Goal: Information Seeking & Learning: Learn about a topic

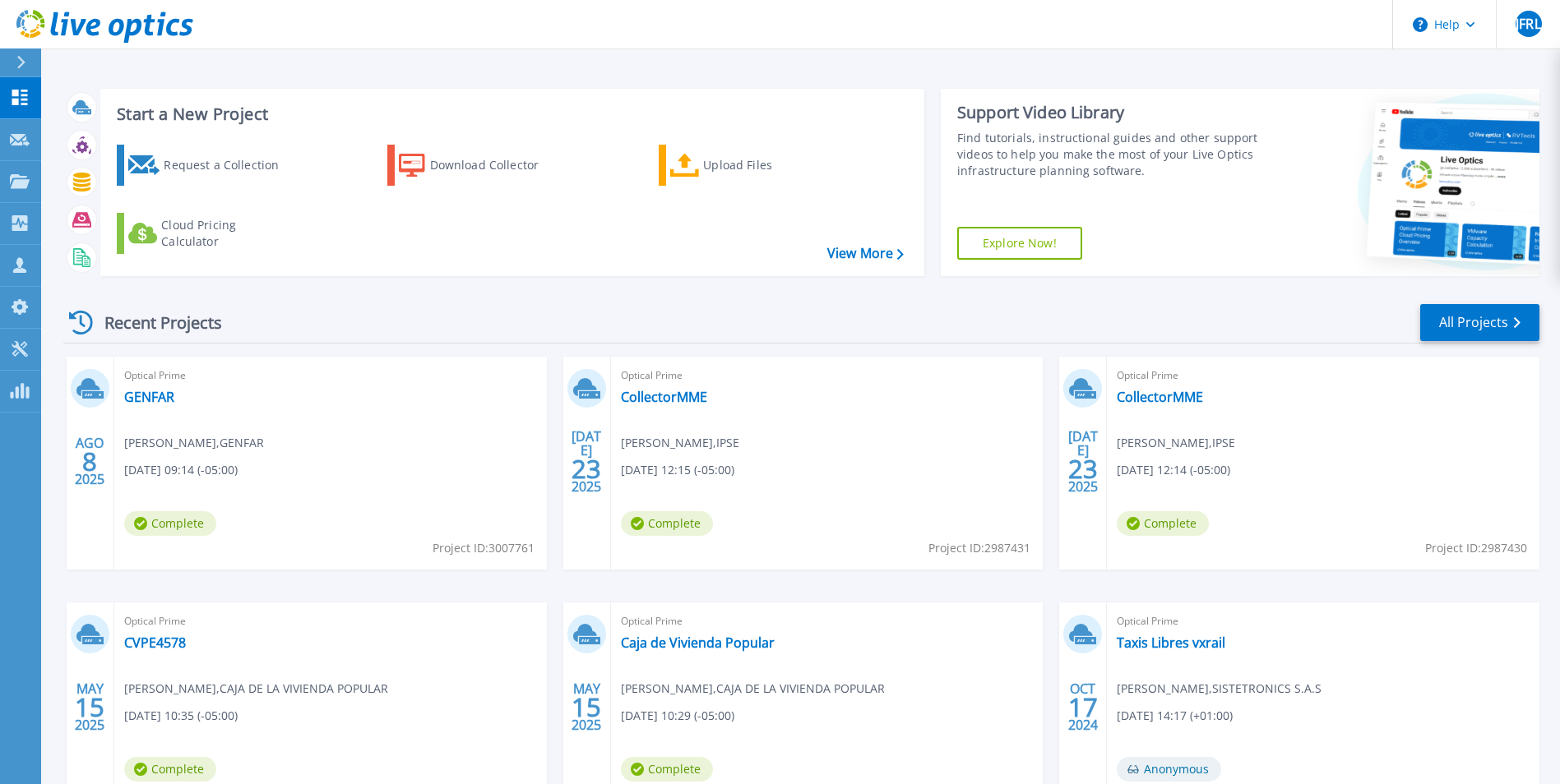
click at [213, 419] on div "Optical Prime GENFAR Alexander Vidales , GENFAR 08/08/2025, 09:14 (-05:00) Comp…" at bounding box center [330, 462] width 432 height 213
click at [338, 483] on div "Optical Prime GENFAR Alexander Vidales , GENFAR 08/08/2025, 09:14 (-05:00) Comp…" at bounding box center [330, 462] width 432 height 213
click at [167, 522] on span "Complete" at bounding box center [170, 523] width 92 height 24
click at [348, 508] on div "Optical Prime GENFAR Alexander Vidales , GENFAR 08/08/2025, 09:14 (-05:00) Comp…" at bounding box center [330, 462] width 432 height 213
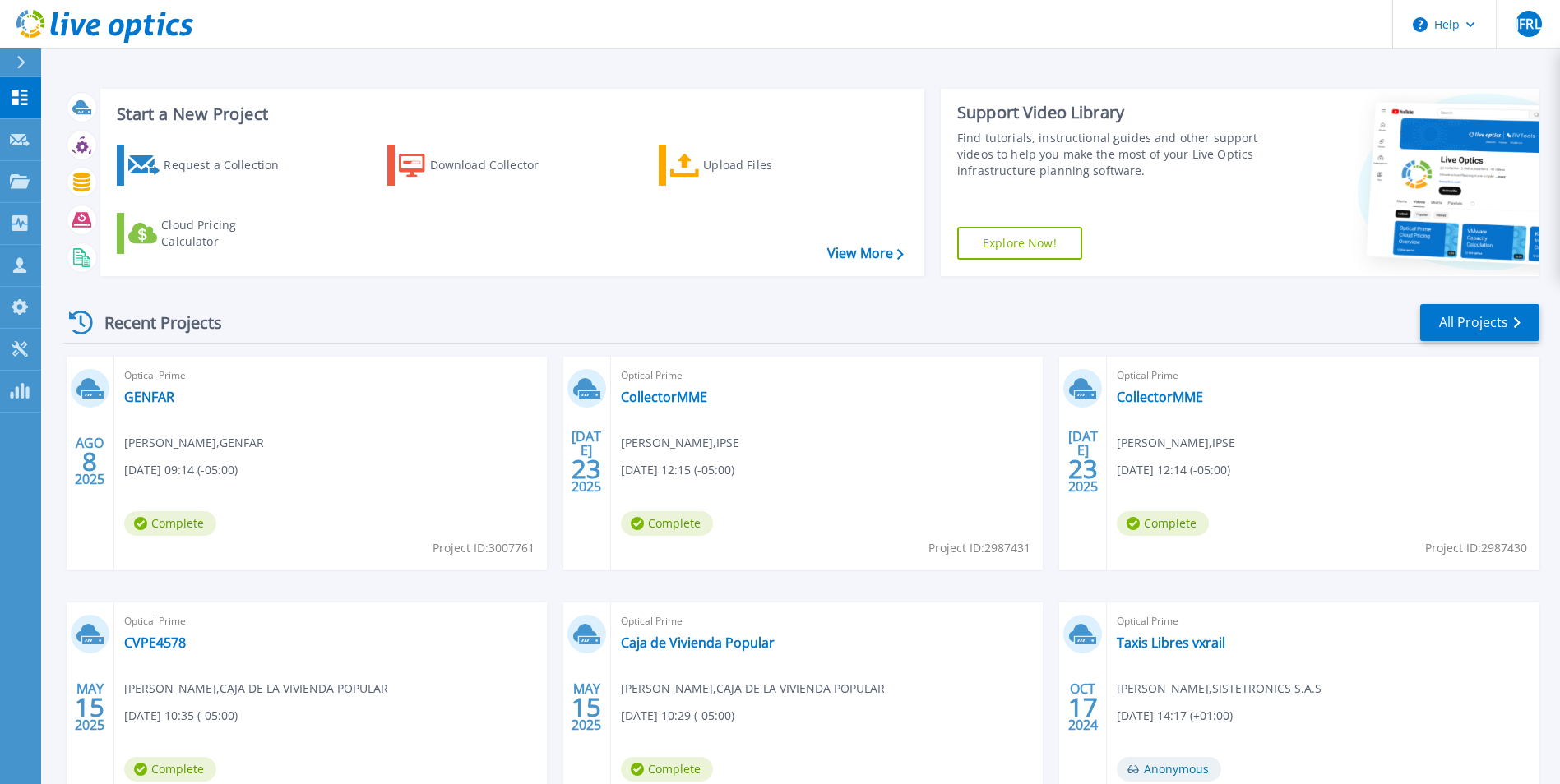
click at [348, 508] on div "Optical Prime GENFAR Alexander Vidales , GENFAR 08/08/2025, 09:14 (-05:00) Comp…" at bounding box center [330, 462] width 432 height 213
click at [349, 508] on div "Optical Prime GENFAR Alexander Vidales , GENFAR 08/08/2025, 09:14 (-05:00) Comp…" at bounding box center [330, 462] width 432 height 213
drag, startPoint x: 349, startPoint y: 508, endPoint x: 302, endPoint y: 456, distance: 70.1
click at [302, 456] on div "Optical Prime GENFAR Alexander Vidales , GENFAR 08/08/2025, 09:14 (-05:00) Comp…" at bounding box center [330, 462] width 432 height 213
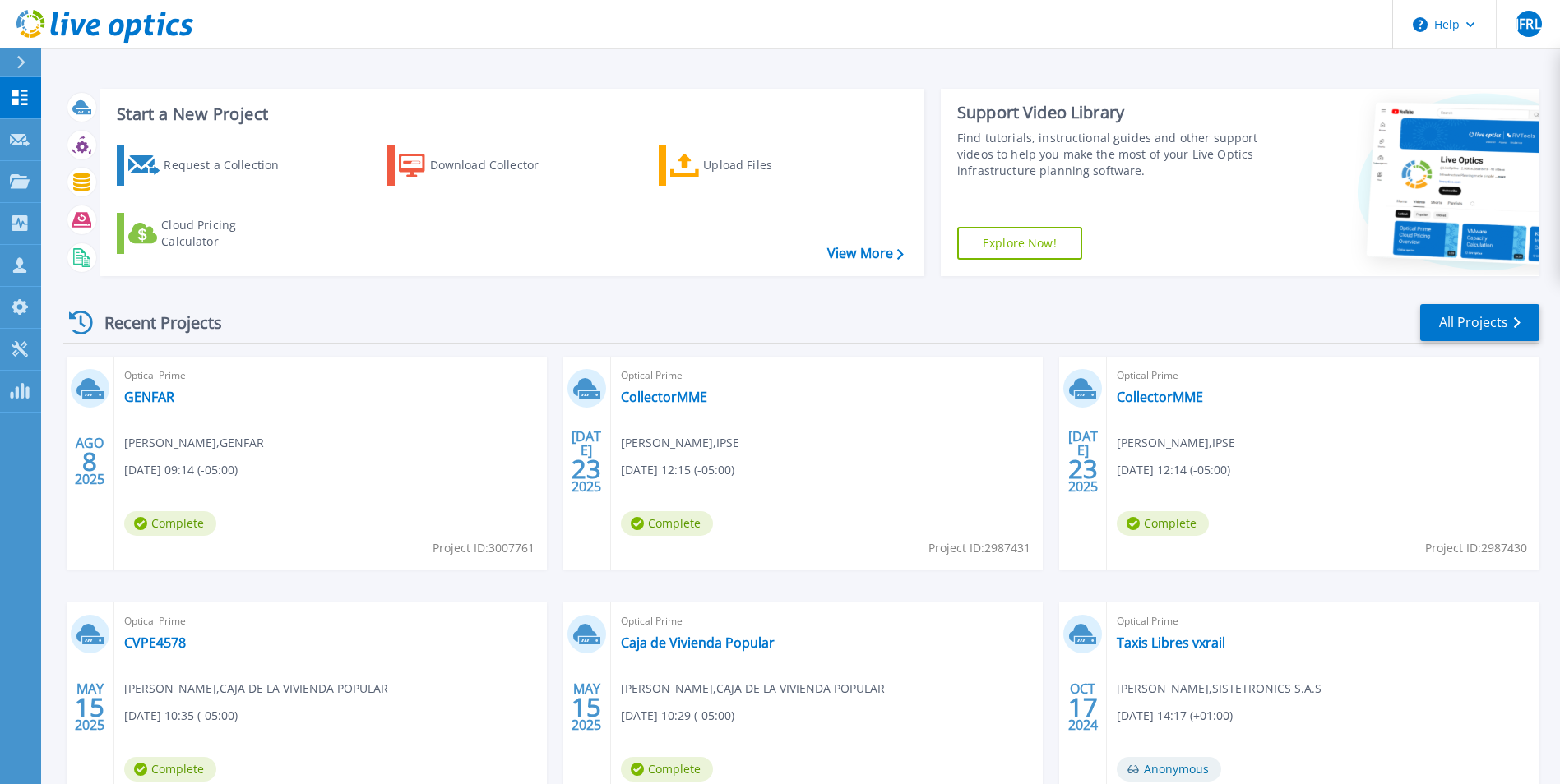
click at [90, 375] on icon at bounding box center [90, 388] width 27 height 25
click at [164, 395] on link "GENFAR" at bounding box center [150, 396] width 50 height 17
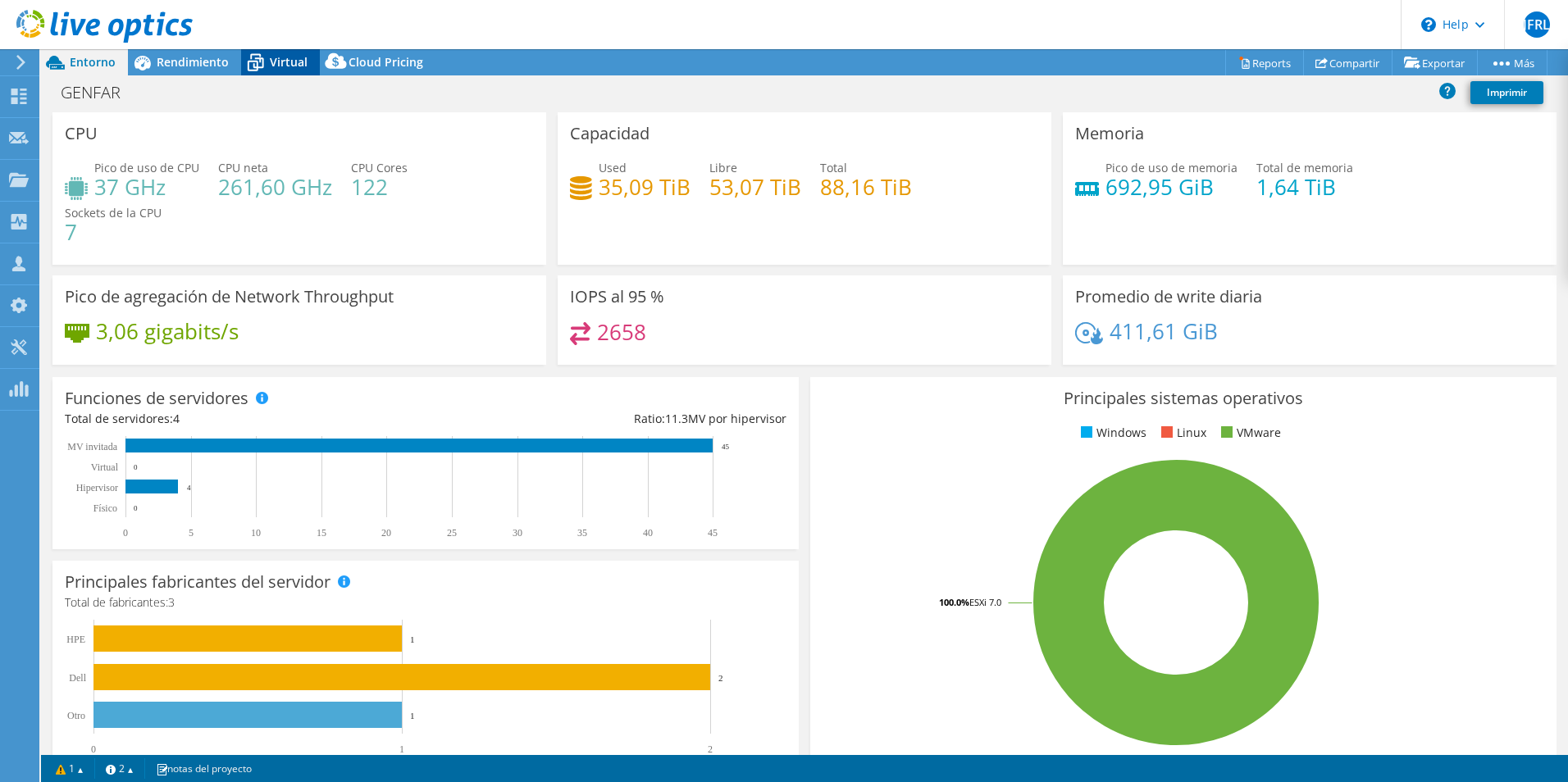
click at [295, 64] on span "Virtual" at bounding box center [288, 62] width 37 height 16
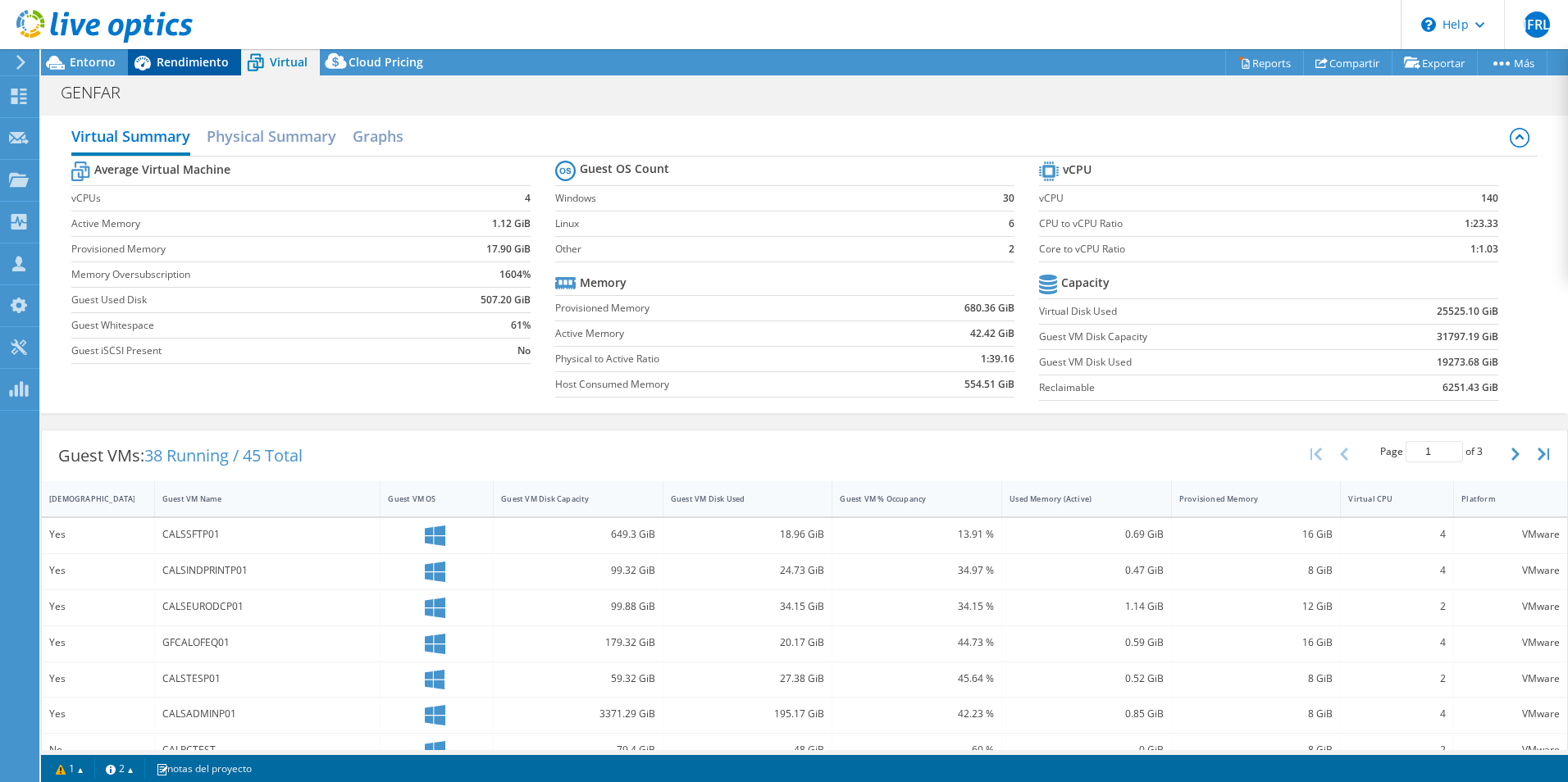
click at [181, 62] on span "Rendimiento" at bounding box center [193, 62] width 72 height 16
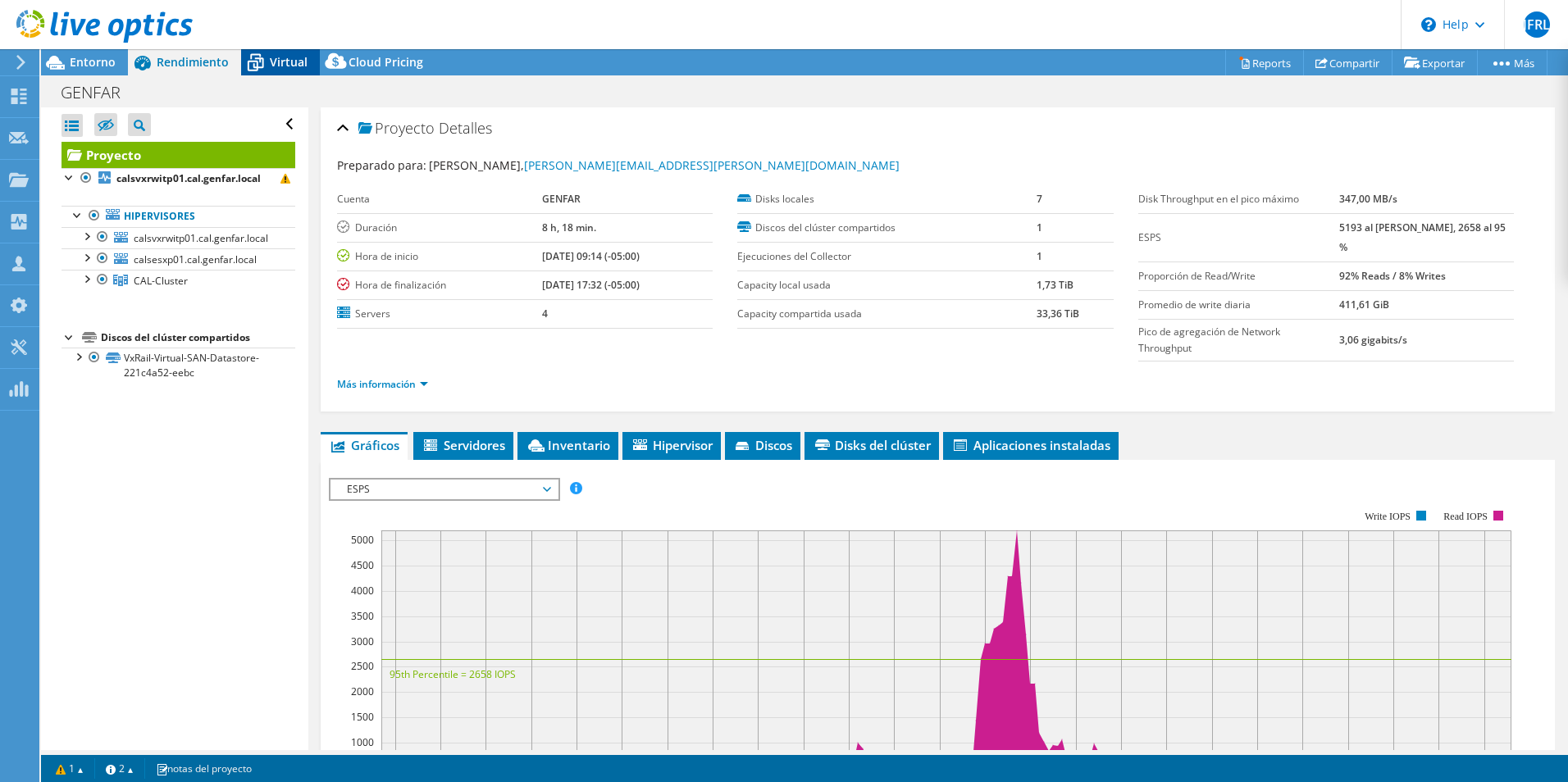
click at [282, 54] on span "Virtual" at bounding box center [288, 62] width 37 height 16
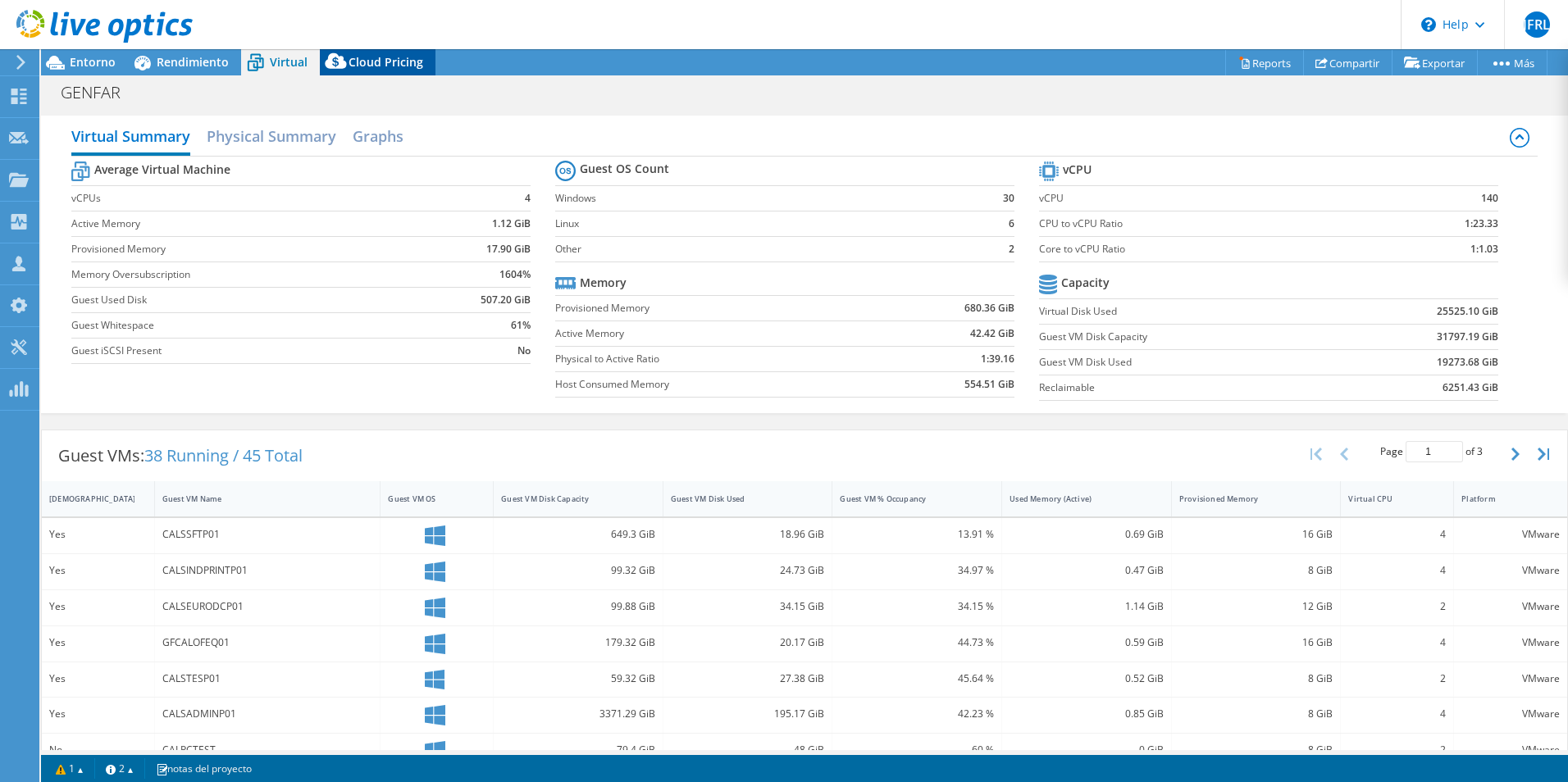
click at [381, 68] on span "Cloud Pricing" at bounding box center [386, 62] width 75 height 16
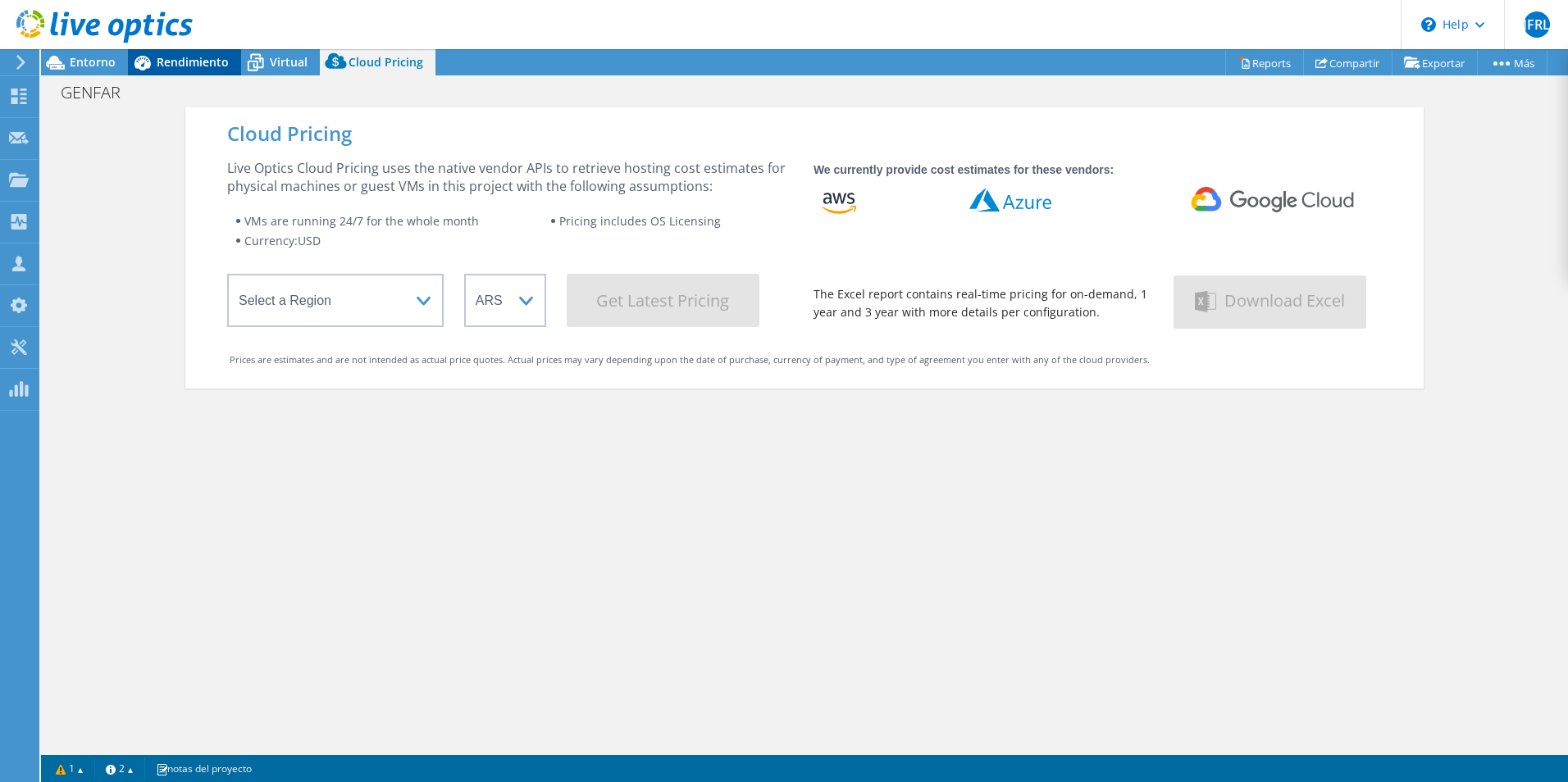
click at [183, 55] on span "Rendimiento" at bounding box center [193, 62] width 72 height 16
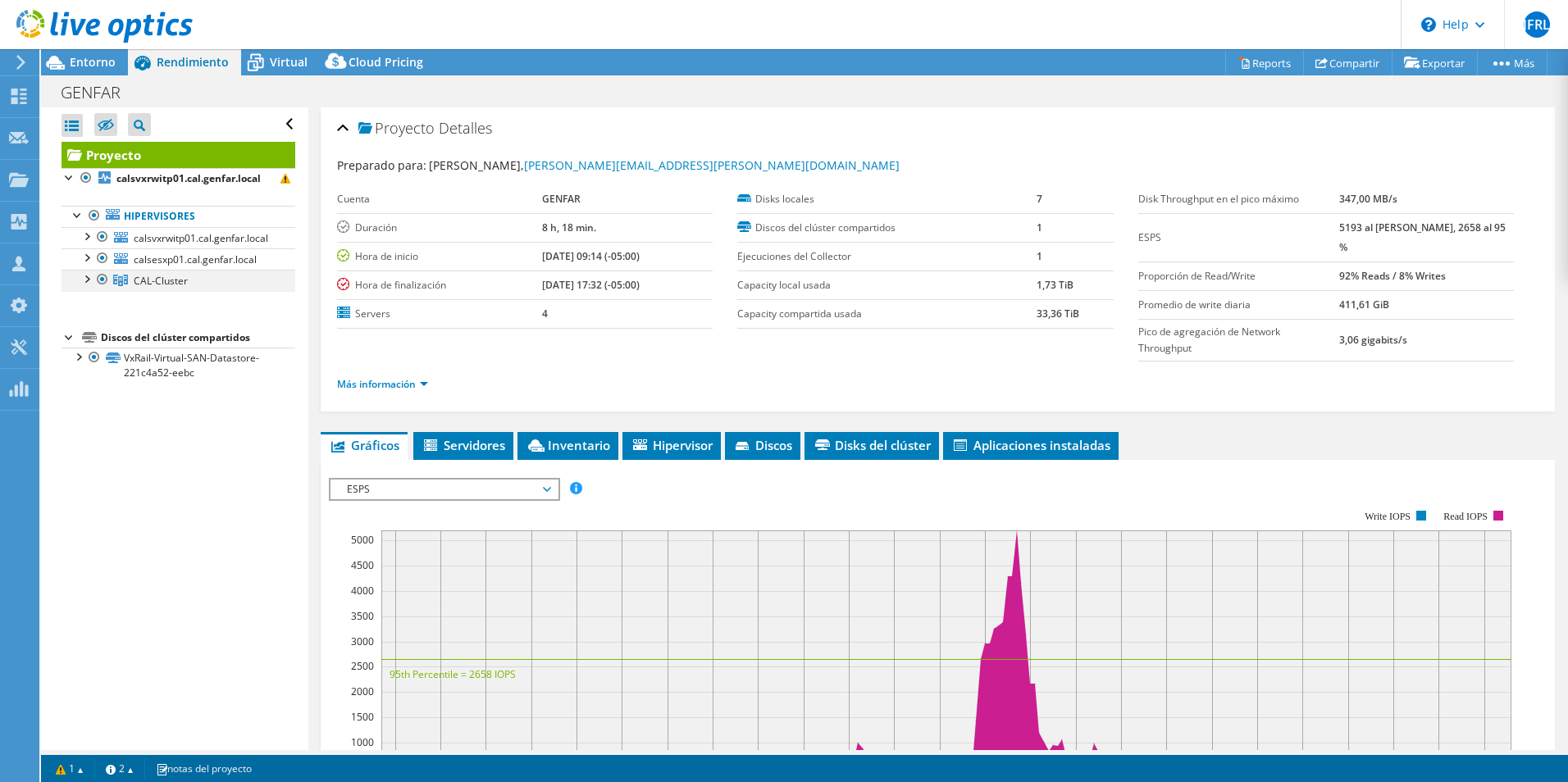
click at [83, 277] on div at bounding box center [86, 277] width 16 height 16
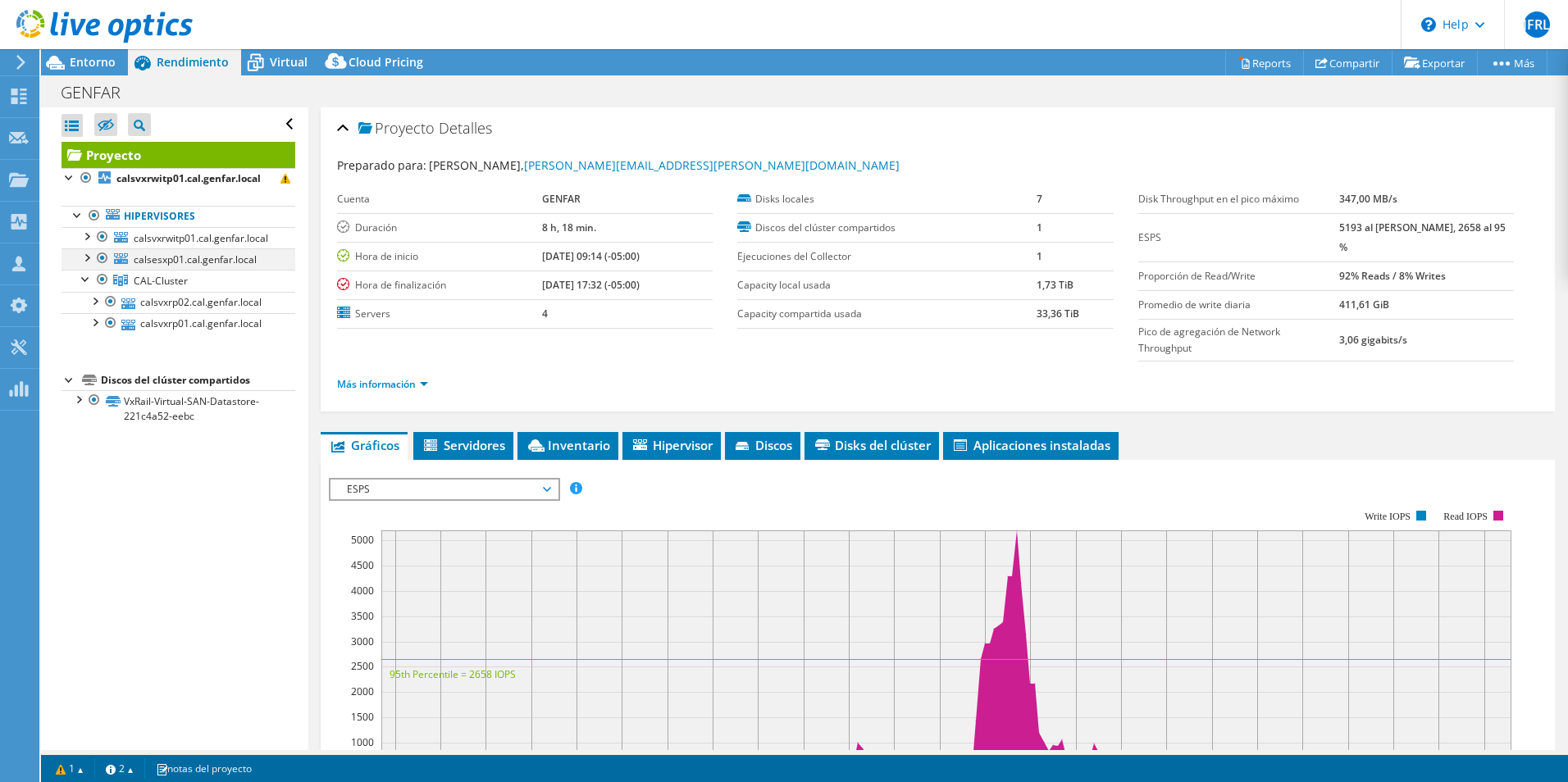
click at [85, 259] on div at bounding box center [86, 257] width 16 height 16
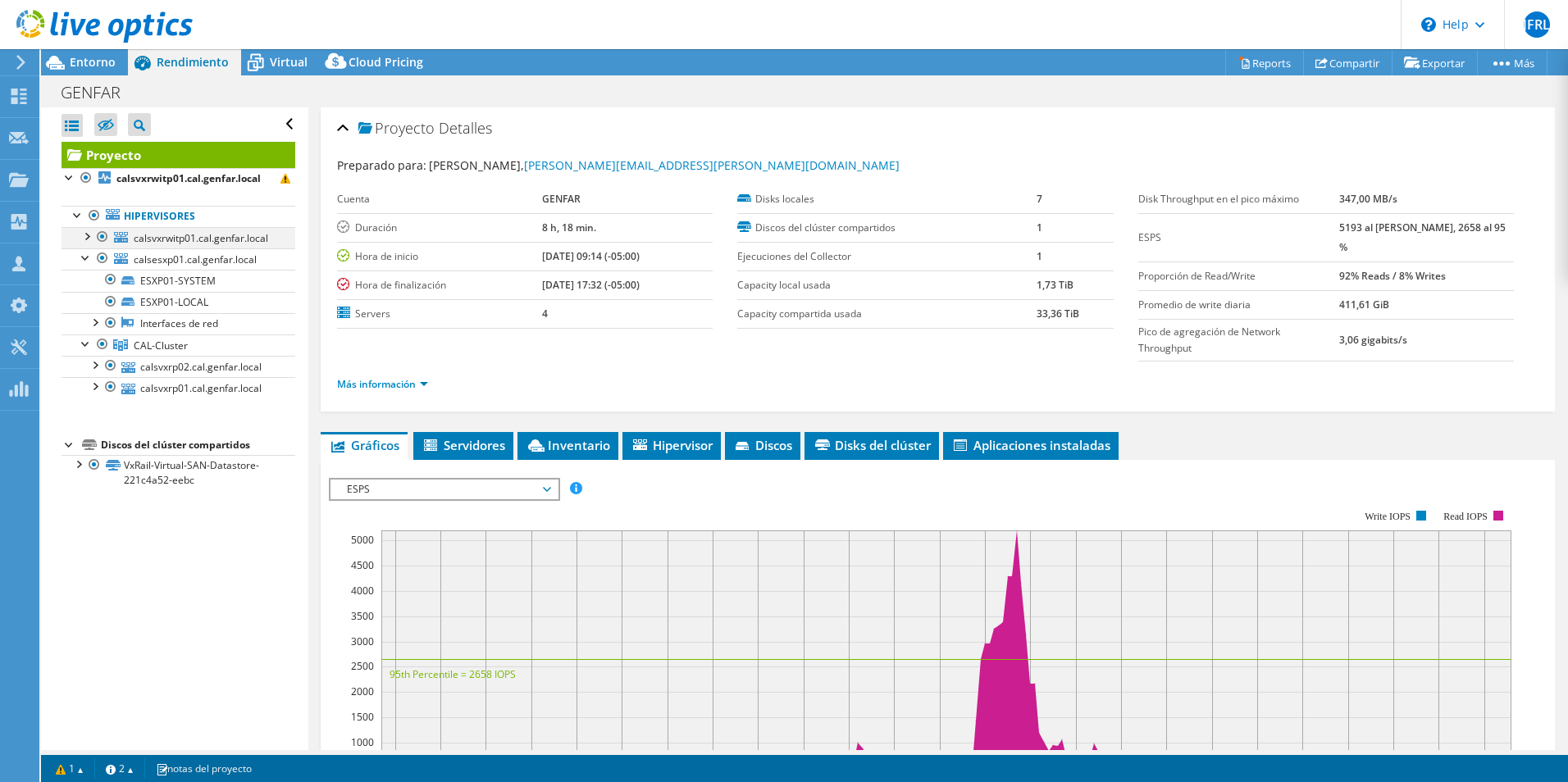
click at [89, 237] on div at bounding box center [86, 235] width 16 height 16
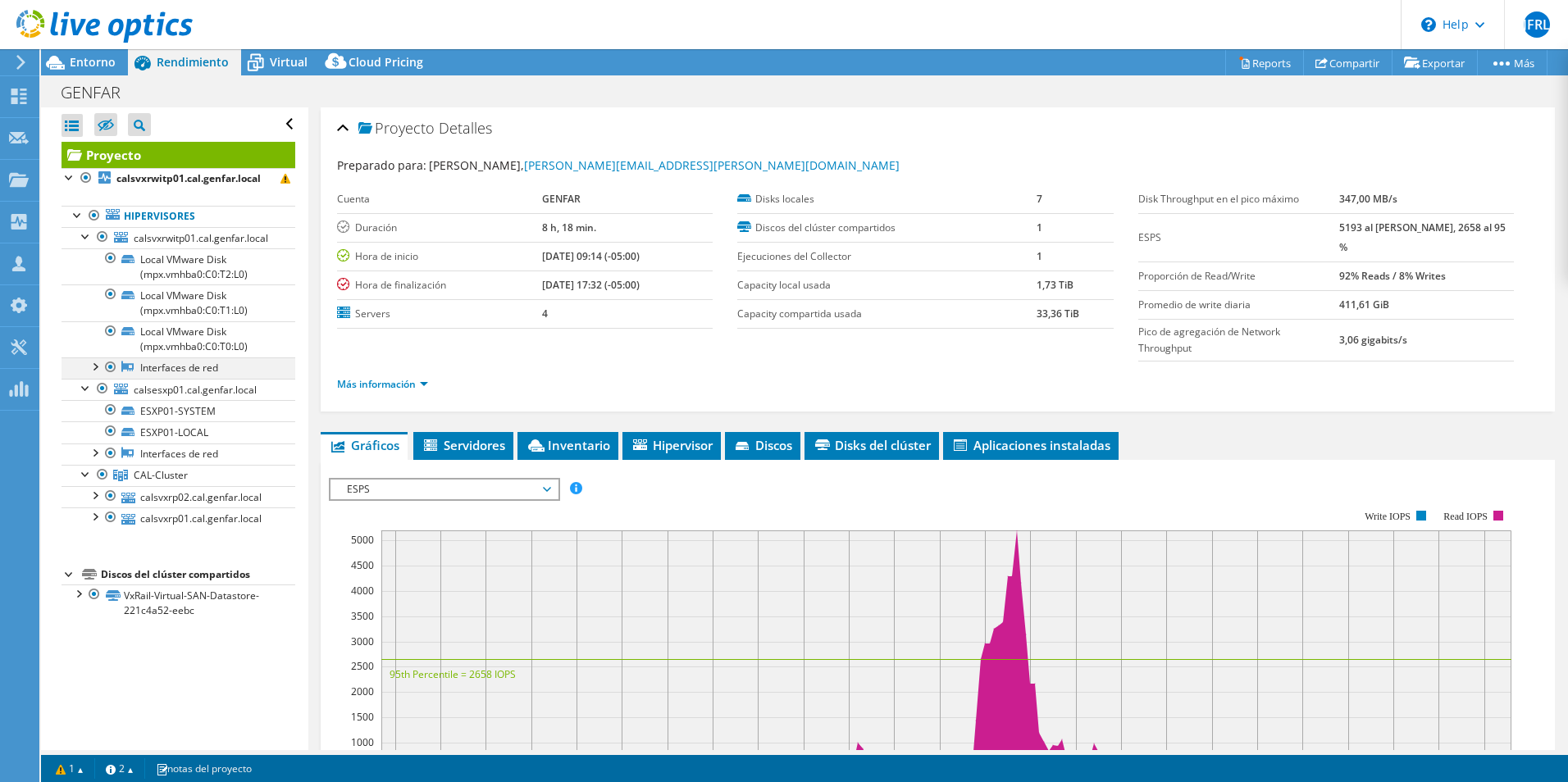
click at [95, 366] on div at bounding box center [94, 365] width 16 height 16
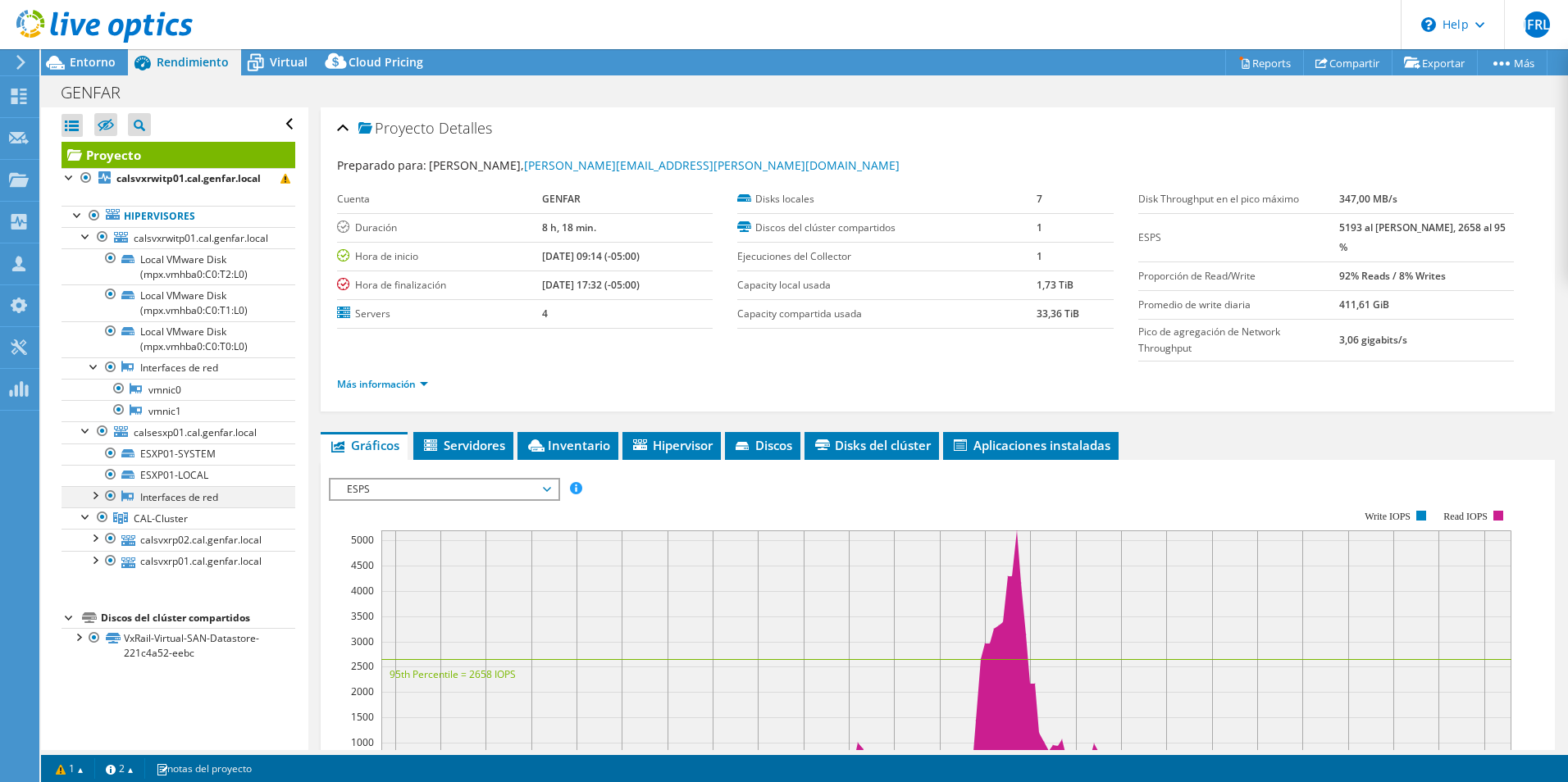
click at [93, 493] on div at bounding box center [94, 494] width 16 height 16
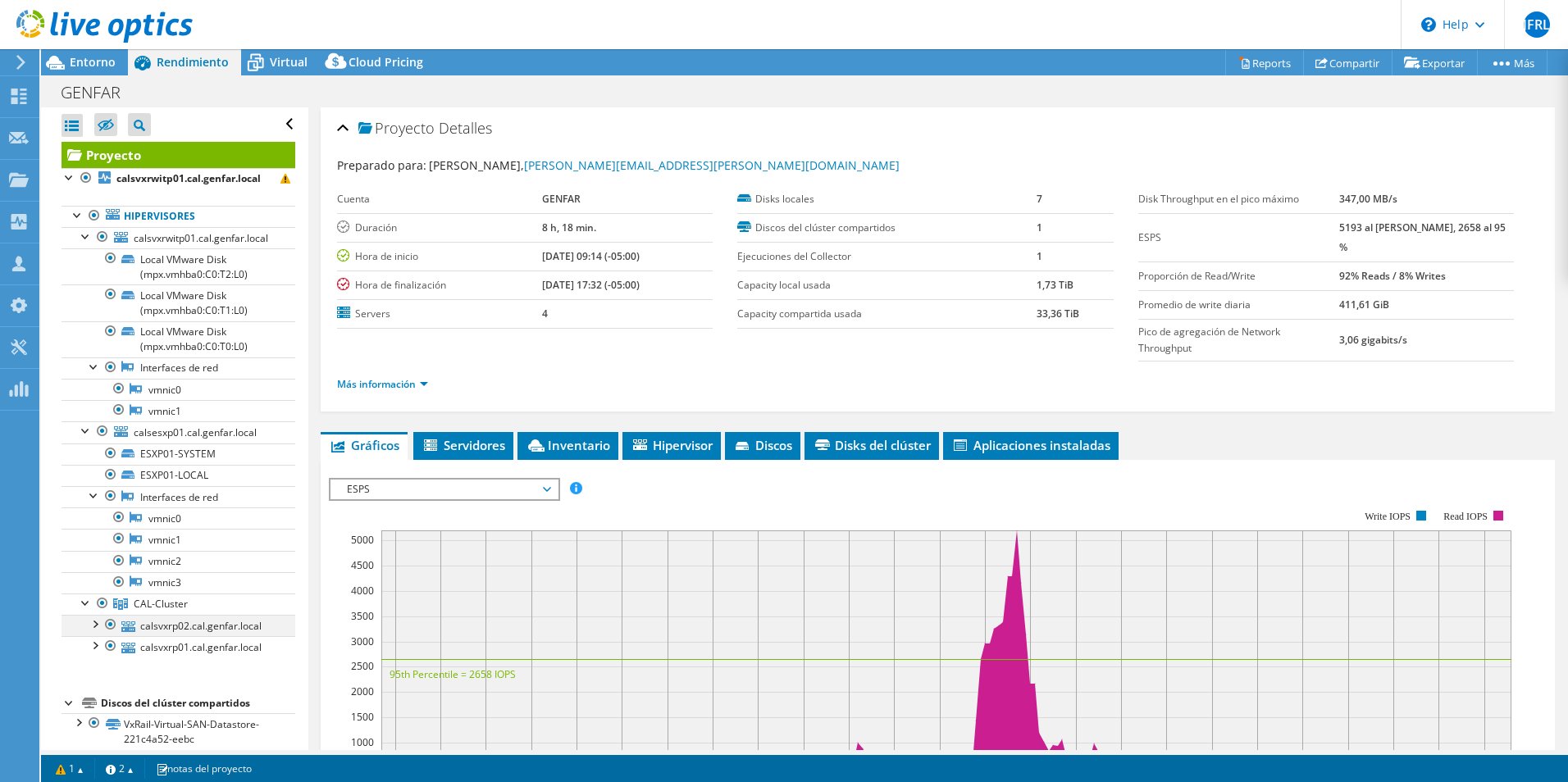
click at [95, 626] on div at bounding box center [94, 622] width 16 height 16
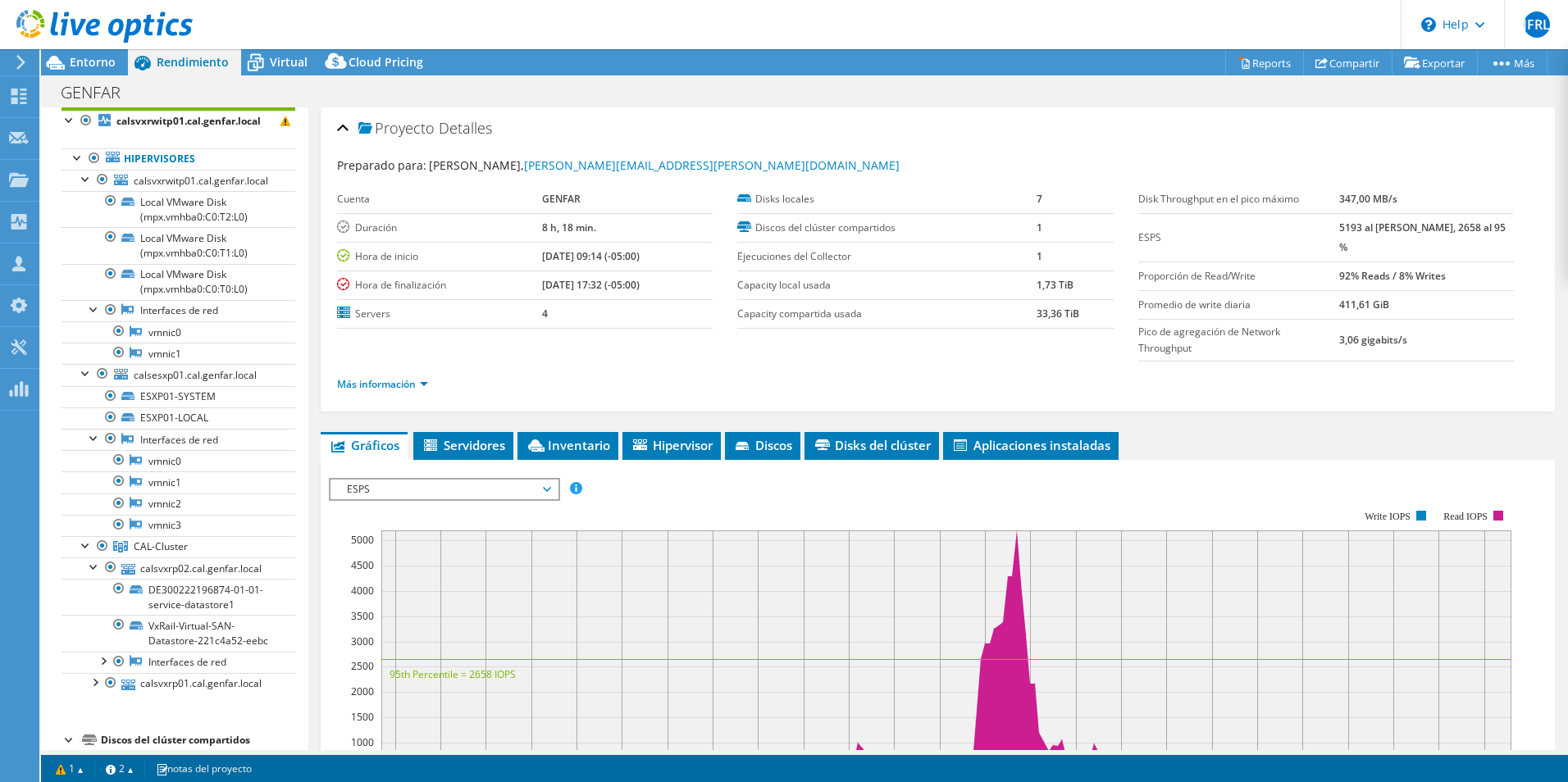
scroll to position [128, 0]
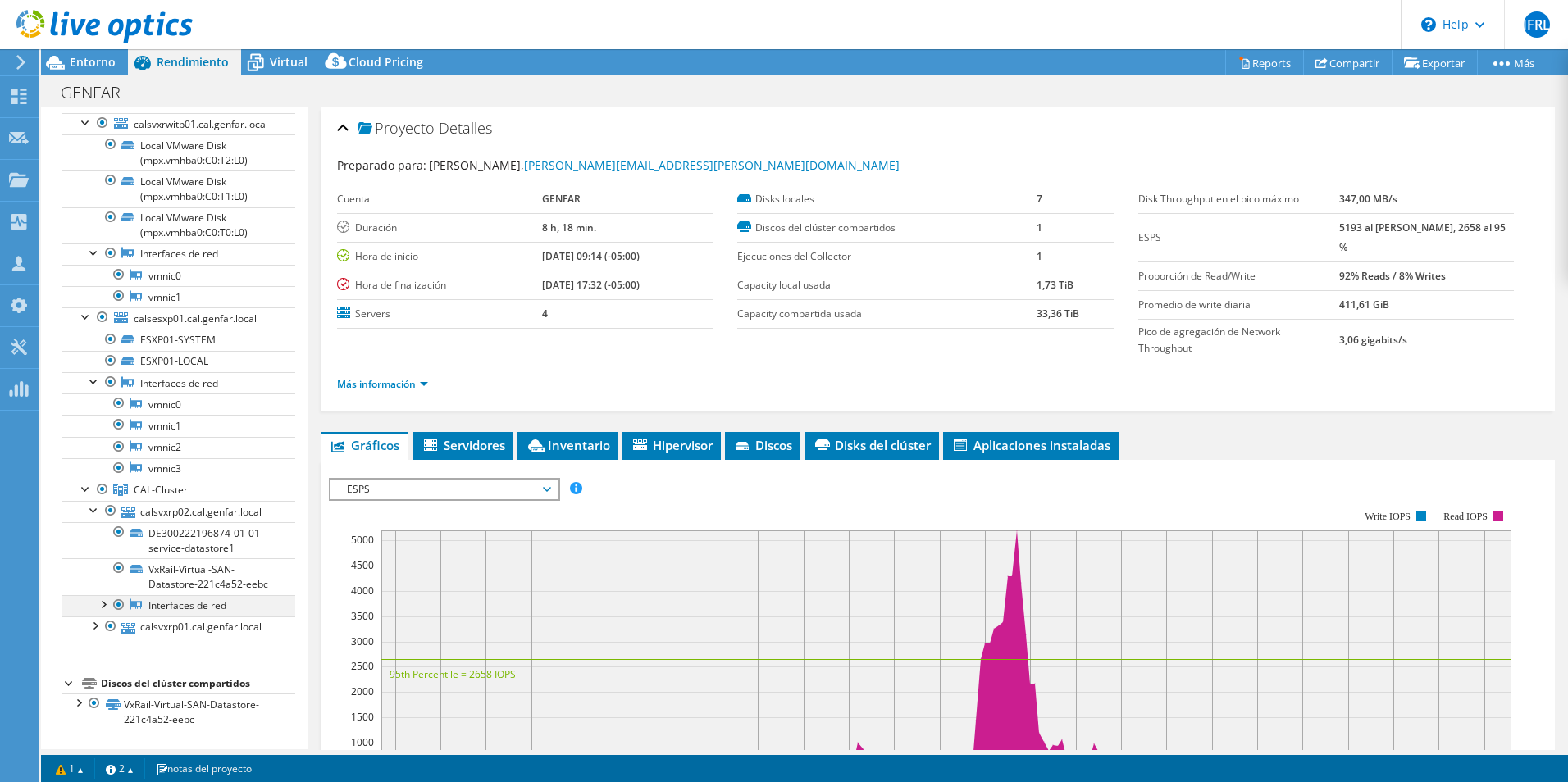
click at [105, 609] on div at bounding box center [102, 603] width 16 height 16
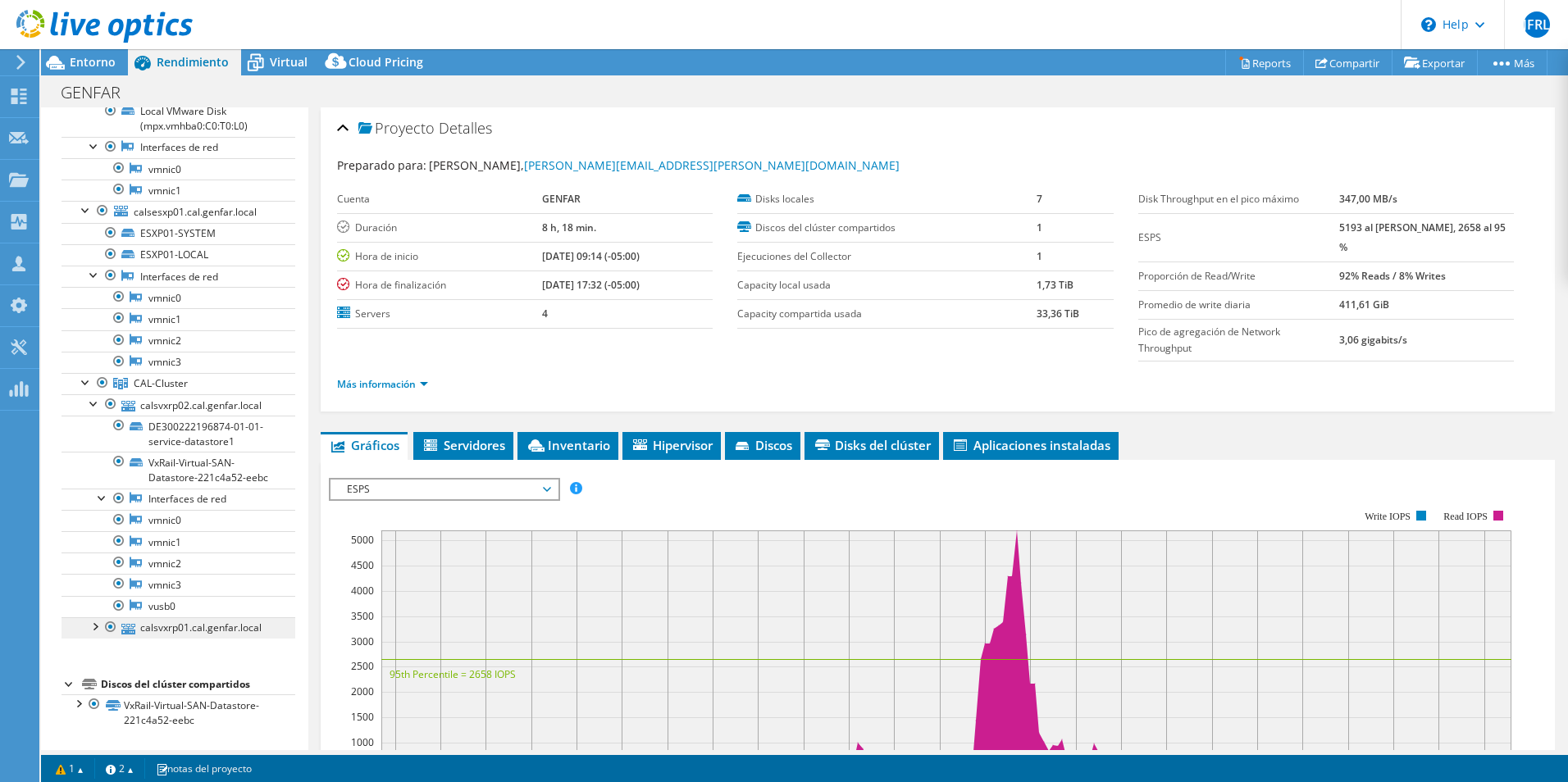
scroll to position [235, 0]
click at [100, 631] on div at bounding box center [94, 625] width 16 height 16
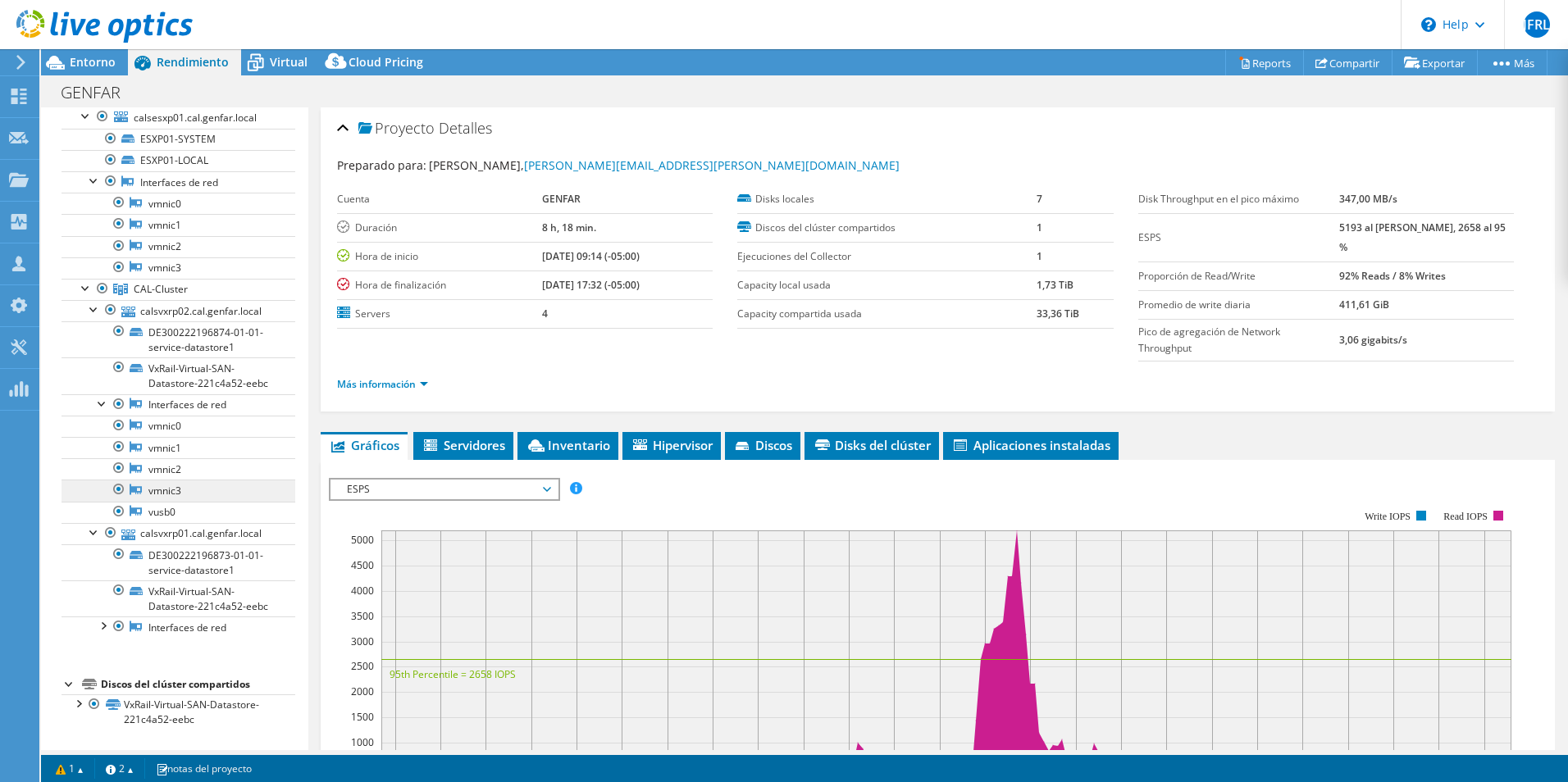
scroll to position [344, 0]
click at [97, 628] on div at bounding box center [102, 624] width 16 height 16
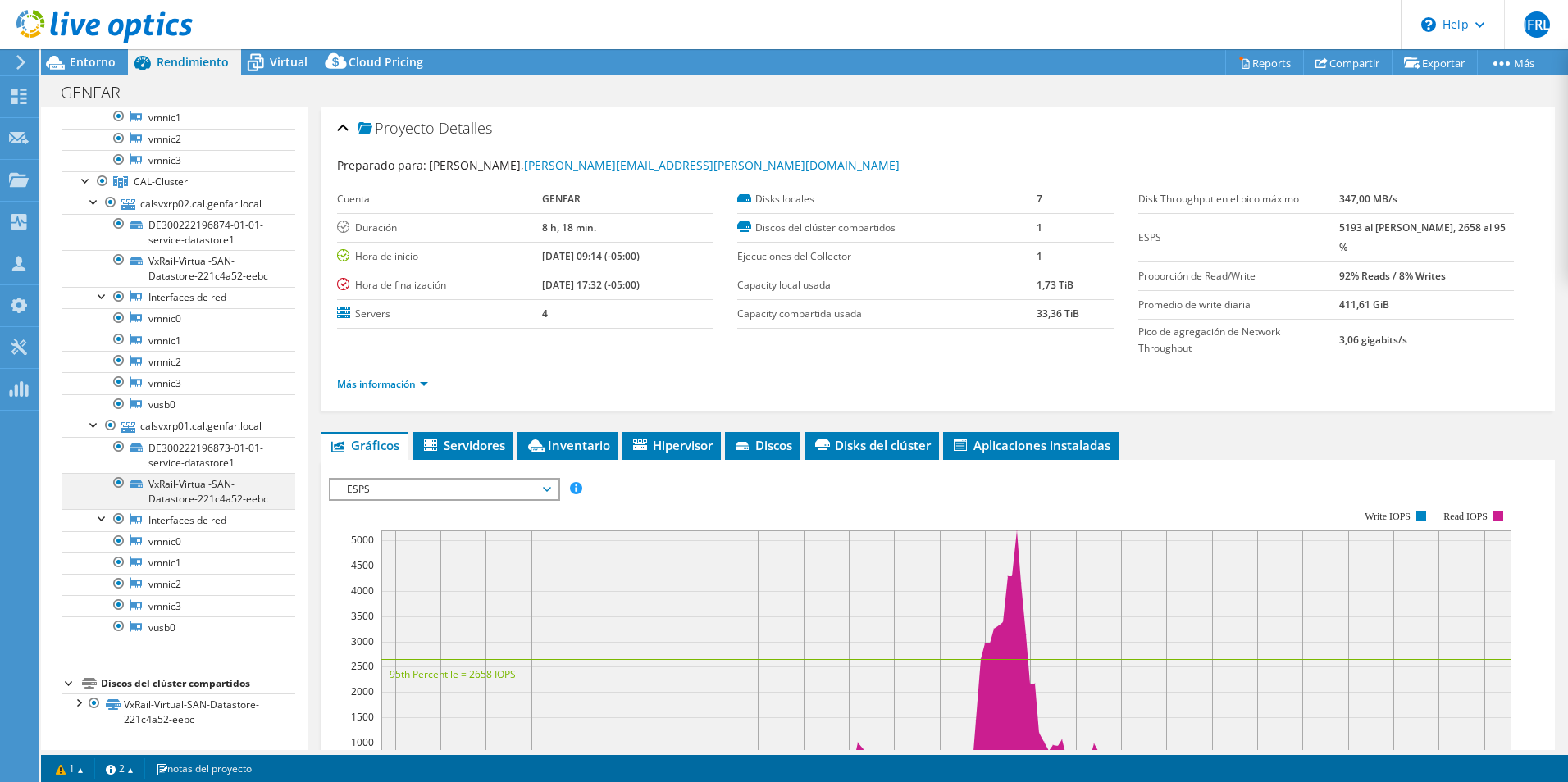
scroll to position [452, 0]
click at [78, 707] on div at bounding box center [77, 701] width 16 height 16
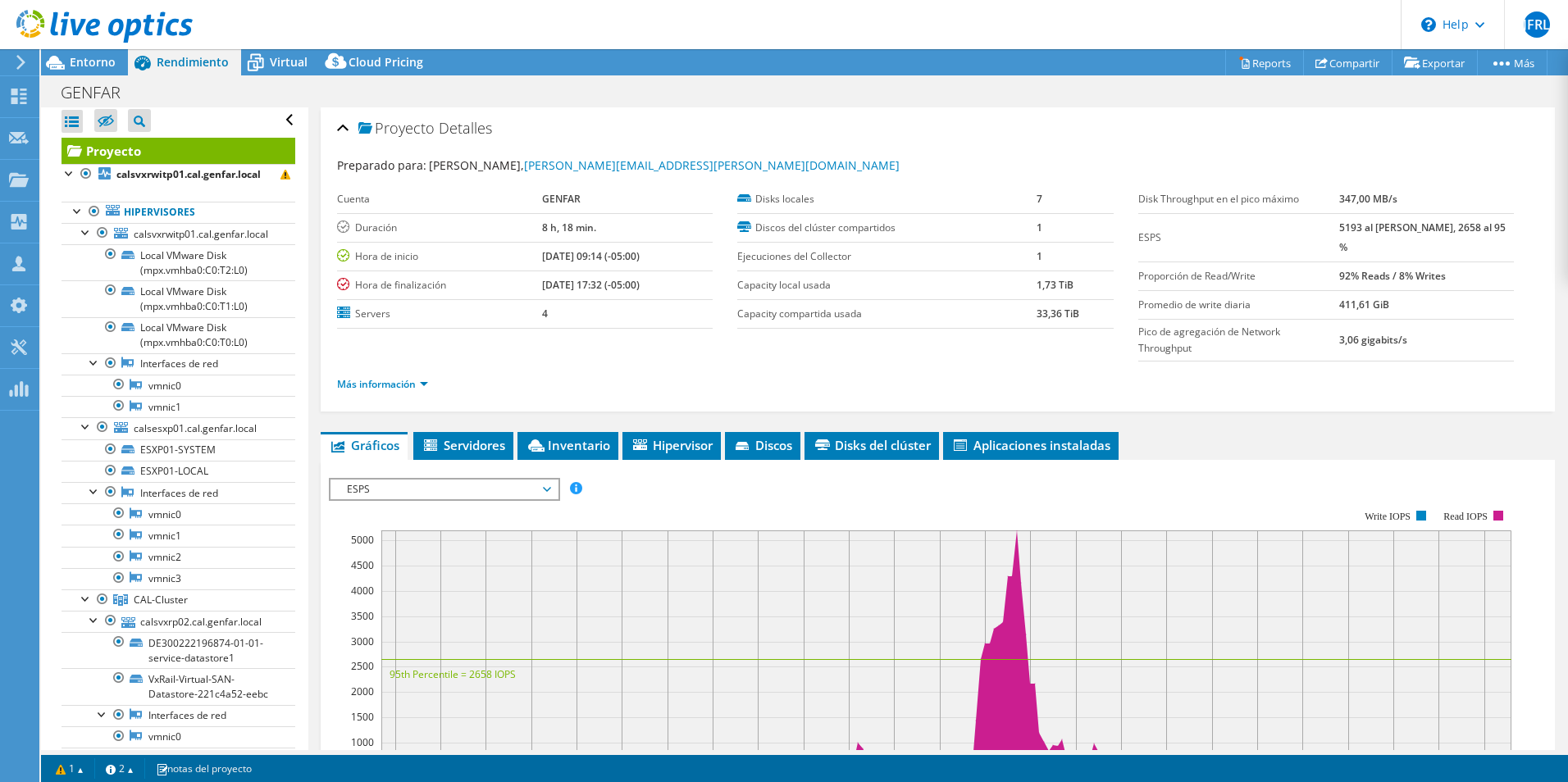
scroll to position [0, 0]
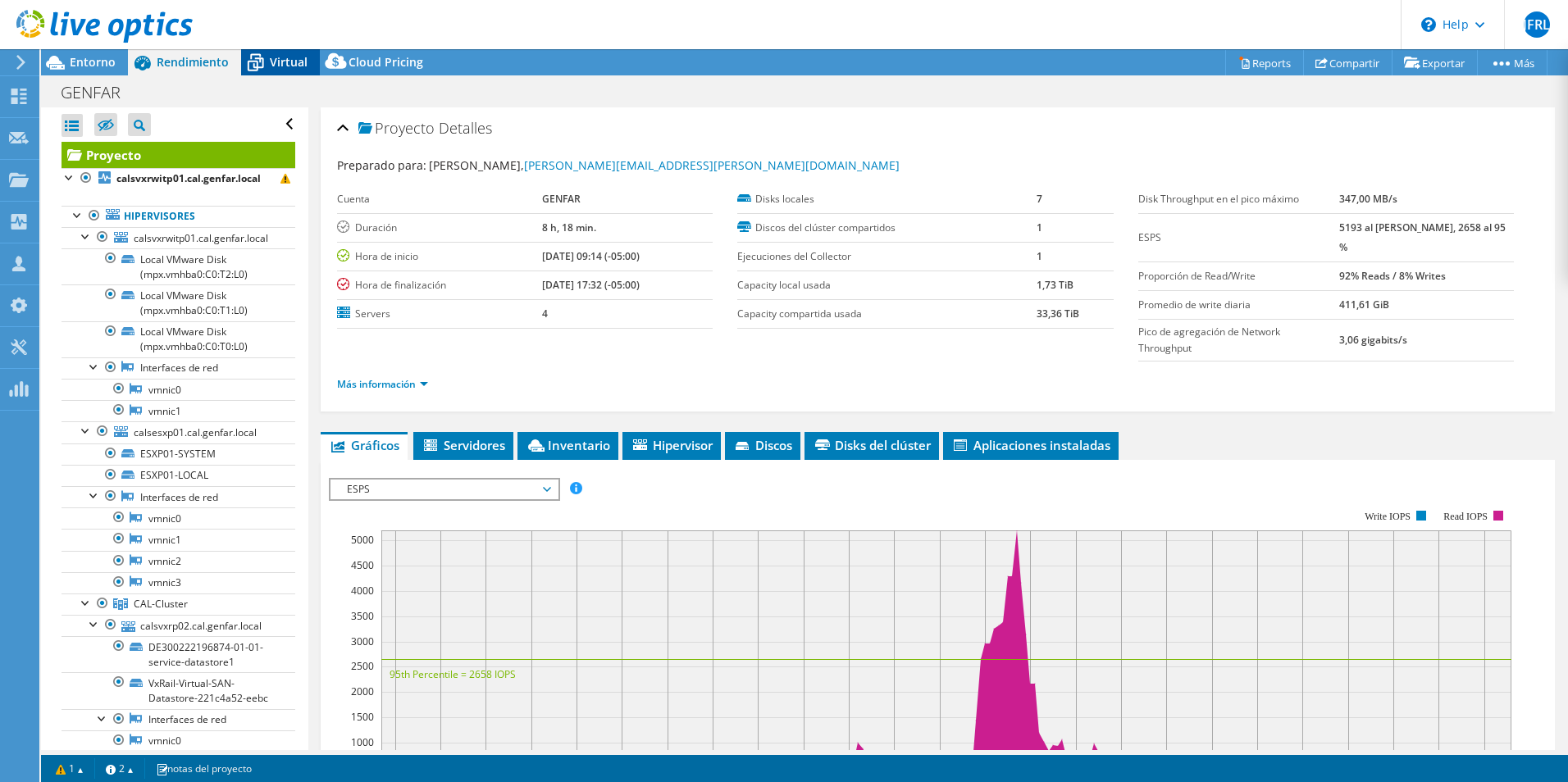
click at [259, 61] on icon at bounding box center [255, 62] width 29 height 29
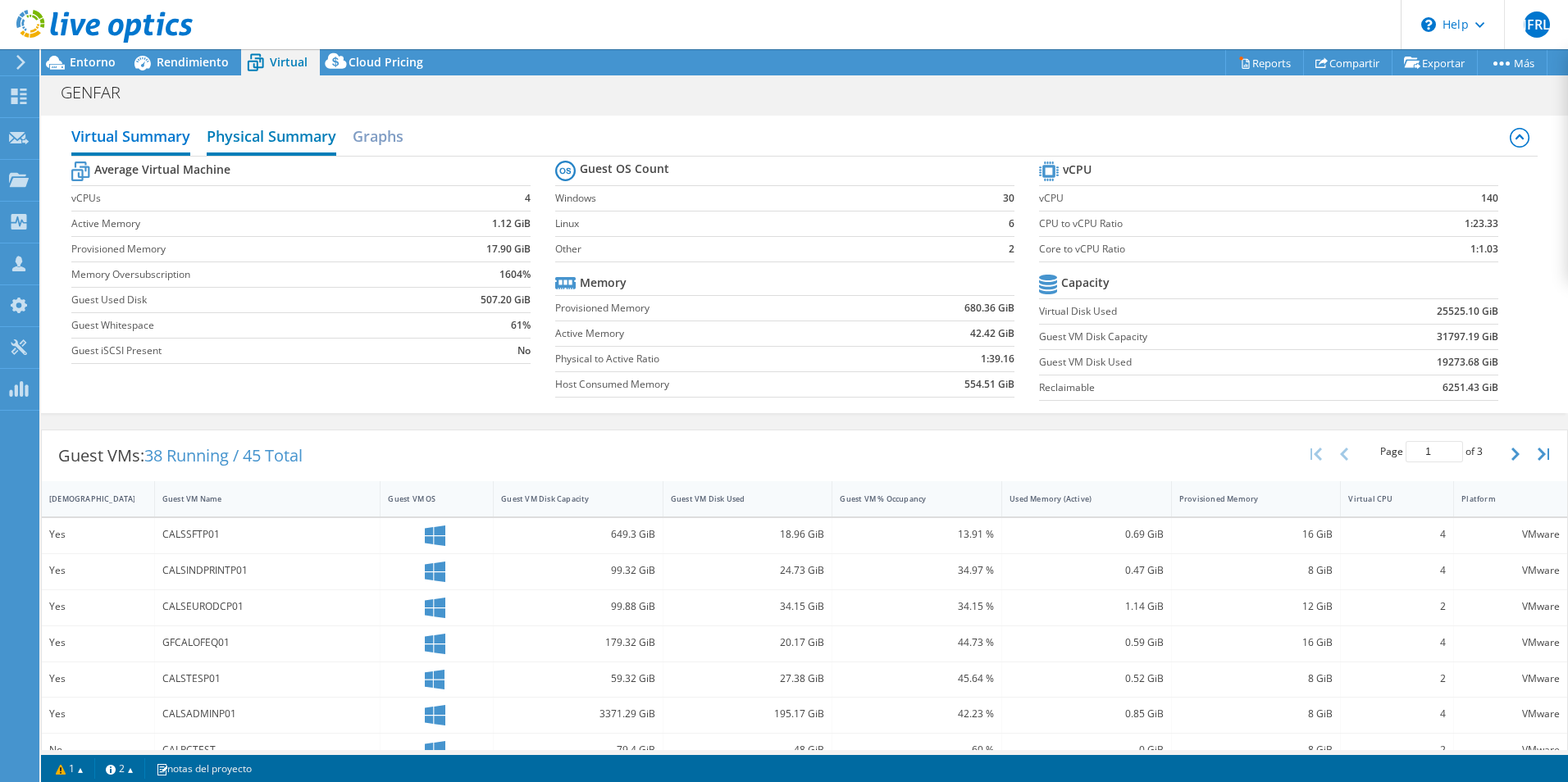
click at [266, 134] on h2 "Physical Summary" at bounding box center [271, 138] width 129 height 36
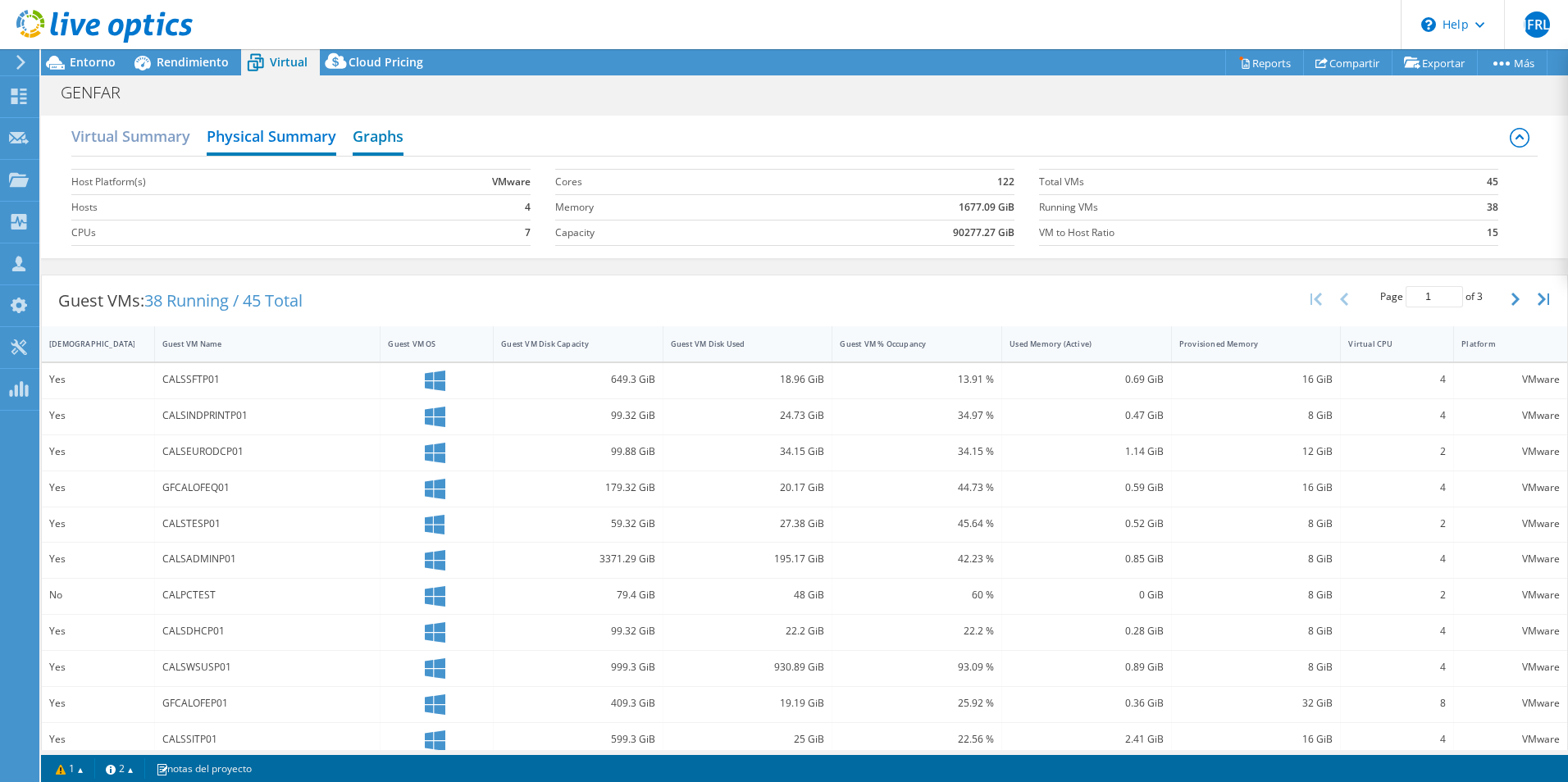
click at [387, 140] on h2 "Graphs" at bounding box center [378, 138] width 51 height 36
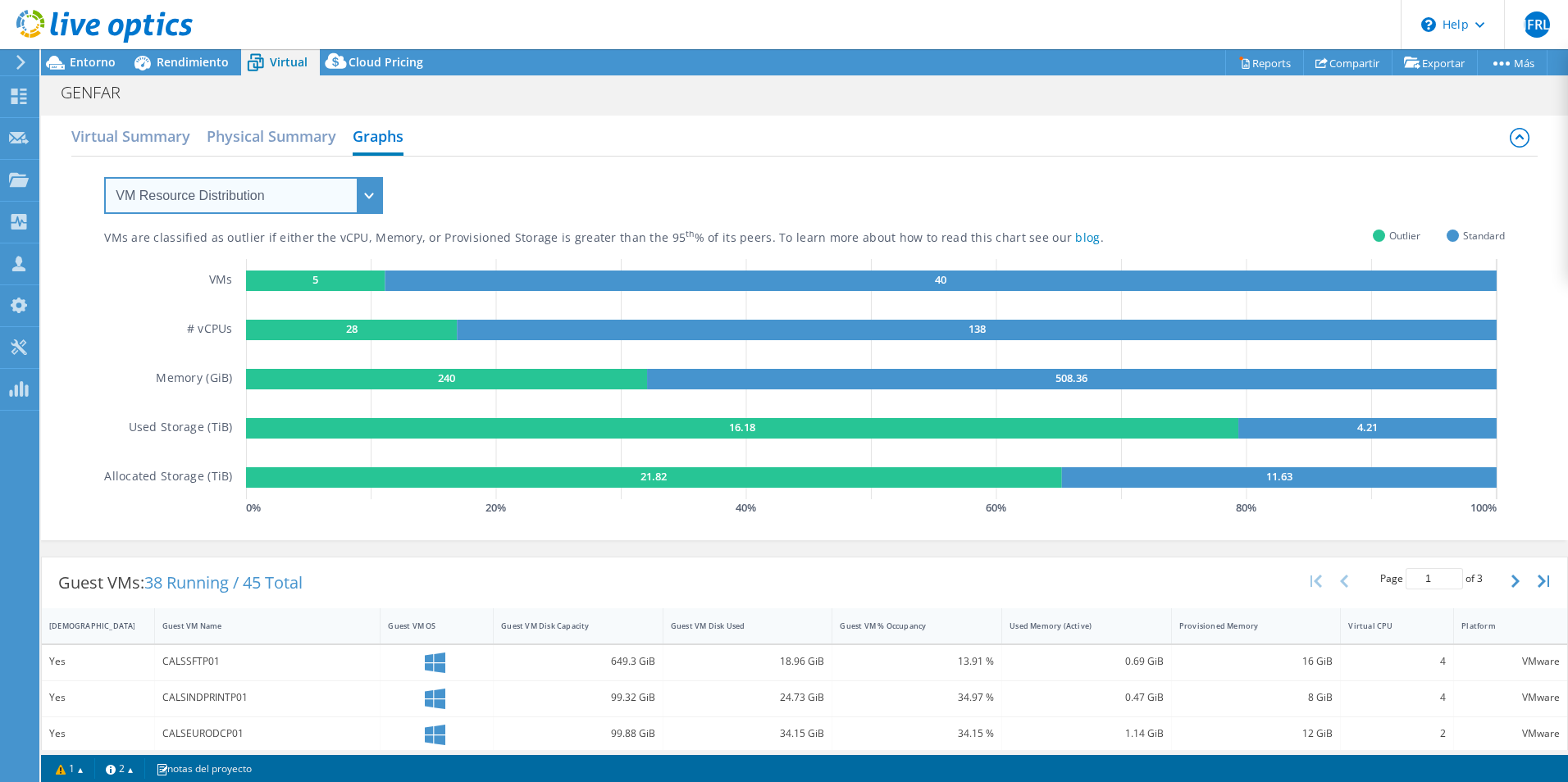
click at [353, 195] on select "VM Resource Distribution Provisioning Contrast Over Provisioning" at bounding box center [244, 195] width 279 height 37
select select "Provisioning Contrast"
click at [104, 177] on select "VM Resource Distribution Provisioning Contrast Over Provisioning" at bounding box center [244, 195] width 279 height 37
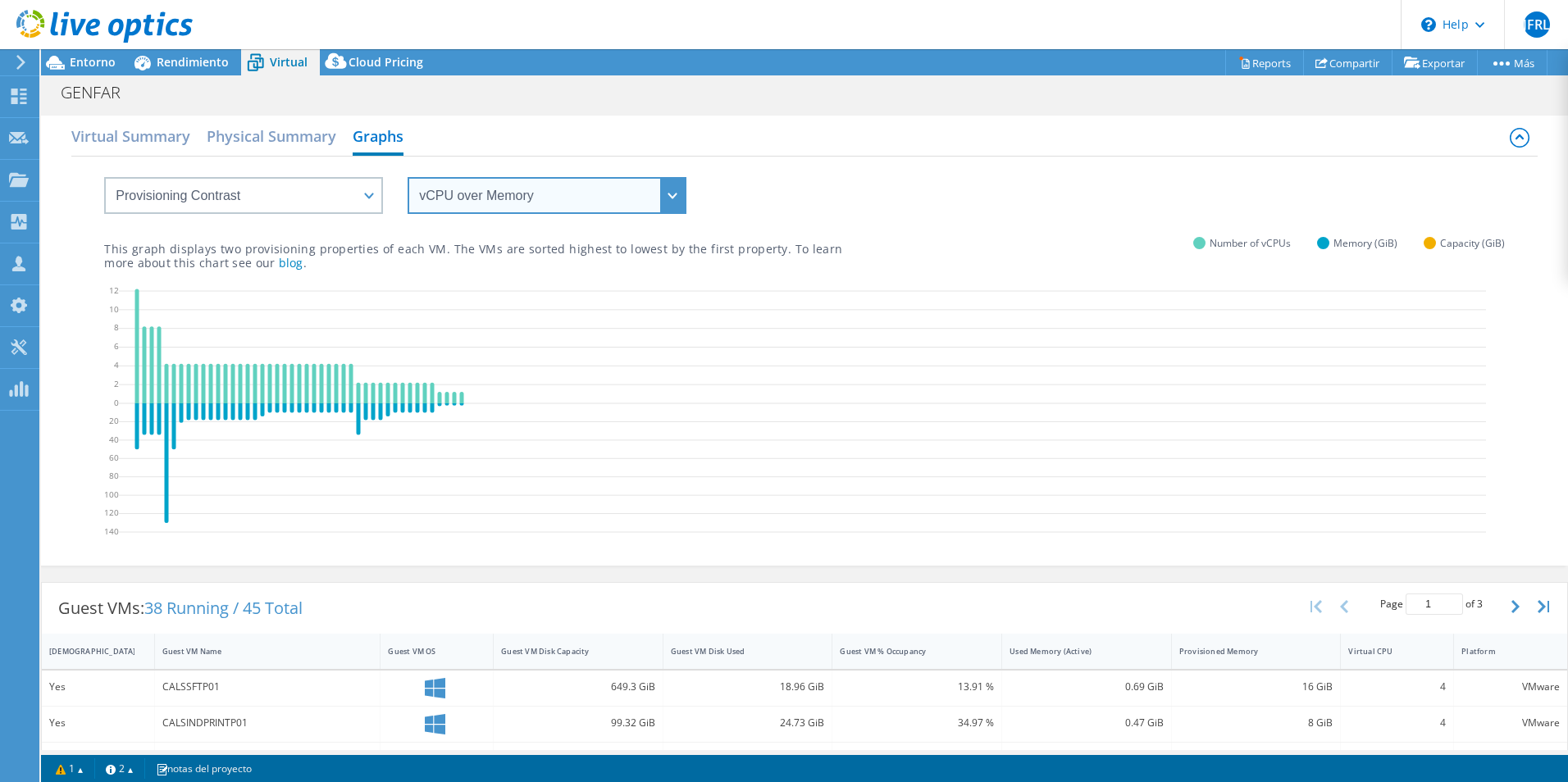
click at [657, 189] on select "vCPU over Memory vCPU over Capacity Memory over vCPU Memory over Capacity Capac…" at bounding box center [547, 195] width 279 height 37
click at [408, 177] on select "vCPU over Memory vCPU over Capacity Memory over vCPU Memory over Capacity Capac…" at bounding box center [547, 195] width 279 height 37
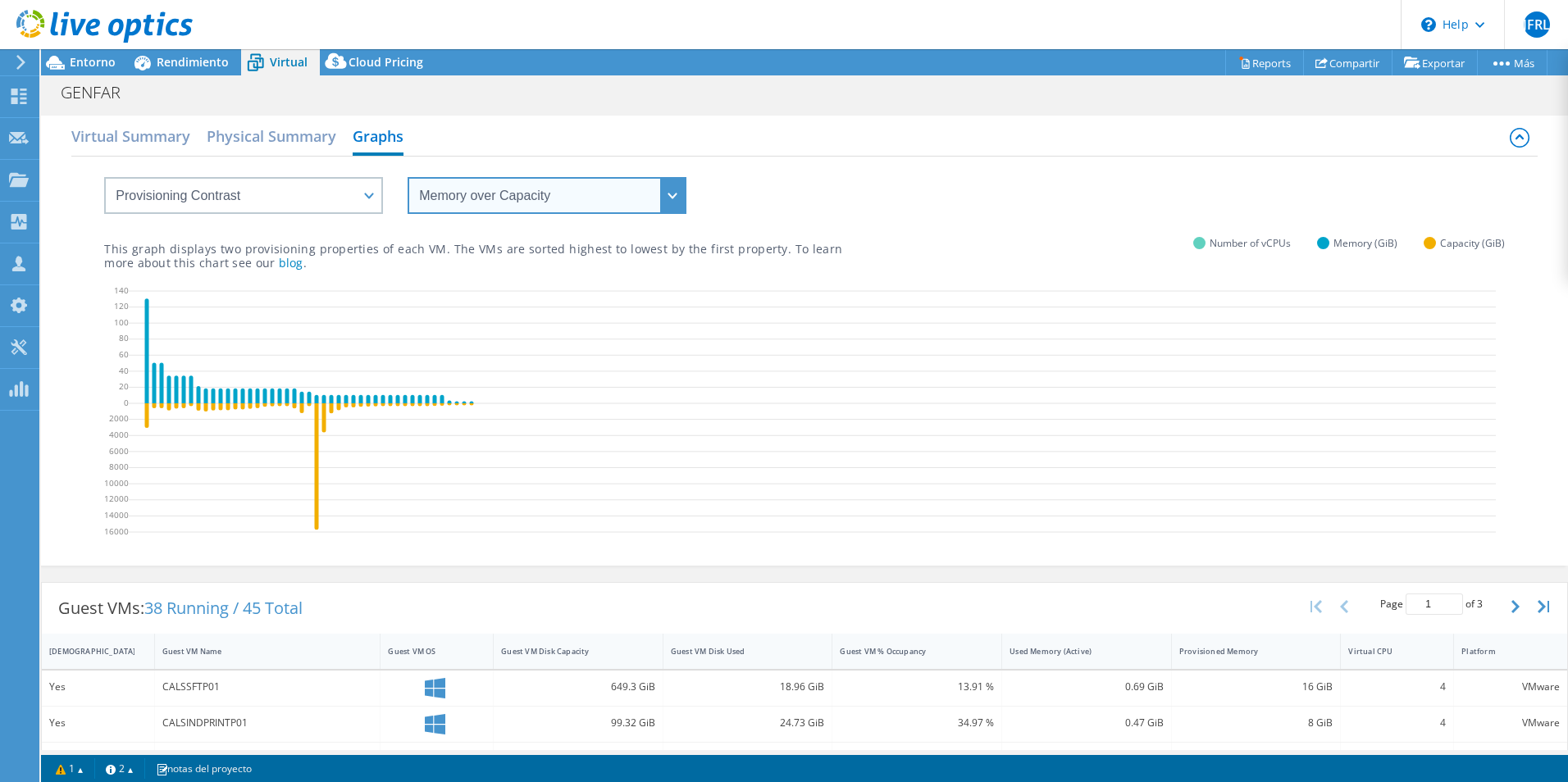
click at [664, 201] on select "vCPU over Memory vCPU over Capacity Memory over vCPU Memory over Capacity Capac…" at bounding box center [547, 195] width 279 height 37
select select "Capacity over vCPU"
click at [408, 177] on select "vCPU over Memory vCPU over Capacity Memory over vCPU Memory over Capacity Capac…" at bounding box center [547, 195] width 279 height 37
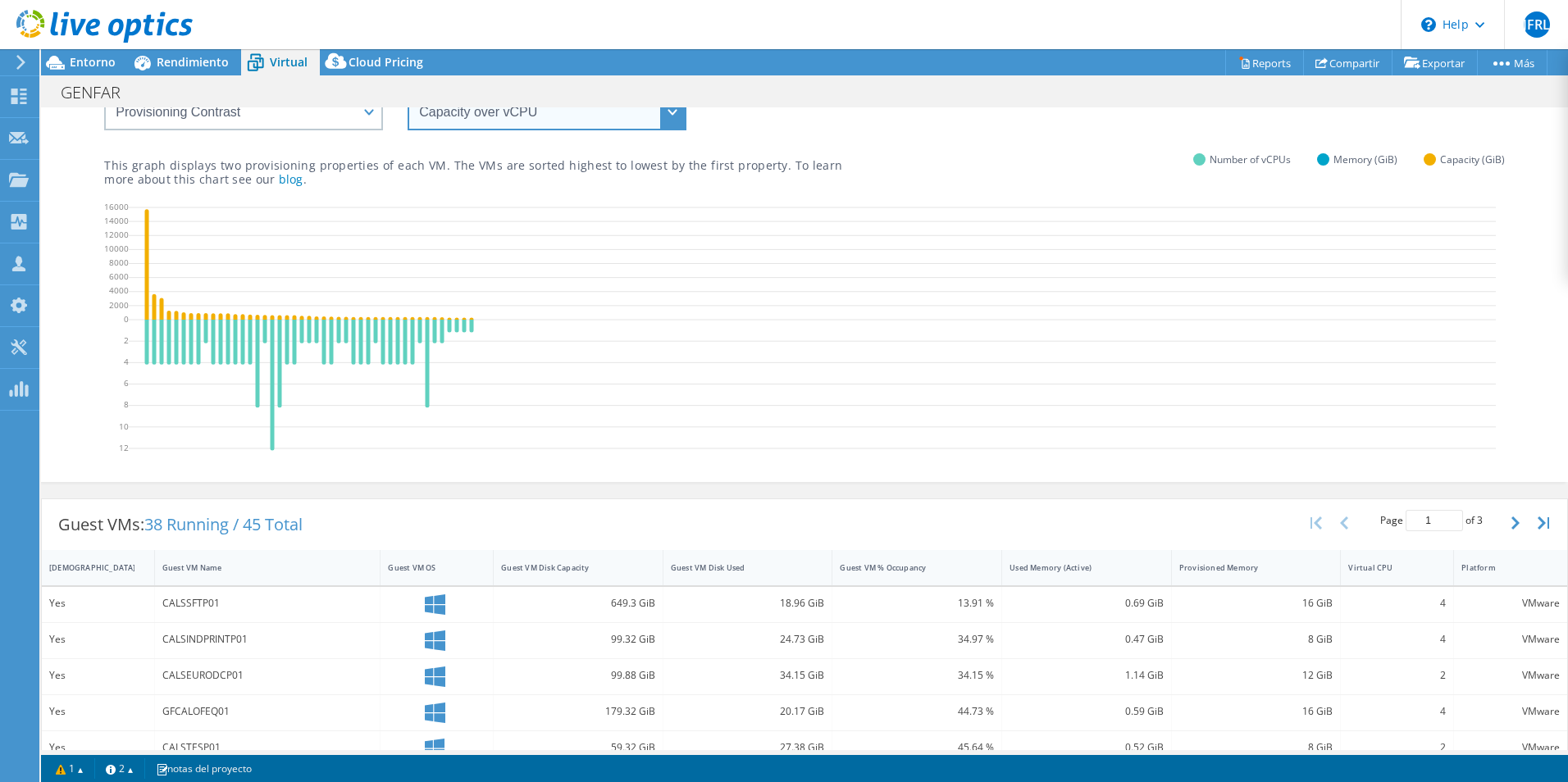
scroll to position [82, 0]
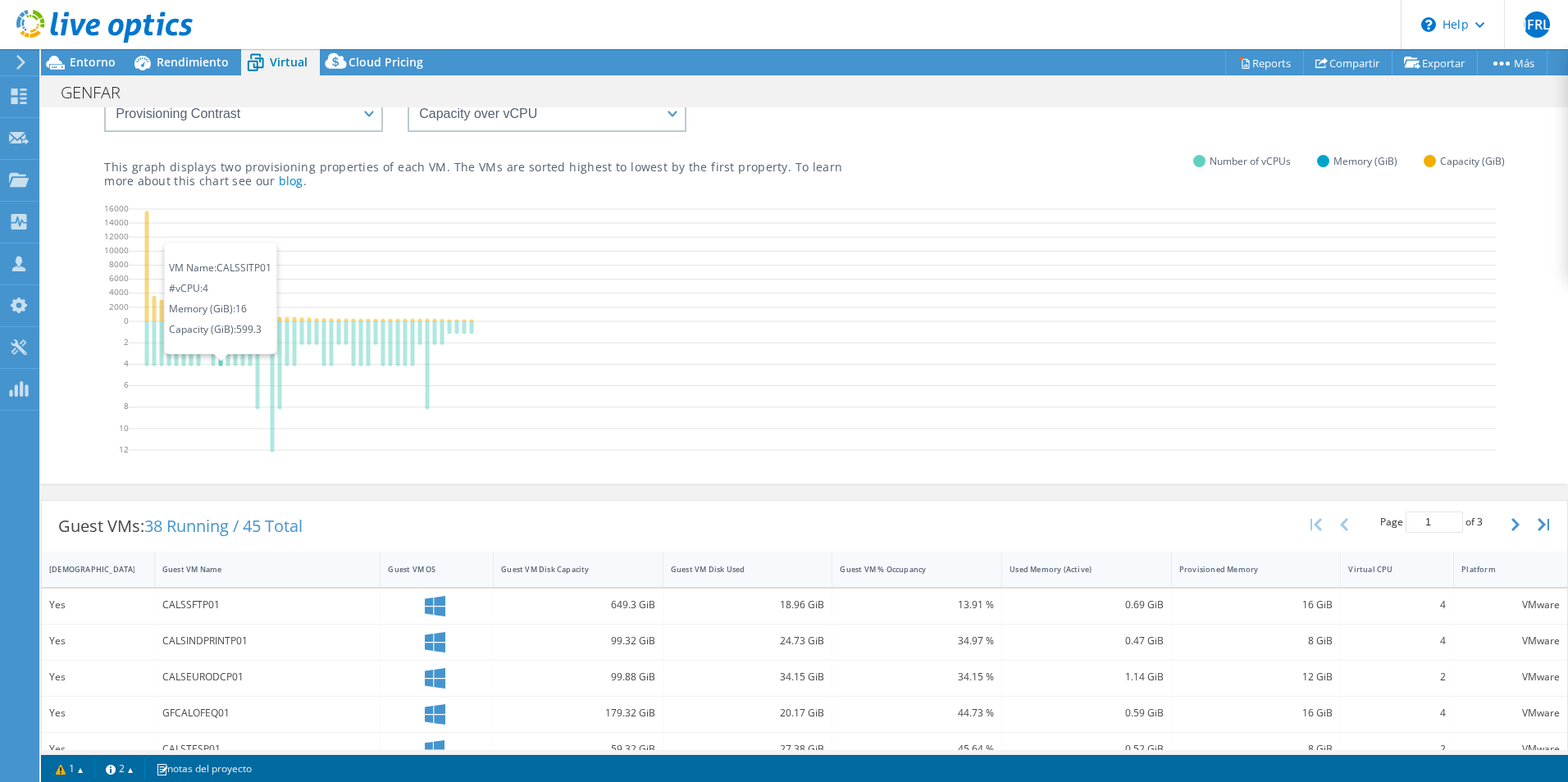
click at [220, 343] on icon at bounding box center [220, 344] width 4 height 45
click at [325, 355] on icon at bounding box center [324, 344] width 4 height 45
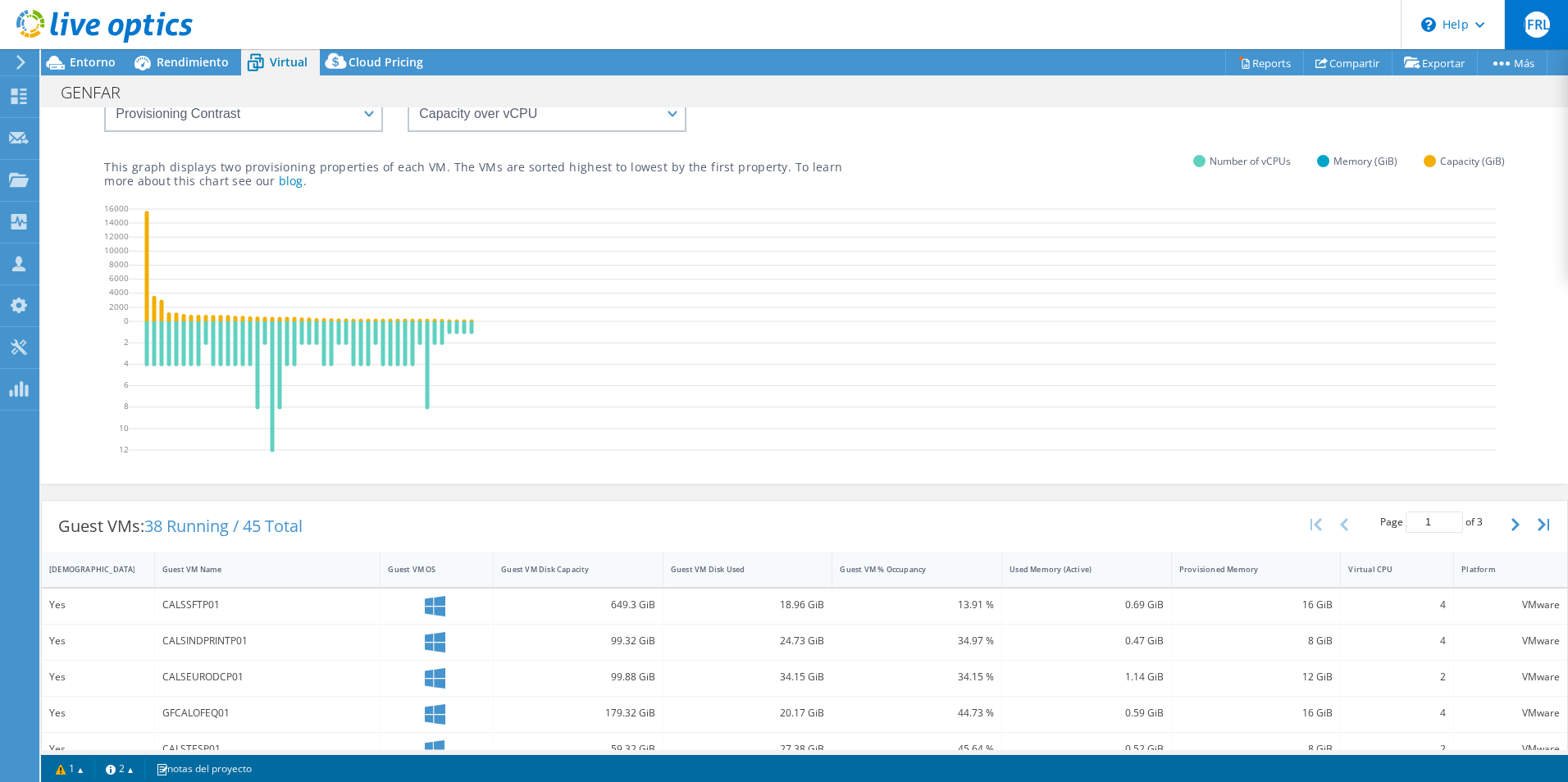
click at [1529, 29] on span "JFRL" at bounding box center [1537, 24] width 26 height 26
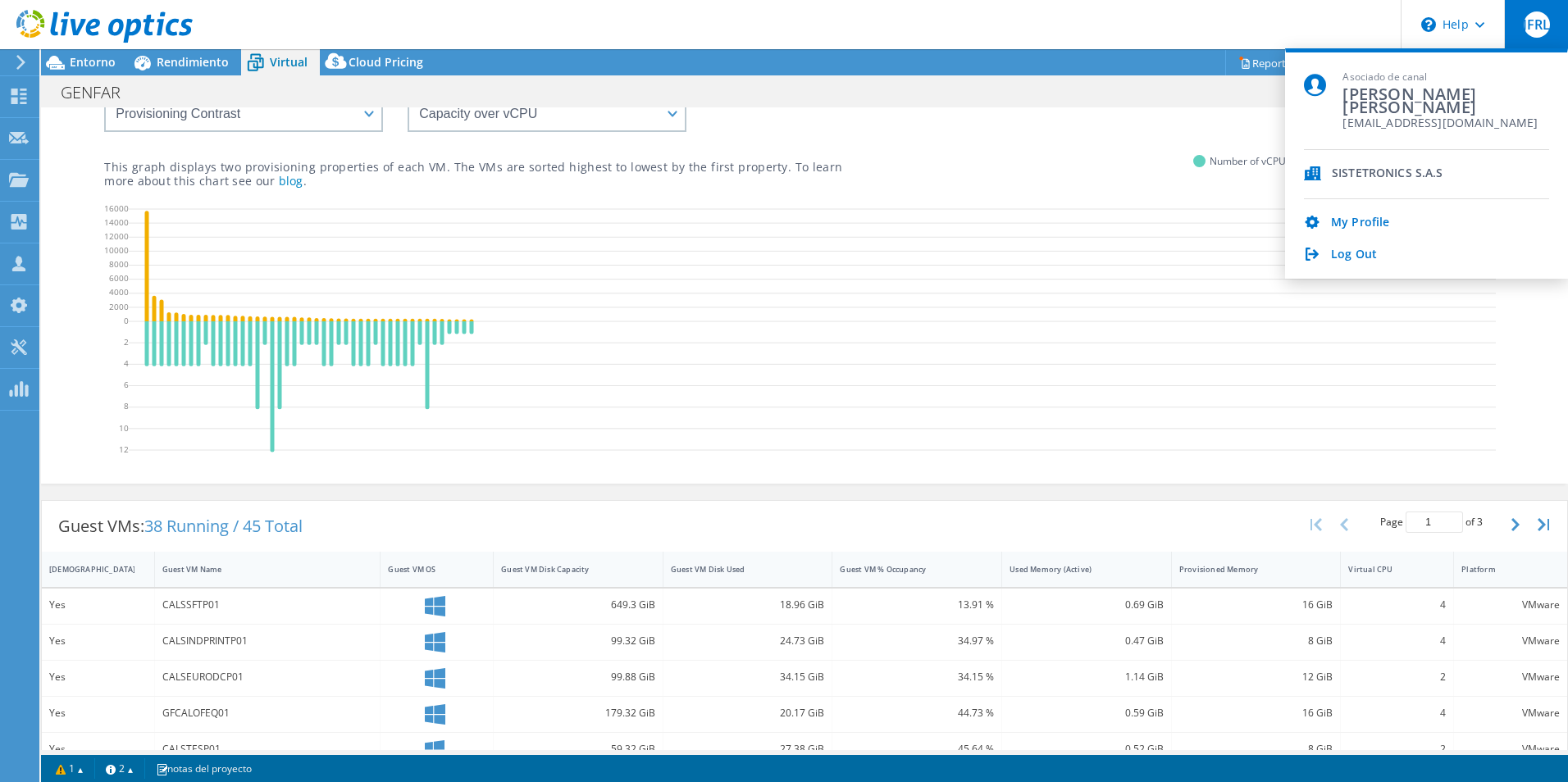
click at [1082, 153] on div "This graph displays two provisioning properties of each VM. The VMs are sorted …" at bounding box center [804, 160] width 1401 height 55
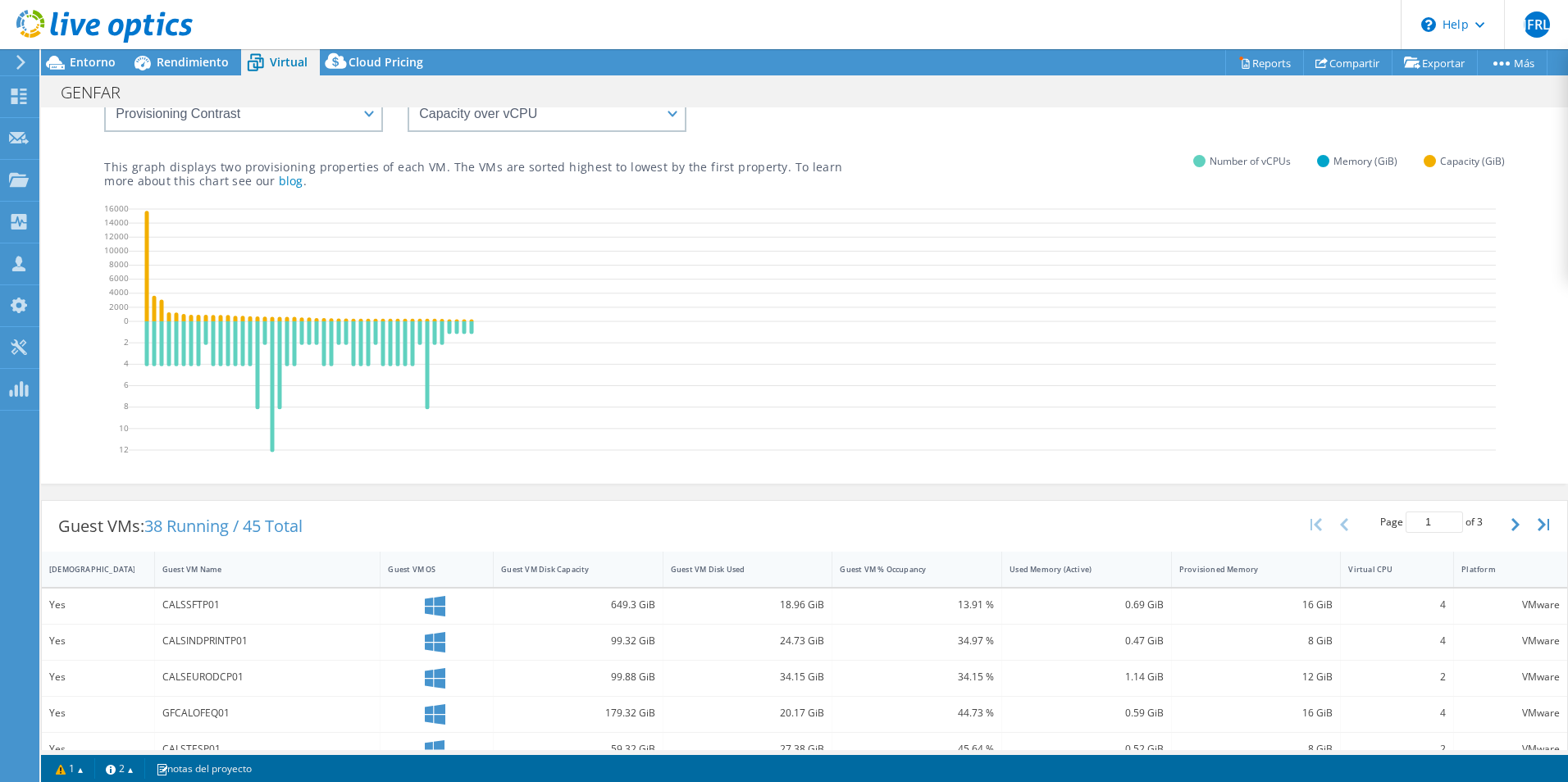
click at [927, 102] on div "GENFAR Imprimir" at bounding box center [804, 92] width 1527 height 30
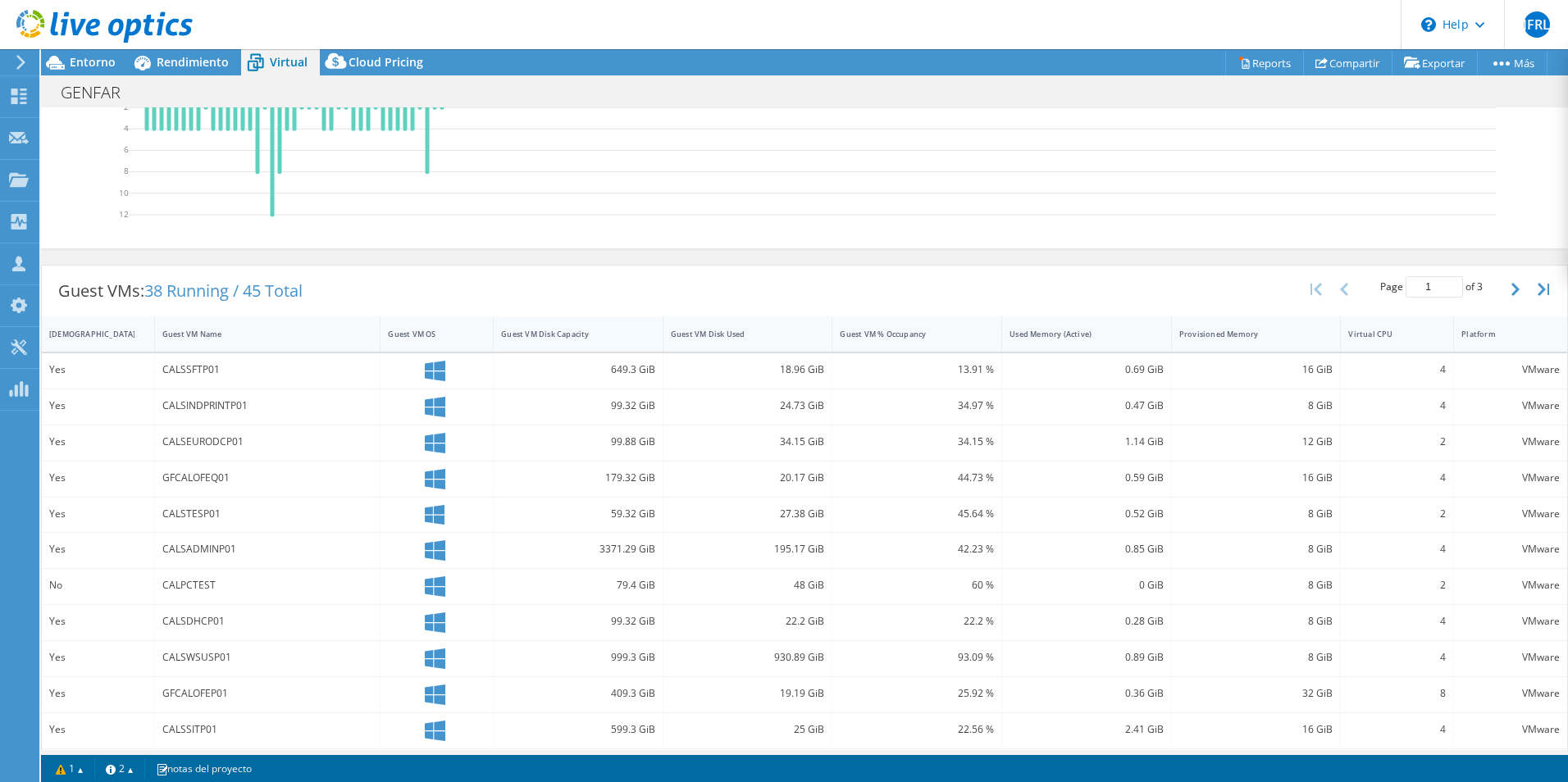
scroll to position [481, 0]
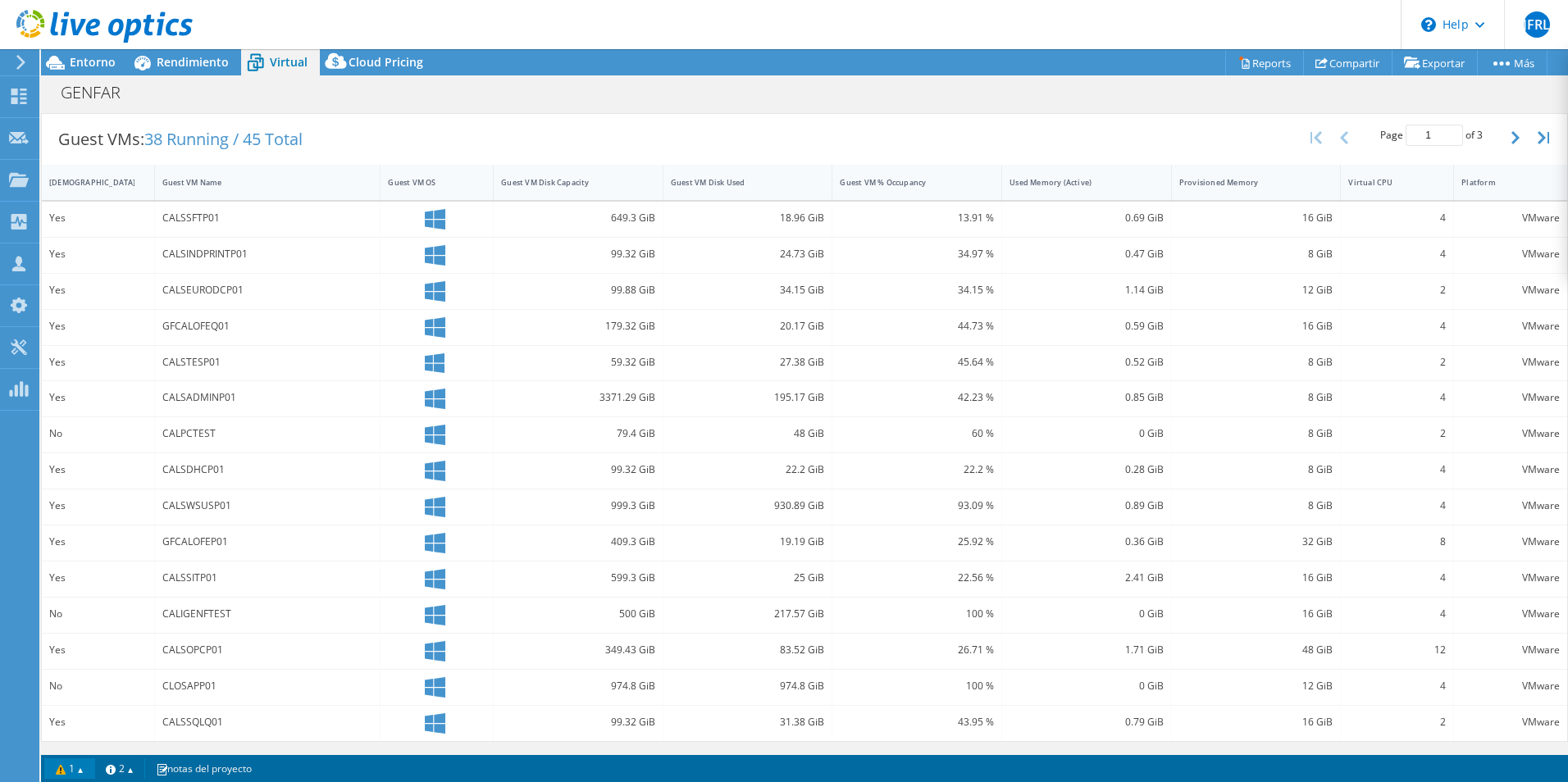
click at [77, 772] on link "1" at bounding box center [69, 769] width 51 height 21
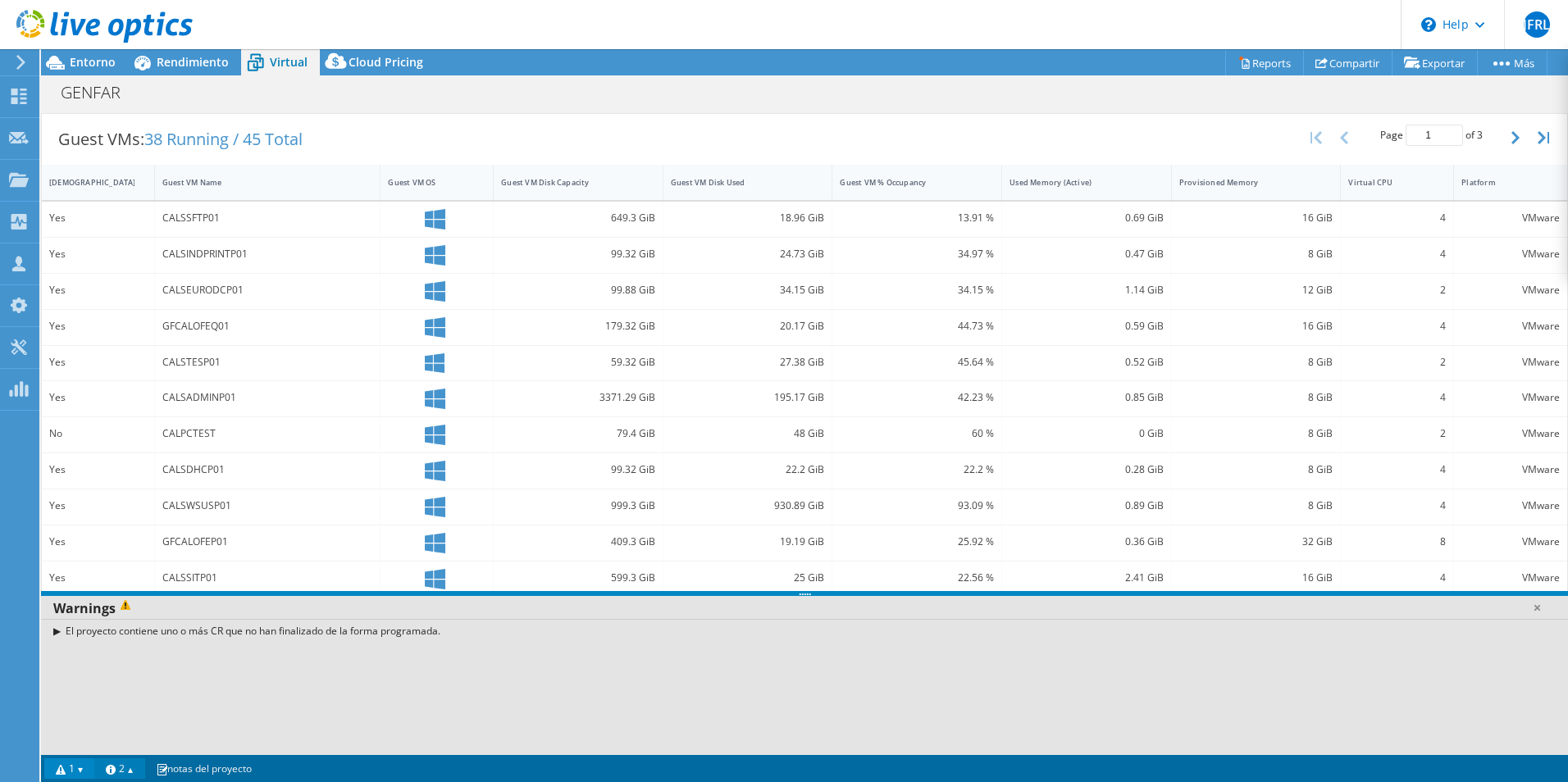
click at [144, 770] on link "2" at bounding box center [120, 769] width 51 height 21
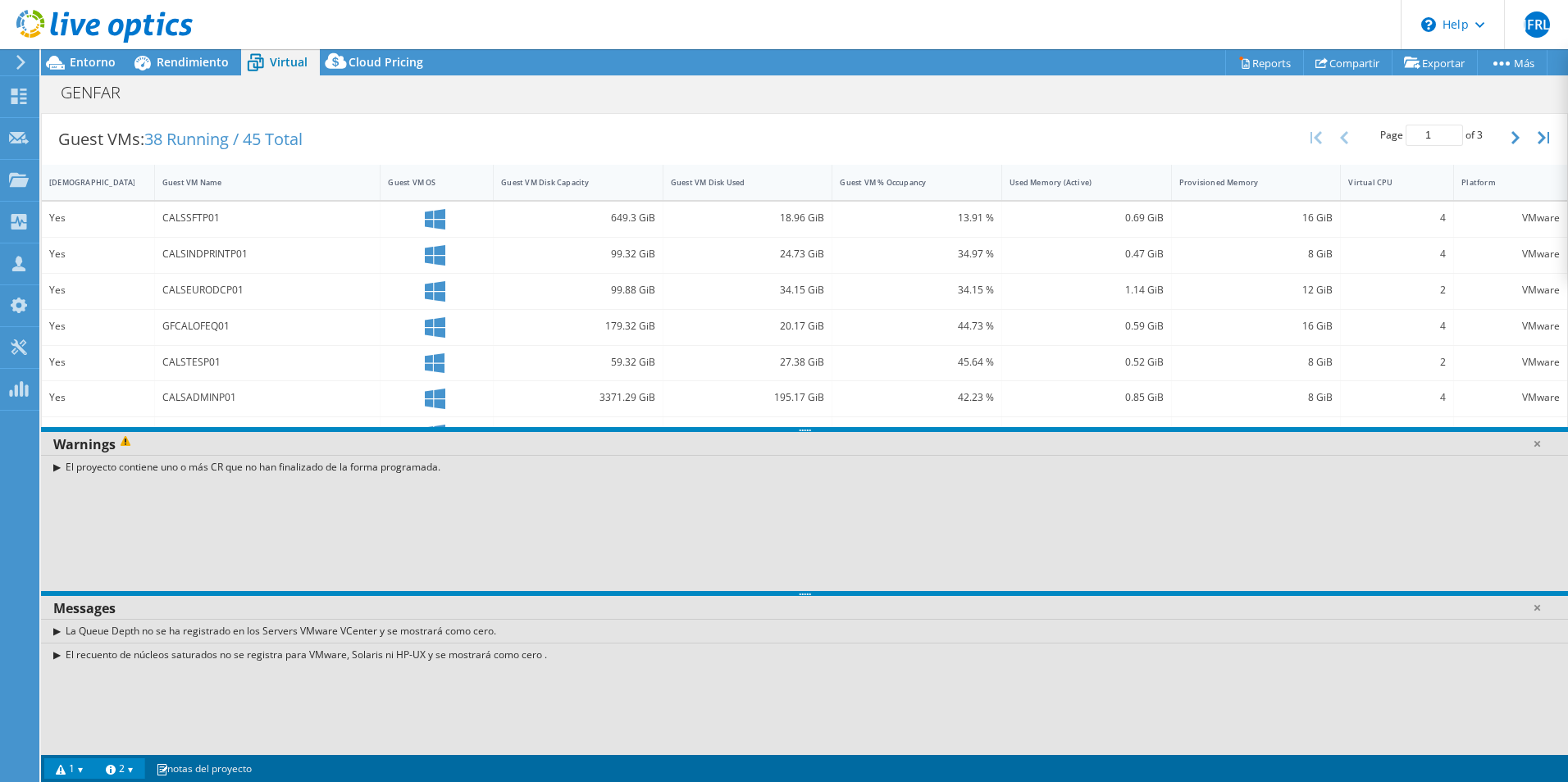
click at [902, 650] on div "El recuento de núcleos saturados no se registra para VMware, Solaris ni HP-UX y…" at bounding box center [804, 654] width 1527 height 23
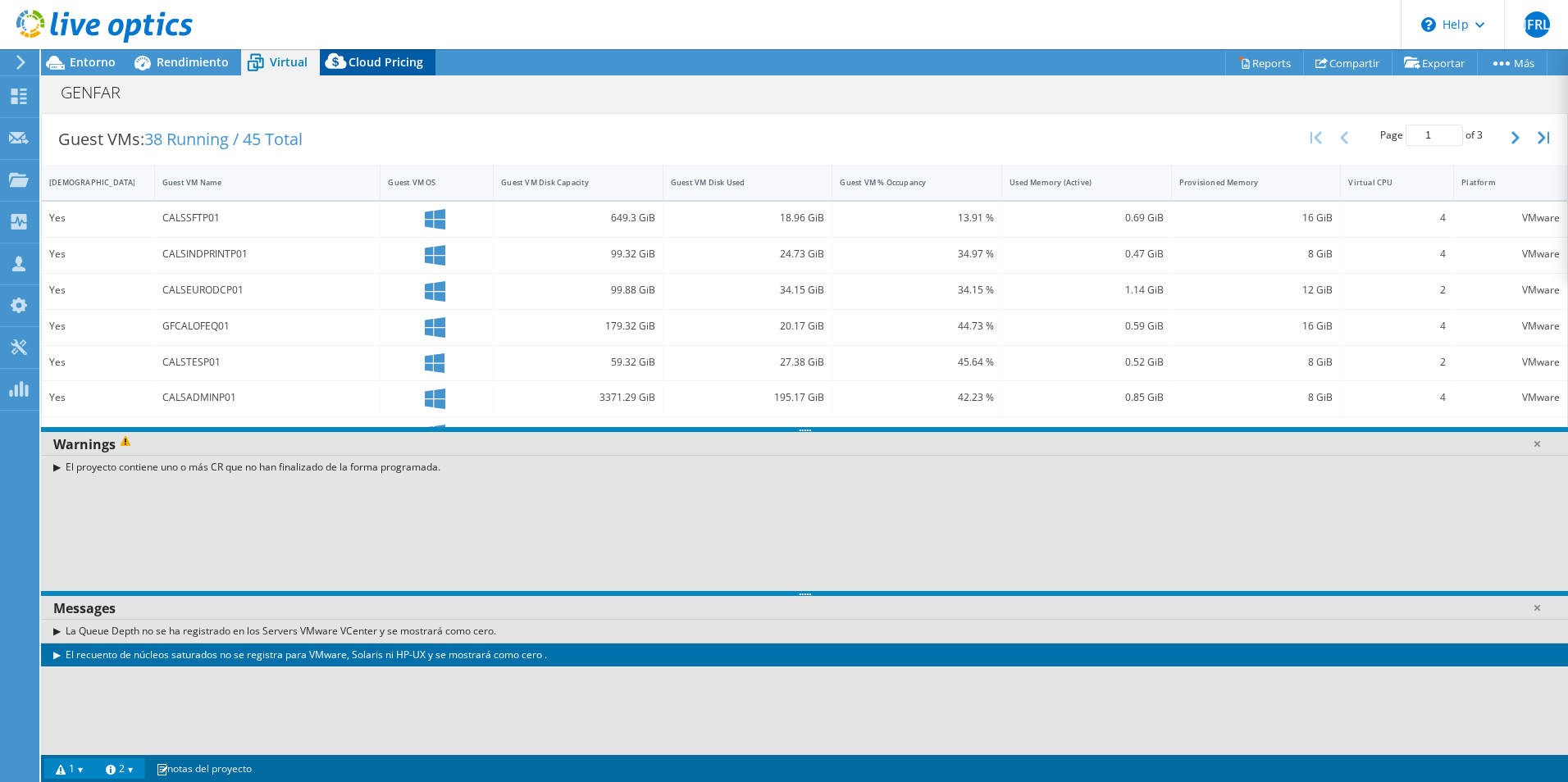
click at [354, 62] on span "Cloud Pricing" at bounding box center [386, 62] width 75 height 16
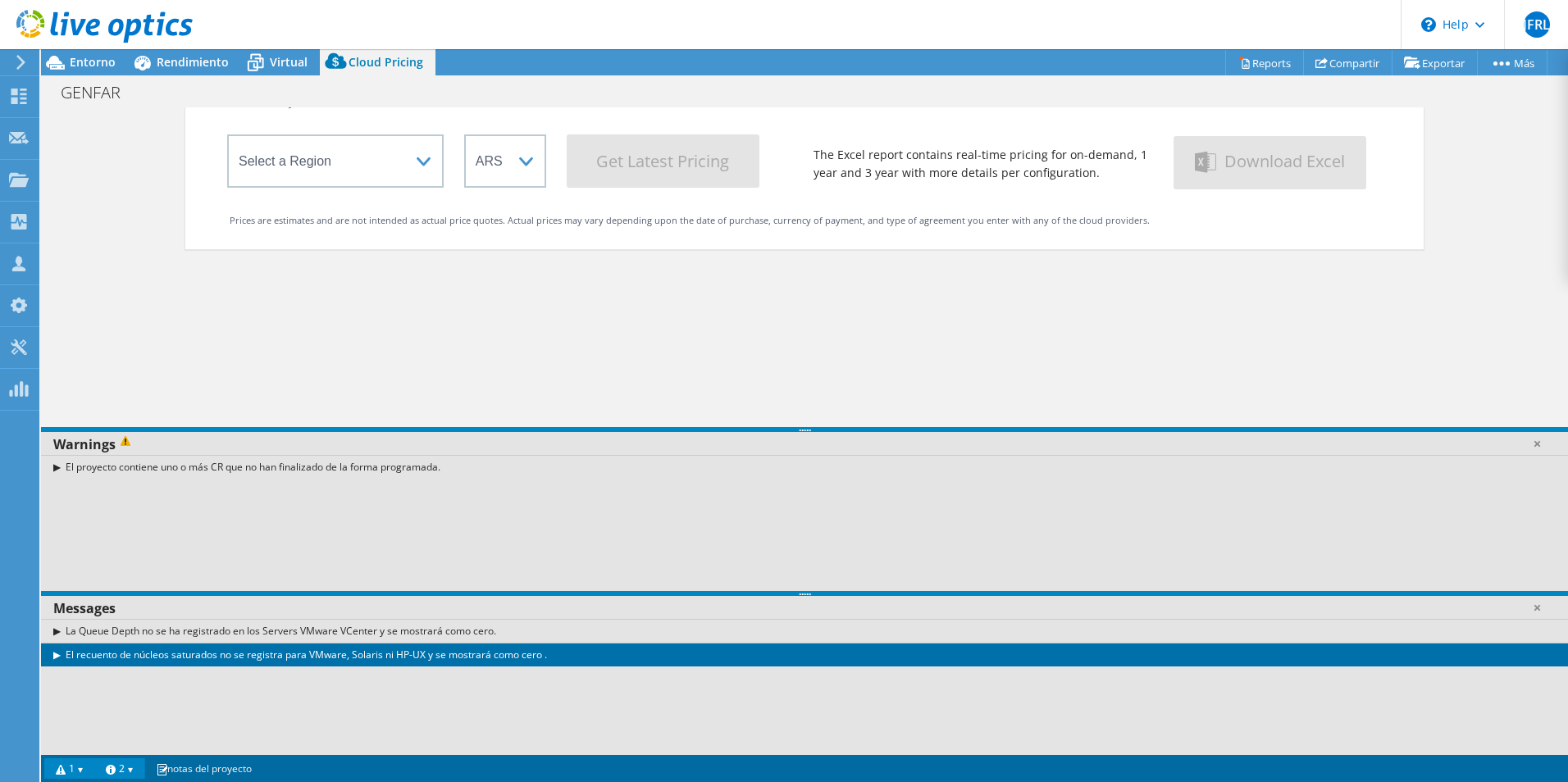
scroll to position [140, 0]
click at [286, 74] on div "Virtual" at bounding box center [280, 62] width 79 height 26
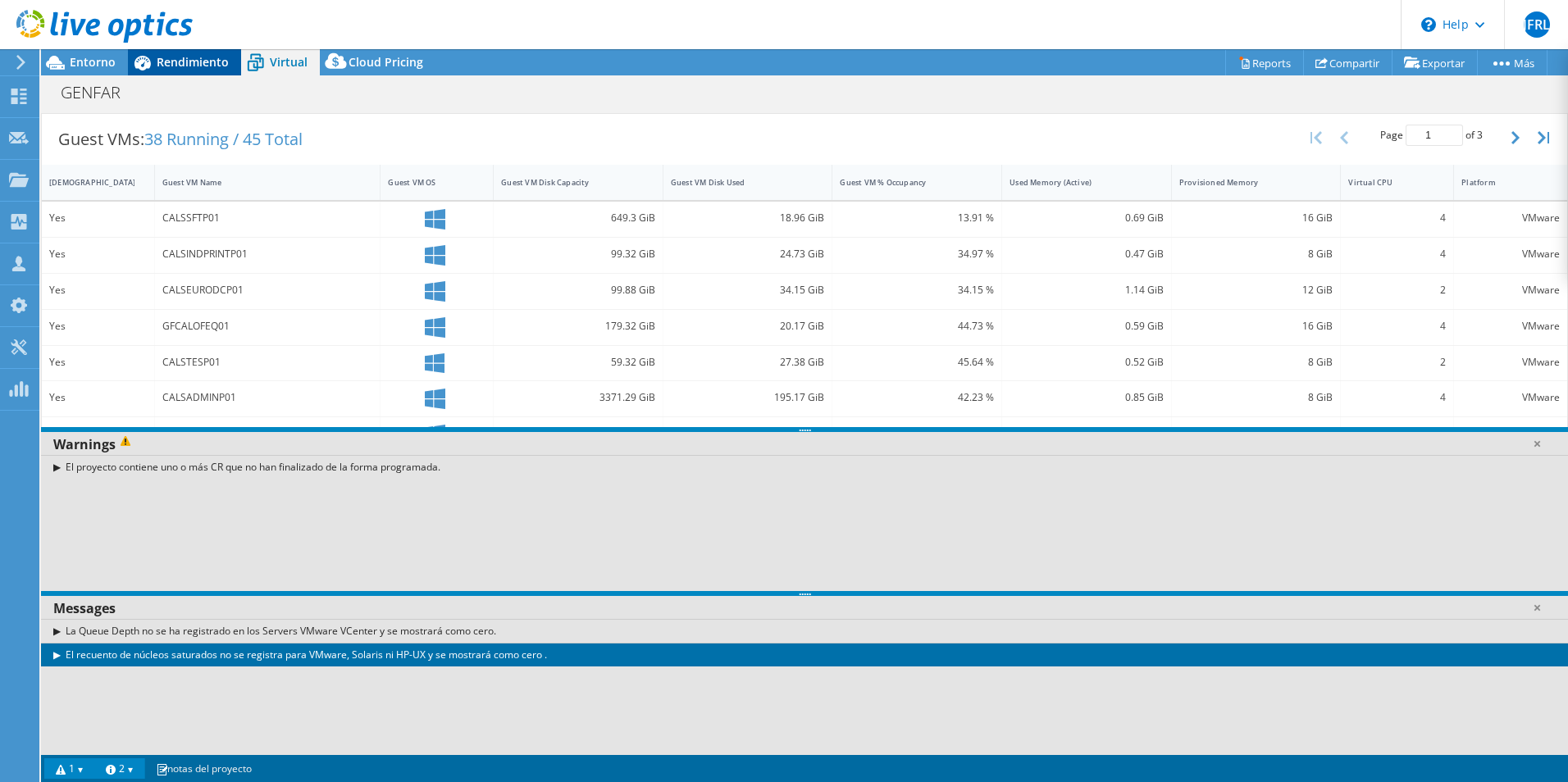
click at [192, 62] on span "Rendimiento" at bounding box center [193, 62] width 72 height 16
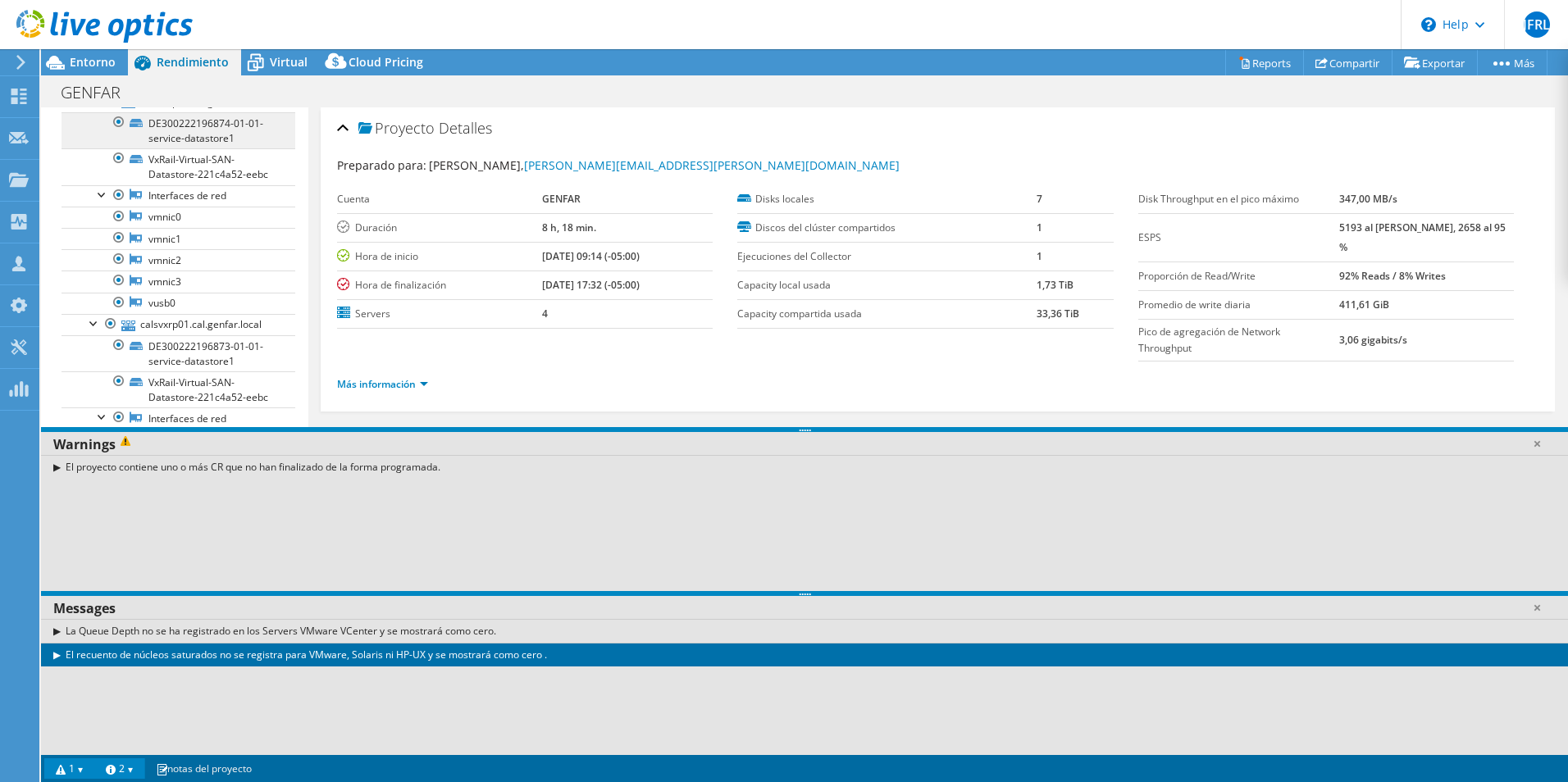
scroll to position [553, 0]
click at [1538, 442] on link at bounding box center [1537, 443] width 16 height 16
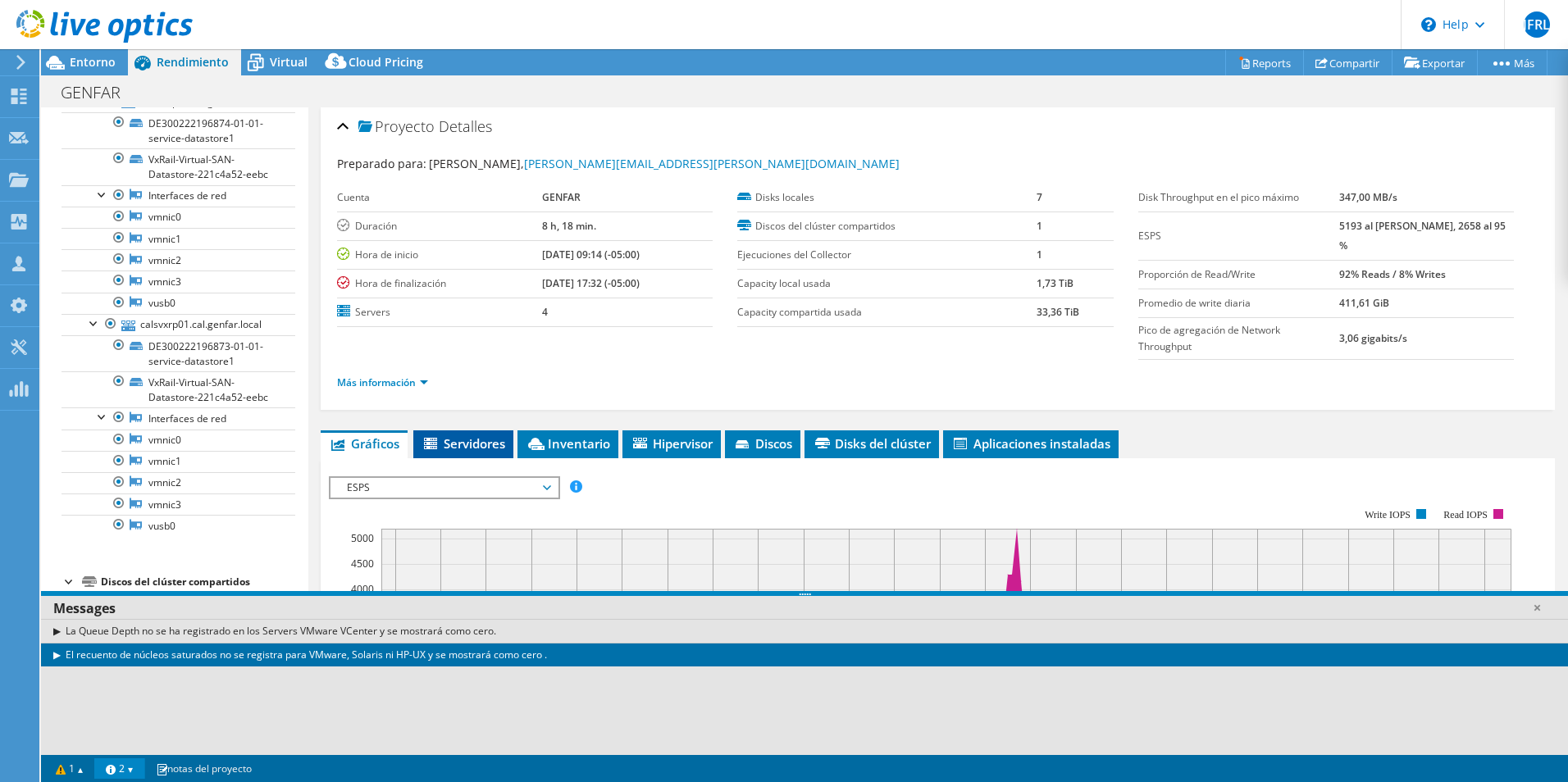
scroll to position [0, 0]
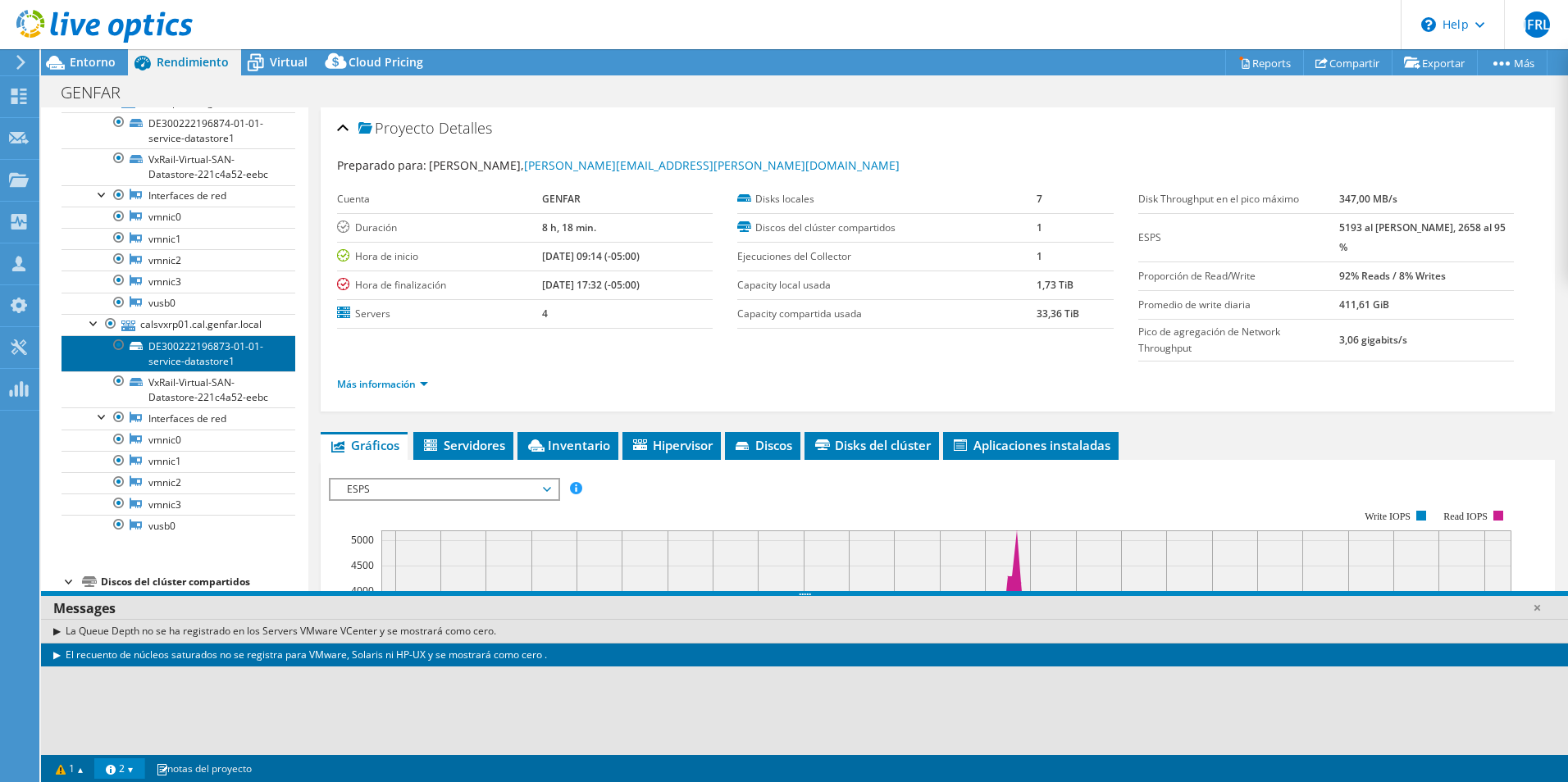
click at [177, 336] on link "DE300222196873-01-01-service-datastore1" at bounding box center [178, 354] width 233 height 36
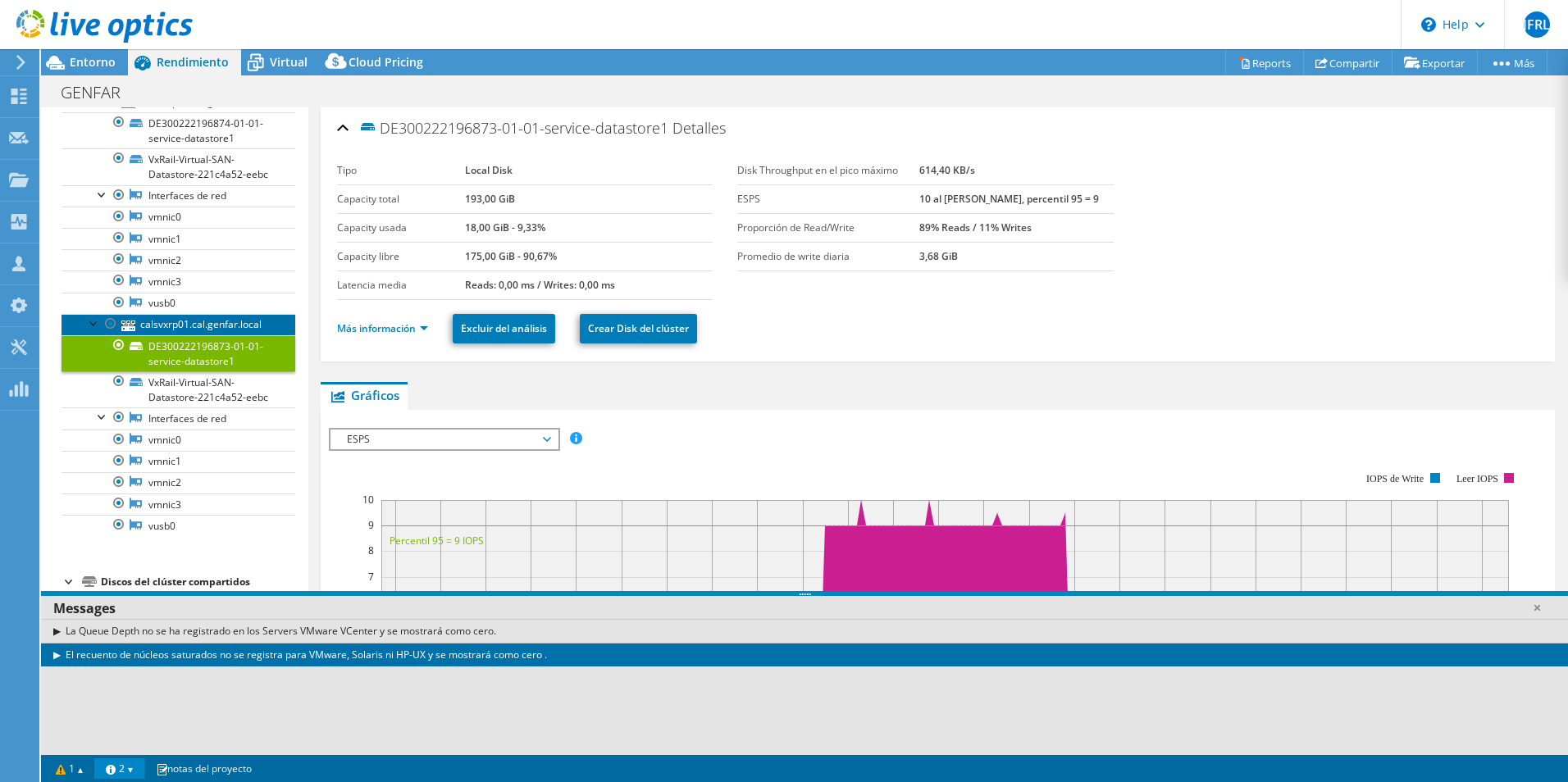
click at [173, 314] on link "calsvxrp01.cal.genfar.local" at bounding box center [178, 324] width 233 height 22
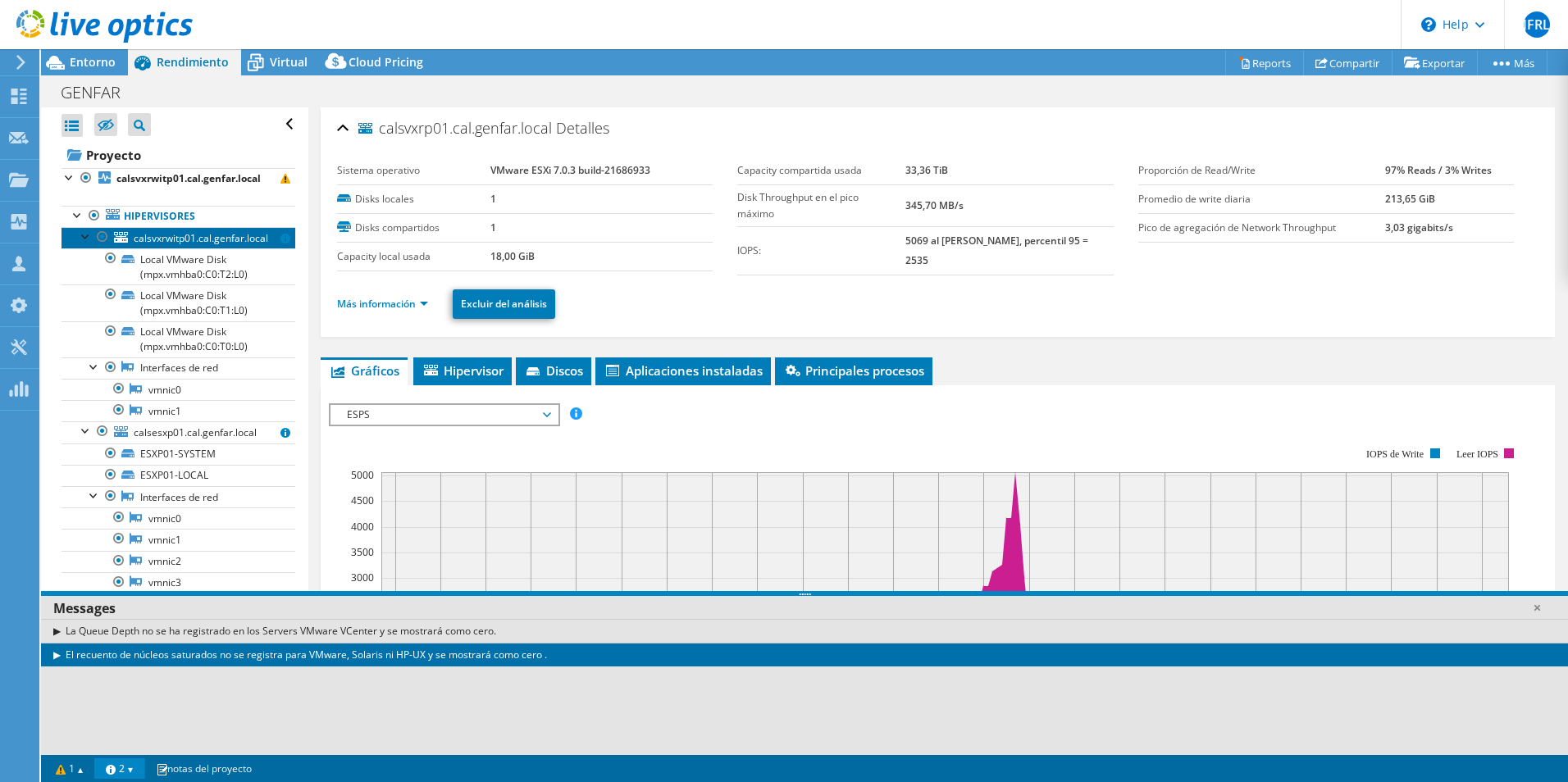
click at [199, 234] on span "calsvxrwitp01.cal.genfar.local" at bounding box center [200, 238] width 134 height 14
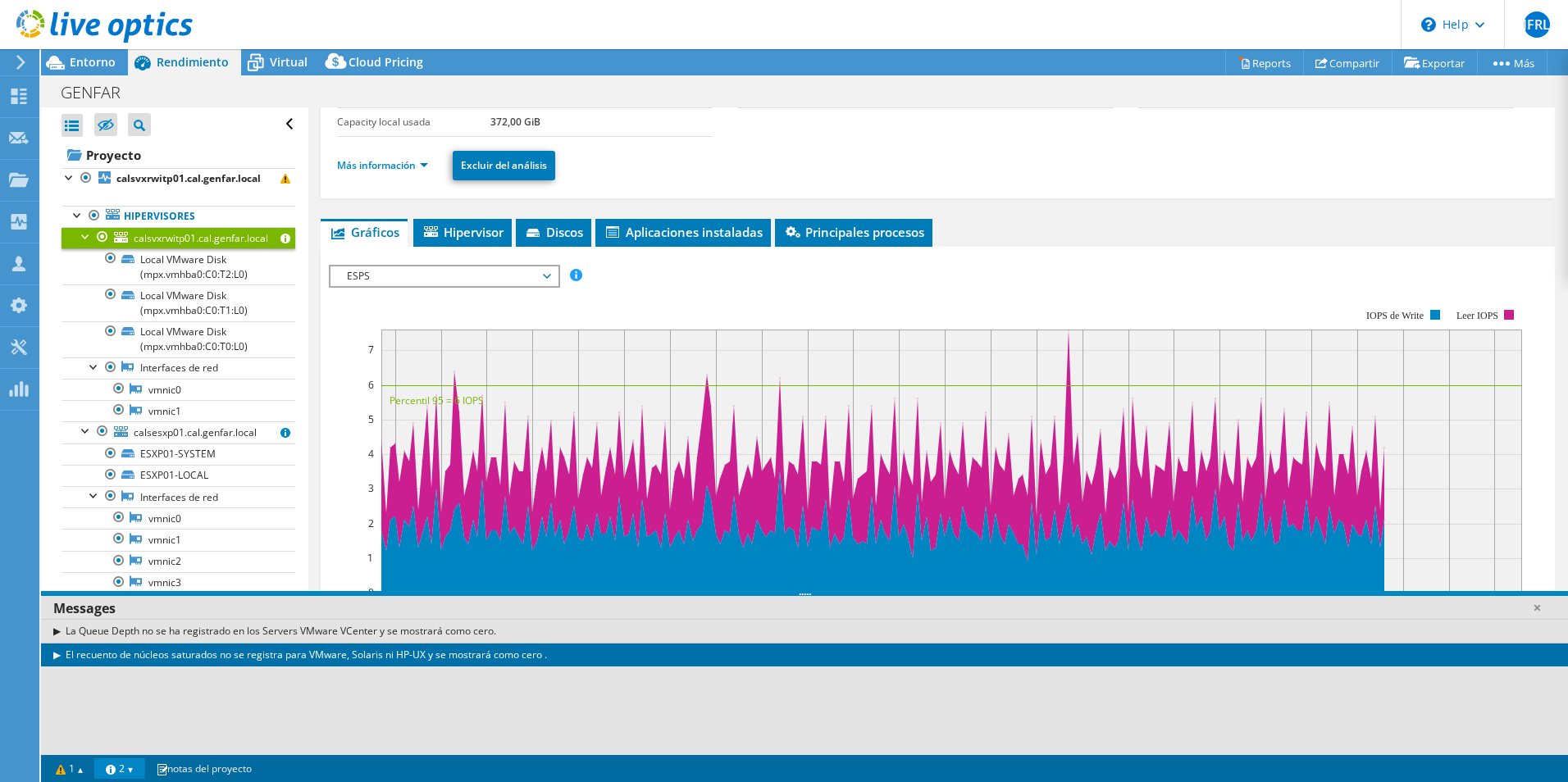
scroll to position [82, 0]
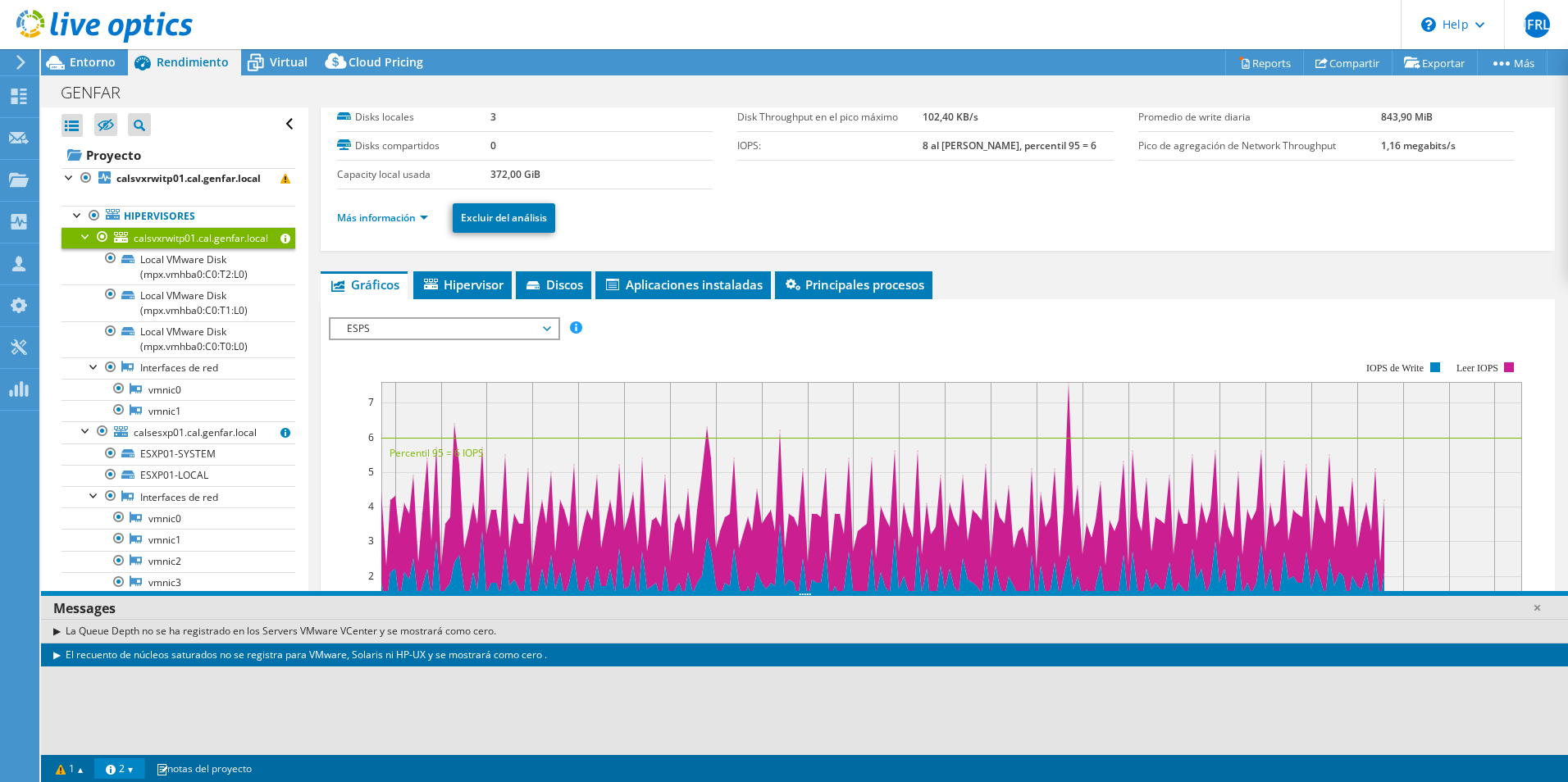
click at [536, 330] on span "ESPS" at bounding box center [444, 329] width 211 height 20
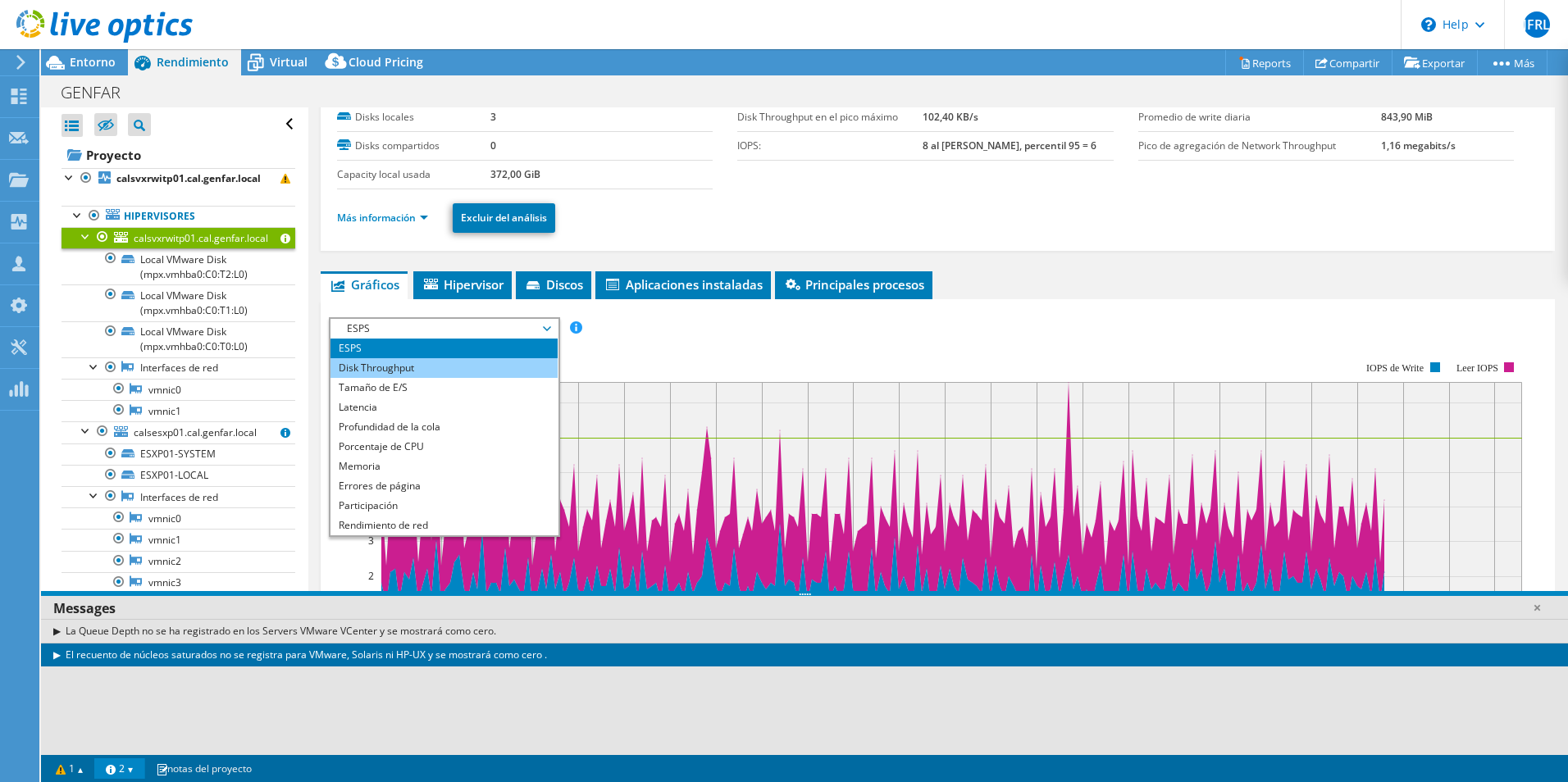
click at [422, 369] on li "Disk Throughput" at bounding box center [444, 368] width 227 height 20
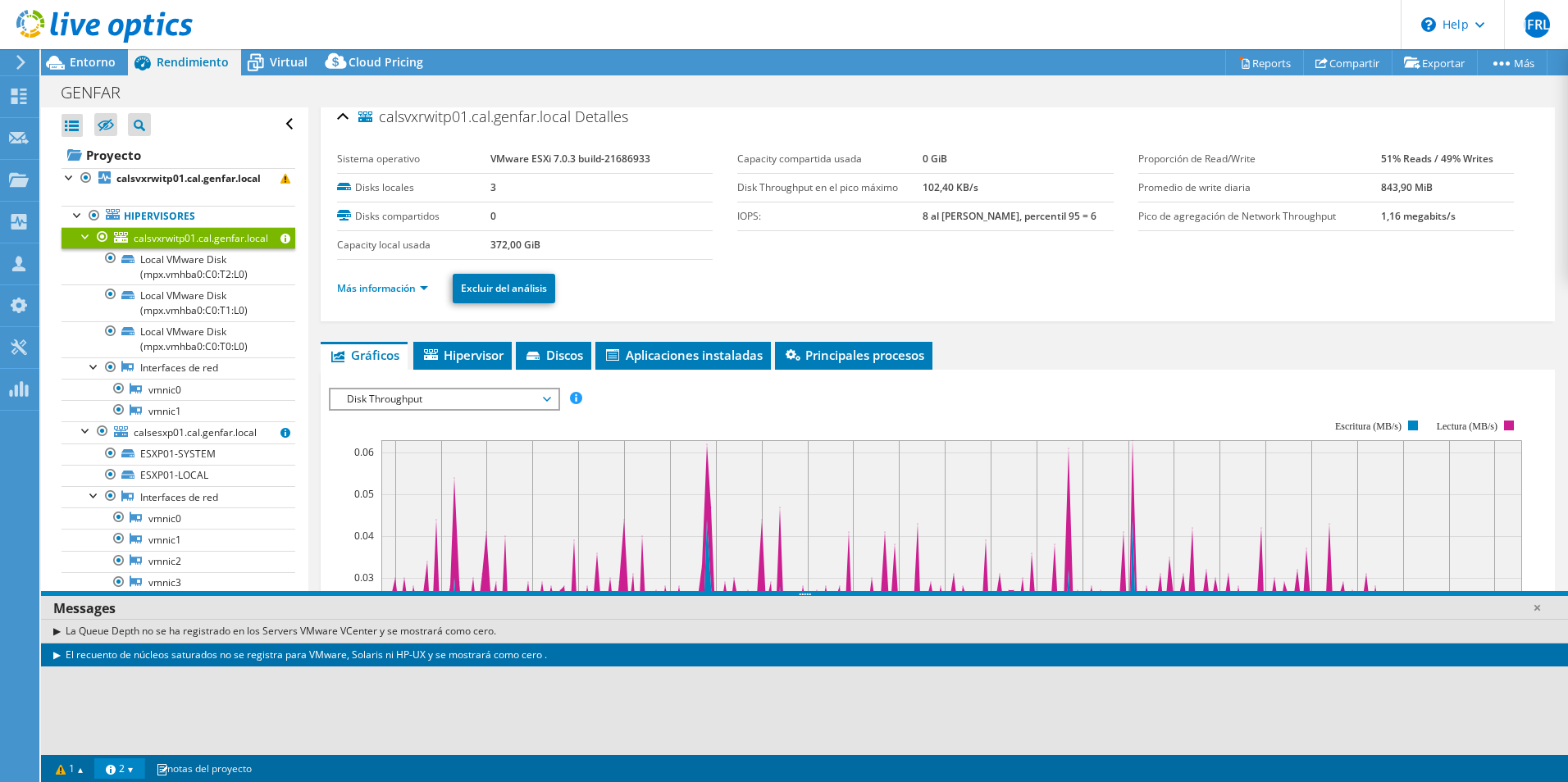
scroll to position [0, 0]
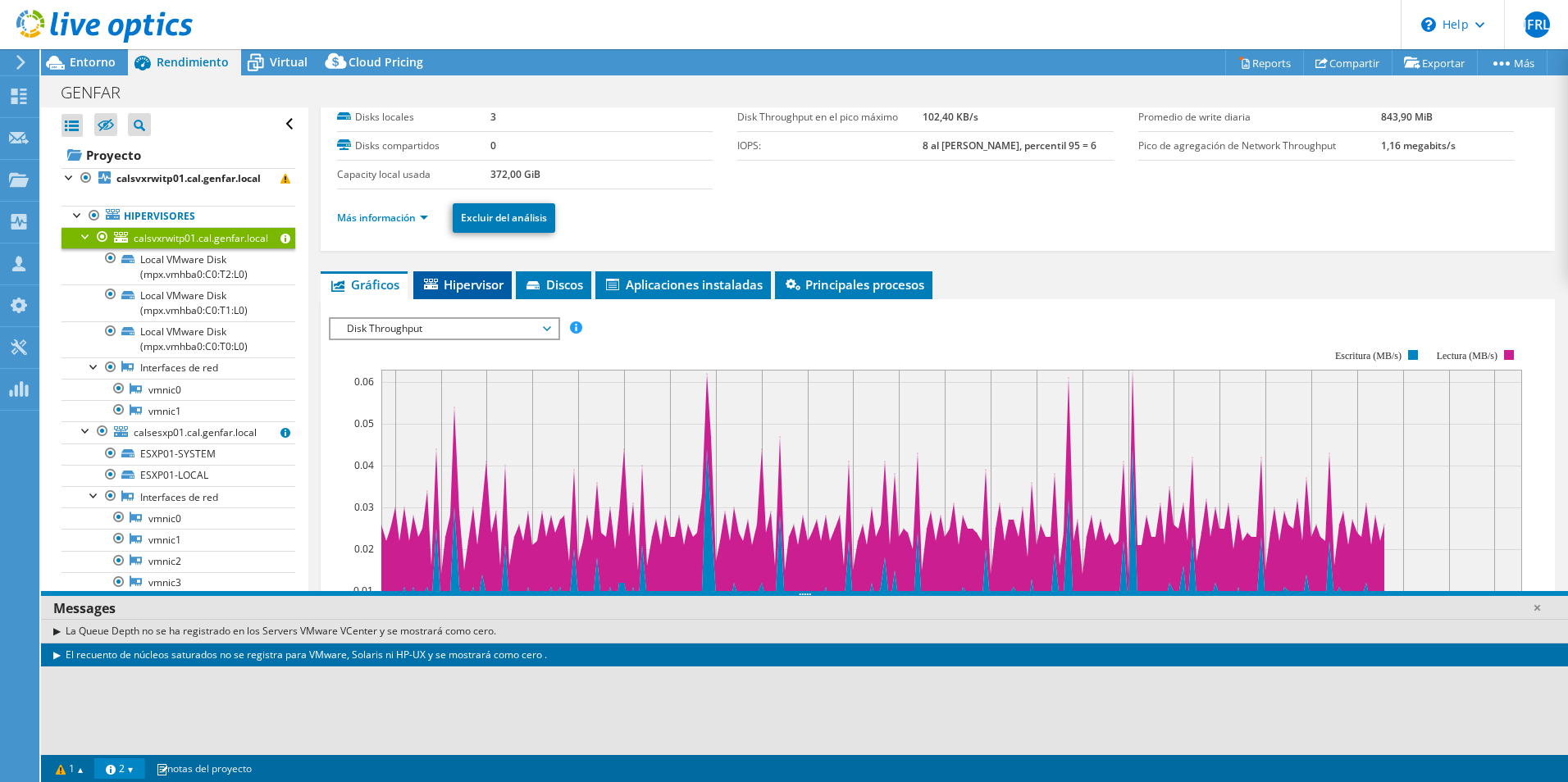
click at [460, 287] on span "Hipervisor" at bounding box center [462, 284] width 82 height 16
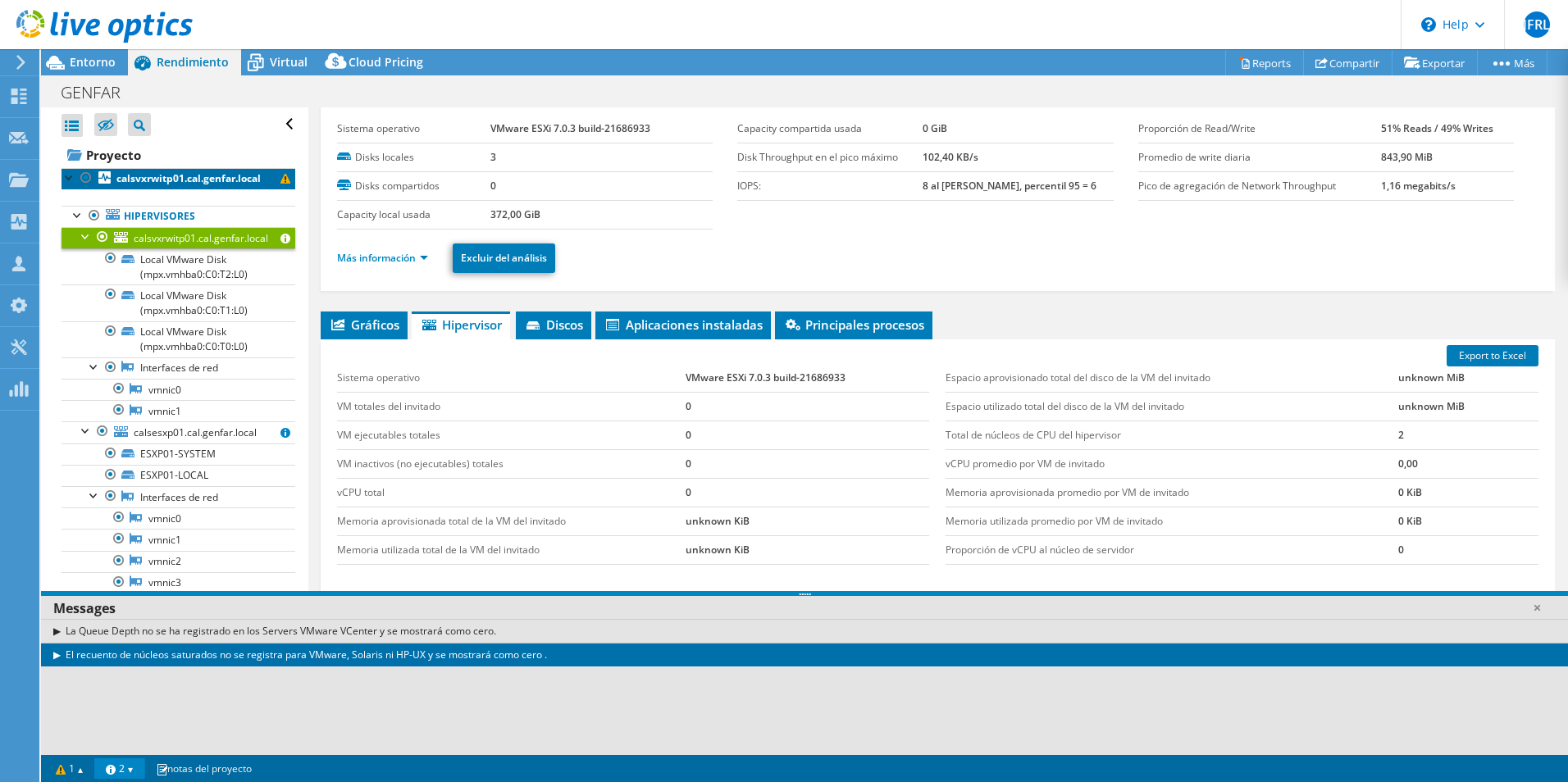
click at [253, 173] on b "calsvxrwitp01.cal.genfar.local" at bounding box center [188, 179] width 144 height 14
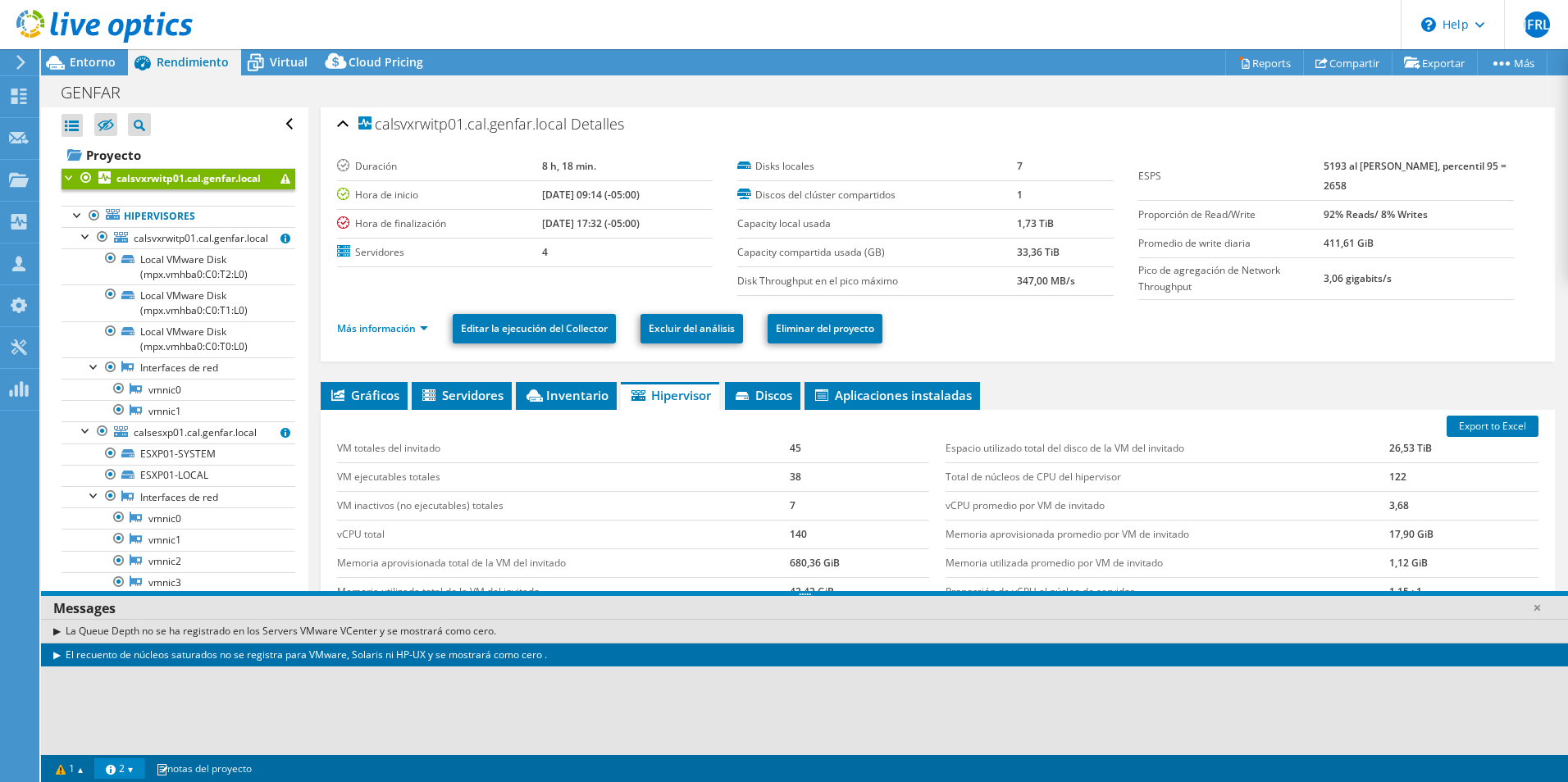
scroll to position [0, 0]
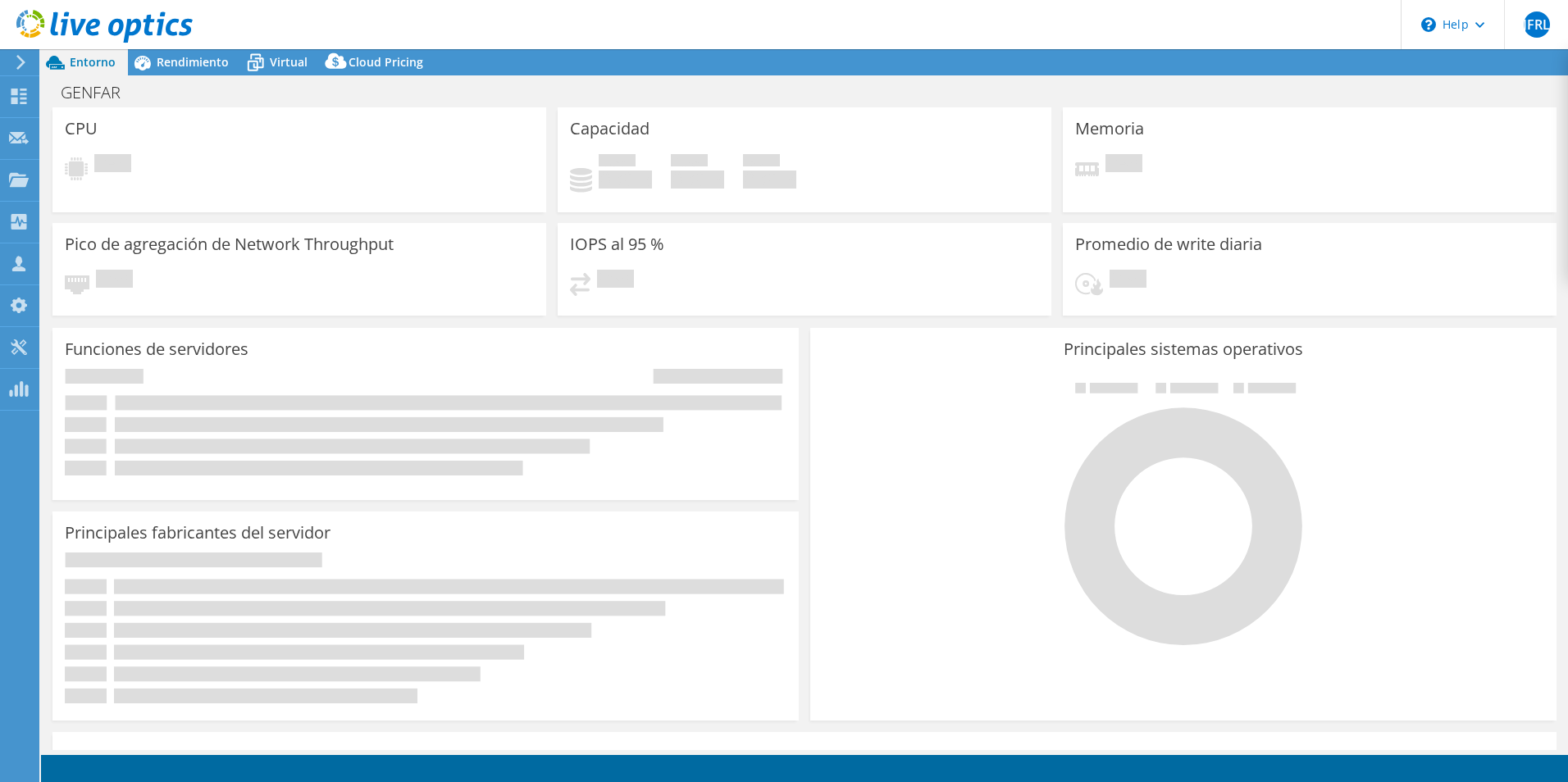
select select "USD"
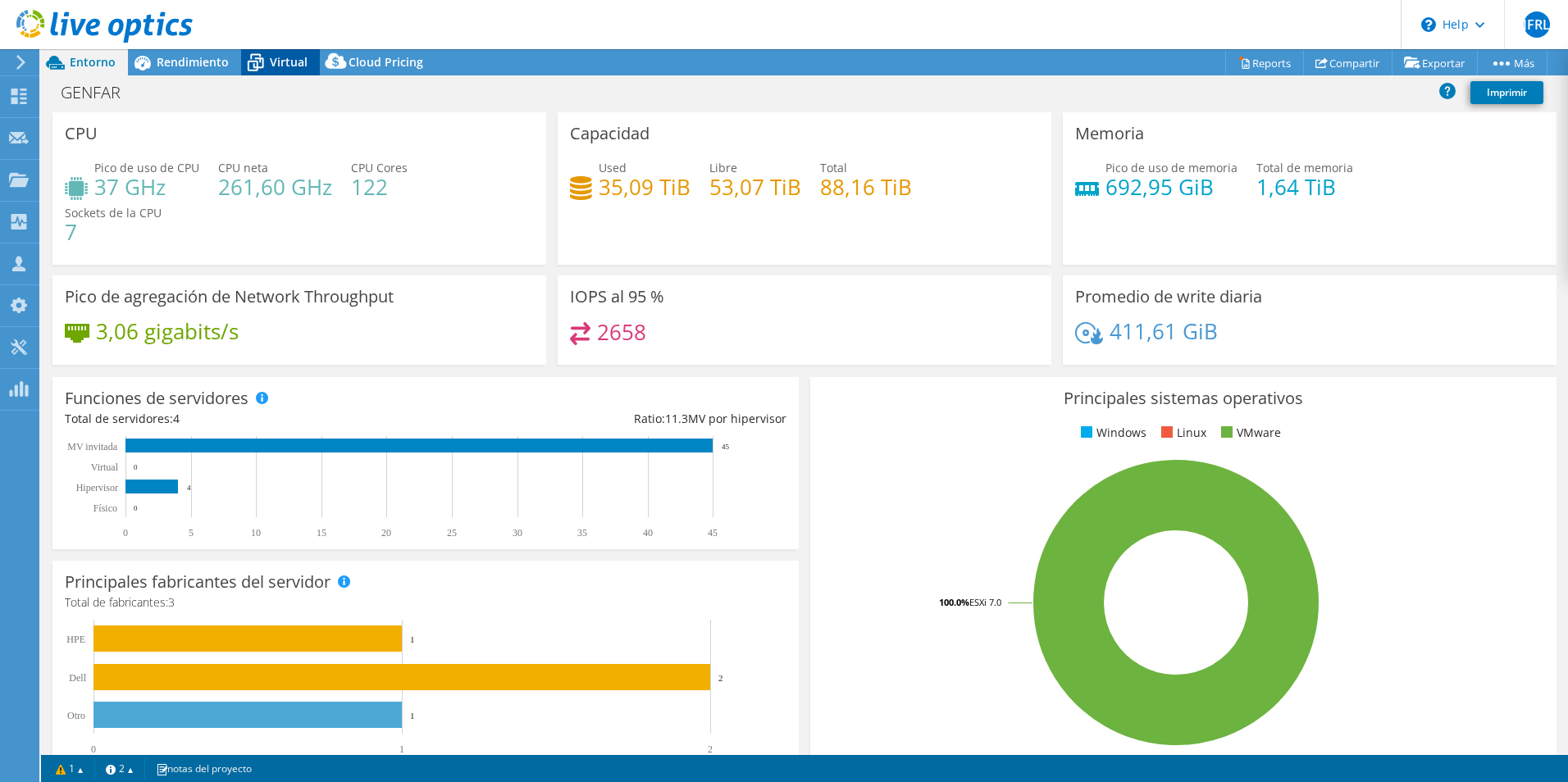
click at [263, 60] on icon at bounding box center [255, 62] width 29 height 29
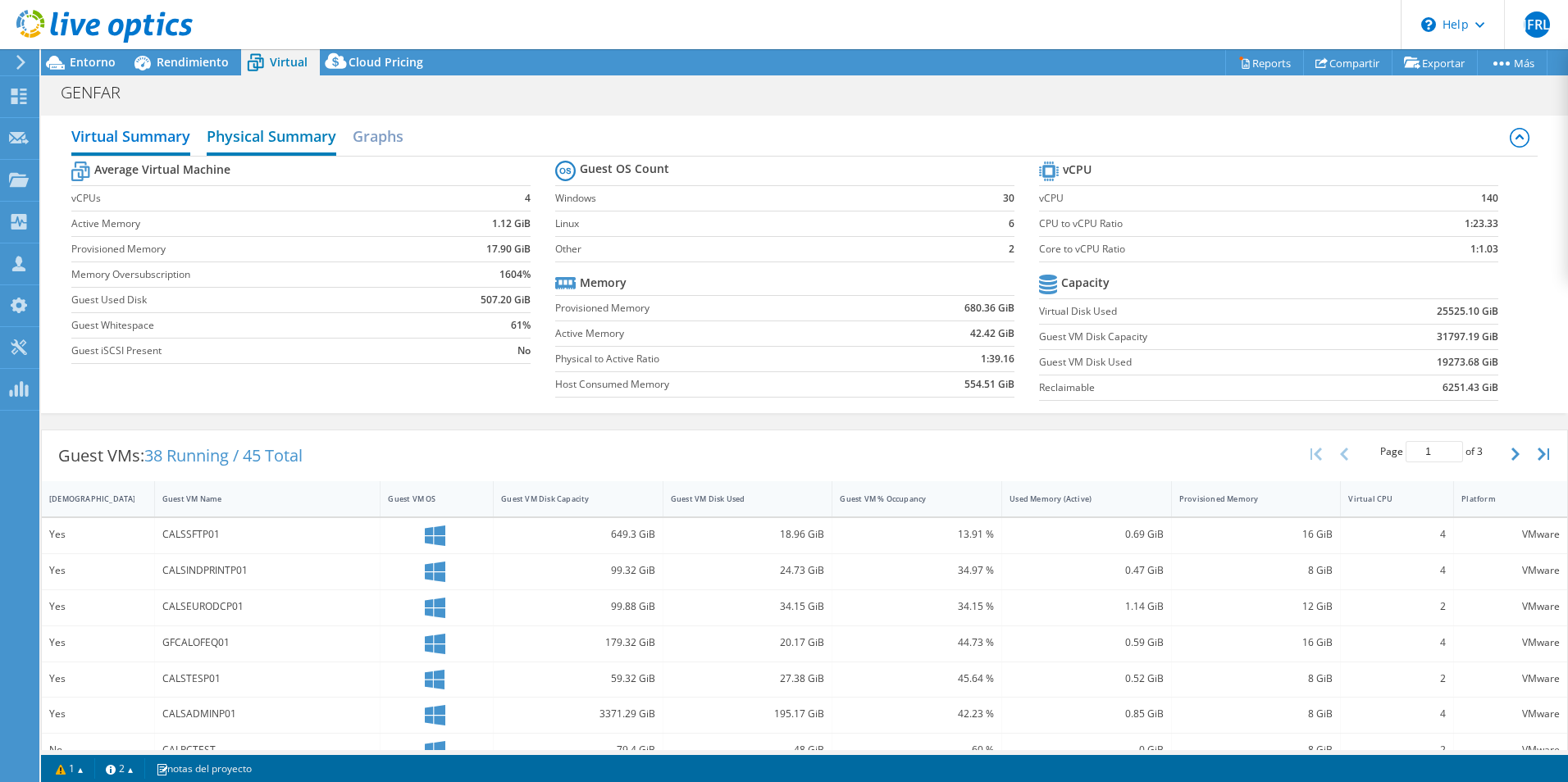
click at [285, 142] on h2 "Physical Summary" at bounding box center [271, 138] width 129 height 36
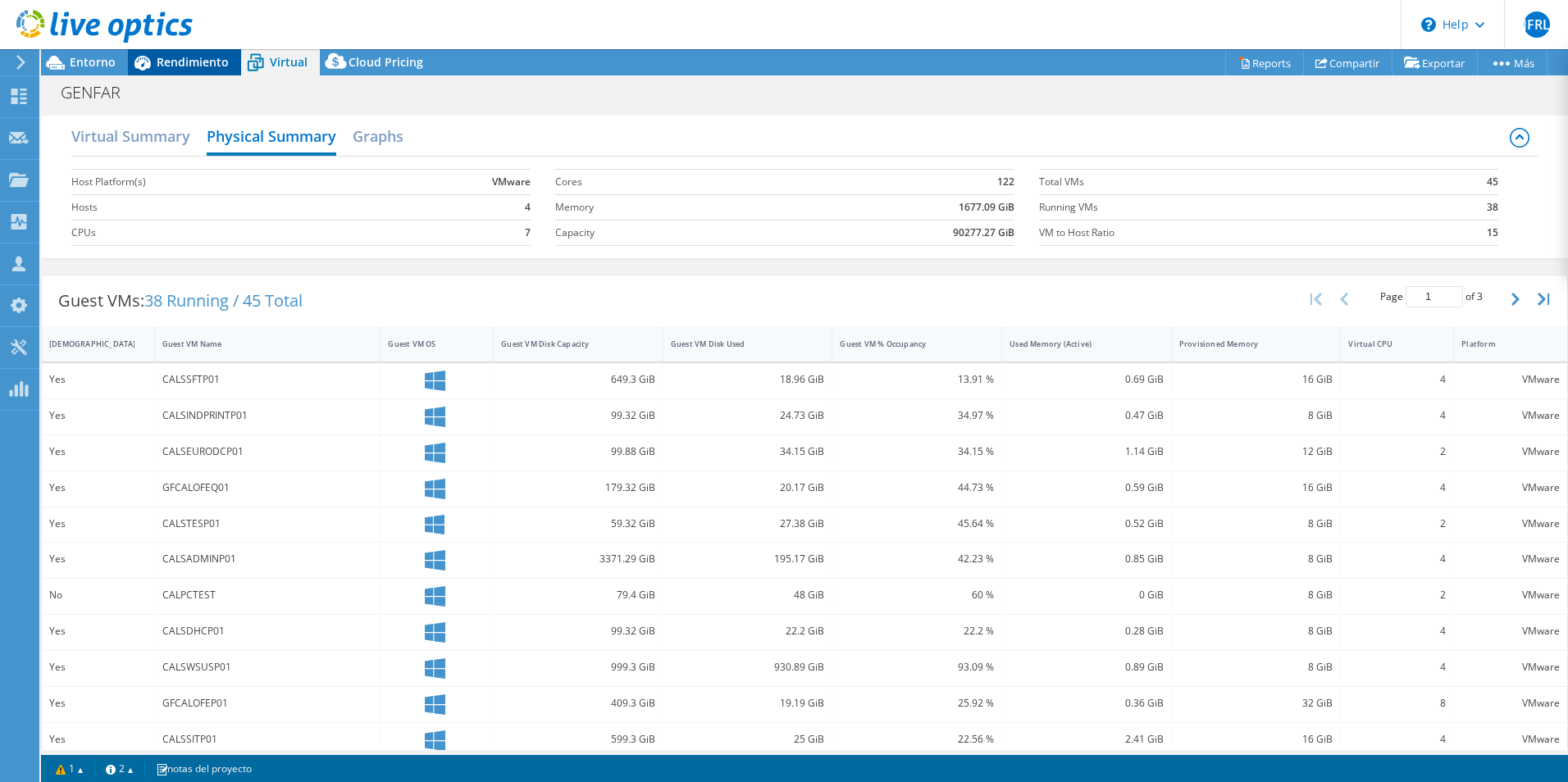
click at [176, 63] on span "Rendimiento" at bounding box center [193, 62] width 72 height 16
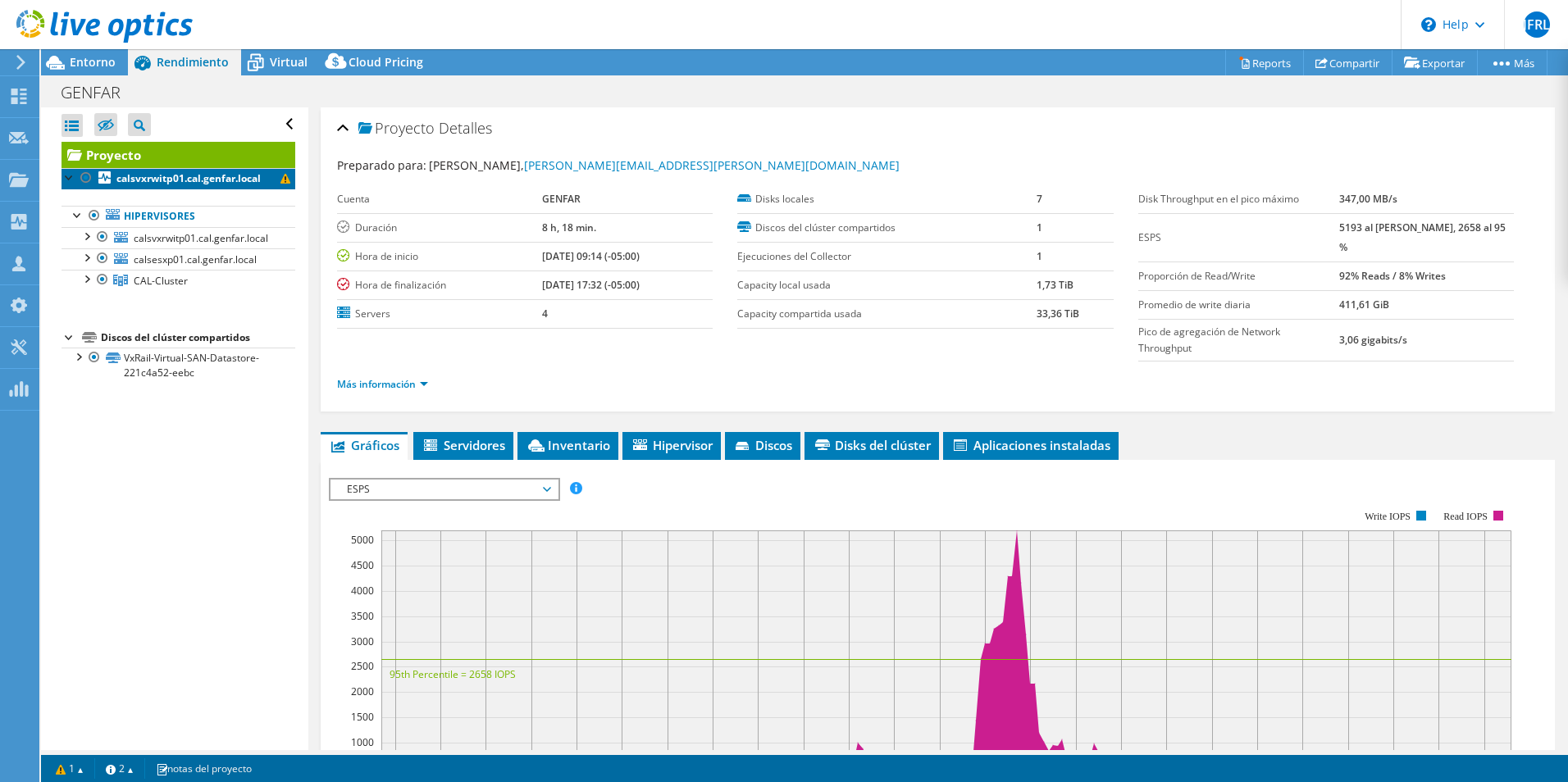
click at [173, 179] on b "calsvxrwitp01.cal.genfar.local" at bounding box center [188, 179] width 144 height 14
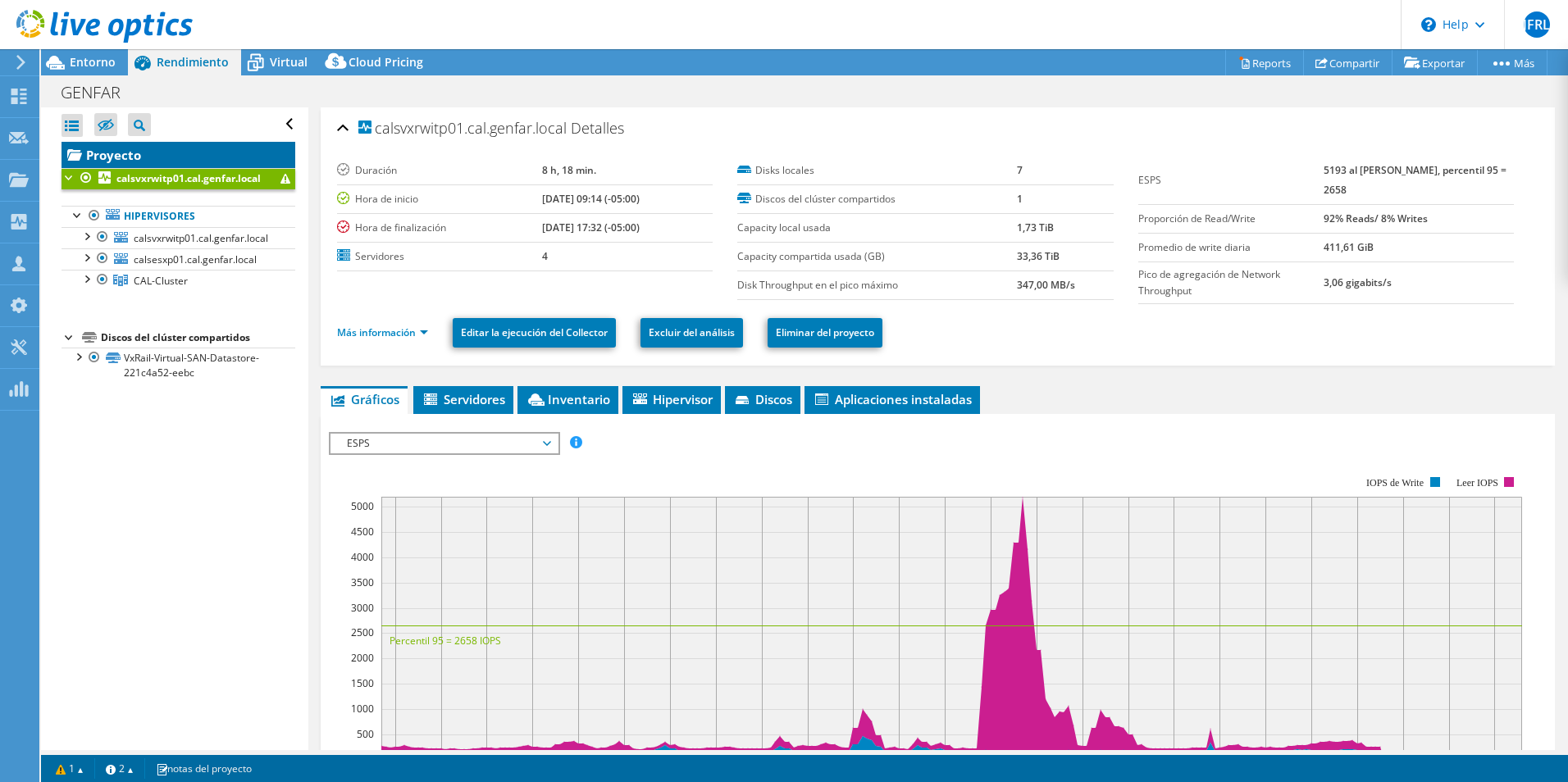
click at [137, 153] on link "Proyecto" at bounding box center [178, 155] width 233 height 26
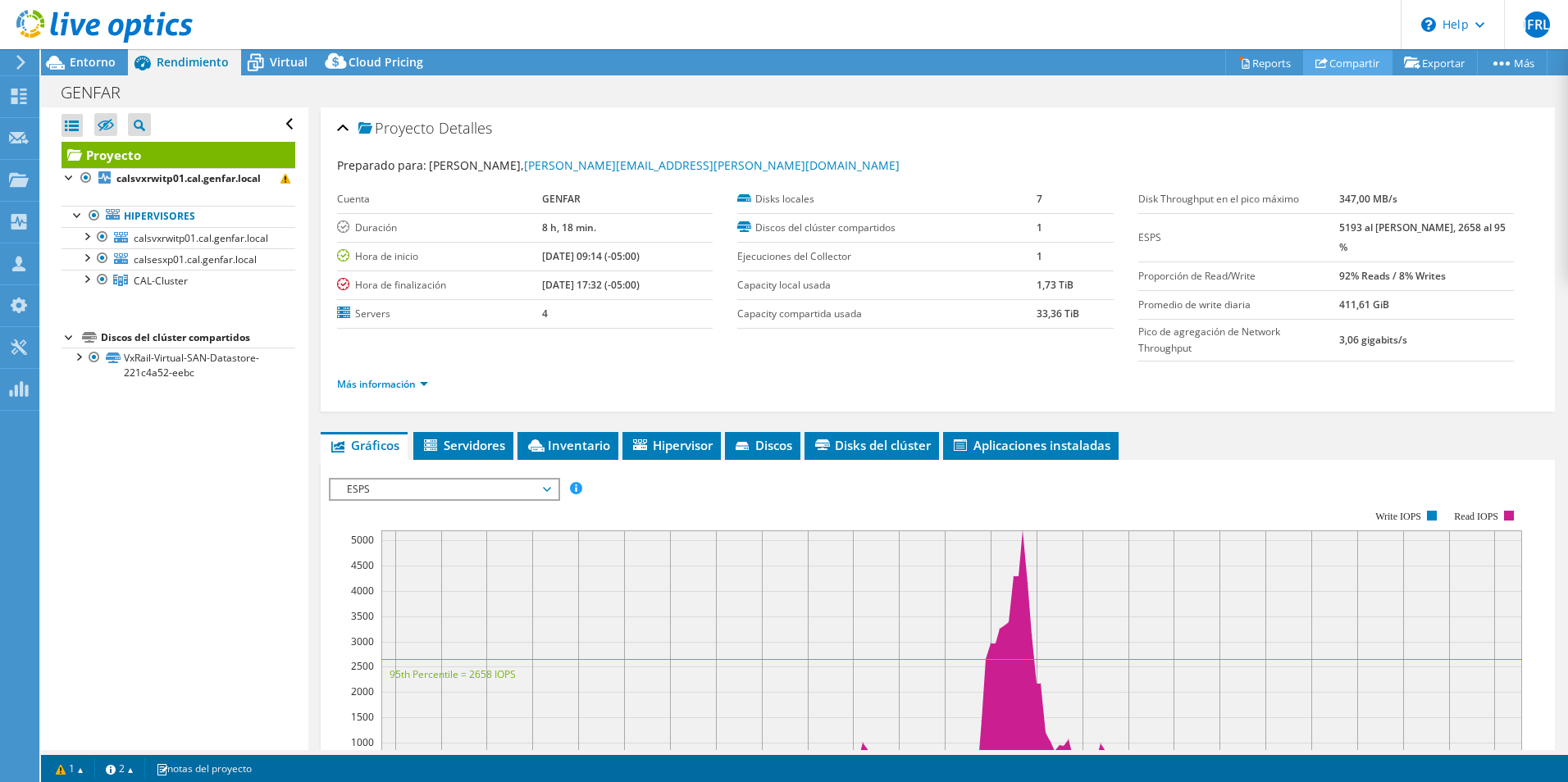
click at [1349, 61] on link "Compartir" at bounding box center [1348, 62] width 89 height 25
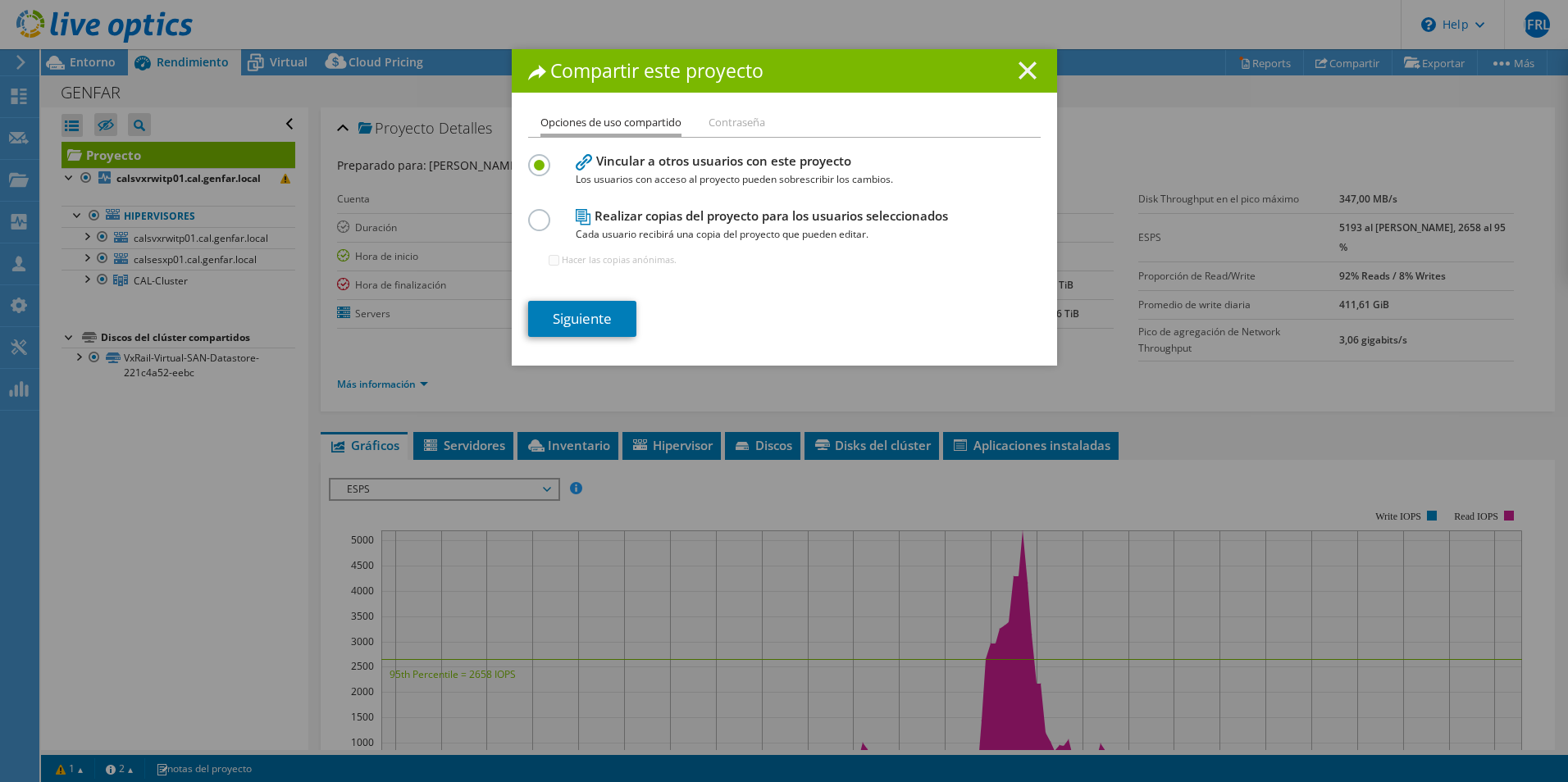
click at [1018, 71] on icon at bounding box center [1027, 70] width 18 height 18
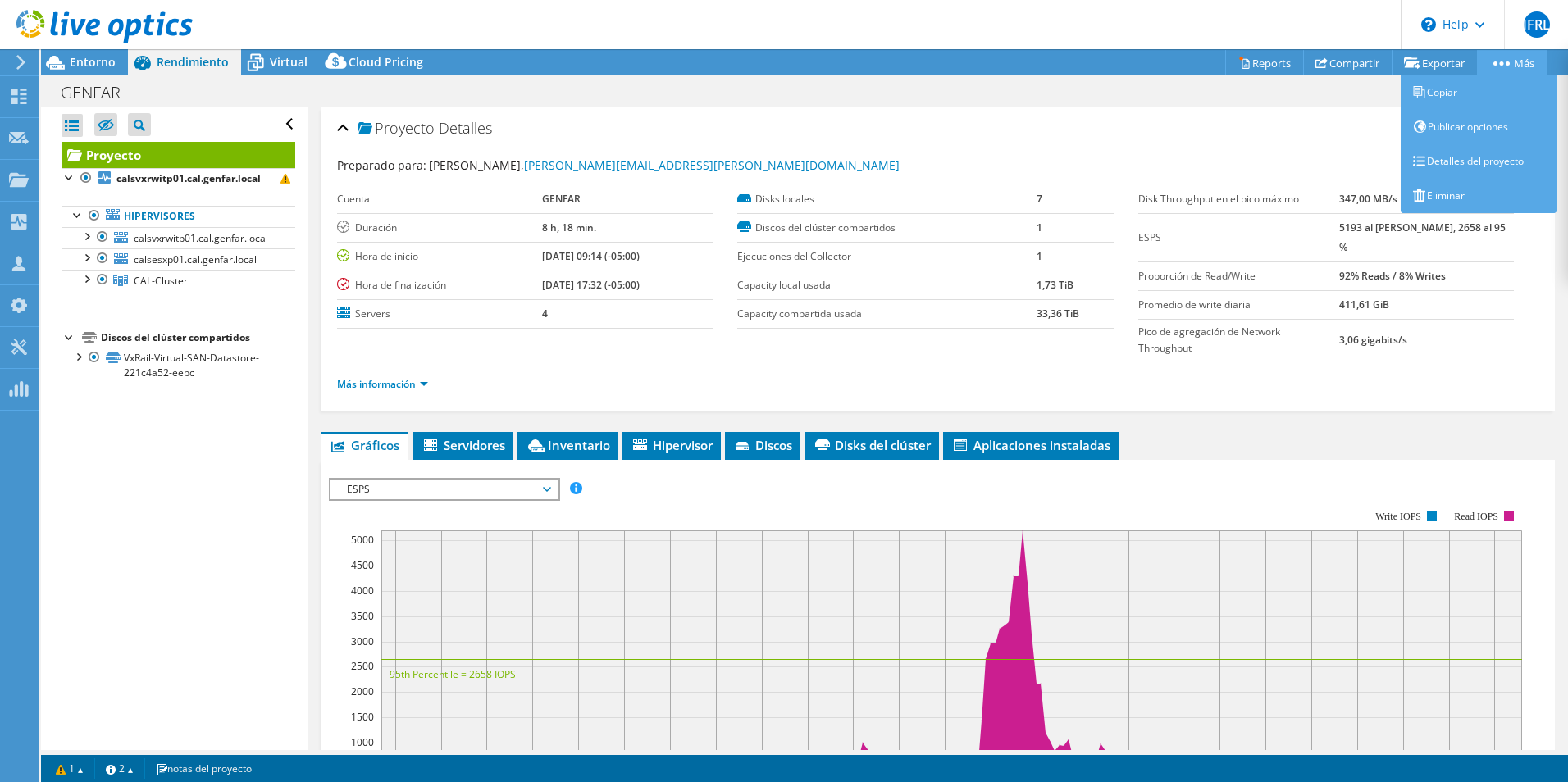
click at [1501, 59] on link "Más" at bounding box center [1512, 62] width 70 height 25
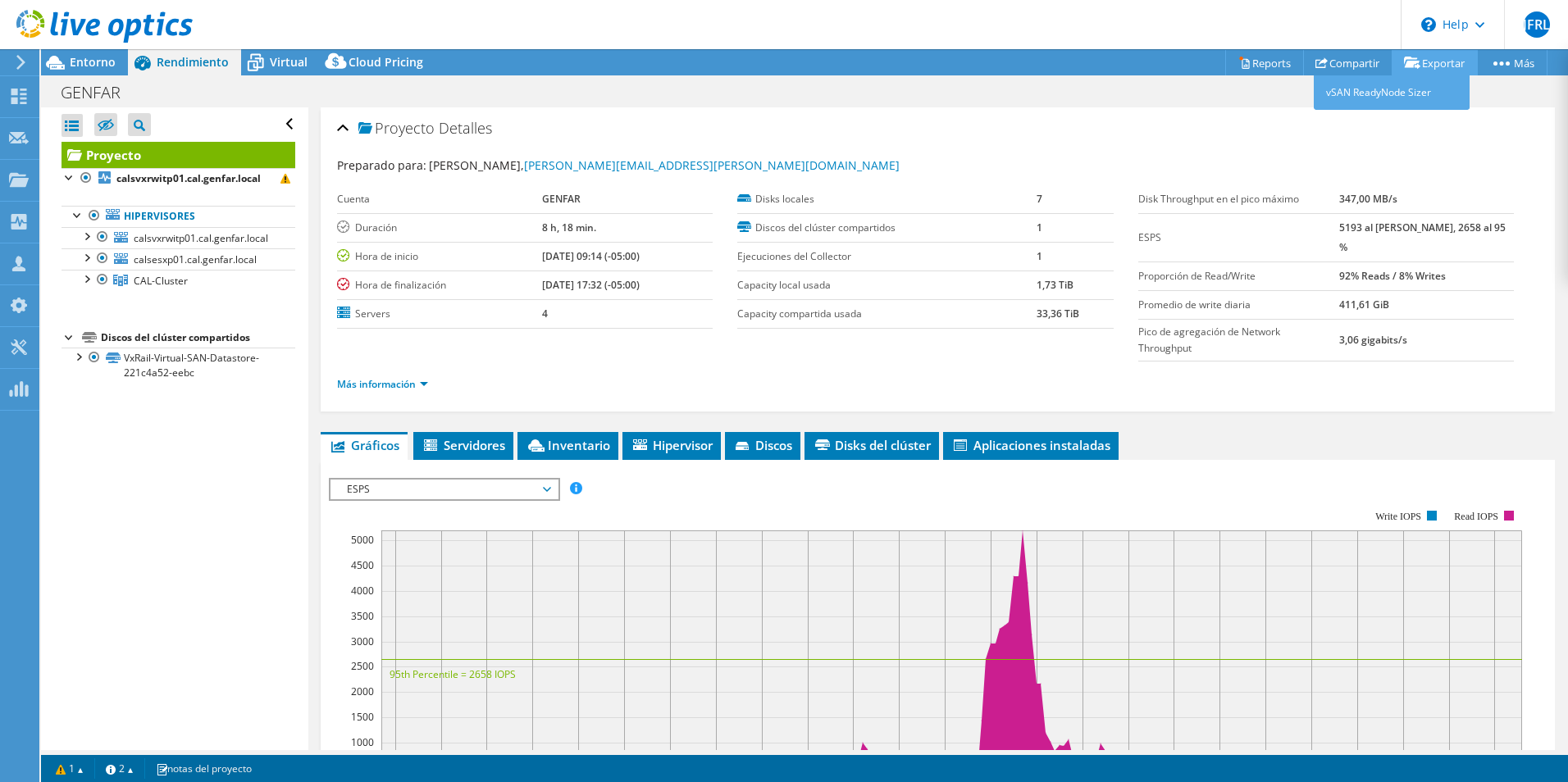
click at [1428, 60] on link "Exportar" at bounding box center [1434, 62] width 86 height 25
click at [1252, 62] on link "Reports" at bounding box center [1264, 62] width 79 height 25
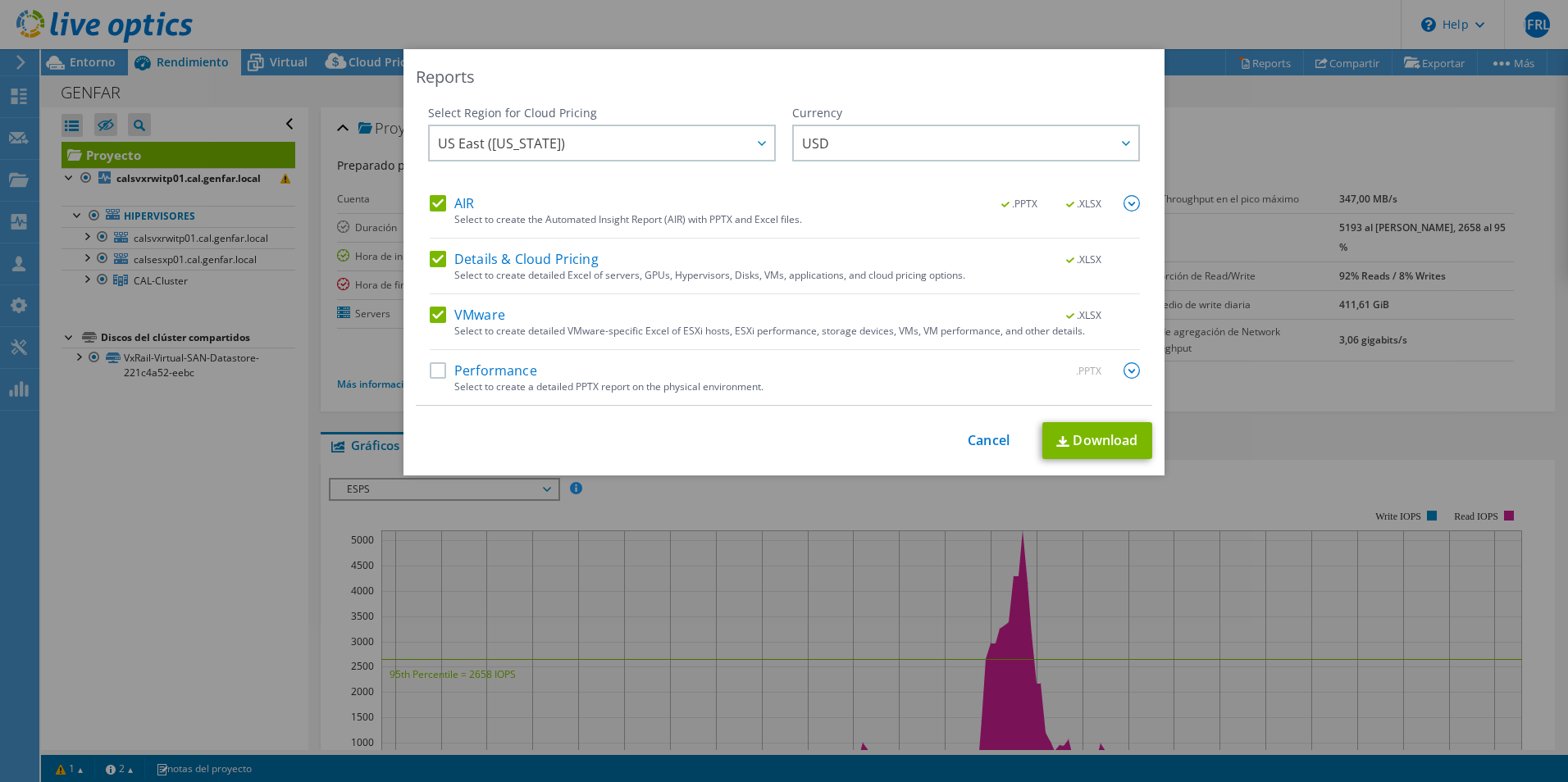
click at [432, 362] on label "Performance" at bounding box center [483, 370] width 108 height 16
click at [0, 0] on input "Performance" at bounding box center [0, 0] width 0 height 0
click at [1107, 445] on link "Download" at bounding box center [1097, 440] width 110 height 37
click at [889, 545] on div "Reports Select Region for Cloud Pricing Asia Pacific (Hong Kong) Asia Pacific (…" at bounding box center [784, 391] width 1568 height 684
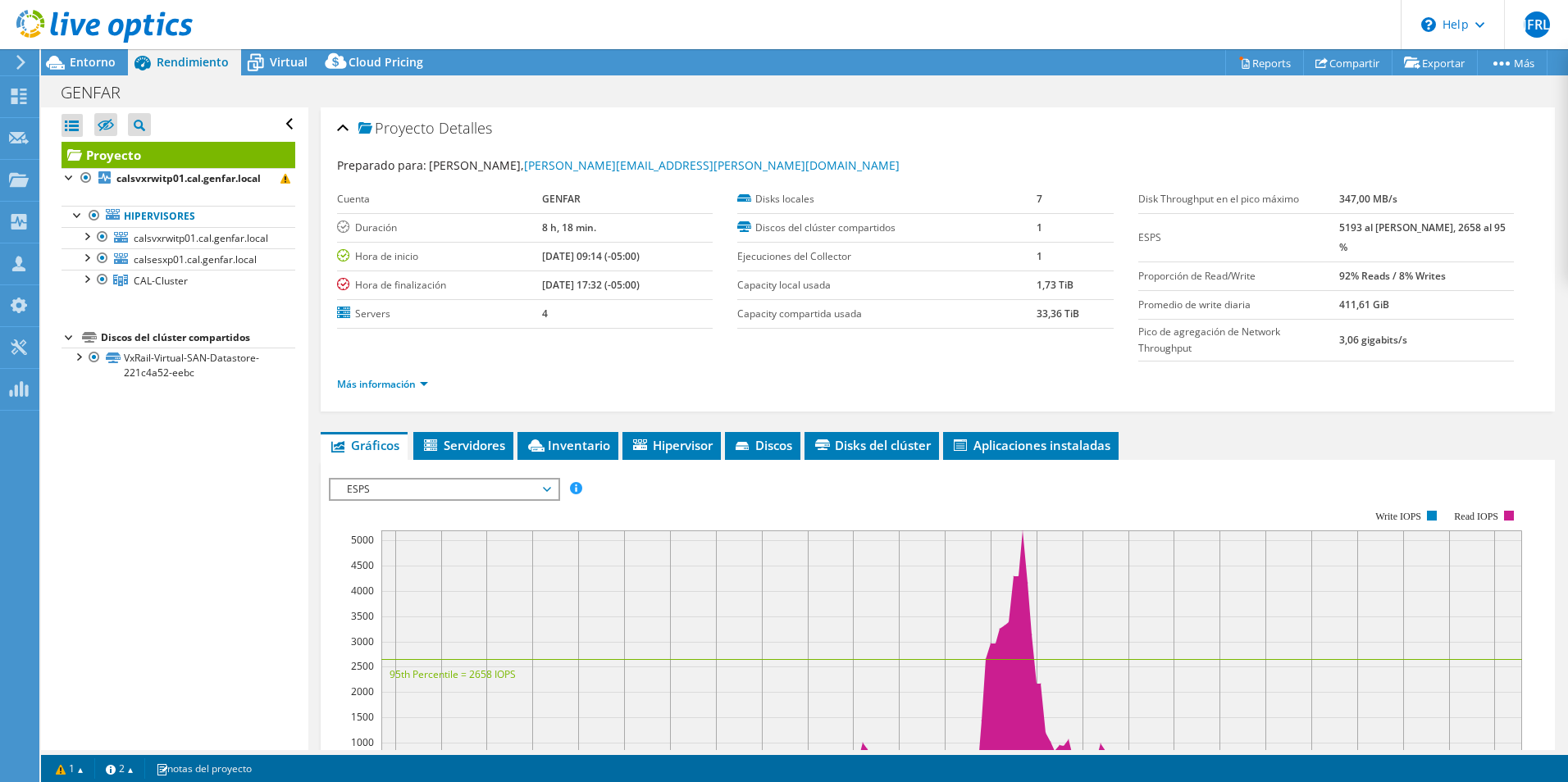
click at [172, 340] on div "Discos del clúster compartidos" at bounding box center [198, 337] width 194 height 20
click at [190, 336] on div "Discos del clúster compartidos" at bounding box center [198, 337] width 194 height 20
click at [264, 342] on div "Discos del clúster compartidos" at bounding box center [198, 337] width 194 height 20
click at [219, 173] on b "calsvxrwitp01.cal.genfar.local" at bounding box center [188, 179] width 144 height 14
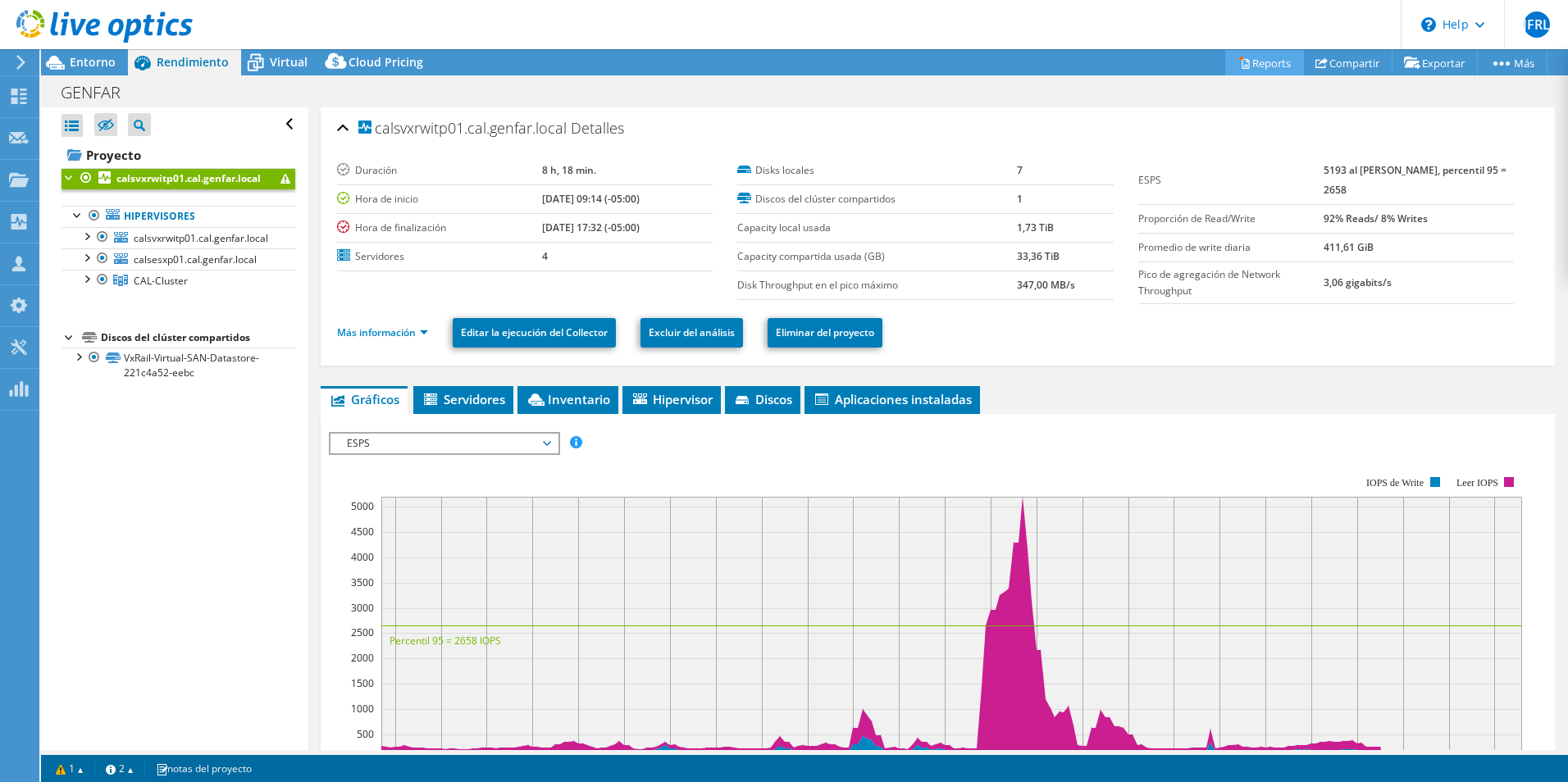
click at [1225, 66] on link "Reports" at bounding box center [1264, 62] width 79 height 25
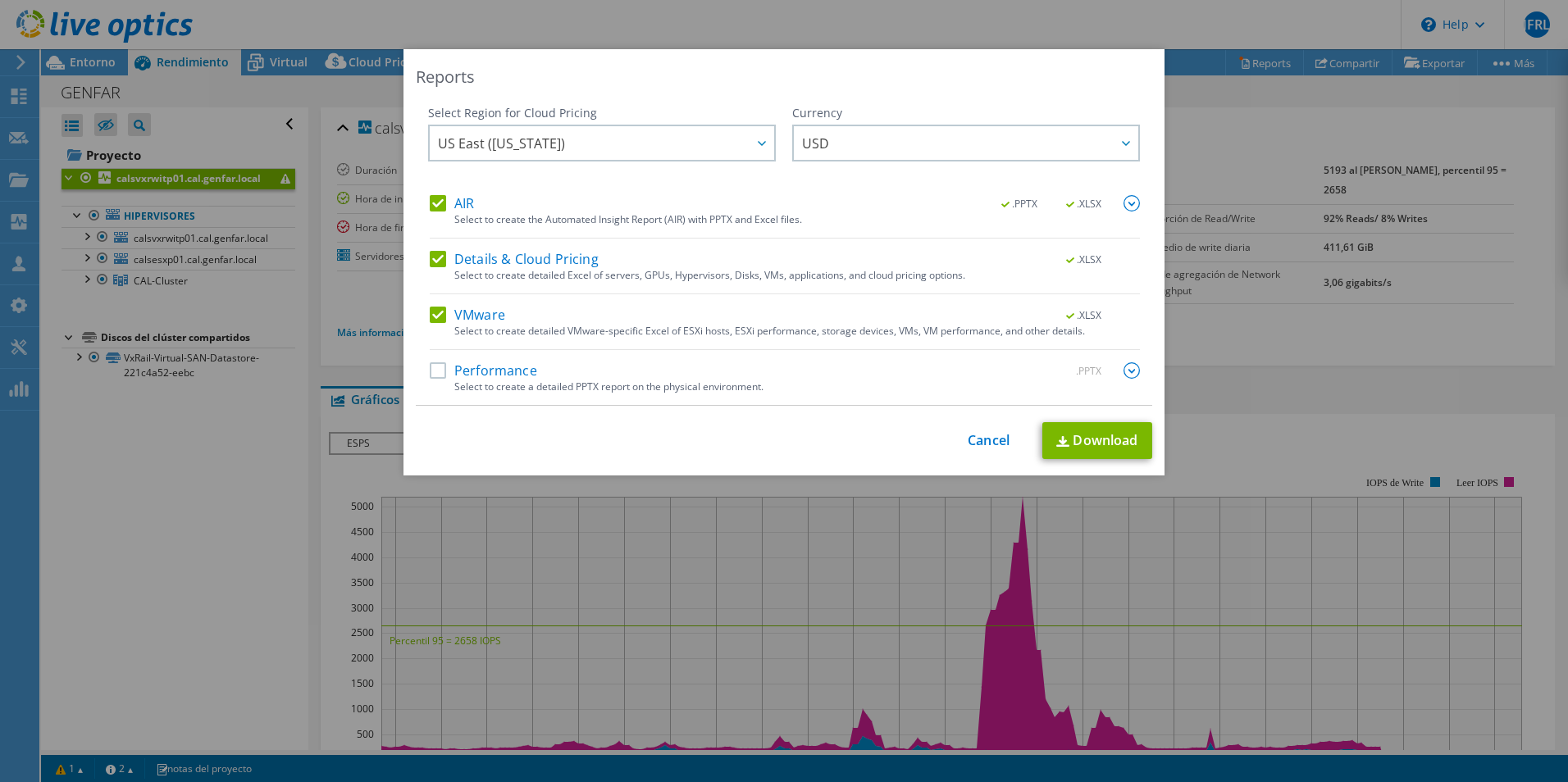
click at [429, 370] on label "Performance" at bounding box center [483, 370] width 108 height 16
click at [0, 0] on input "Performance" at bounding box center [0, 0] width 0 height 0
click at [1068, 441] on link "Download" at bounding box center [1097, 440] width 110 height 37
click at [706, 614] on div "Reports Select Region for Cloud Pricing Asia Pacific (Hong Kong) Asia Pacific (…" at bounding box center [784, 391] width 1568 height 684
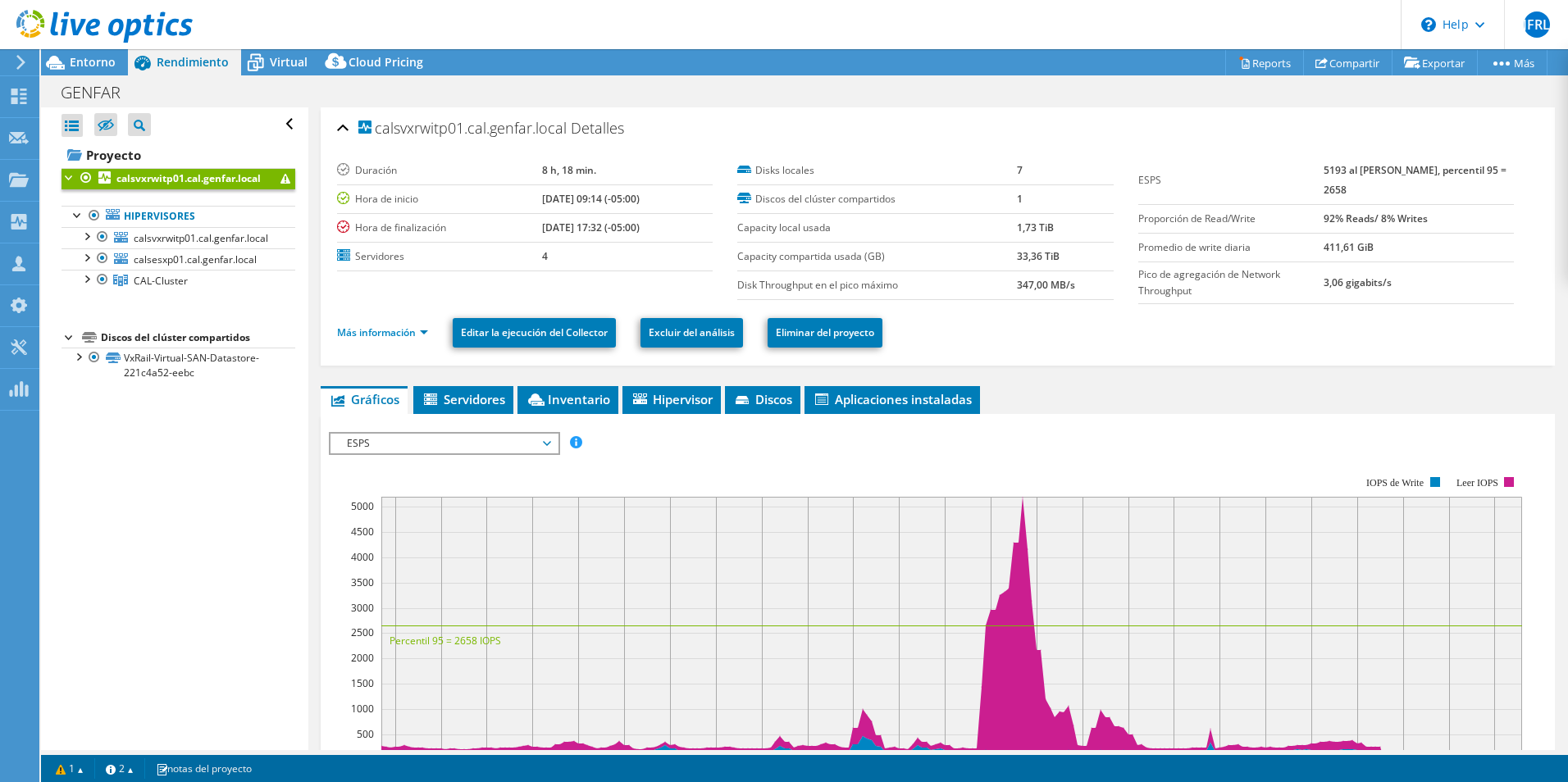
click at [181, 337] on div "Discos del clúster compartidos" at bounding box center [198, 337] width 194 height 20
click at [173, 369] on link "VxRail-Virtual-SAN-Datastore-221c4a52-eebc" at bounding box center [178, 366] width 233 height 36
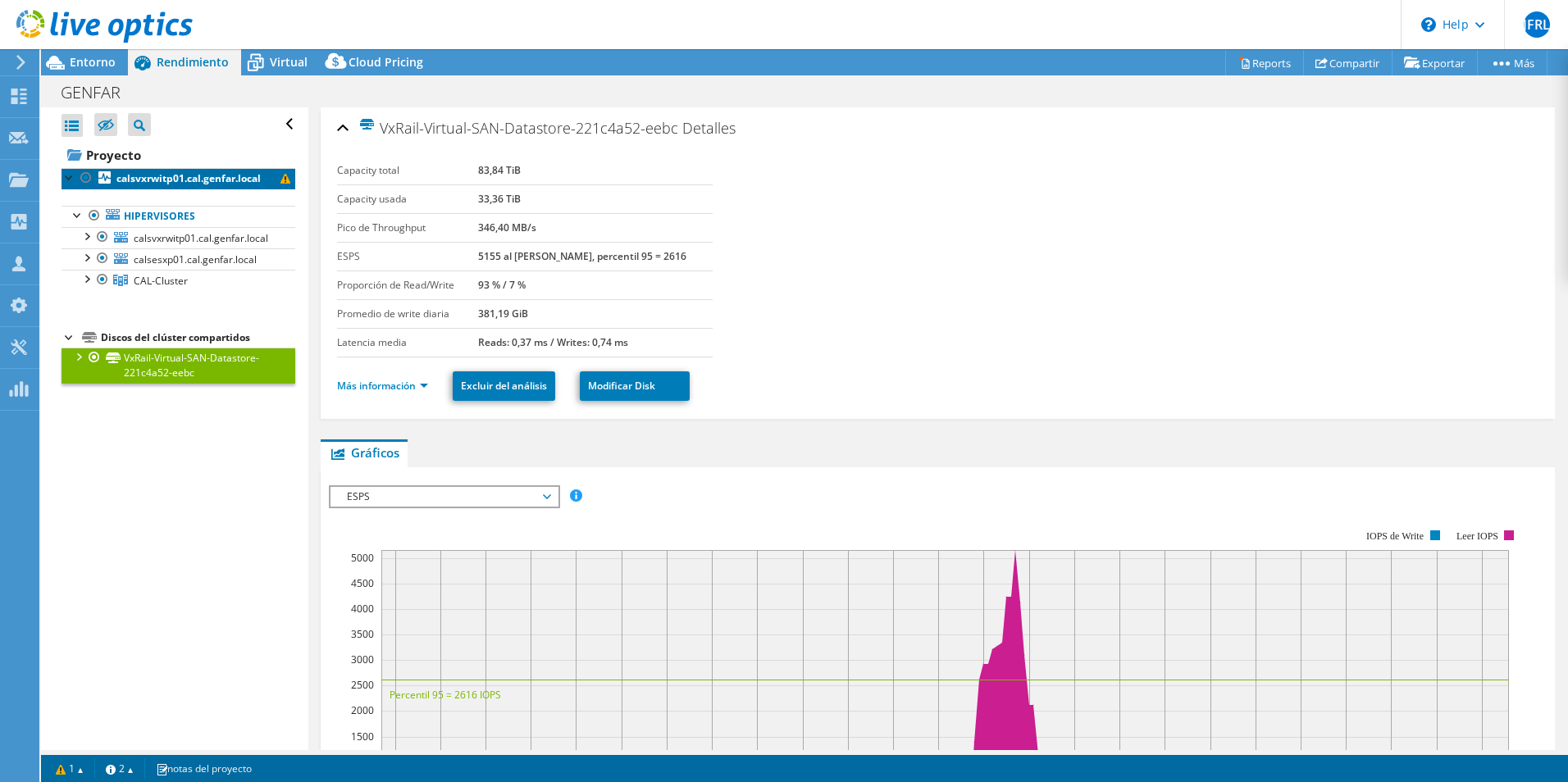
click at [167, 182] on b "calsvxrwitp01.cal.genfar.local" at bounding box center [188, 179] width 144 height 14
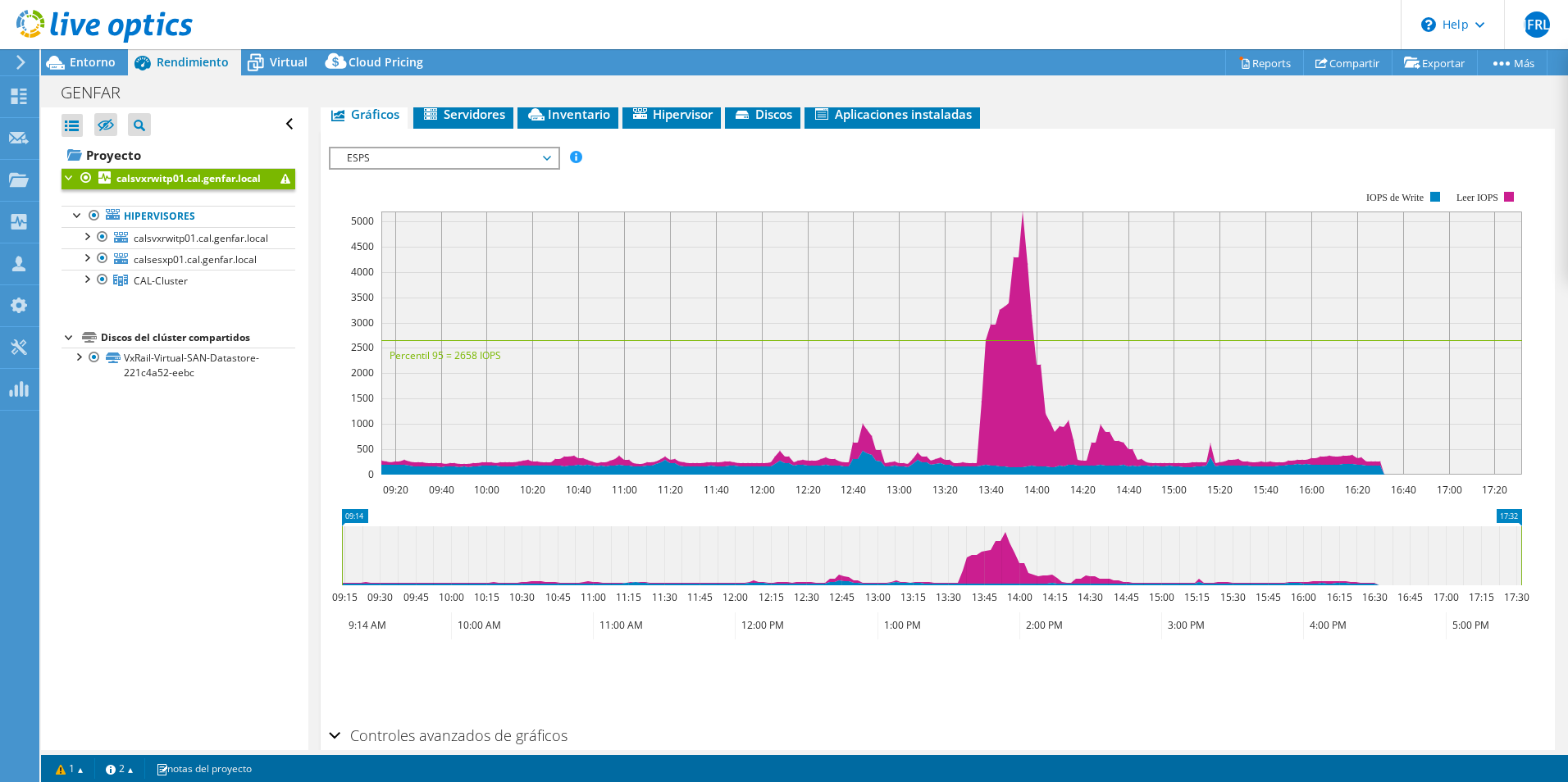
scroll to position [204, 0]
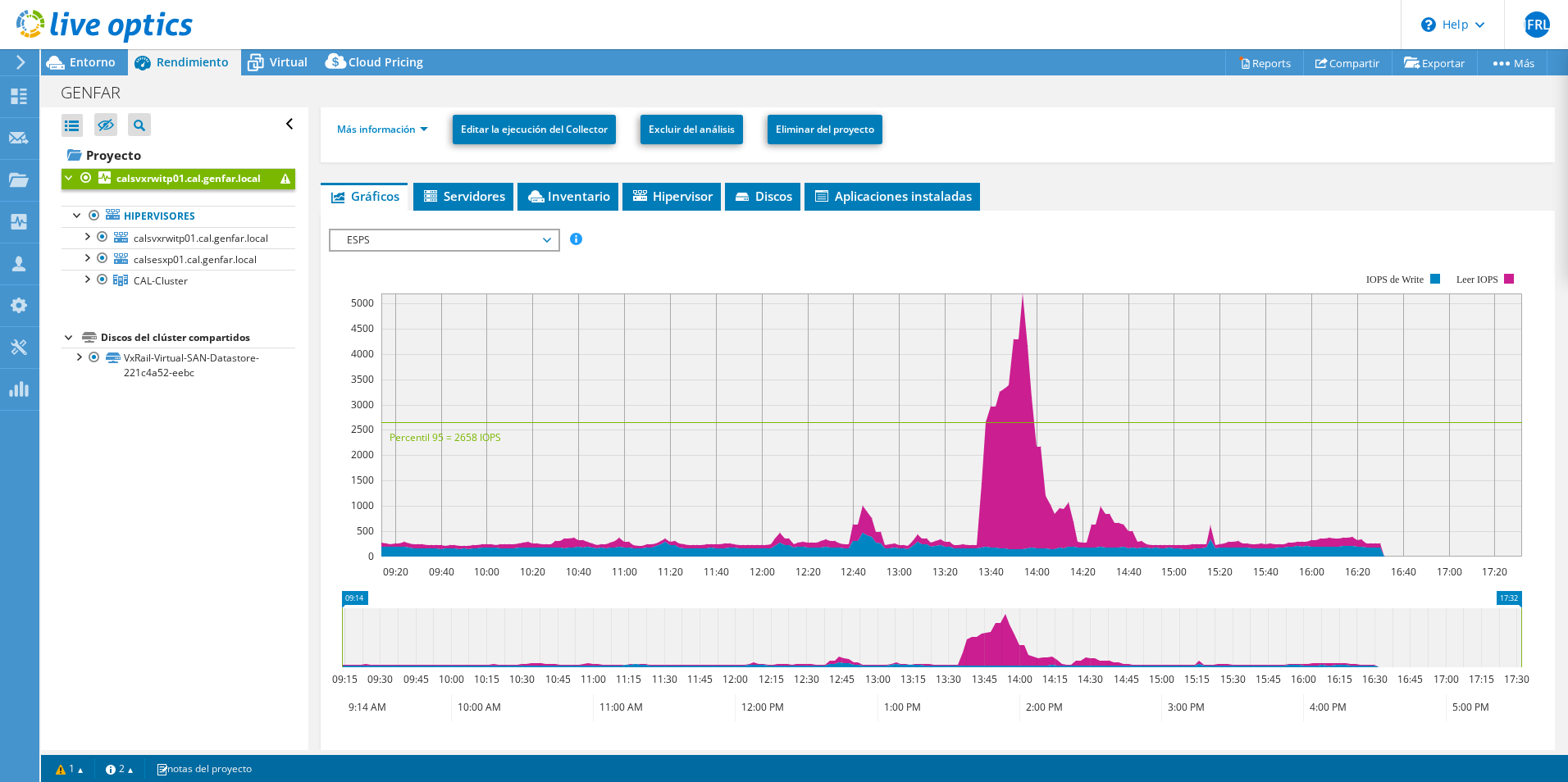
click at [462, 237] on span "ESPS" at bounding box center [444, 240] width 211 height 20
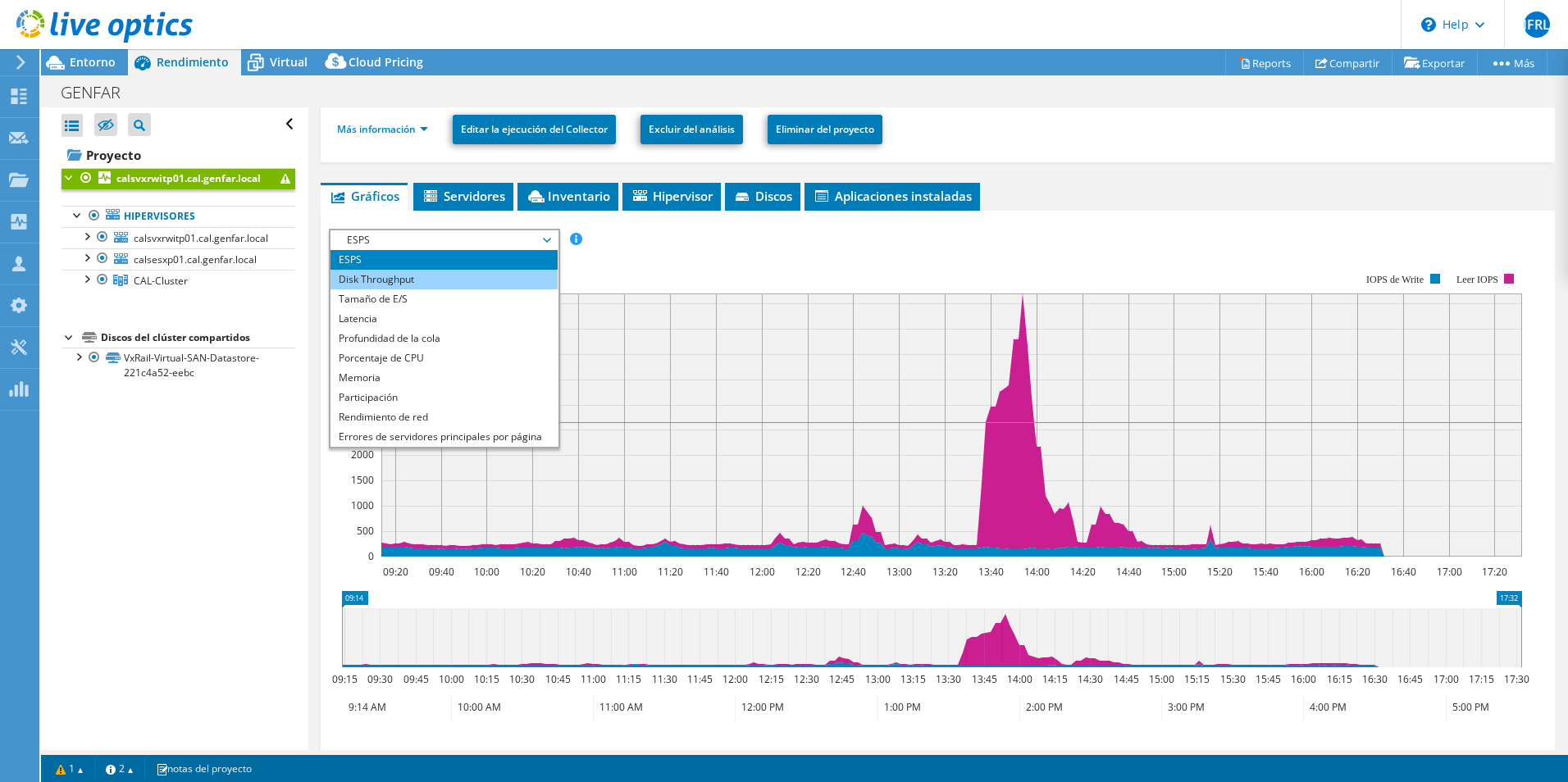
click at [456, 285] on li "Disk Throughput" at bounding box center [444, 279] width 227 height 20
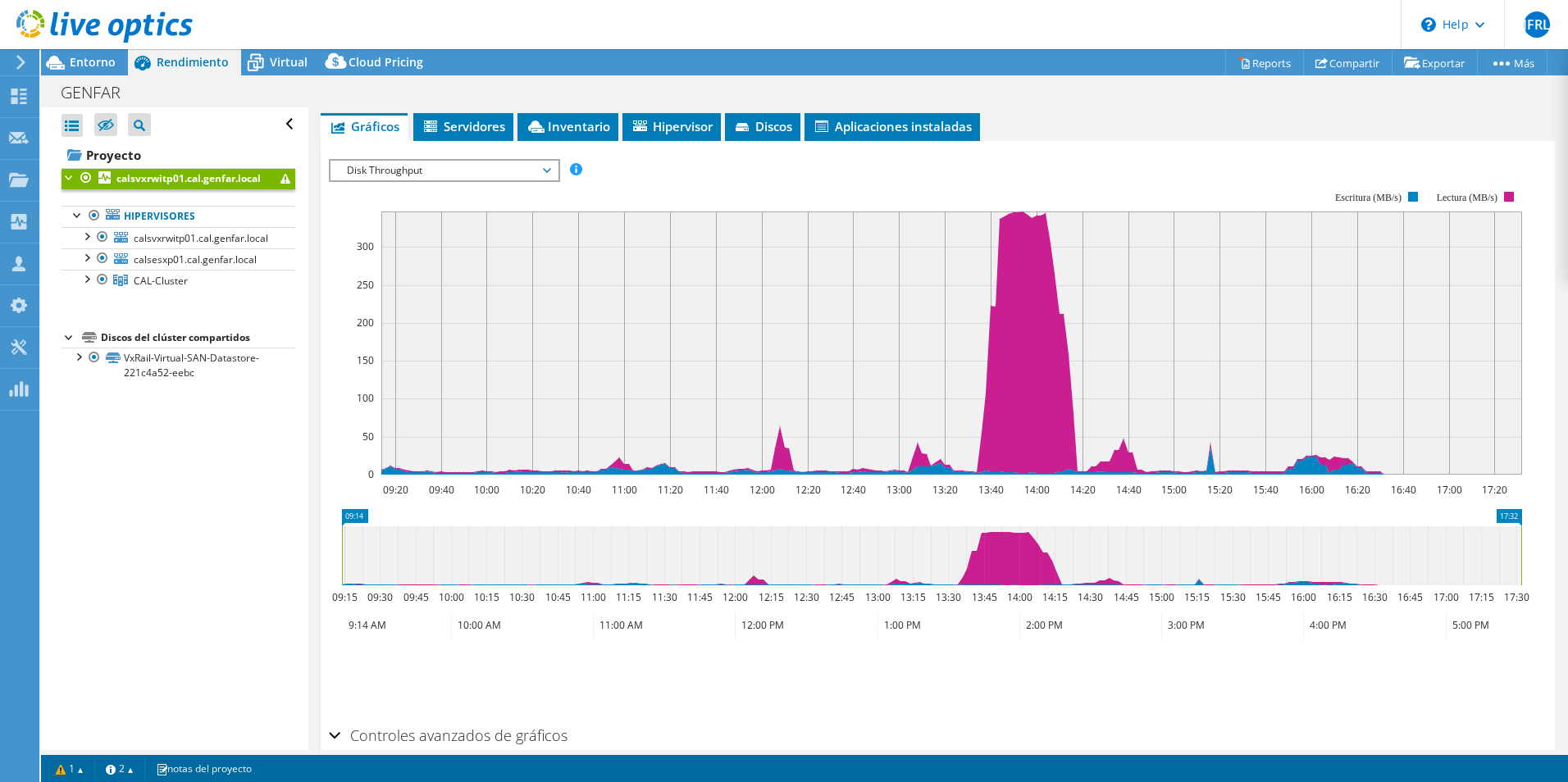
scroll to position [355, 0]
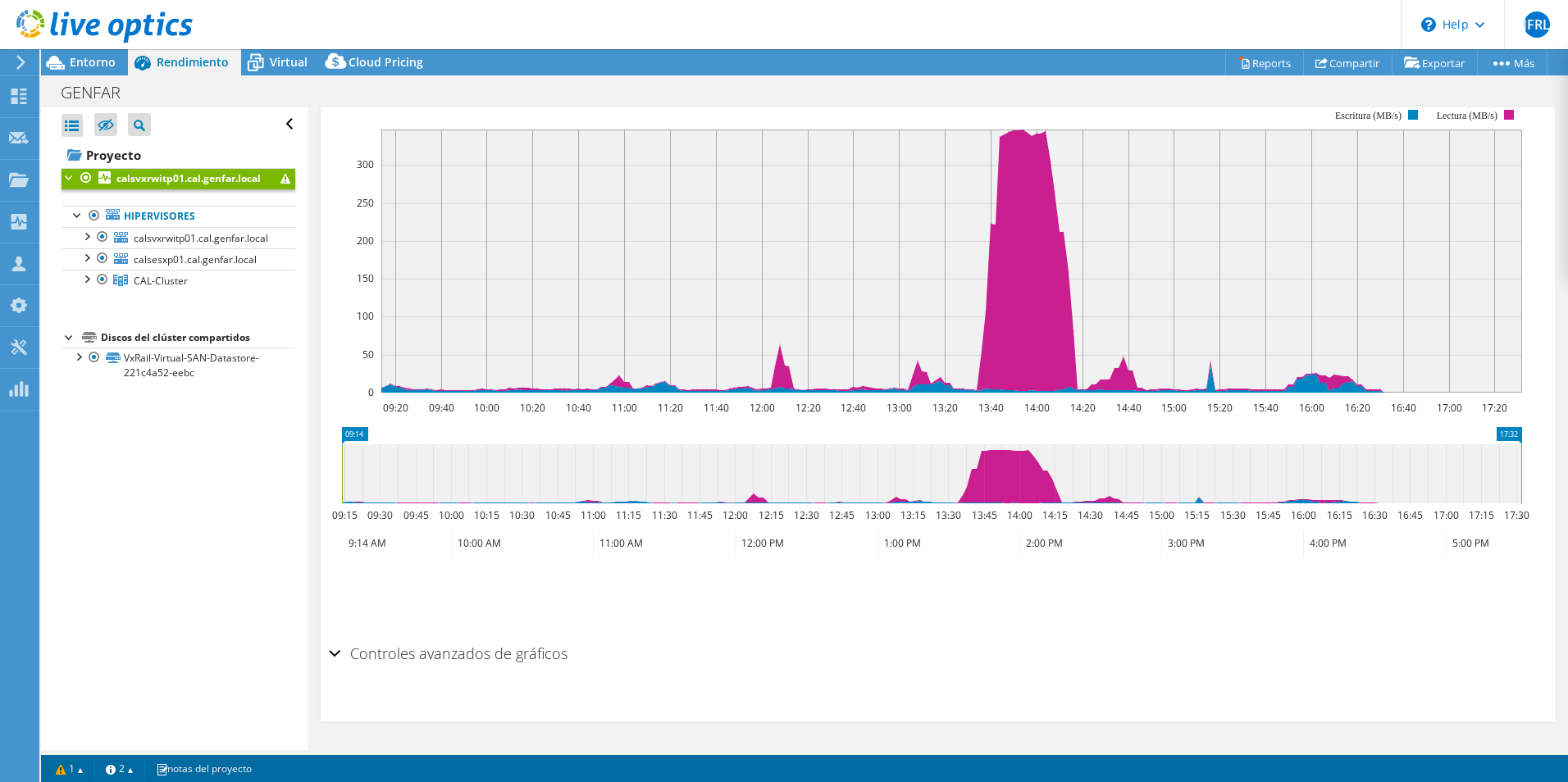
click at [336, 658] on div "Controles avanzados de gráficos" at bounding box center [938, 655] width 1218 height 36
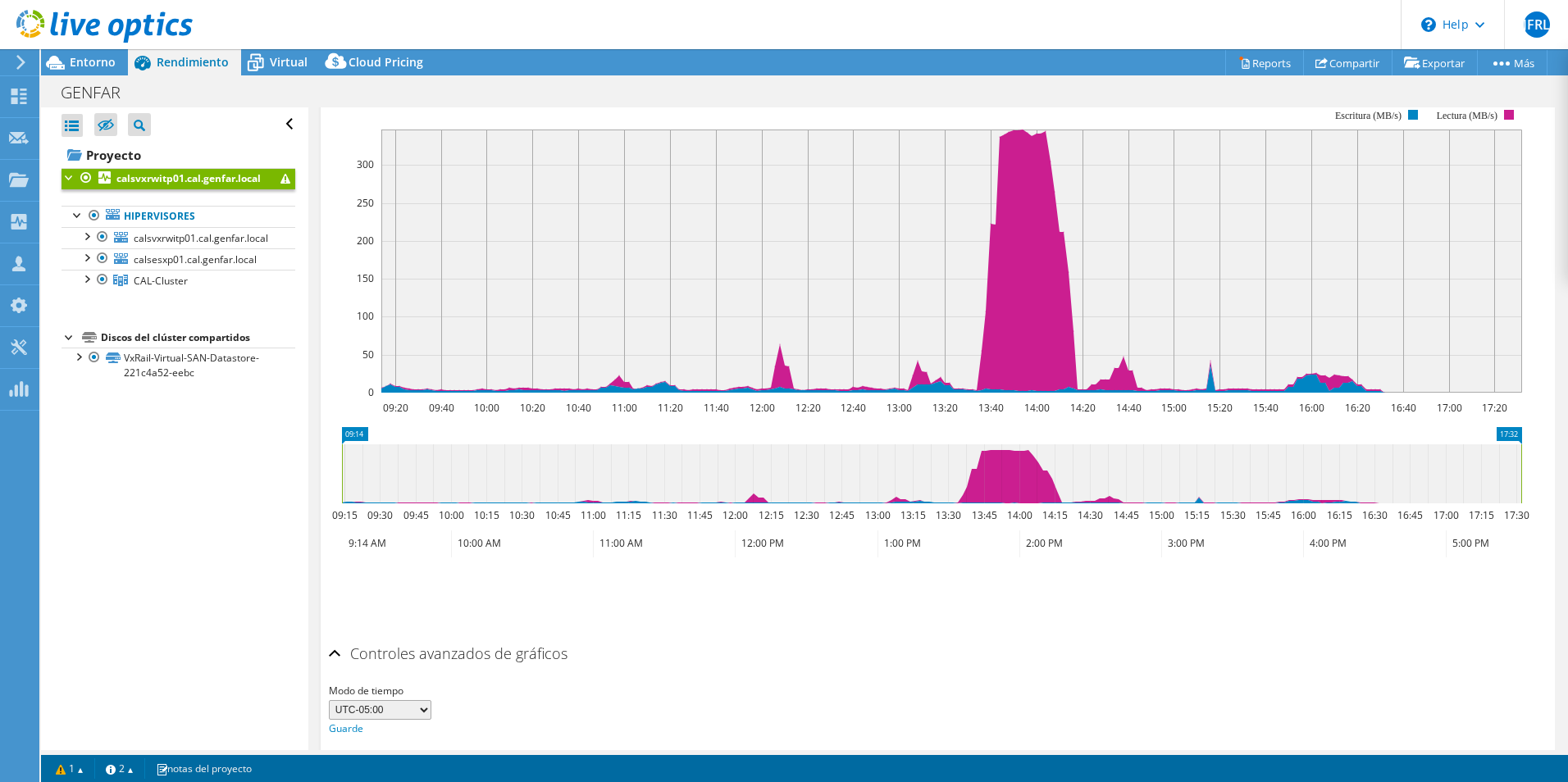
click at [327, 655] on section "ESPS Disk Throughput Tamaño de E/S Latencia Profundidad de la cola Porcentaje d…" at bounding box center [938, 423] width 1234 height 728
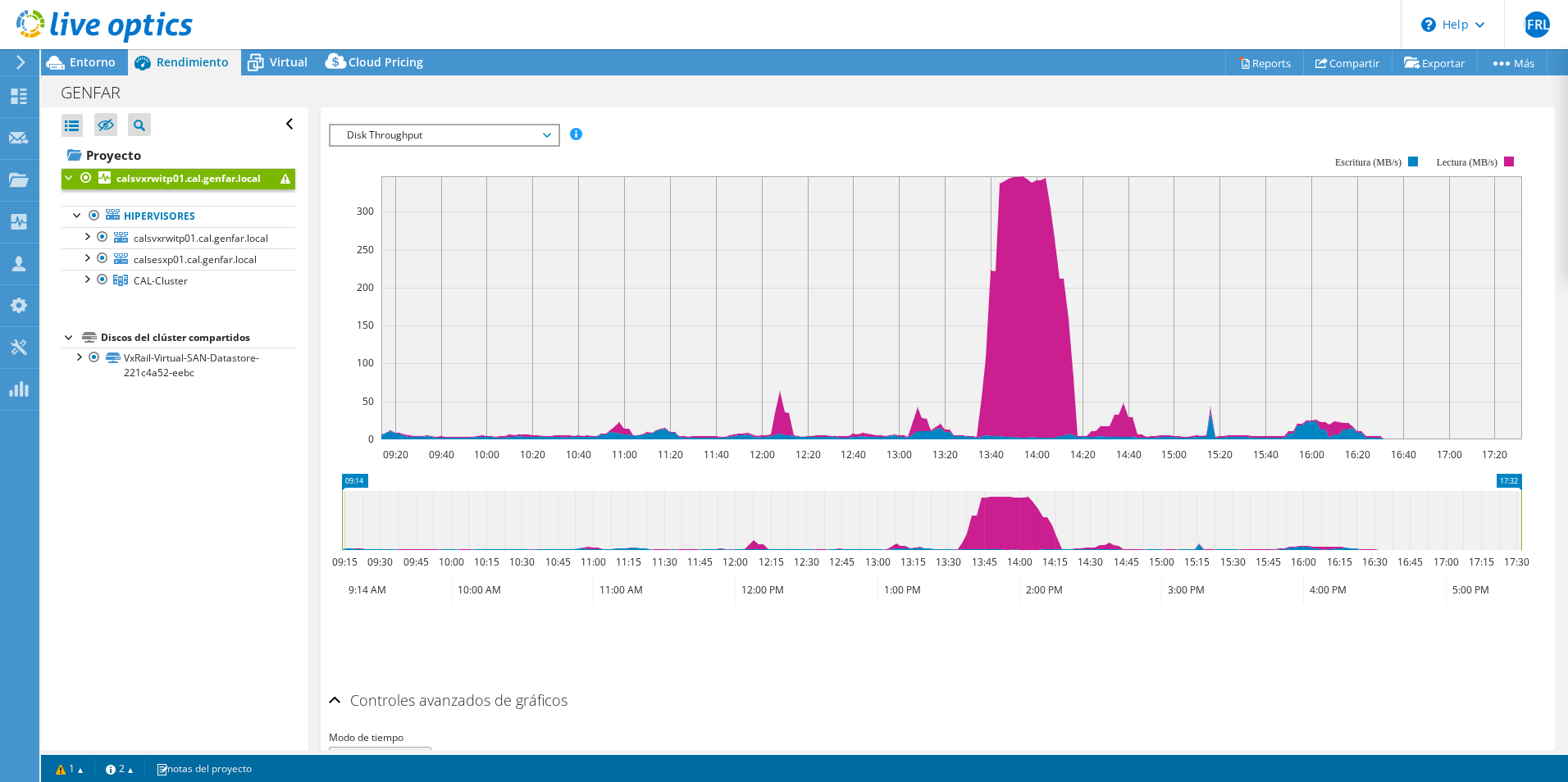
scroll to position [273, 0]
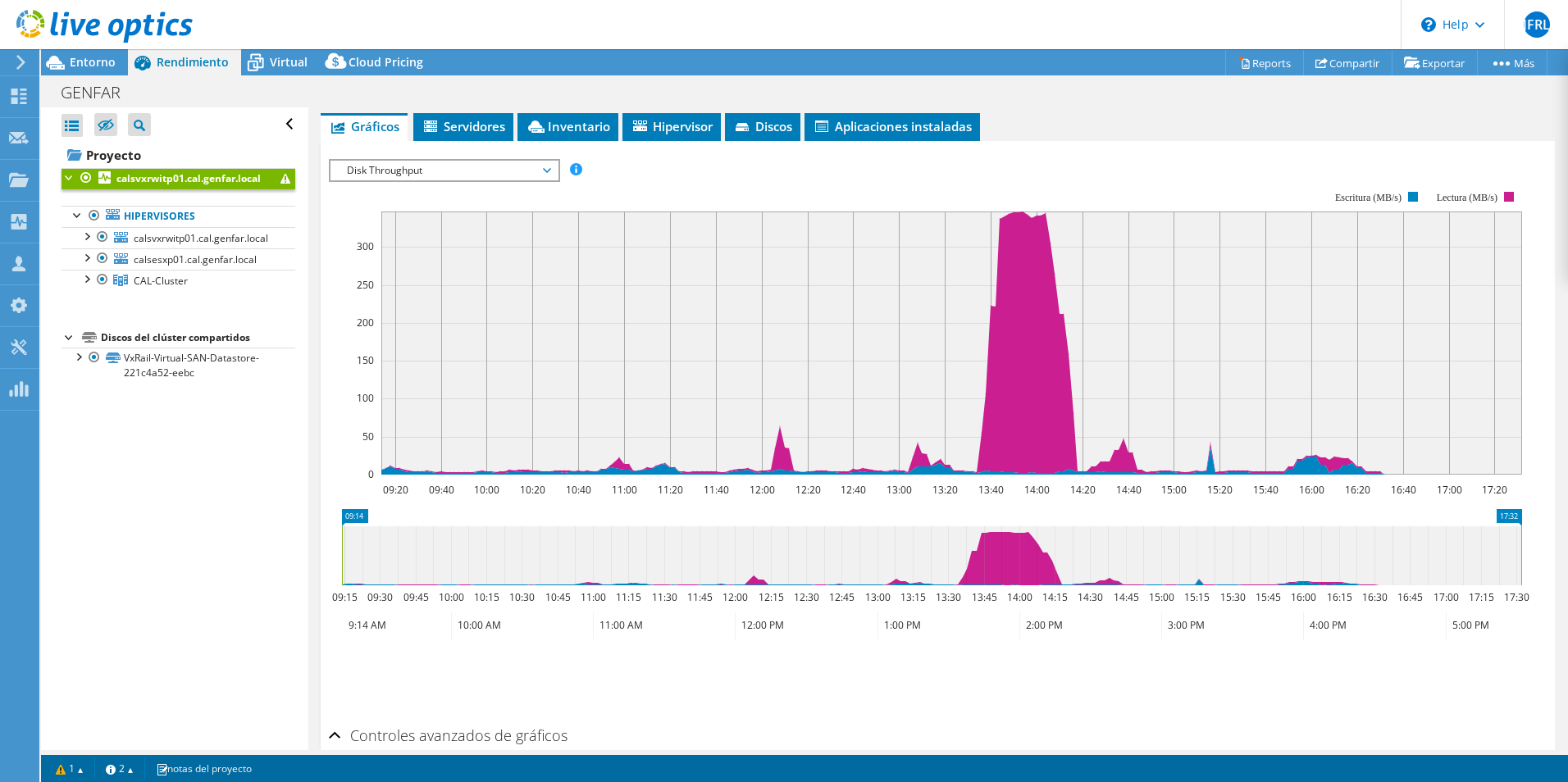
click at [850, 387] on rect at bounding box center [951, 343] width 1140 height 264
click at [967, 447] on rect at bounding box center [951, 343] width 1140 height 264
click at [968, 448] on rect at bounding box center [951, 343] width 1140 height 264
drag, startPoint x: 814, startPoint y: 343, endPoint x: 1077, endPoint y: 492, distance: 302.3
click at [1077, 492] on icon "09:20 09:40 10:00 10:20 10:40 11:00 11:20 11:40 12:00 12:20 12:40 13:00 13:20 1…" at bounding box center [931, 333] width 1205 height 328
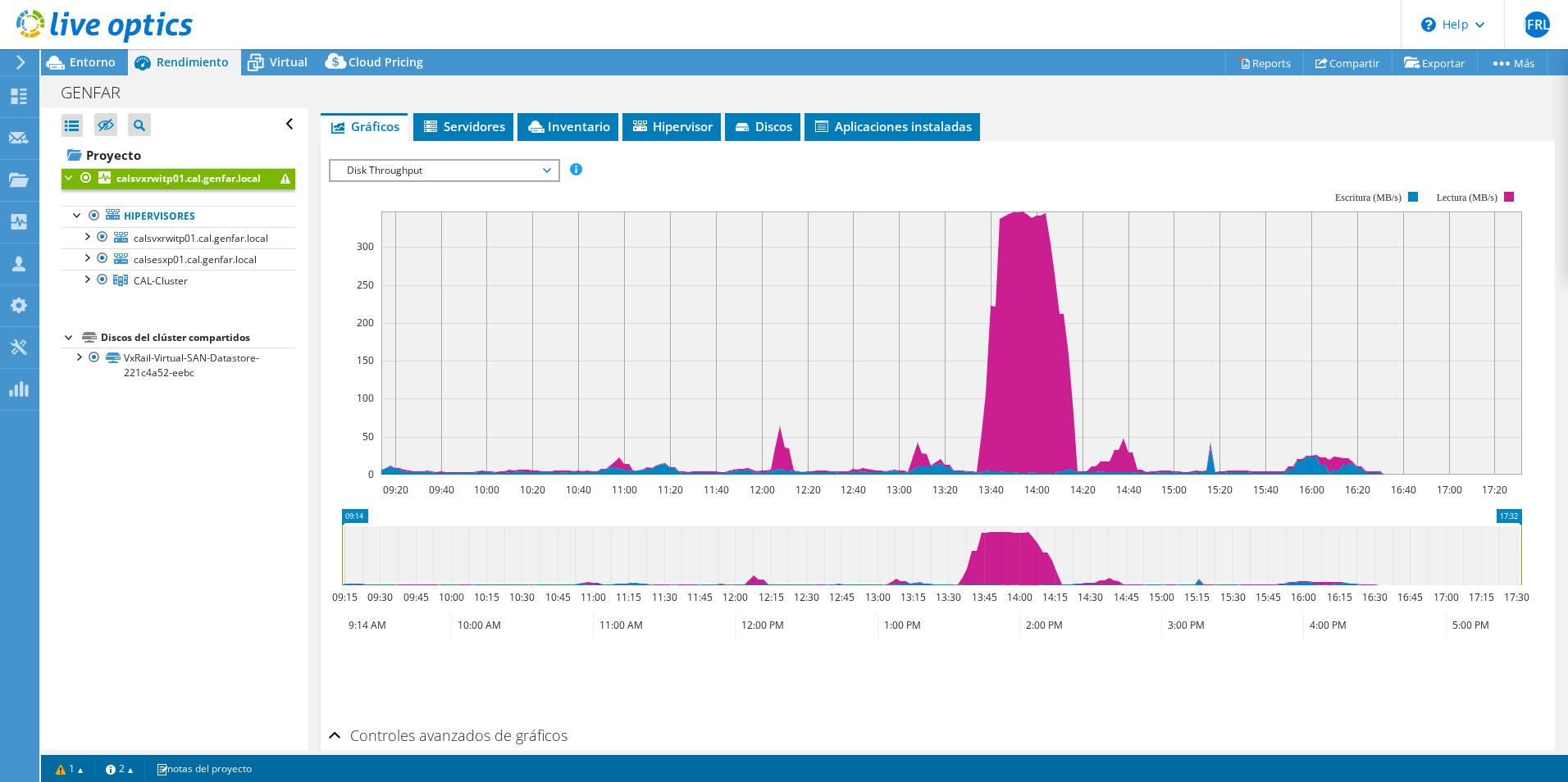
click at [548, 168] on span "Disk Throughput" at bounding box center [444, 170] width 211 height 20
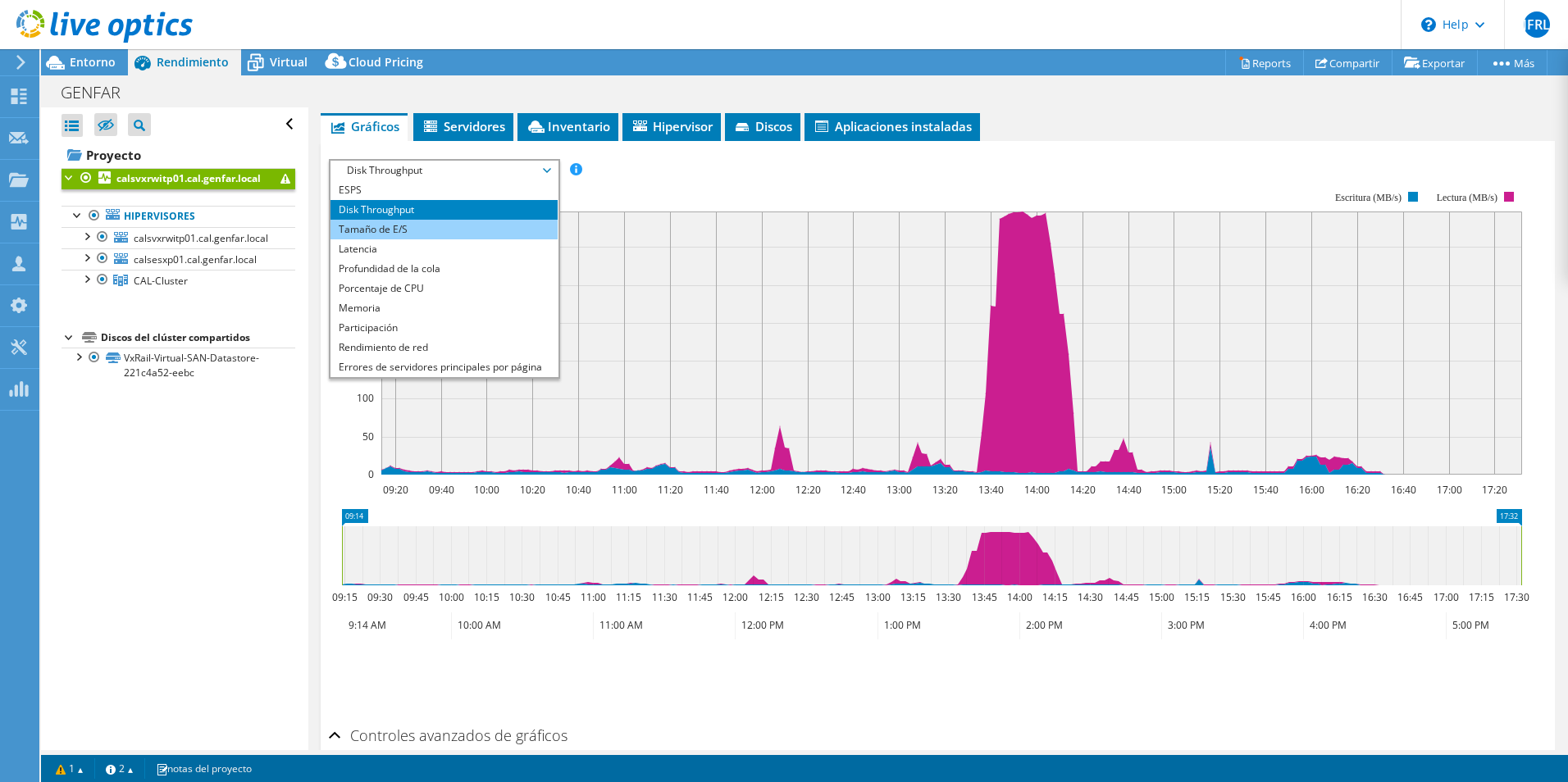
click at [424, 227] on li "Tamaño de E/S" at bounding box center [444, 229] width 227 height 20
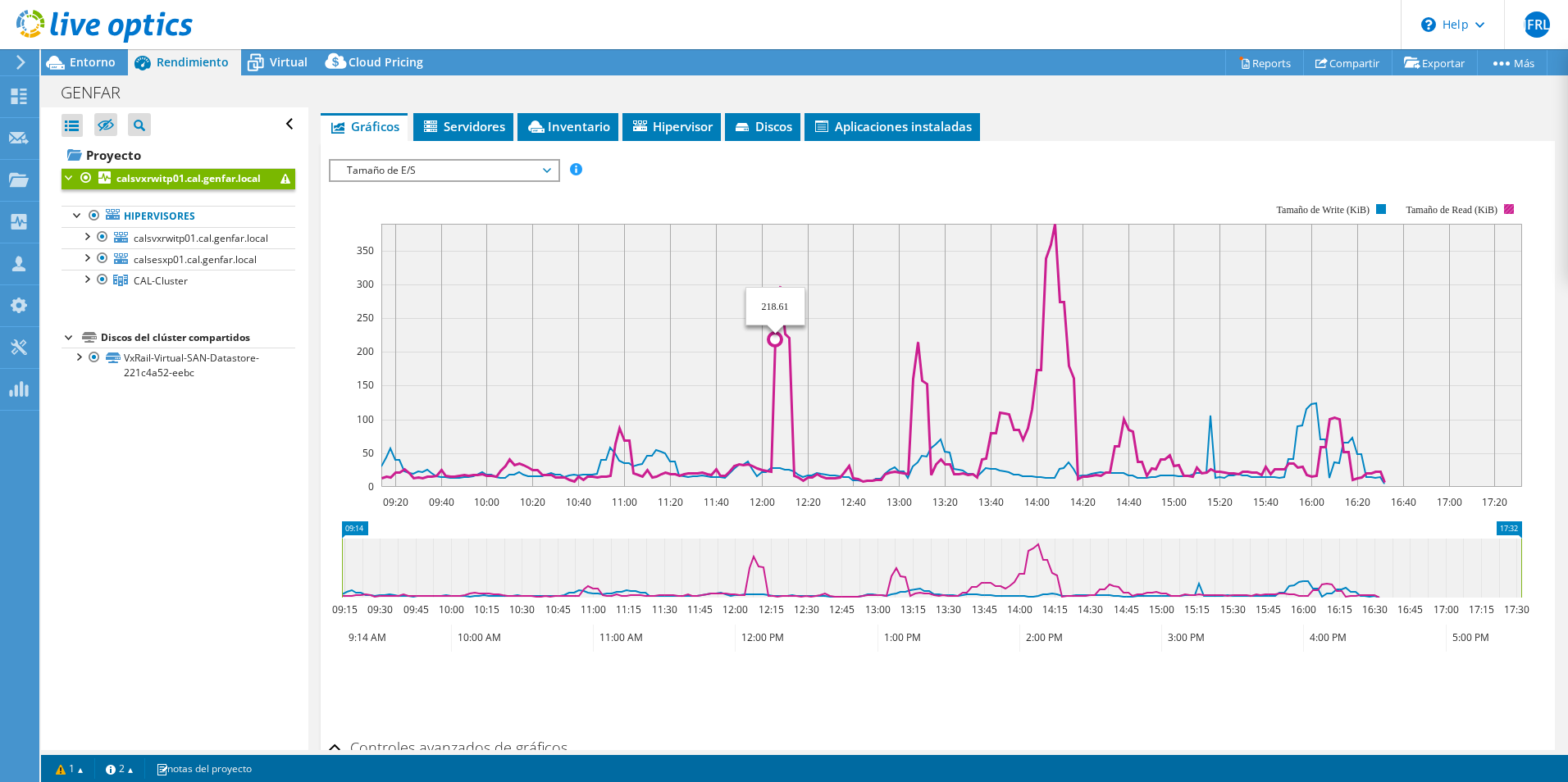
click at [774, 362] on icon at bounding box center [883, 353] width 1003 height 258
click at [775, 362] on icon at bounding box center [883, 353] width 1003 height 258
click at [525, 169] on span "Tamaño de E/S" at bounding box center [444, 170] width 211 height 20
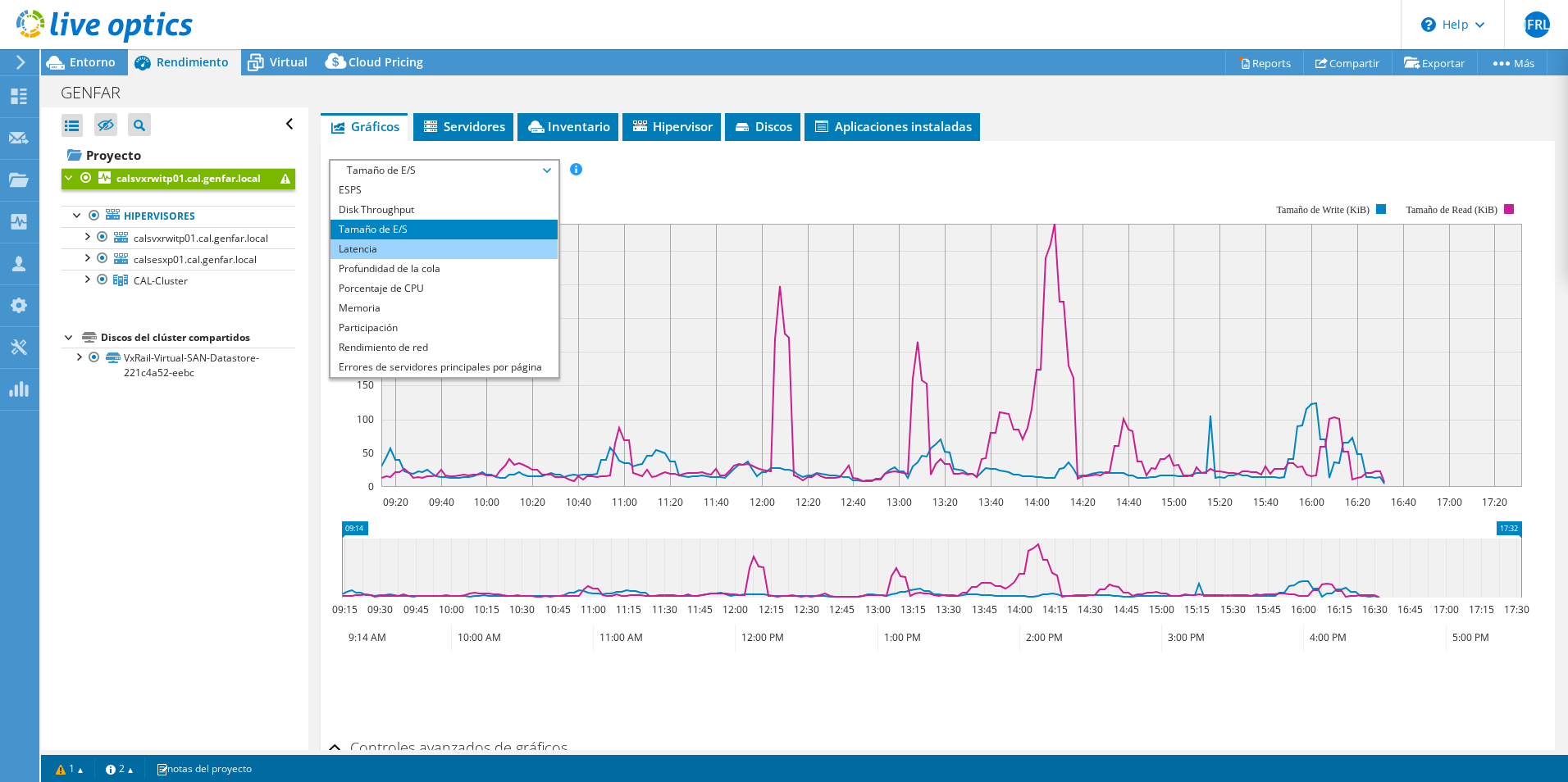
click at [468, 246] on li "Latencia" at bounding box center [444, 249] width 227 height 20
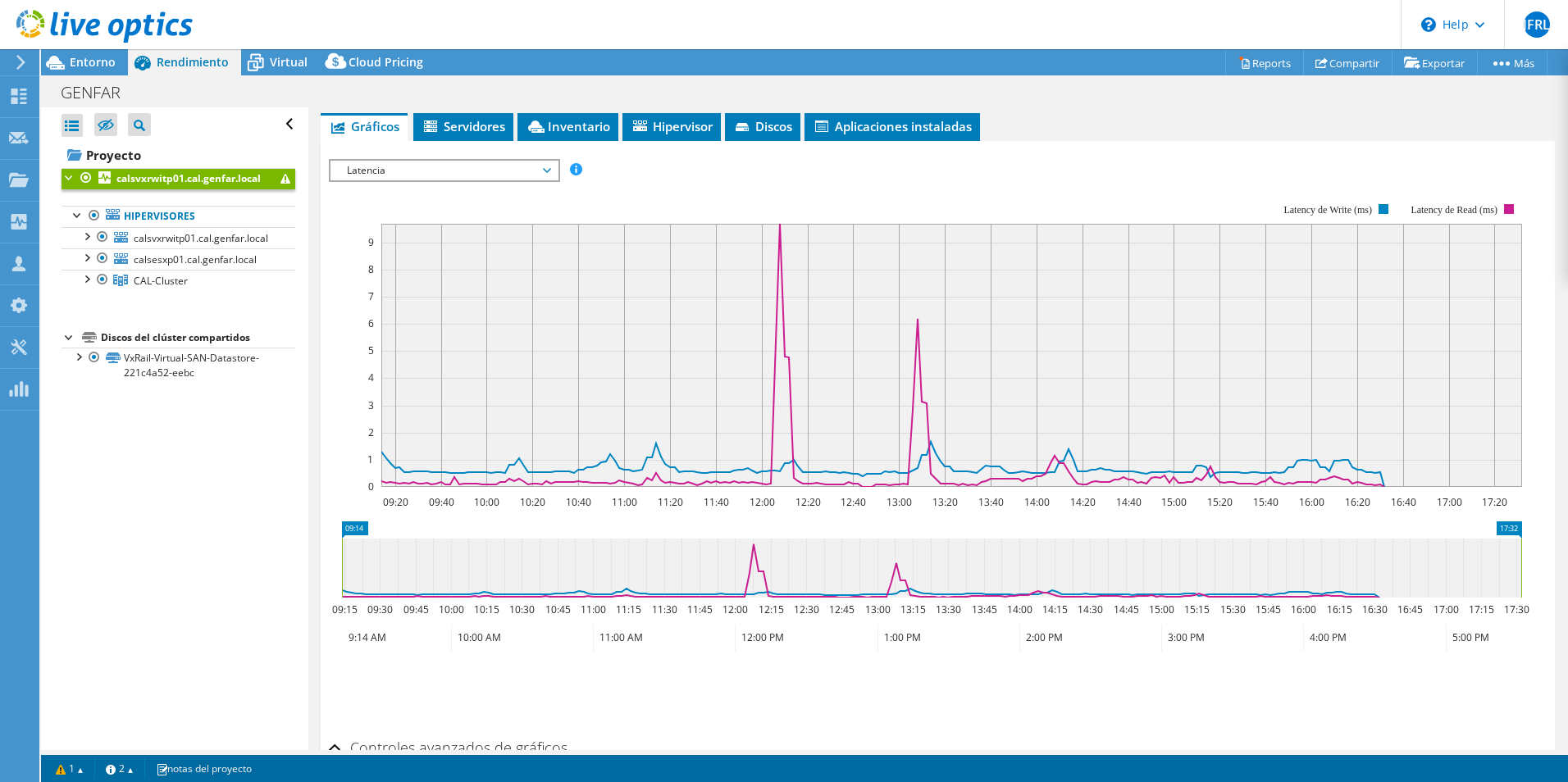
click at [554, 186] on rect at bounding box center [925, 345] width 1193 height 328
click at [546, 167] on span "Latencia" at bounding box center [444, 170] width 211 height 20
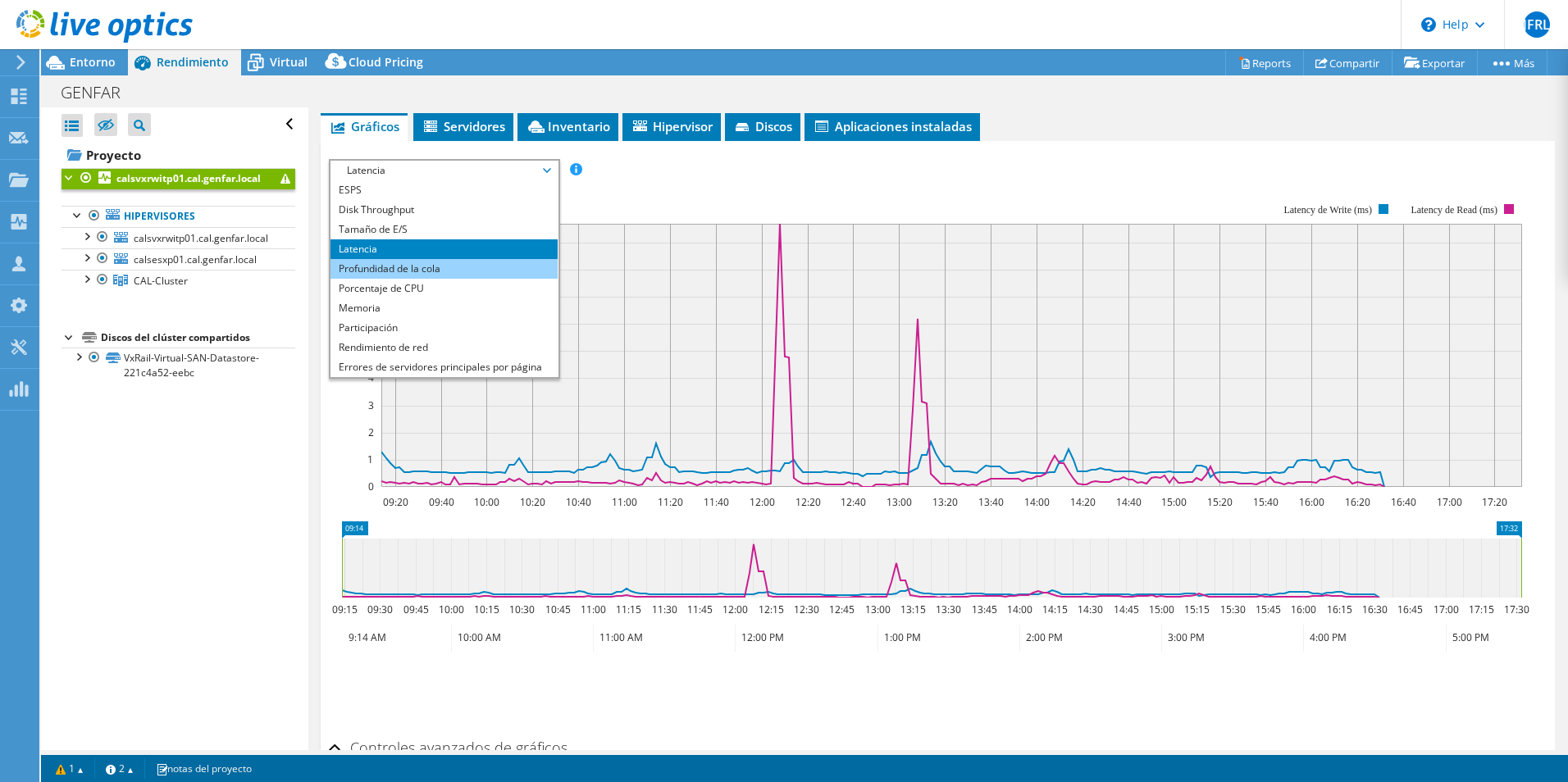
click at [509, 272] on li "Profundidad de la cola" at bounding box center [444, 269] width 227 height 20
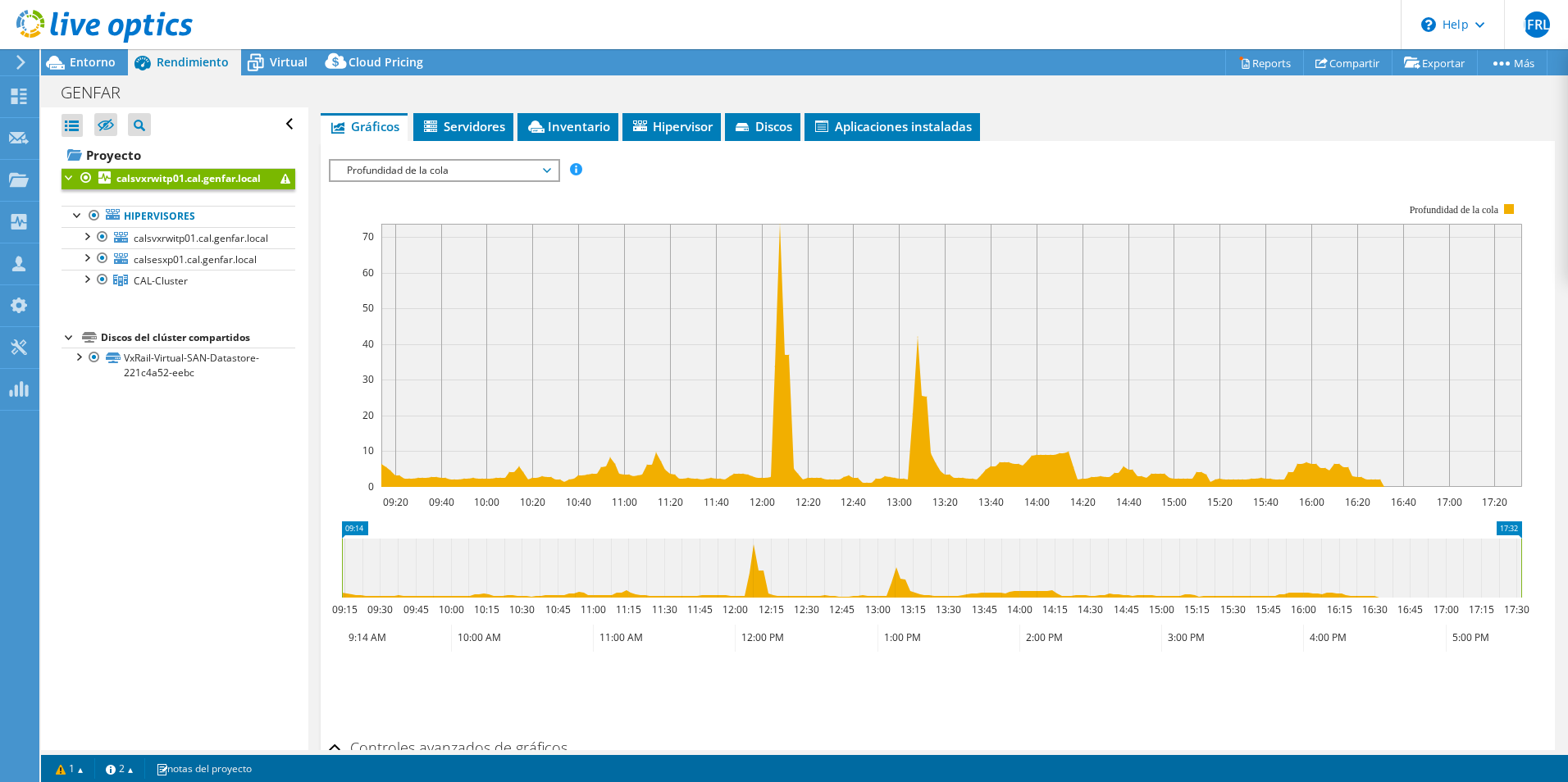
click at [506, 171] on span "Profundidad de la cola" at bounding box center [444, 170] width 211 height 20
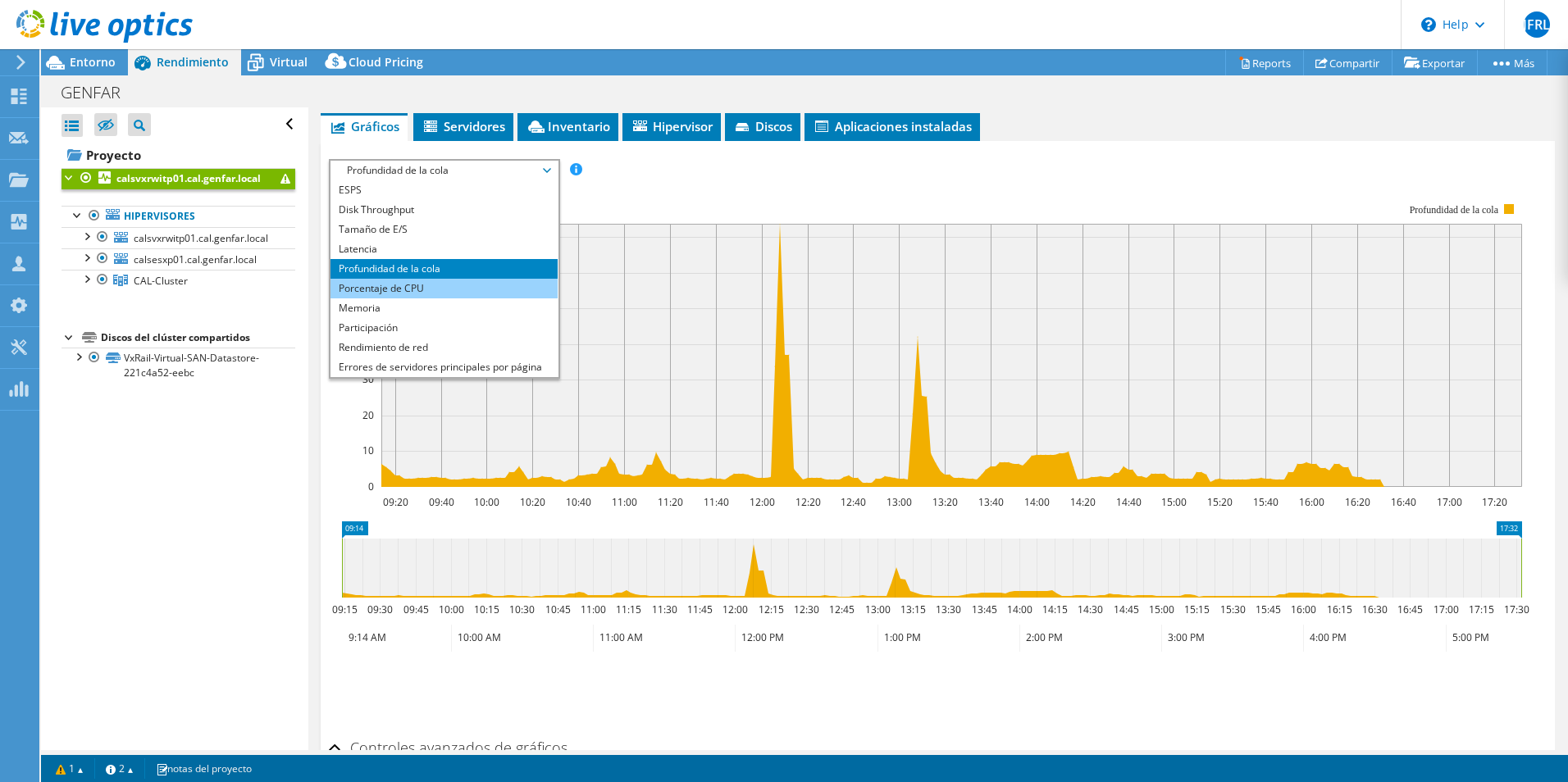
click at [460, 294] on li "Porcentaje de CPU" at bounding box center [444, 289] width 227 height 20
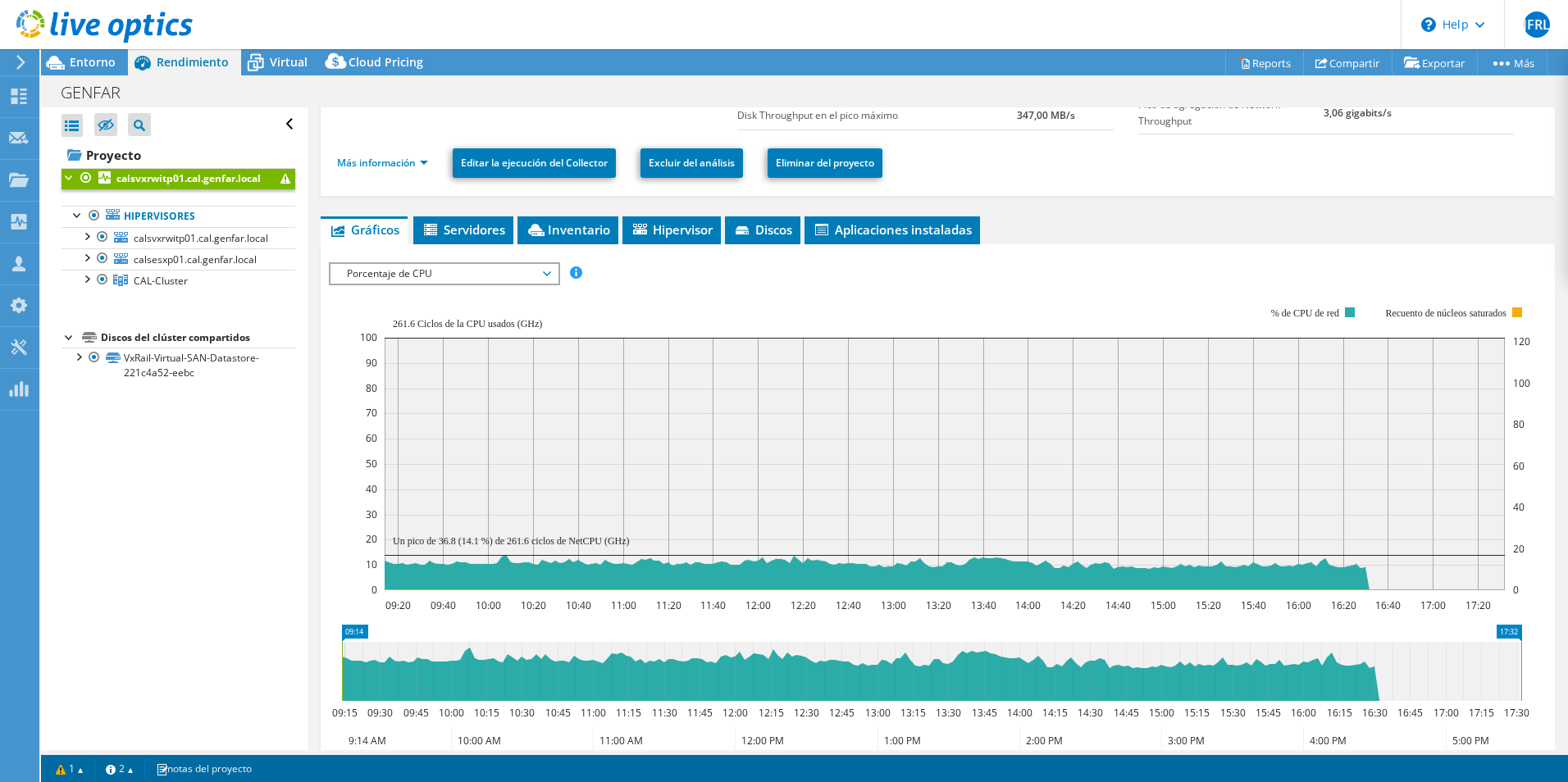
scroll to position [105, 0]
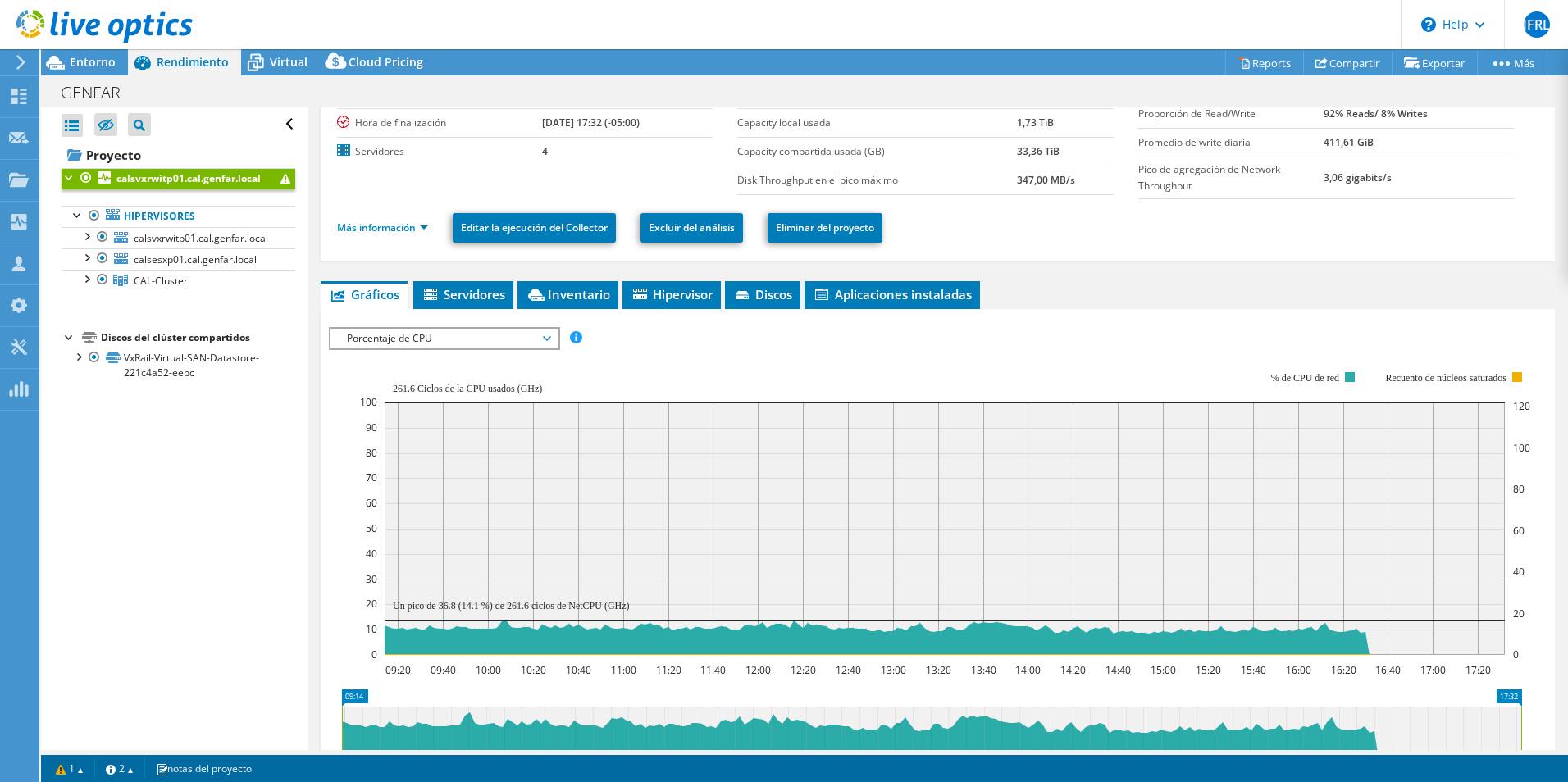
click at [538, 346] on span "Porcentaje de CPU" at bounding box center [444, 338] width 211 height 20
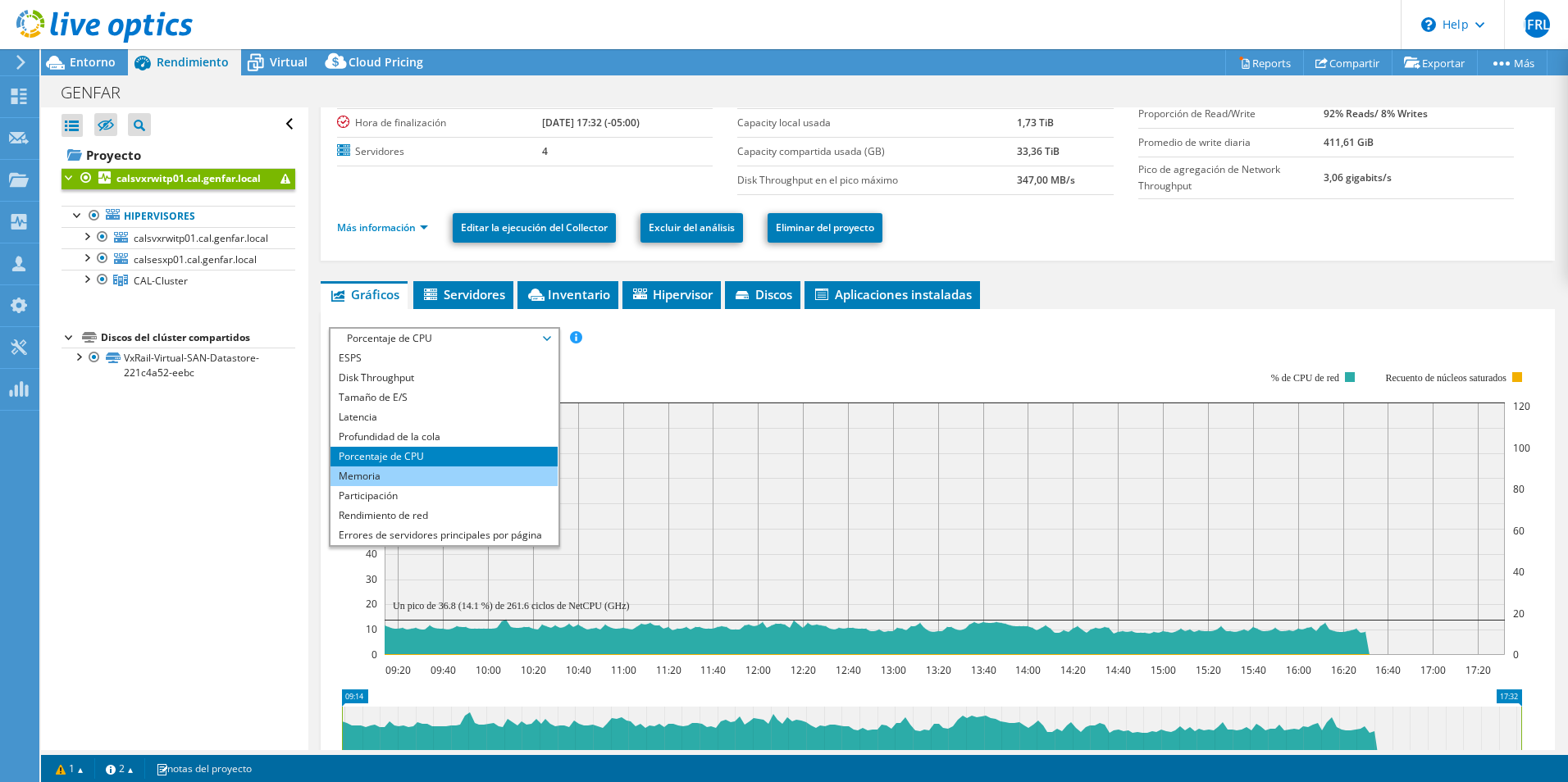
click at [506, 481] on li "Memoria" at bounding box center [444, 476] width 227 height 20
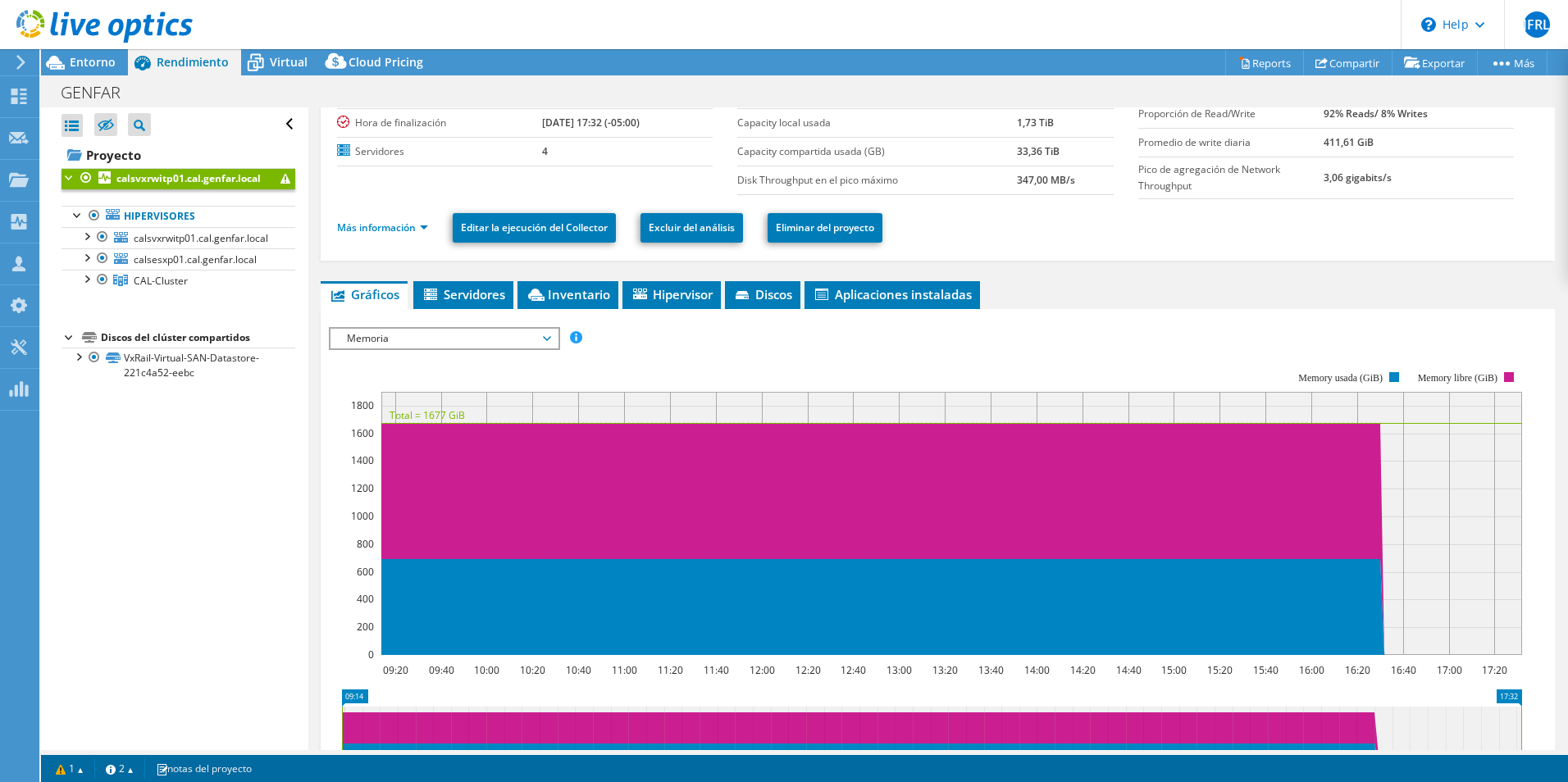
click at [519, 339] on span "Memoria" at bounding box center [444, 338] width 211 height 20
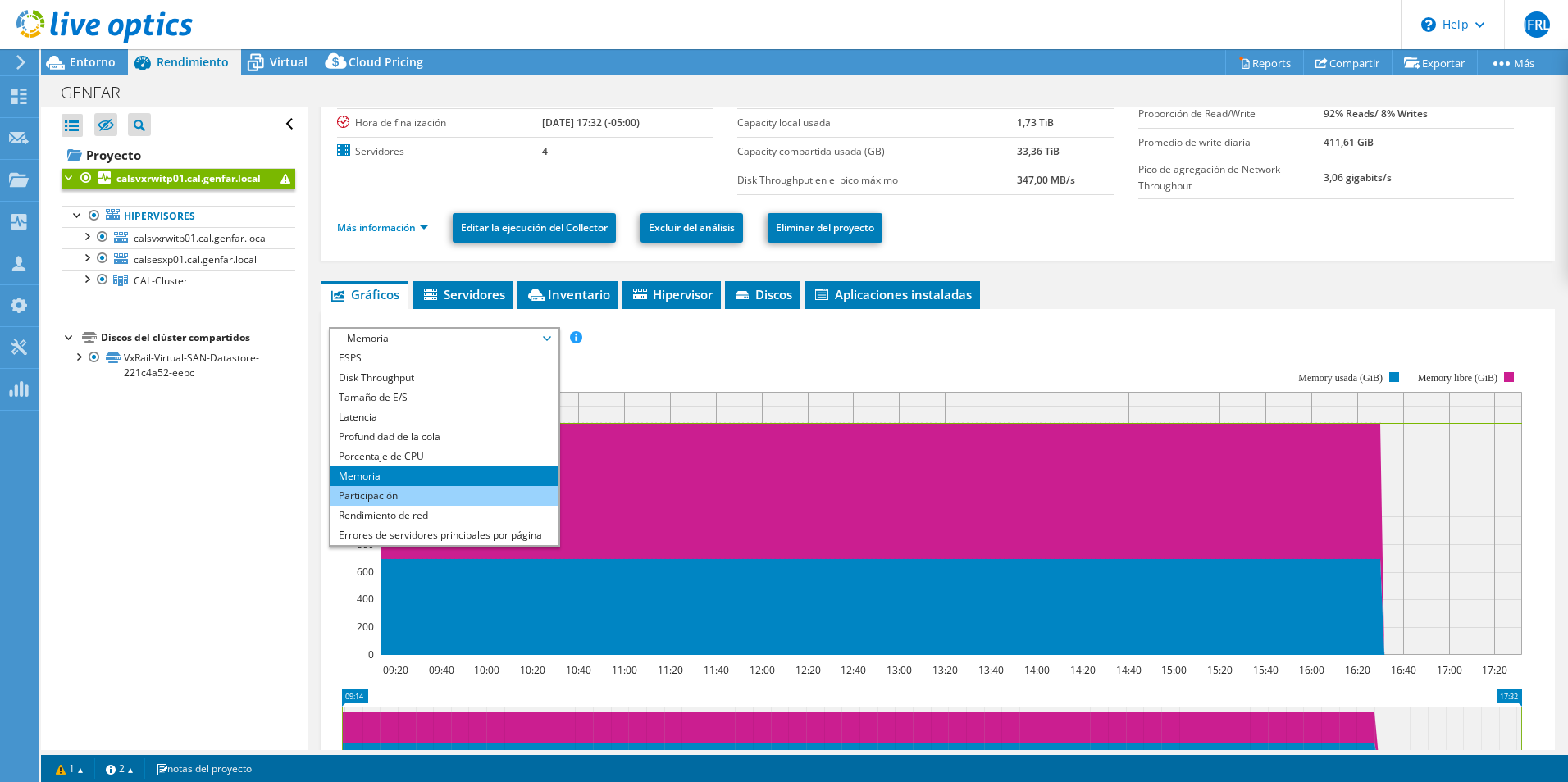
click at [480, 500] on li "Participación" at bounding box center [444, 496] width 227 height 20
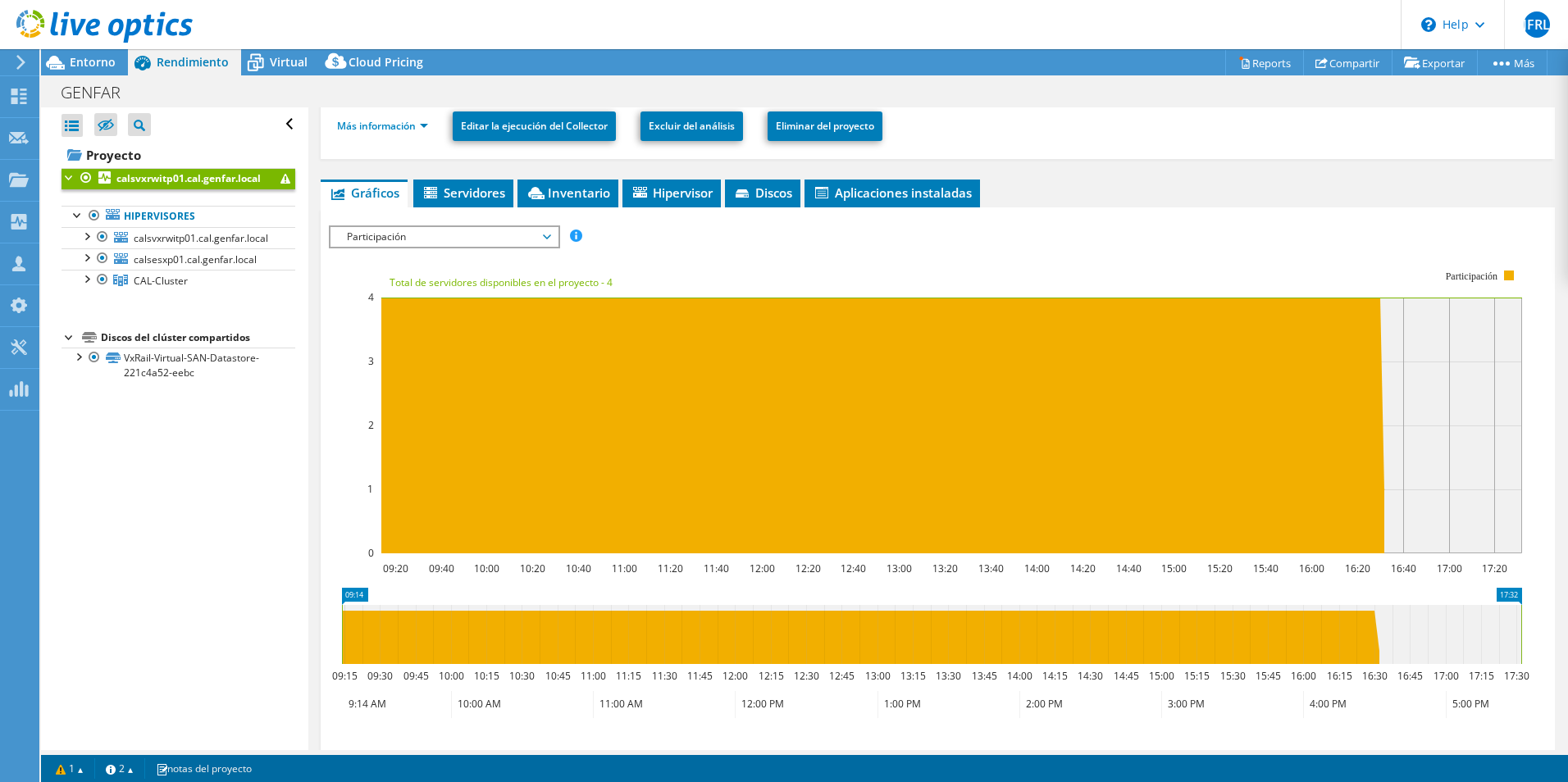
scroll to position [187, 0]
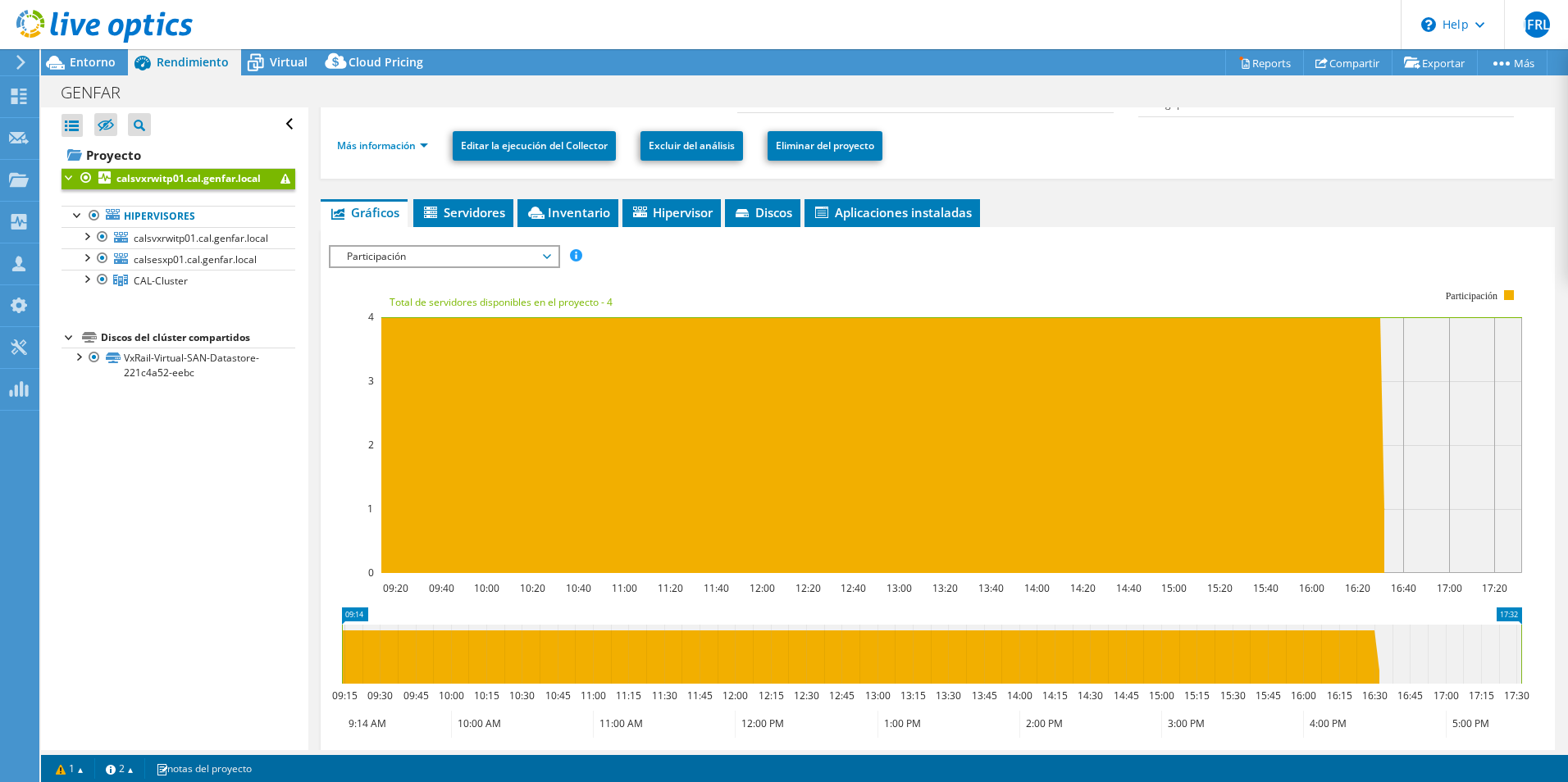
click at [540, 253] on span "Participación" at bounding box center [444, 257] width 211 height 20
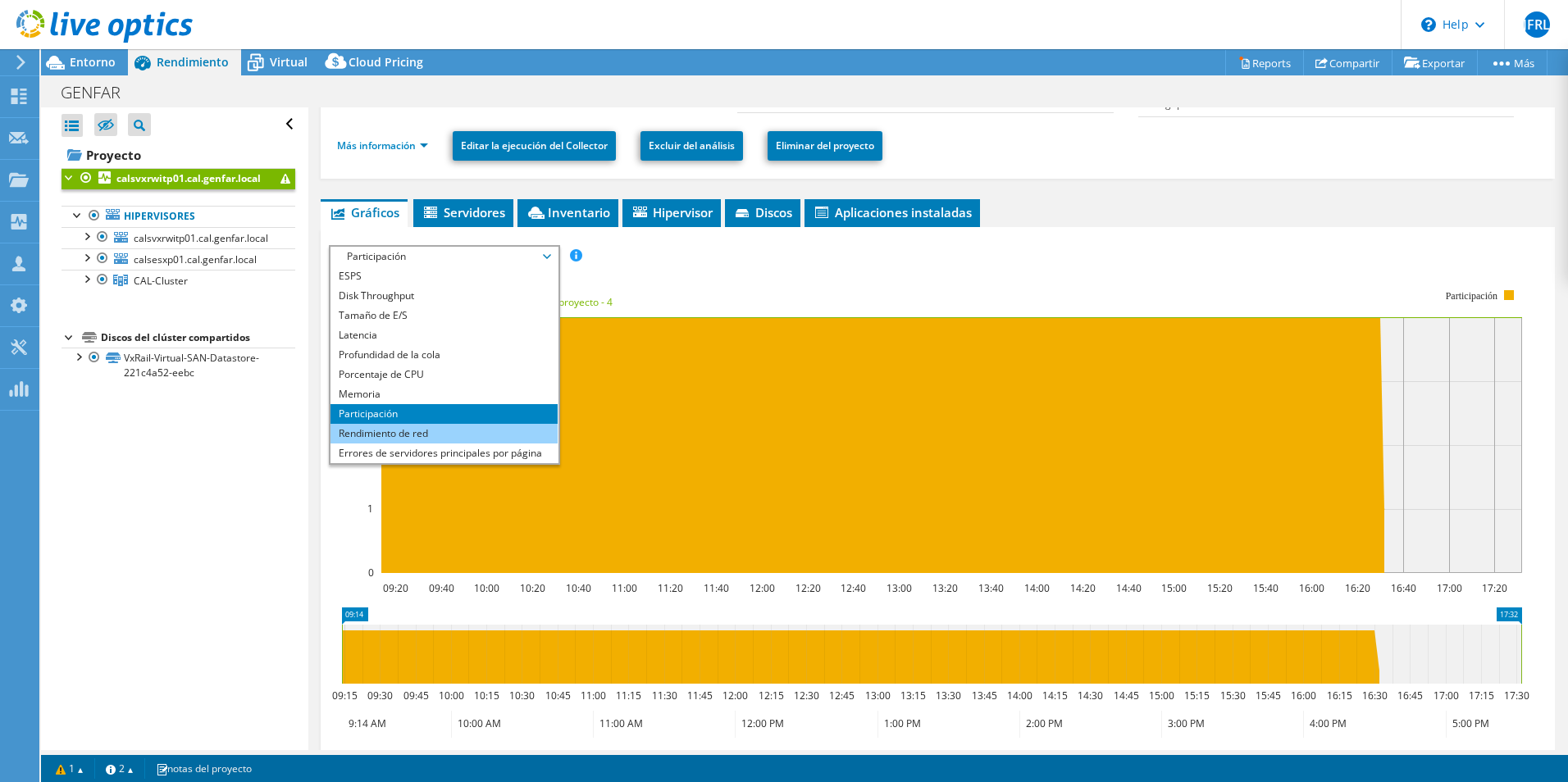
click at [461, 426] on li "Rendimiento de red" at bounding box center [444, 433] width 227 height 20
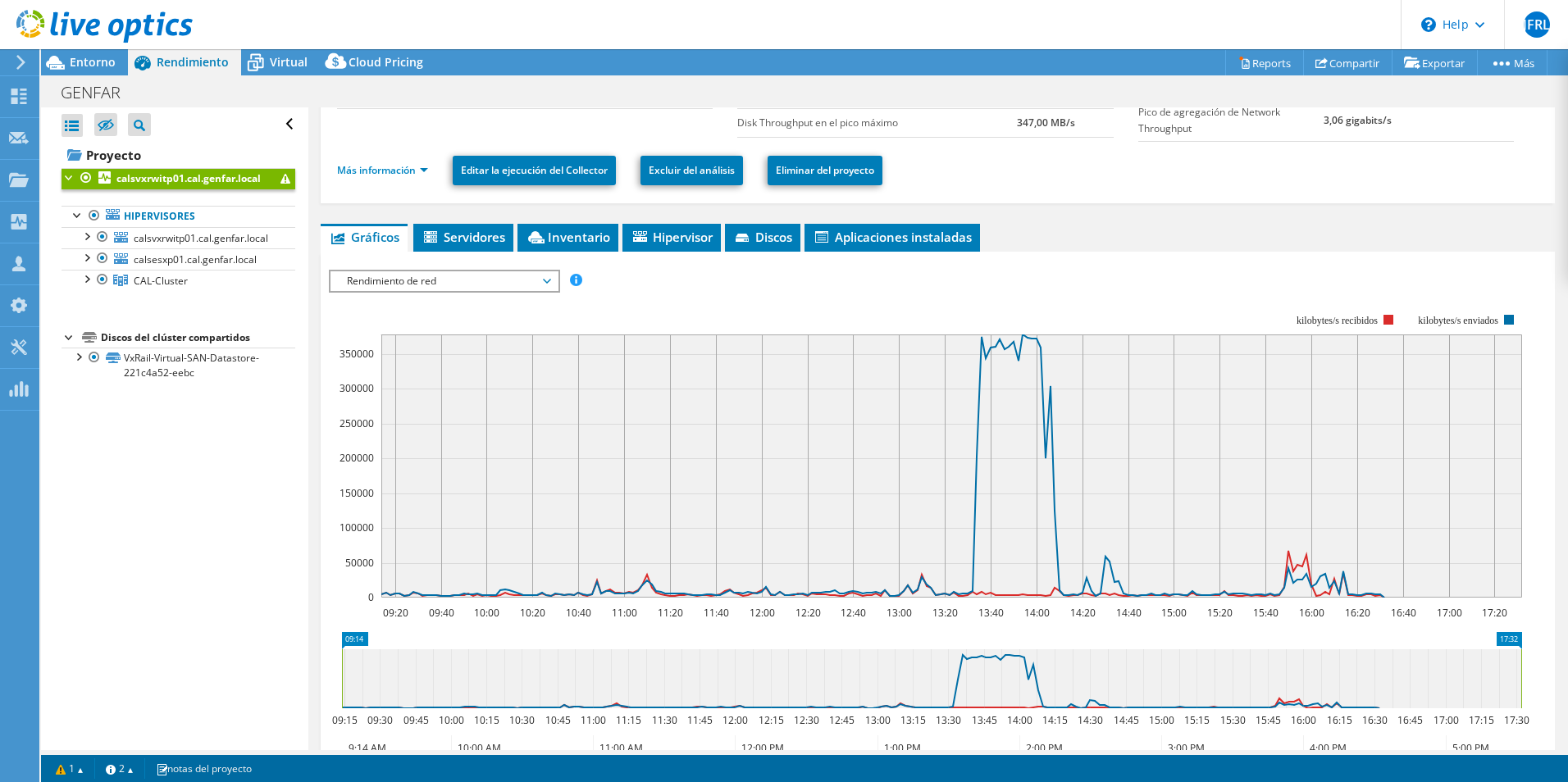
scroll to position [105, 0]
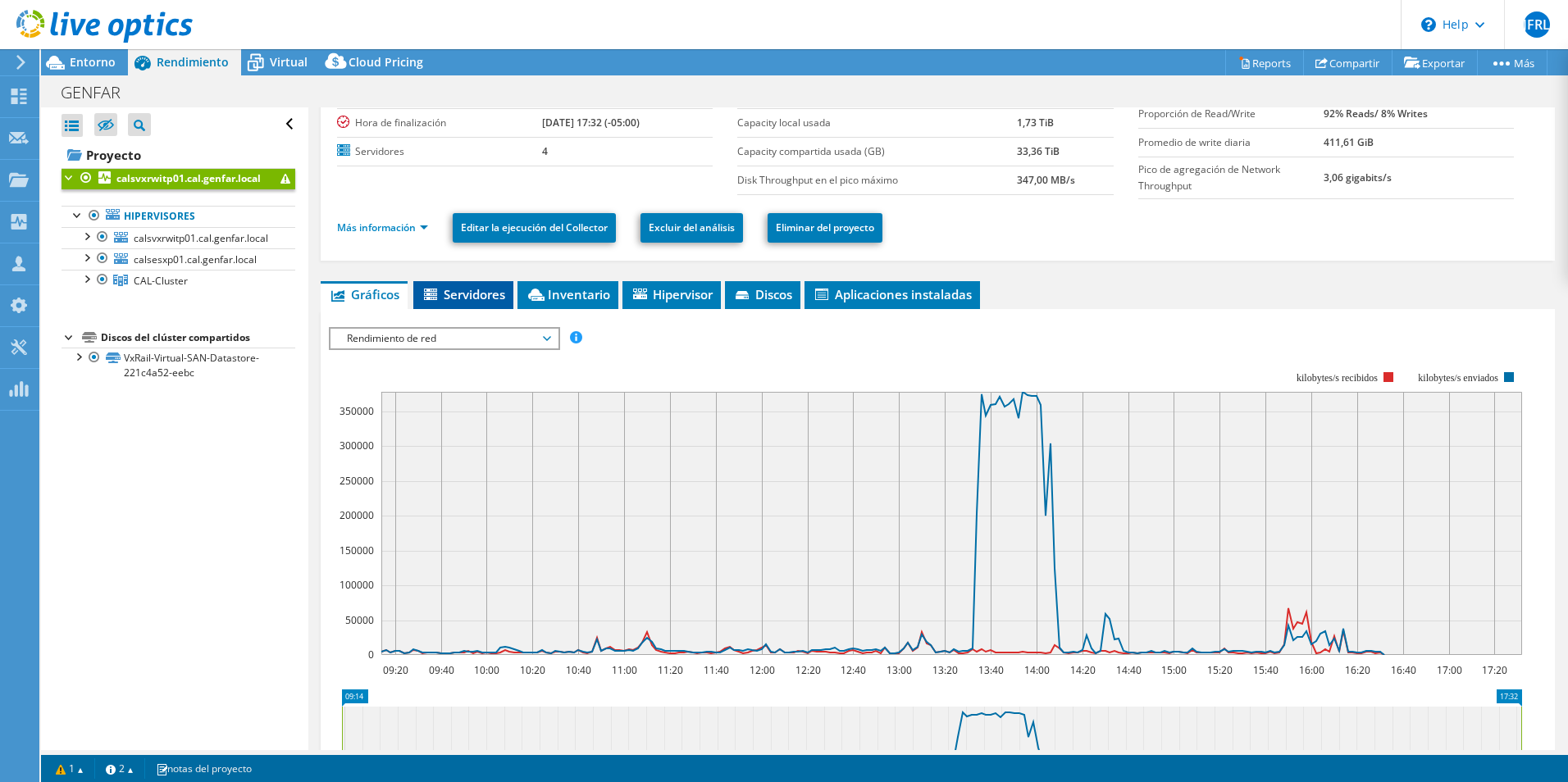
click at [441, 294] on span "Servidores" at bounding box center [463, 294] width 83 height 16
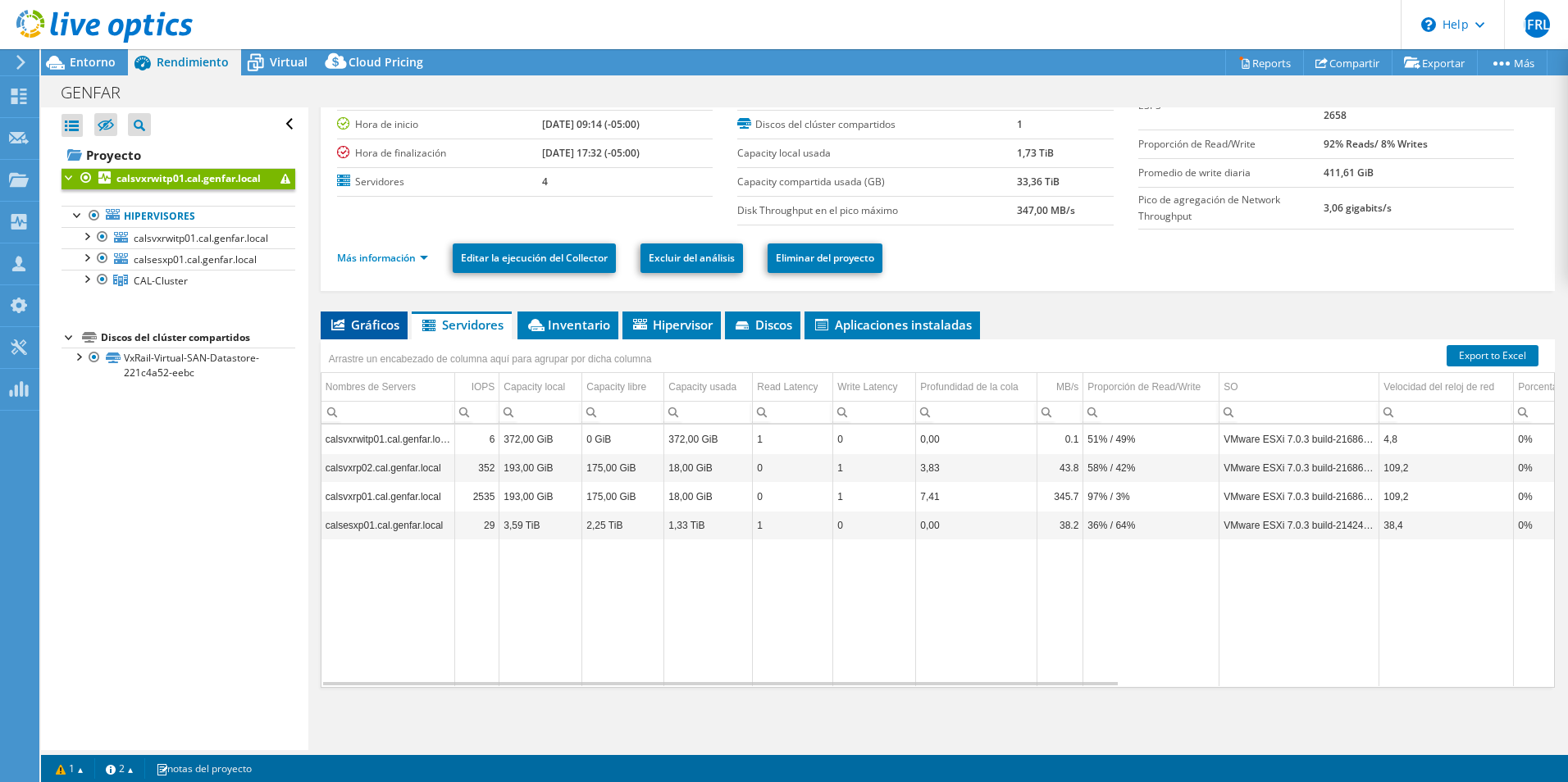
click at [330, 332] on span "Gráficos" at bounding box center [363, 324] width 70 height 16
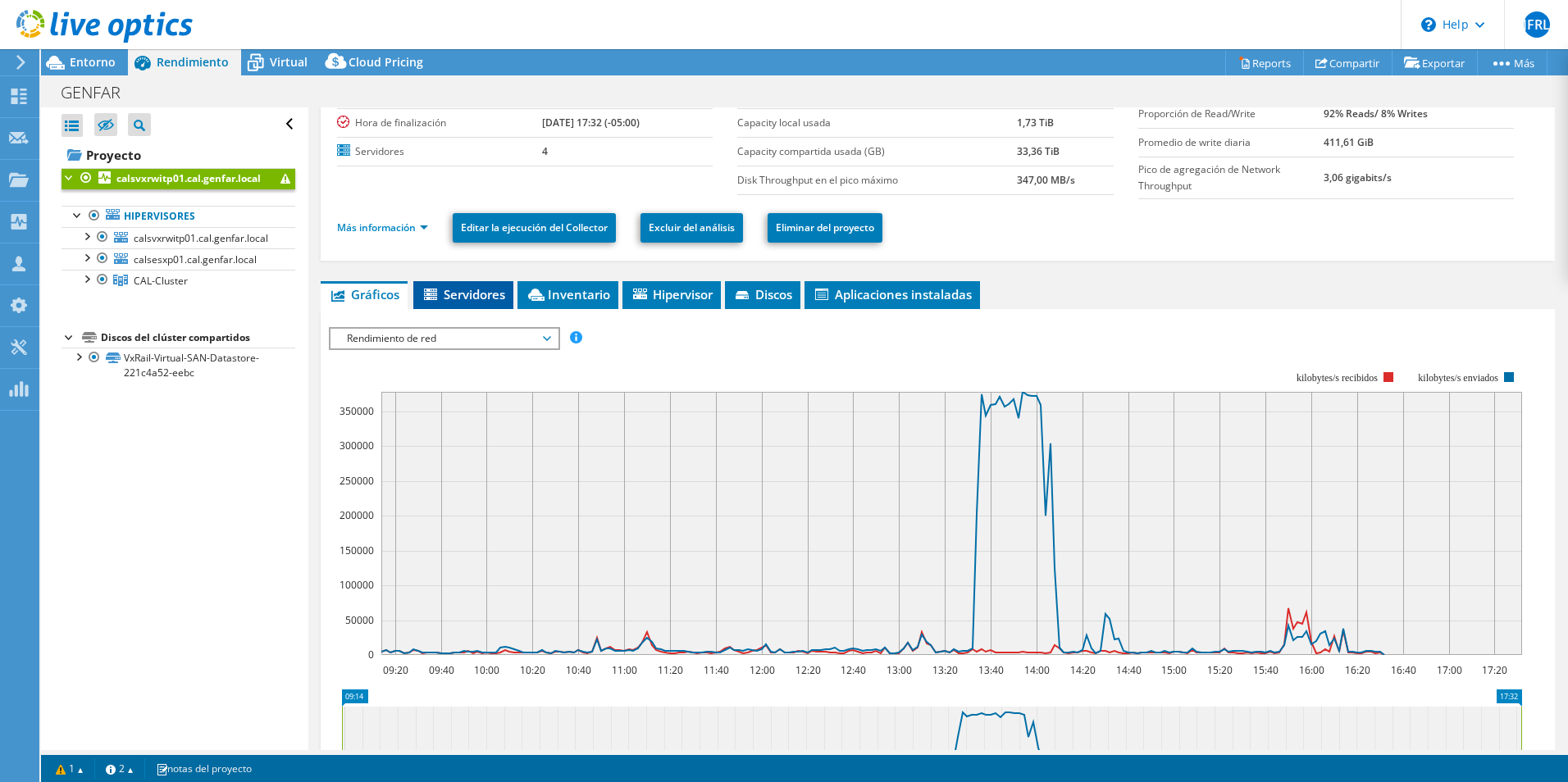
click at [482, 297] on span "Servidores" at bounding box center [463, 294] width 83 height 16
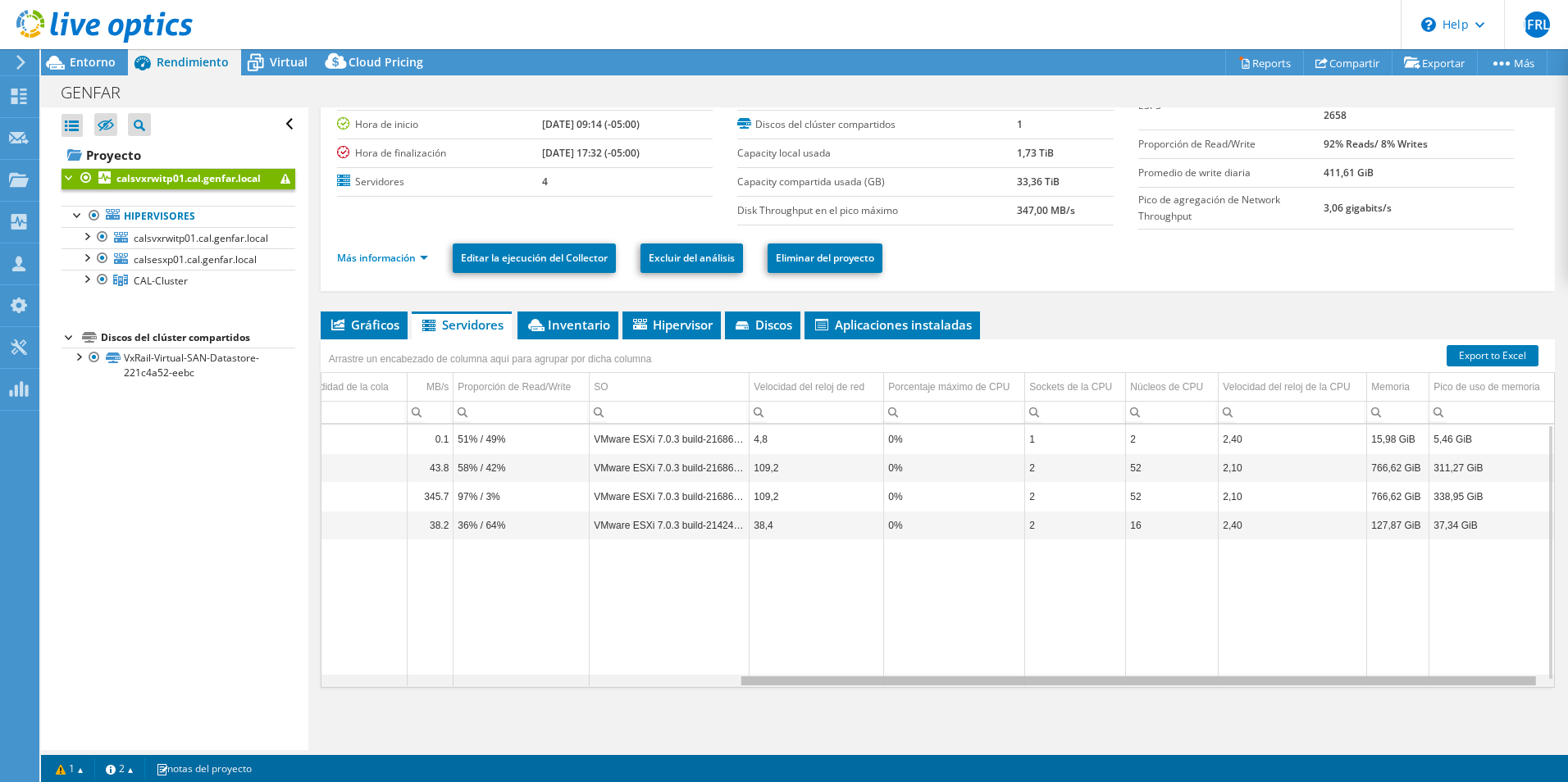
scroll to position [0, 645]
drag, startPoint x: 985, startPoint y: 682, endPoint x: 1412, endPoint y: 659, distance: 427.6
click at [1412, 659] on body "JFRL Asociado de canal Joan Fernando Rodriguez Luque jfrodriguez@sistetronics.c…" at bounding box center [784, 391] width 1568 height 782
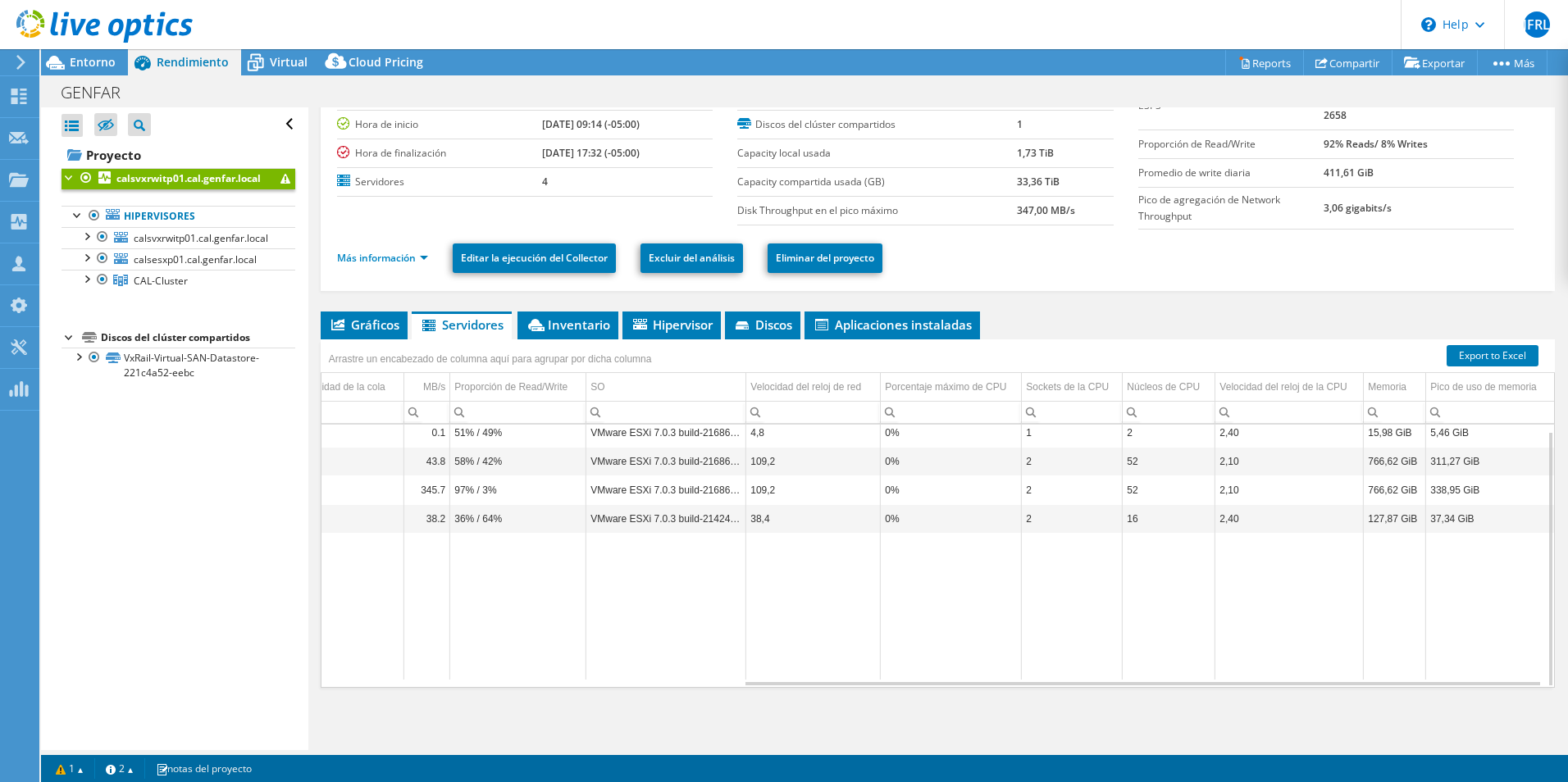
drag, startPoint x: 1380, startPoint y: 687, endPoint x: 1420, endPoint y: 688, distance: 40.0
click at [1420, 688] on div "Gráficos Servidores Inventario Hipervisor Discos Disks del clúster ESPS" at bounding box center [938, 516] width 1234 height 410
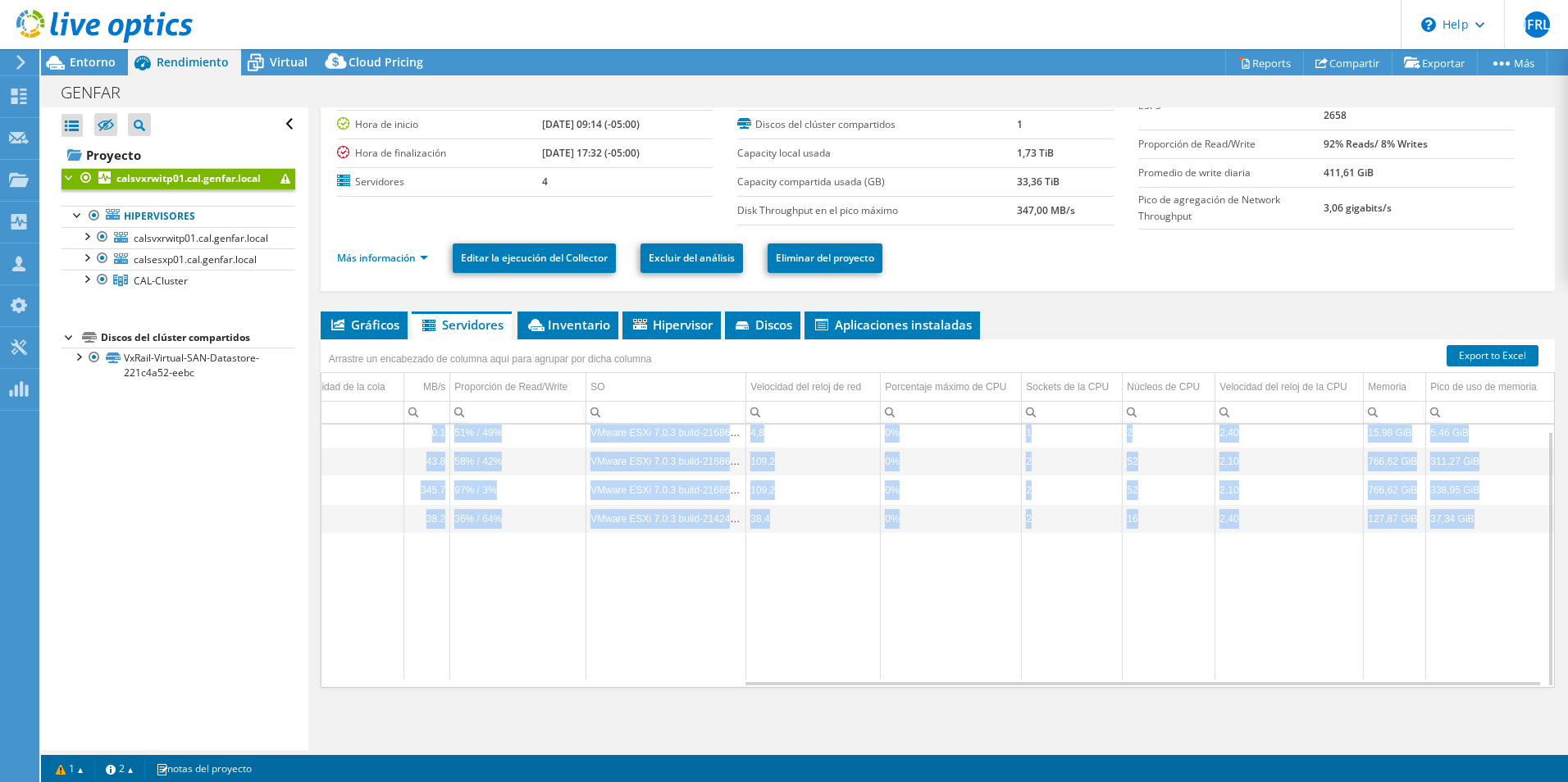
drag, startPoint x: 1421, startPoint y: 687, endPoint x: 1344, endPoint y: 670, distance: 78.9
click at [1344, 670] on div "calsvxrwitp01.cal.genfar.local 6 372,00 GiB 0 GiB 372,00 GiB 1 0 0,00 0.1 51% /…" at bounding box center [938, 556] width 1234 height 264
drag, startPoint x: 929, startPoint y: 574, endPoint x: 942, endPoint y: 576, distance: 13.2
click at [929, 576] on td "Data grid" at bounding box center [951, 606] width 141 height 147
click at [726, 546] on td "Data grid" at bounding box center [666, 606] width 160 height 147
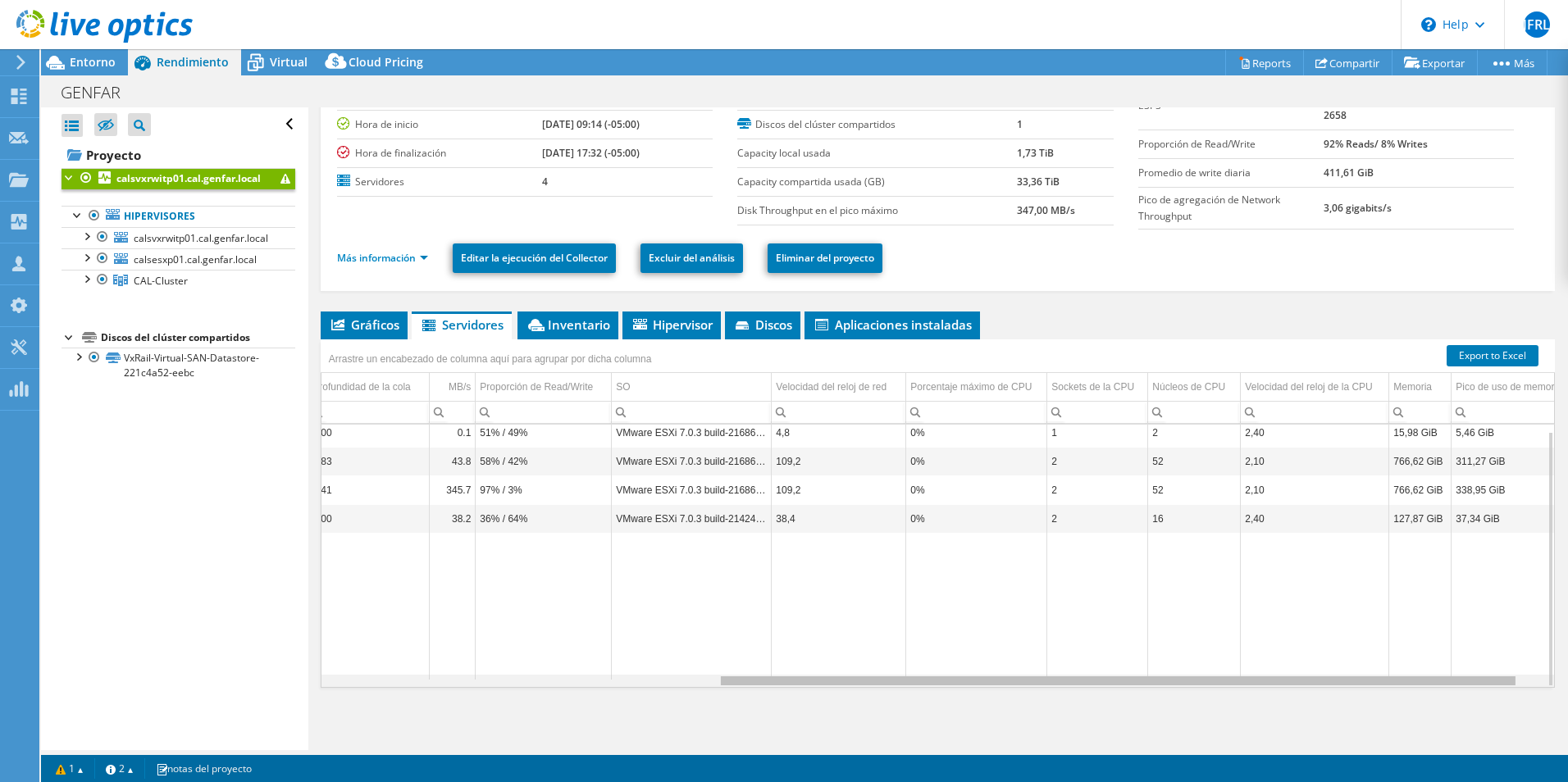
scroll to position [0, 0]
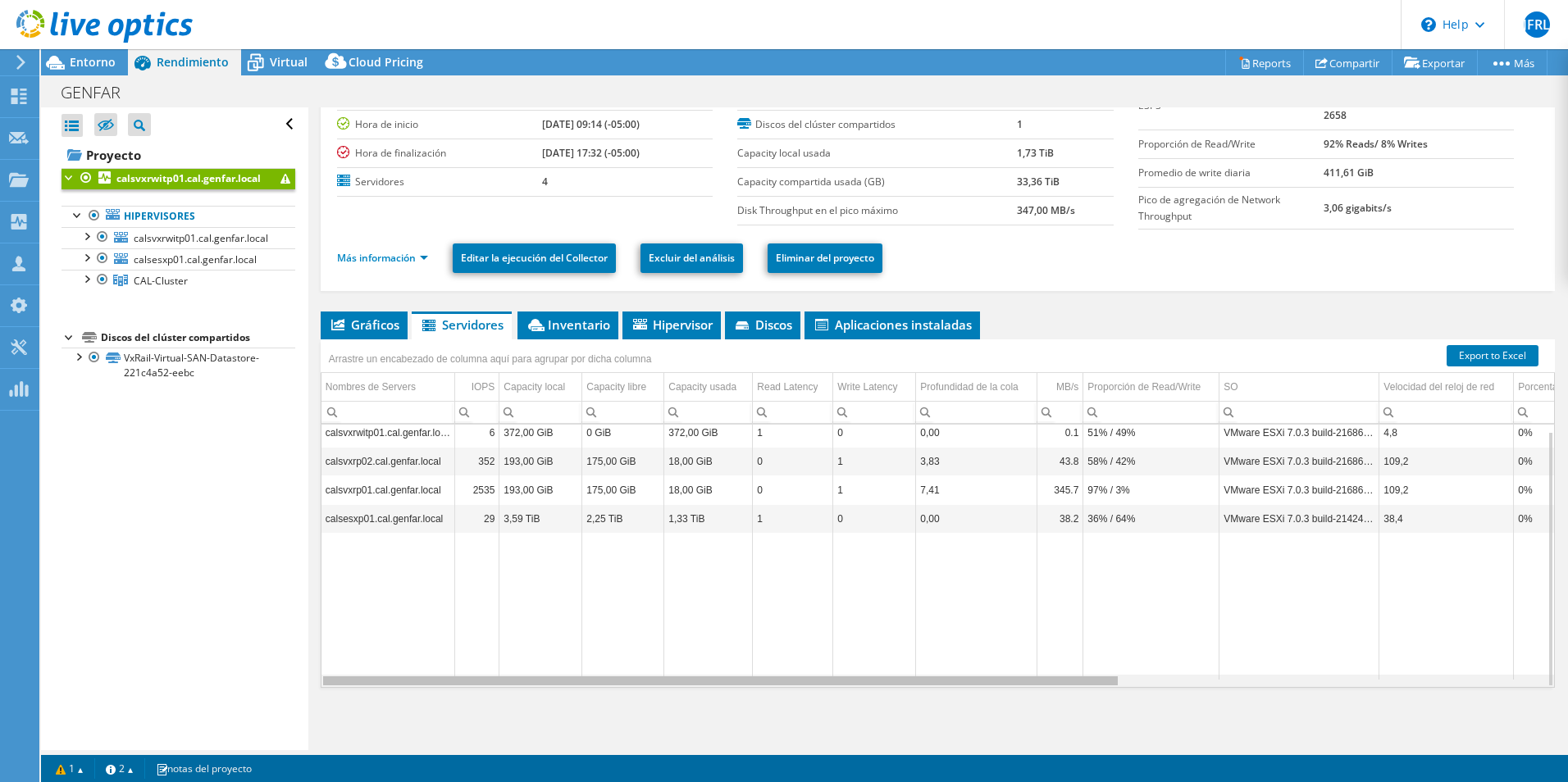
drag, startPoint x: 923, startPoint y: 684, endPoint x: 475, endPoint y: 694, distance: 448.1
click at [474, 700] on body "JFRL Asociado de canal Joan Fernando Rodriguez Luque jfrodriguez@sistetronics.c…" at bounding box center [784, 391] width 1568 height 782
click at [572, 643] on td "Data grid" at bounding box center [541, 606] width 83 height 147
click at [572, 323] on span "Inventario" at bounding box center [567, 324] width 84 height 16
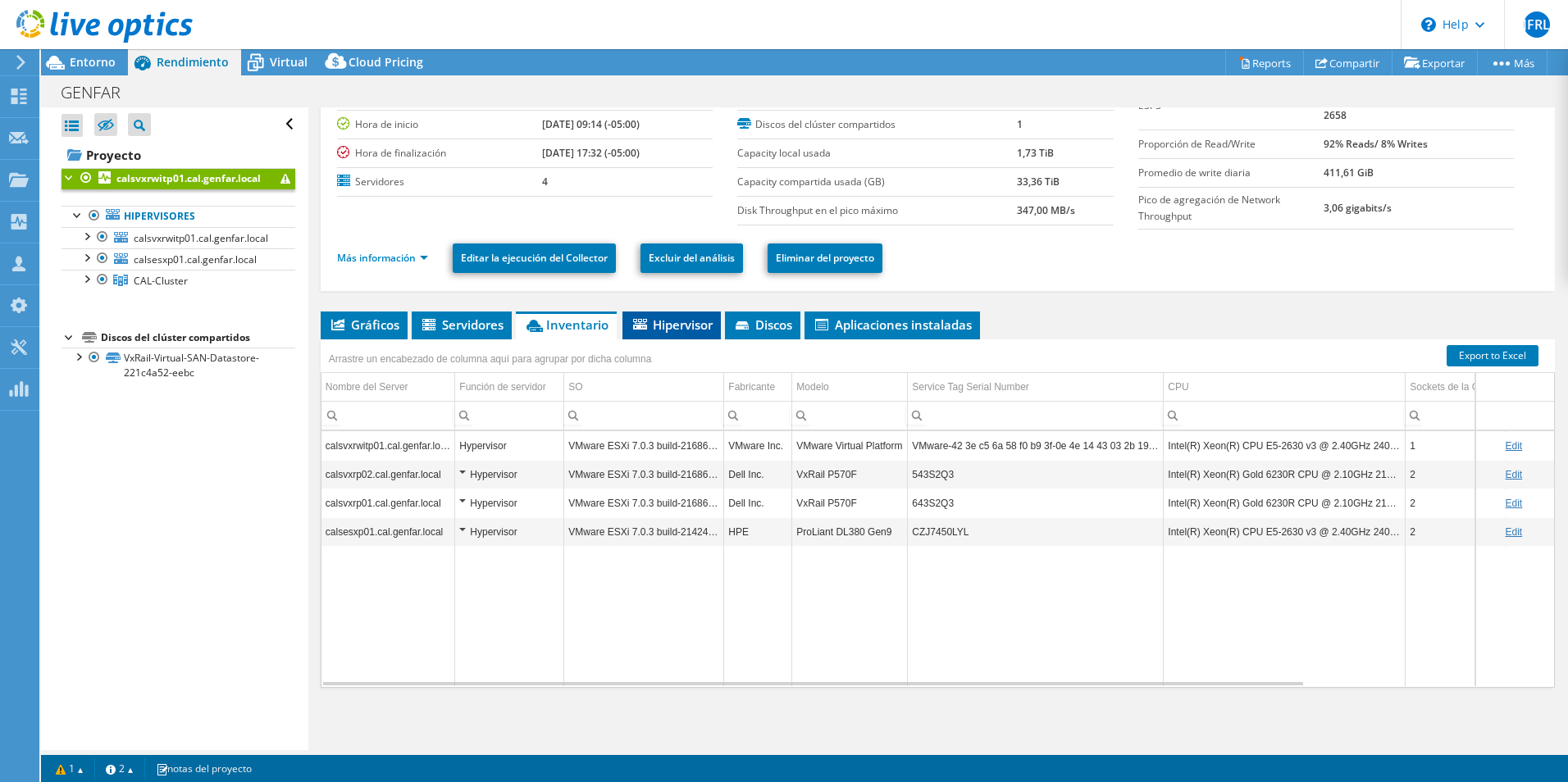
click at [665, 324] on span "Hipervisor" at bounding box center [671, 324] width 82 height 16
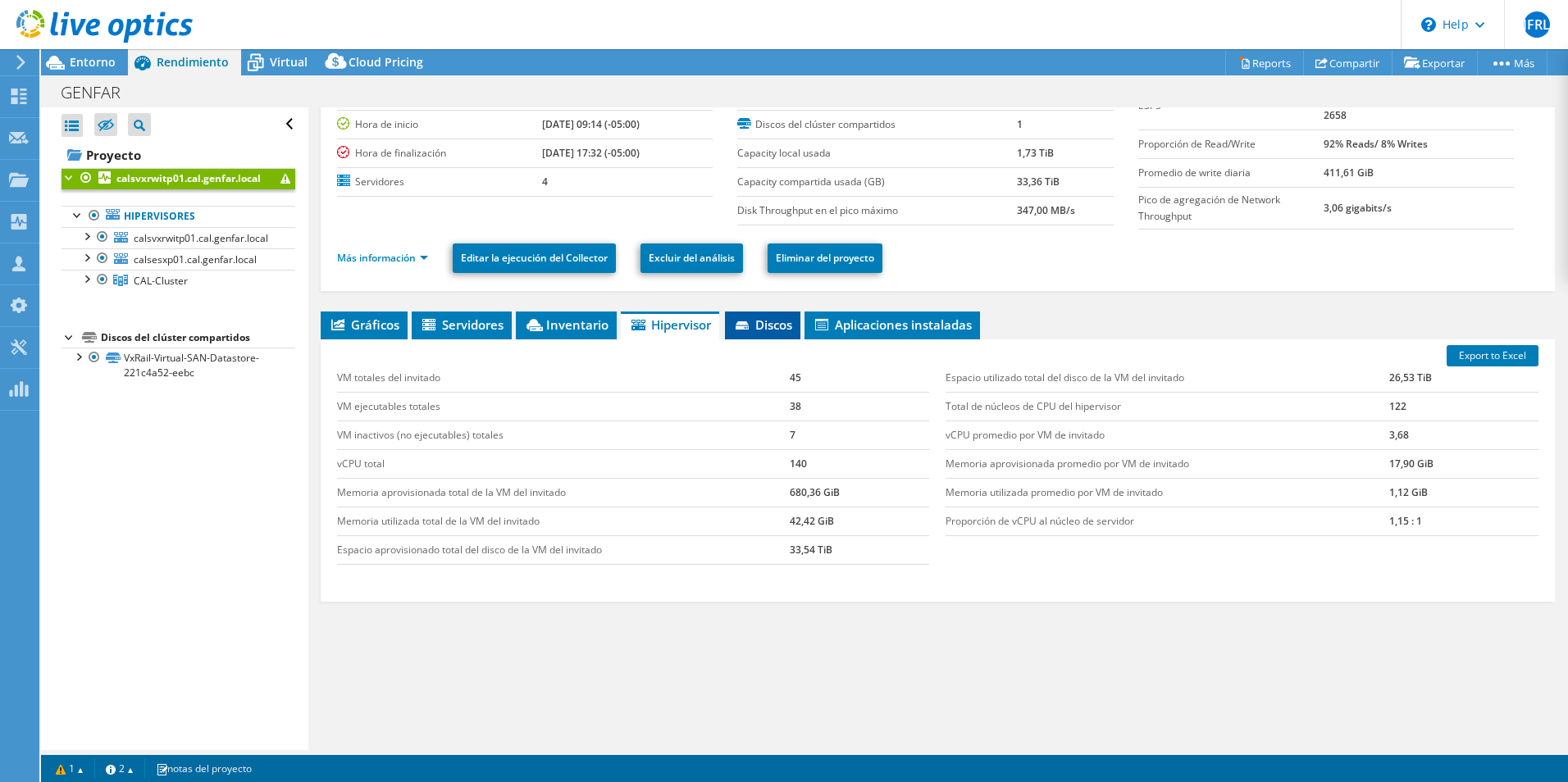
click at [754, 317] on span "Discos" at bounding box center [762, 324] width 59 height 16
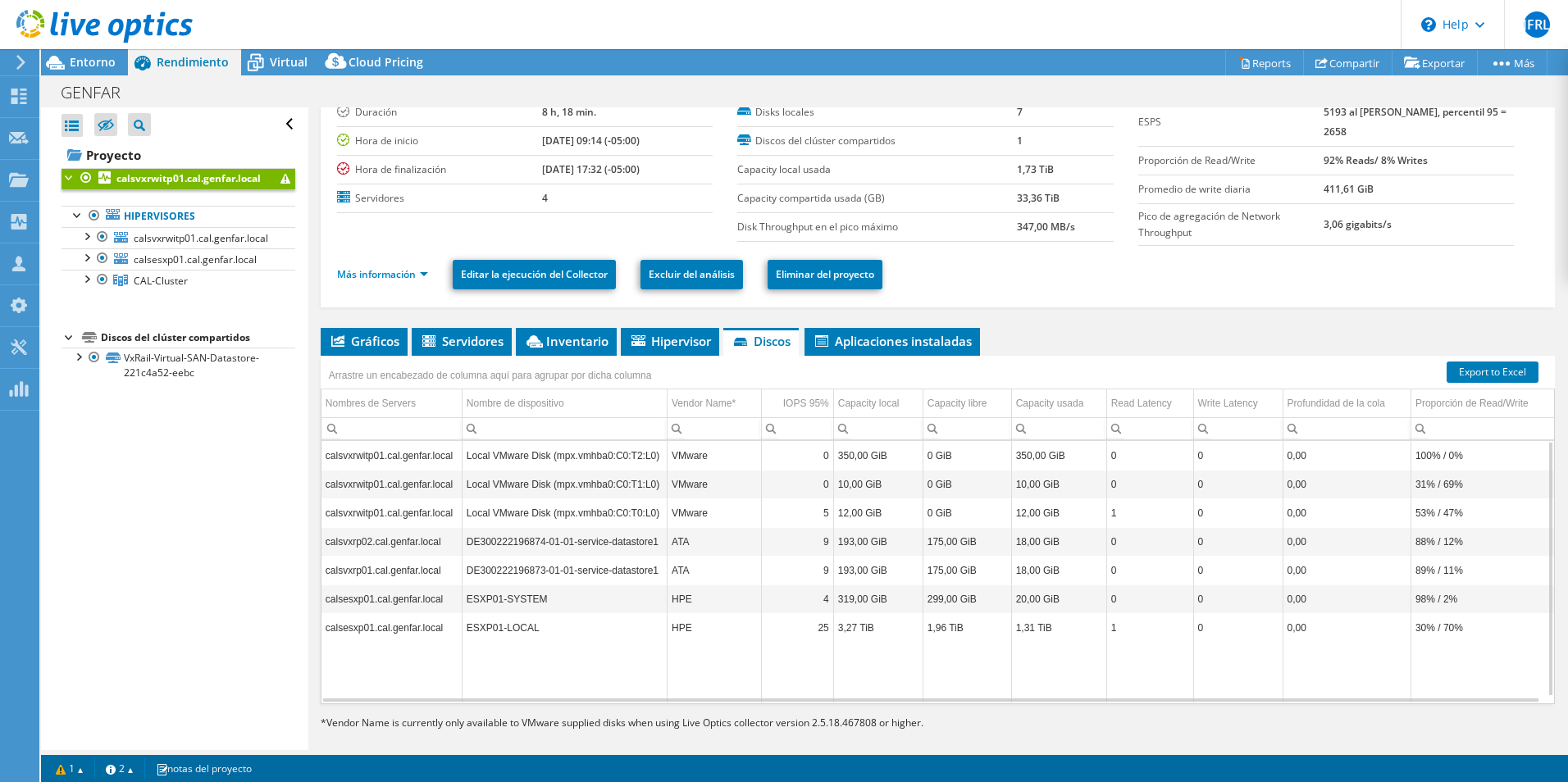
scroll to position [75, 0]
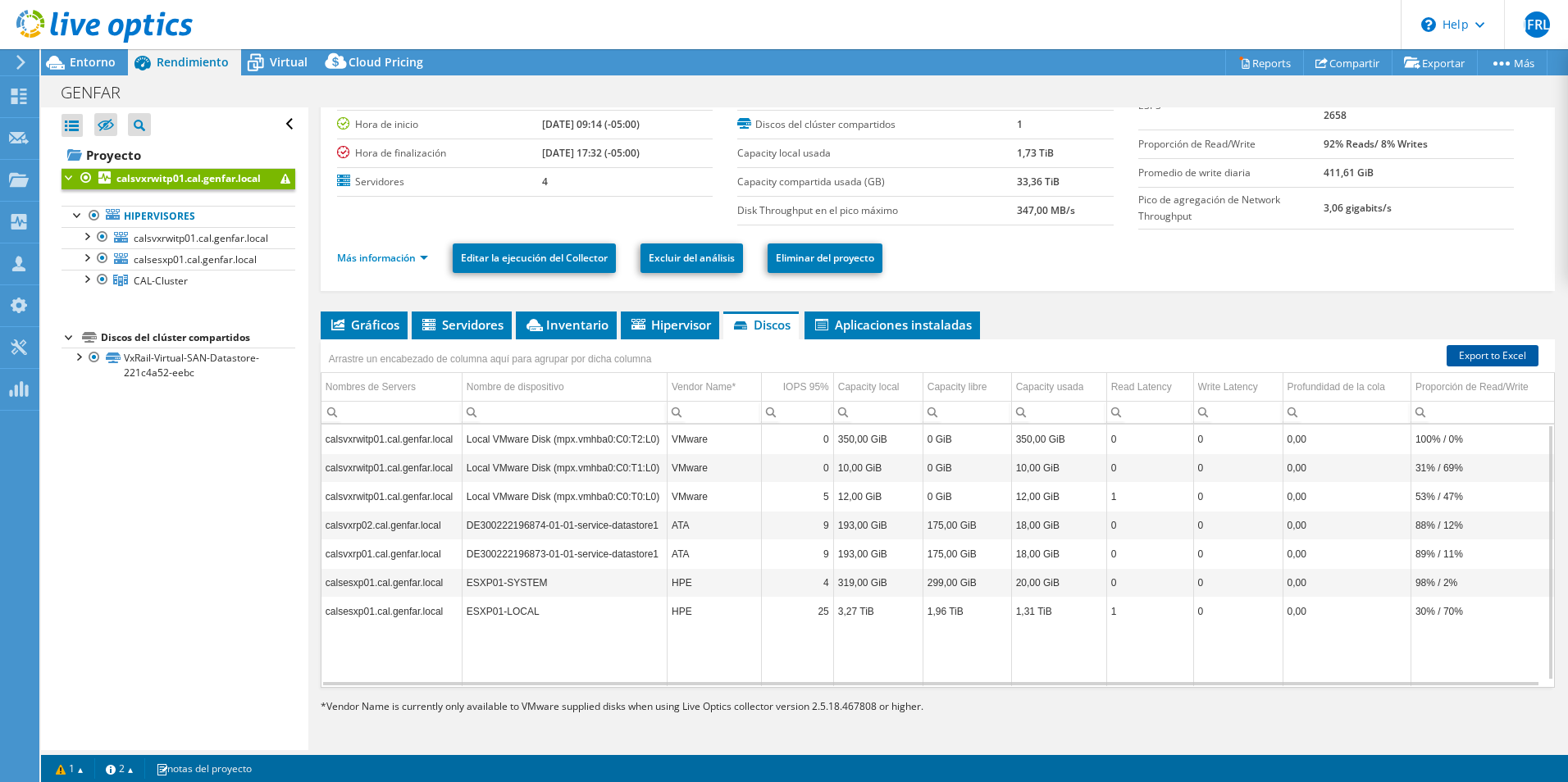
click at [1490, 354] on link "Export to Excel" at bounding box center [1493, 355] width 92 height 22
click at [1048, 10] on header "JFRL Asociado de canal Joan Fernando Rodriguez Luque jfrodriguez@sistetronics.c…" at bounding box center [784, 24] width 1568 height 49
click at [900, 324] on span "Aplicaciones instaladas" at bounding box center [892, 324] width 159 height 16
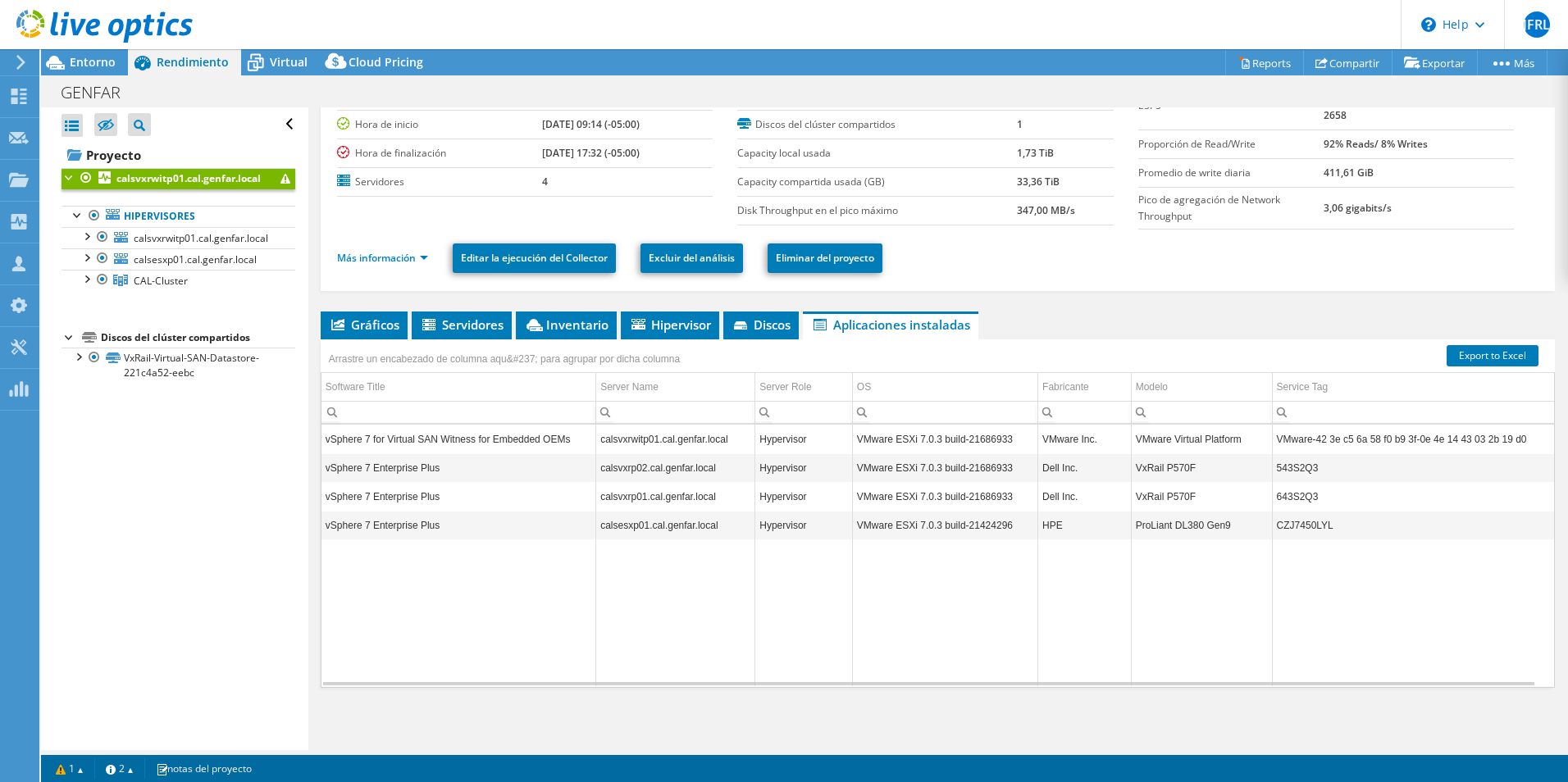
click at [56, 54] on div at bounding box center [96, 27] width 193 height 55
click at [90, 64] on span "Entorno" at bounding box center [92, 62] width 46 height 16
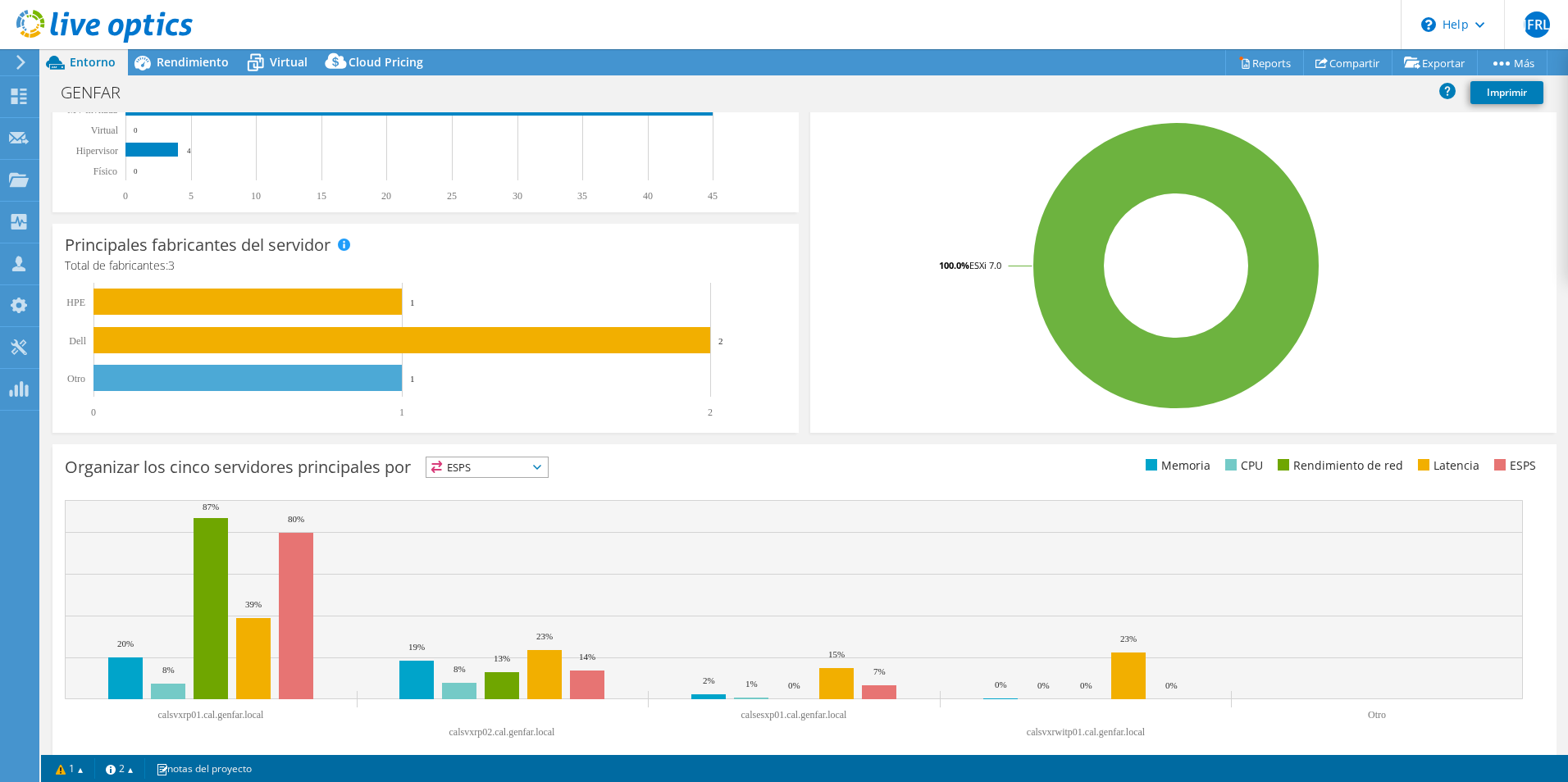
scroll to position [357, 0]
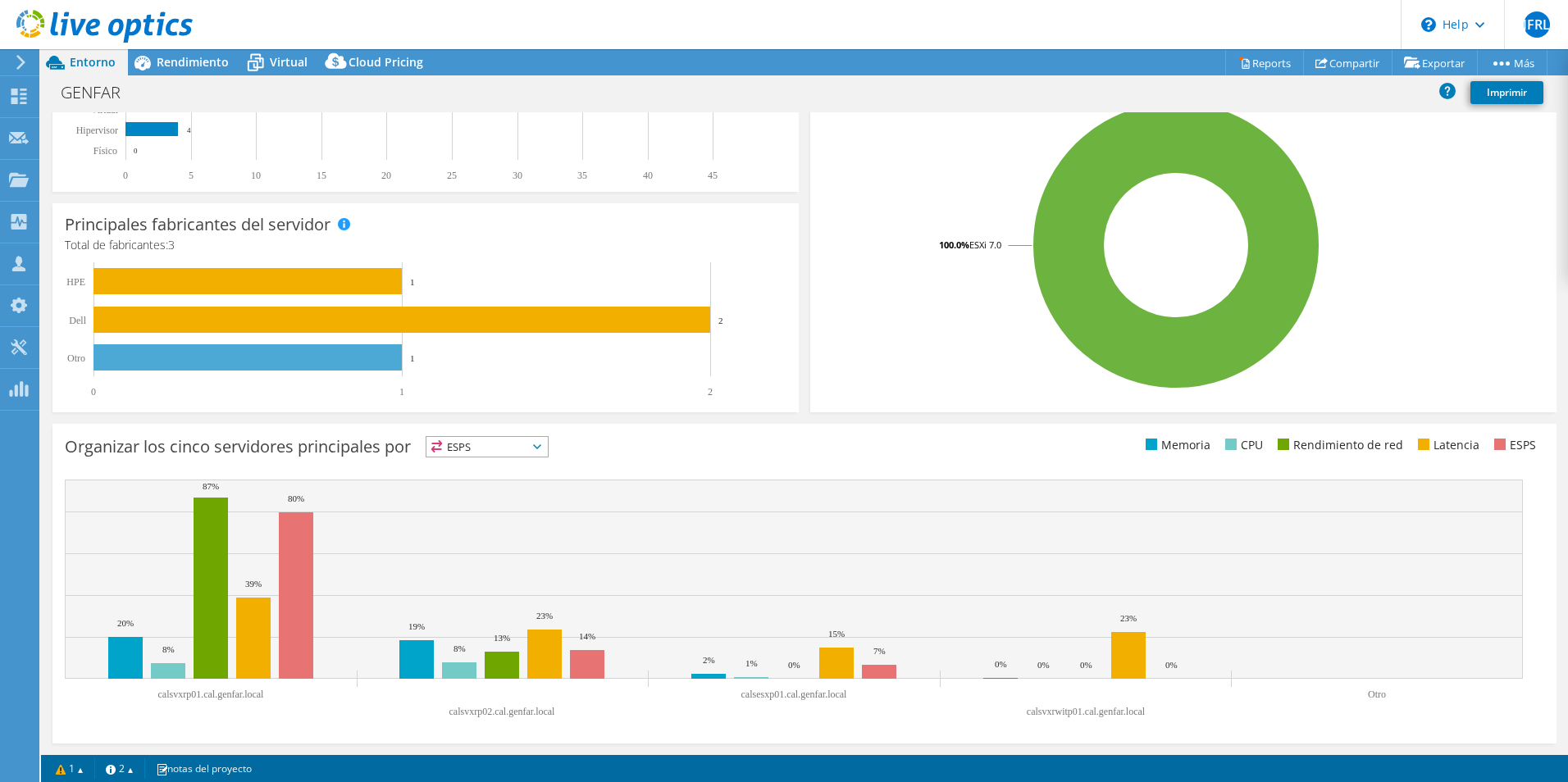
click at [546, 449] on span "ESPS" at bounding box center [487, 446] width 121 height 20
click at [479, 487] on li "Memoria" at bounding box center [487, 491] width 121 height 23
click at [548, 447] on span "Memoria" at bounding box center [487, 446] width 121 height 20
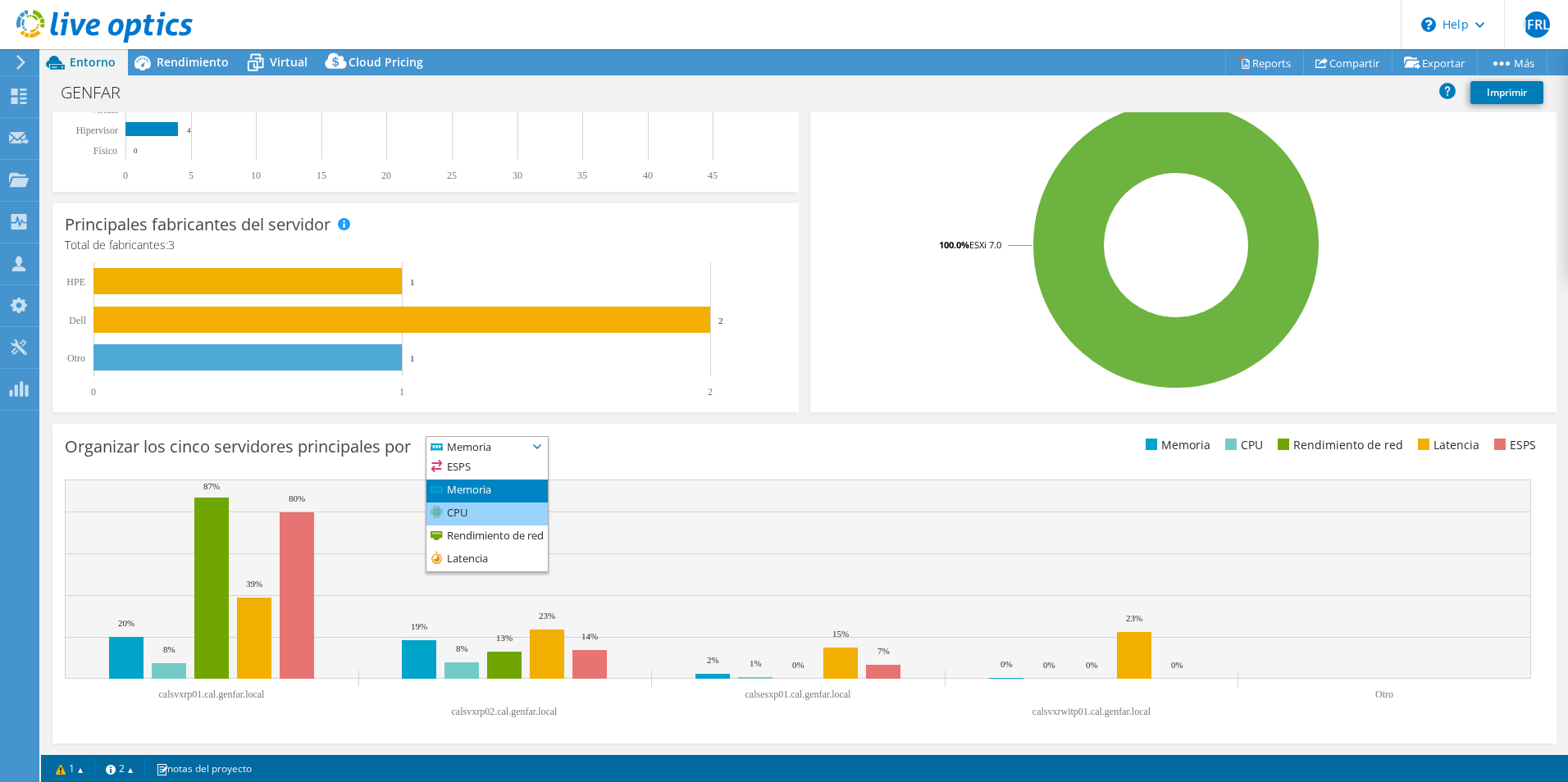
click at [479, 504] on li "CPU" at bounding box center [487, 514] width 121 height 23
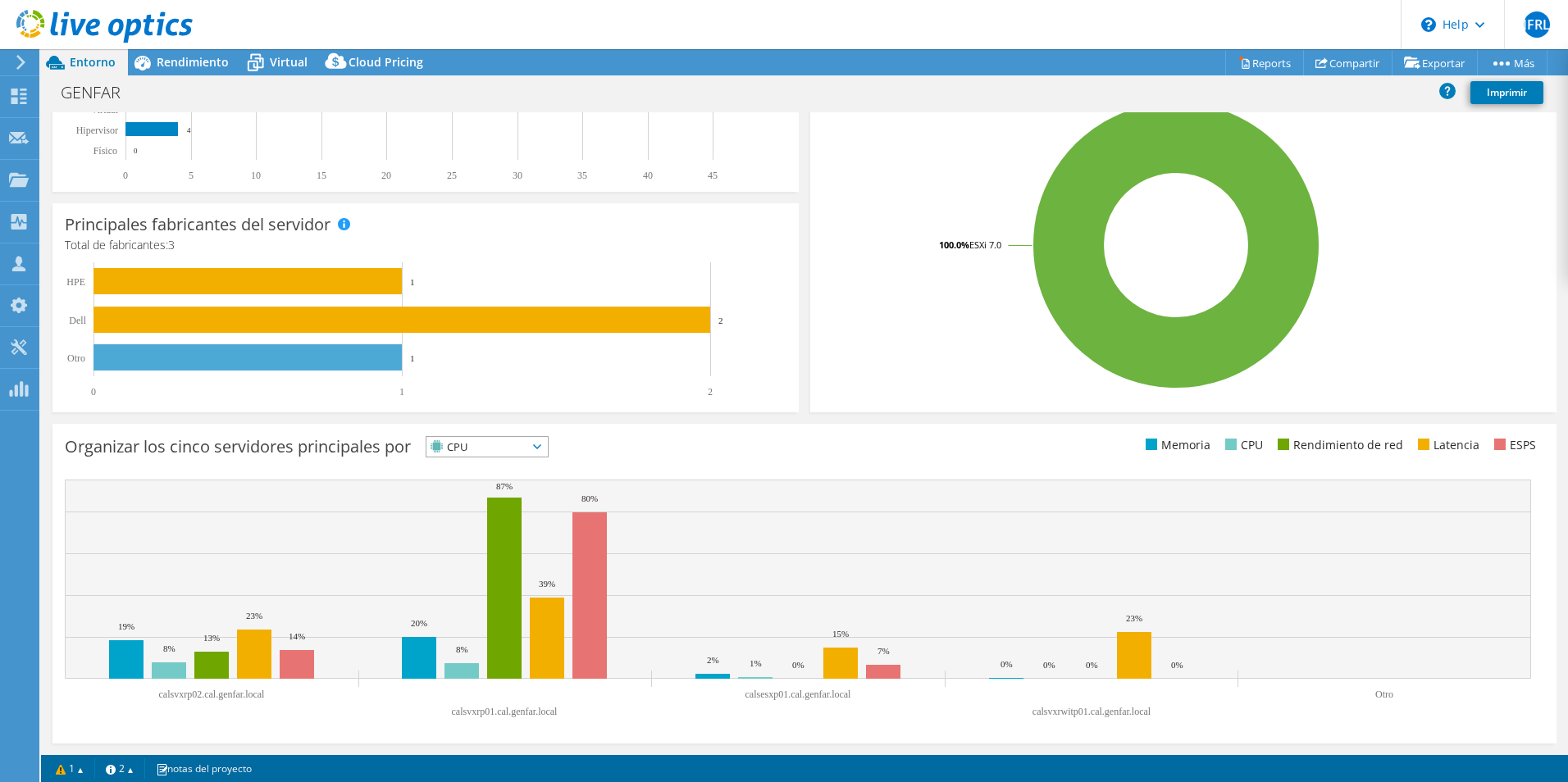
click at [548, 450] on span "CPU" at bounding box center [487, 446] width 121 height 20
click at [500, 533] on li "Rendimiento de red" at bounding box center [487, 537] width 121 height 23
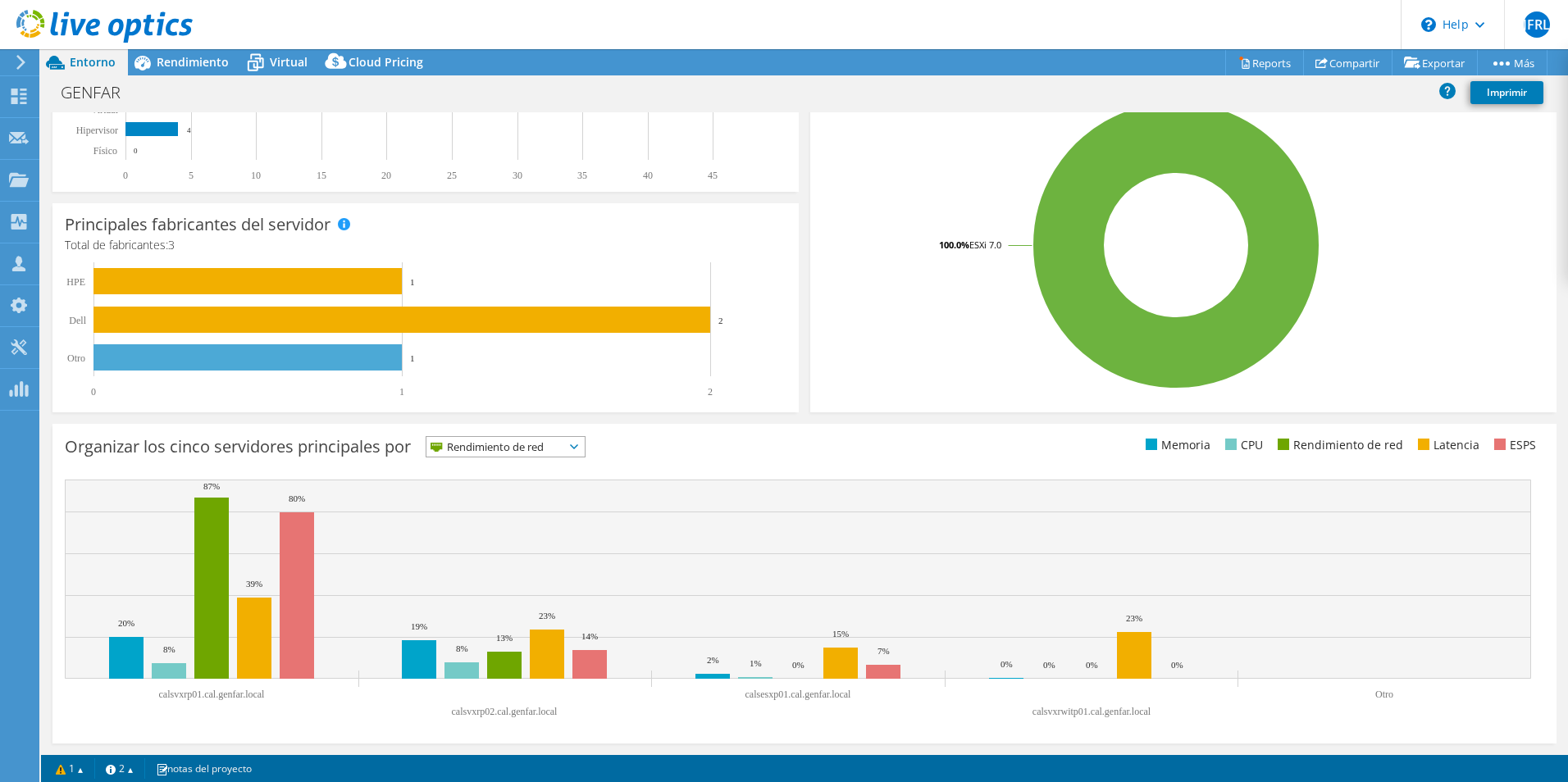
click at [558, 451] on span "Rendimiento de red" at bounding box center [495, 446] width 138 height 20
click at [505, 550] on li "Latencia" at bounding box center [506, 560] width 159 height 23
click at [548, 450] on span "Latencia" at bounding box center [487, 446] width 121 height 20
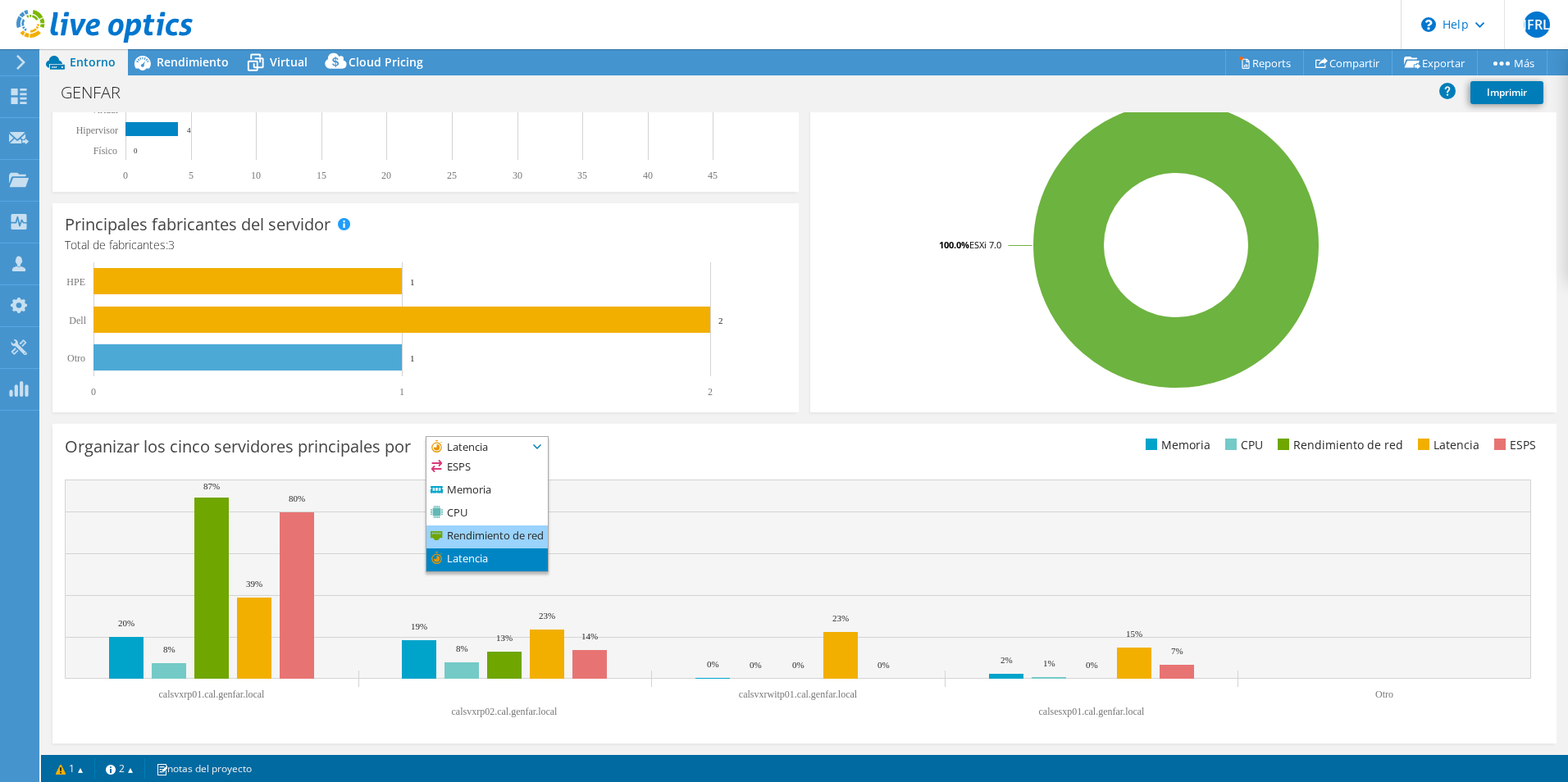
click at [471, 542] on li "Rendimiento de red" at bounding box center [487, 537] width 121 height 23
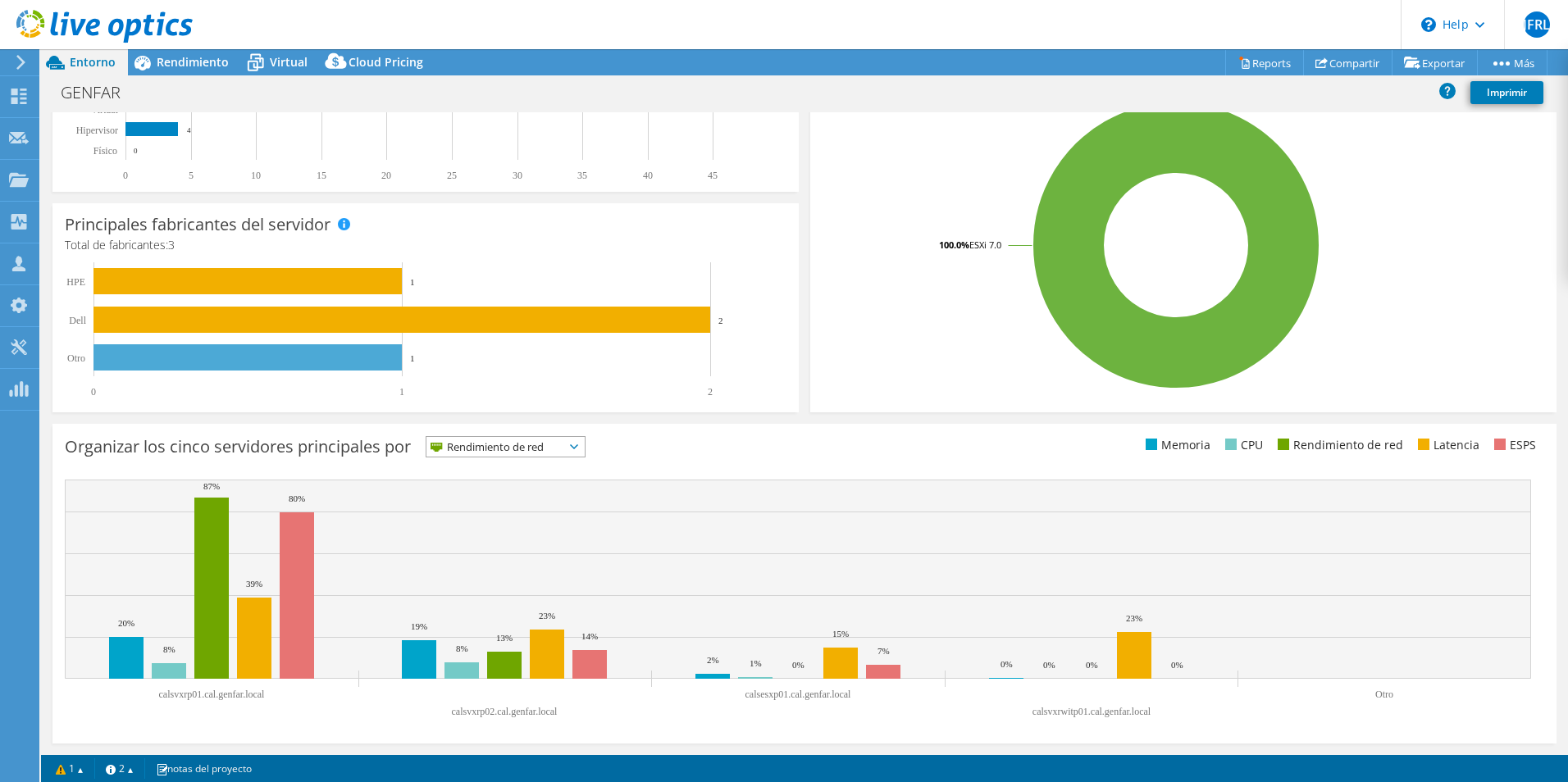
click at [477, 447] on span "Rendimiento de red" at bounding box center [495, 446] width 138 height 20
click at [483, 519] on li "CPU" at bounding box center [506, 514] width 159 height 23
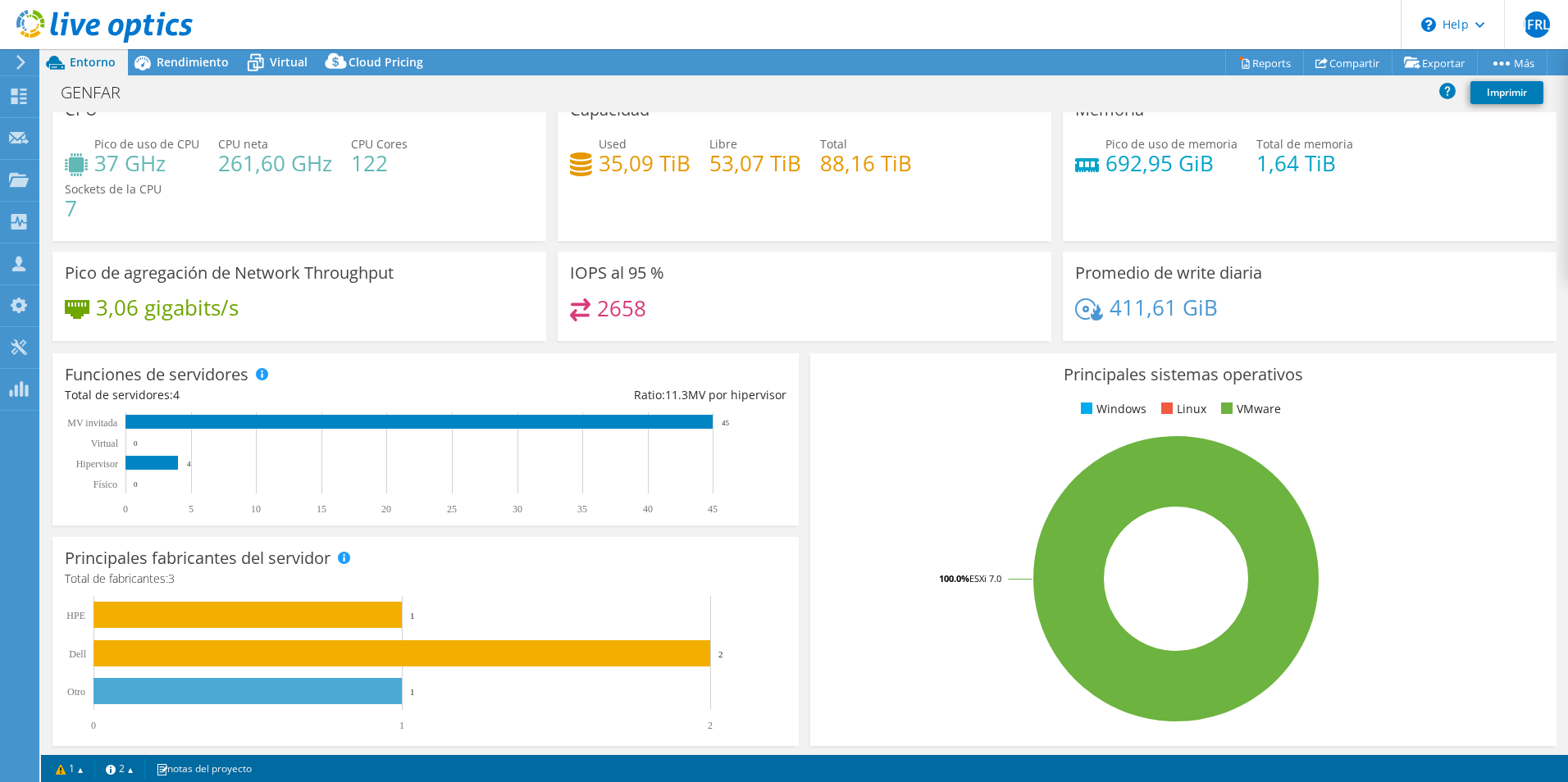
scroll to position [0, 0]
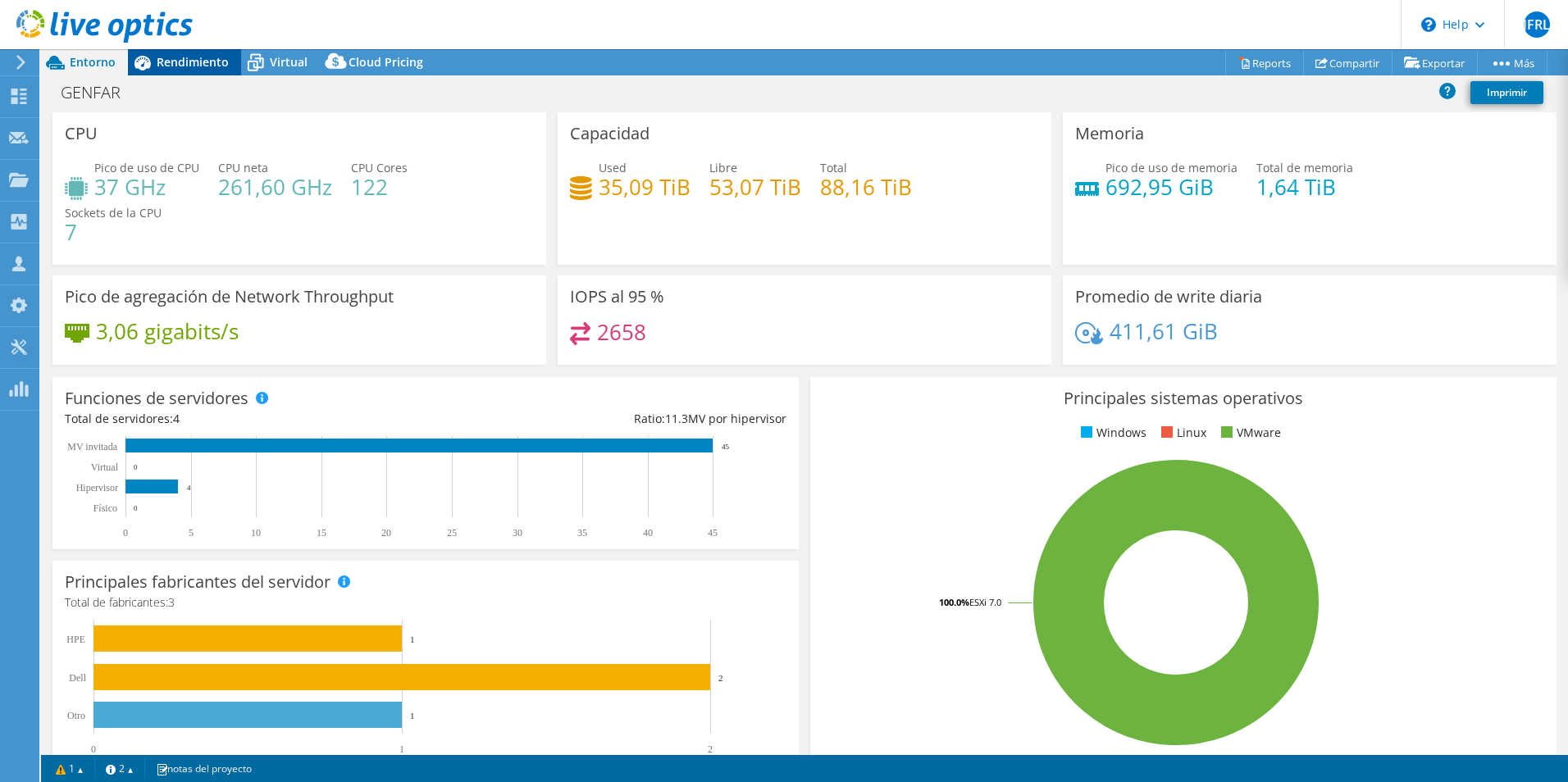
click at [199, 55] on span "Rendimiento" at bounding box center [193, 62] width 72 height 16
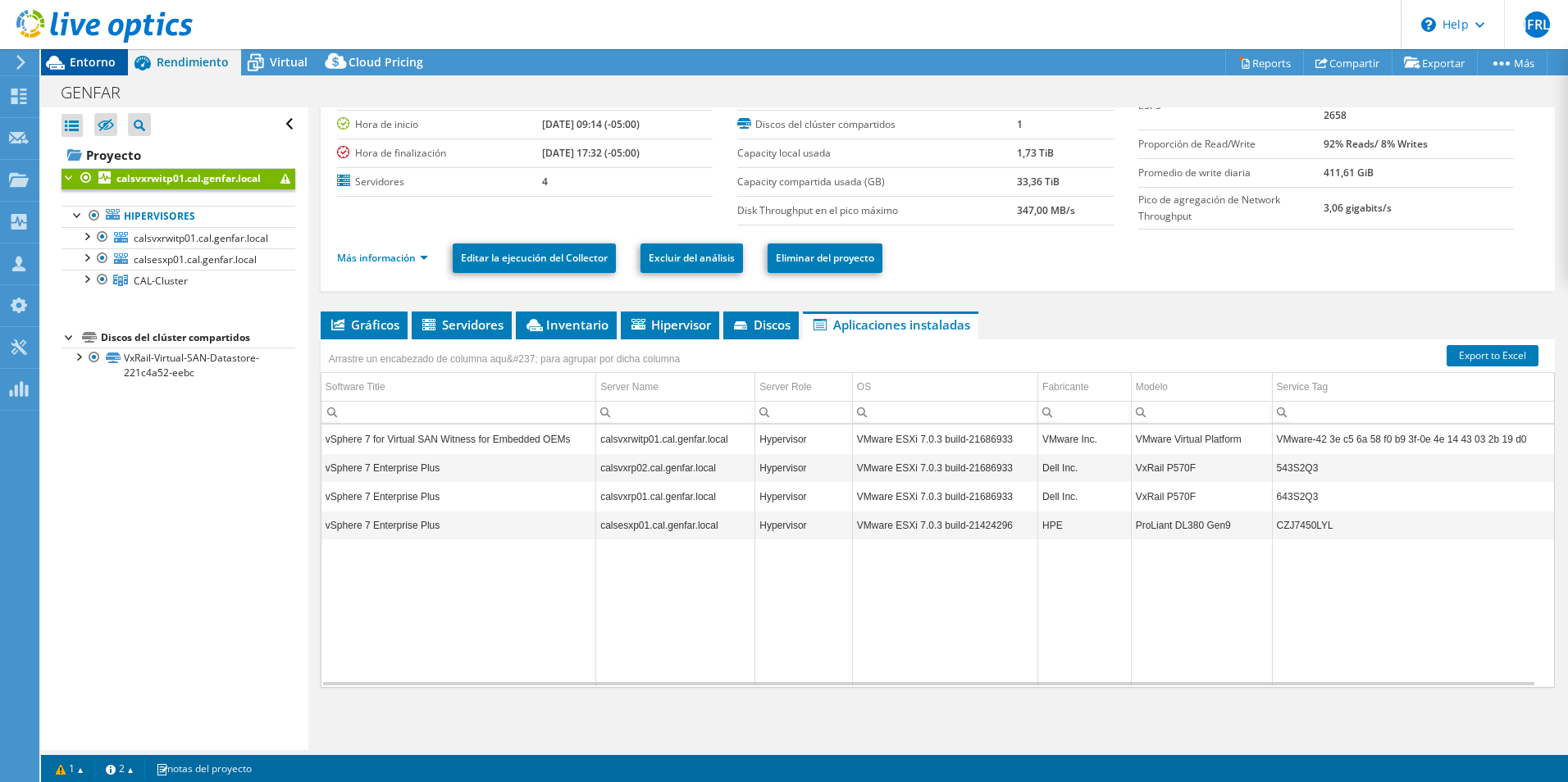
click at [75, 69] on div "Entorno" at bounding box center [84, 62] width 87 height 26
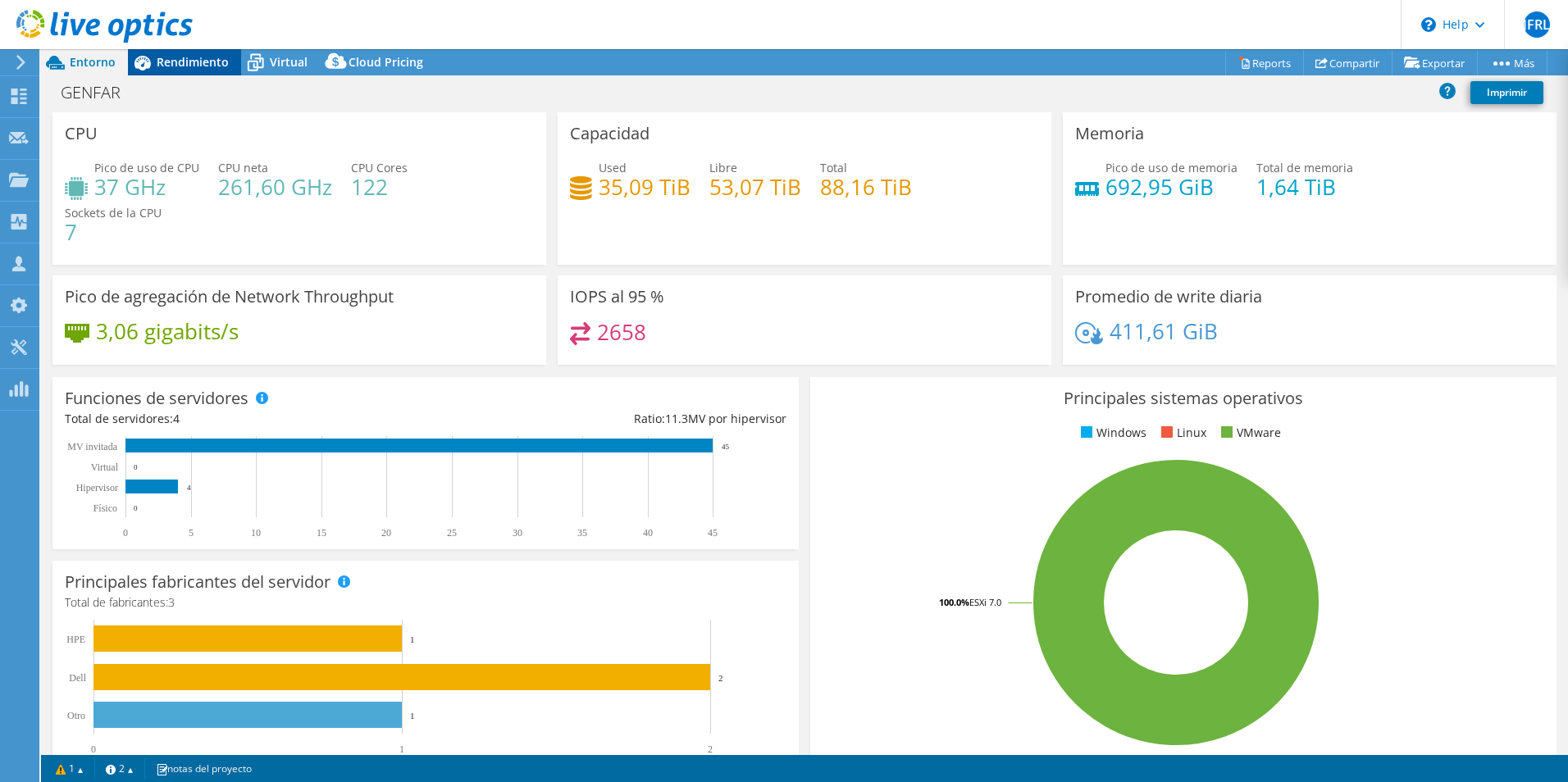
click at [188, 62] on span "Rendimiento" at bounding box center [193, 62] width 72 height 16
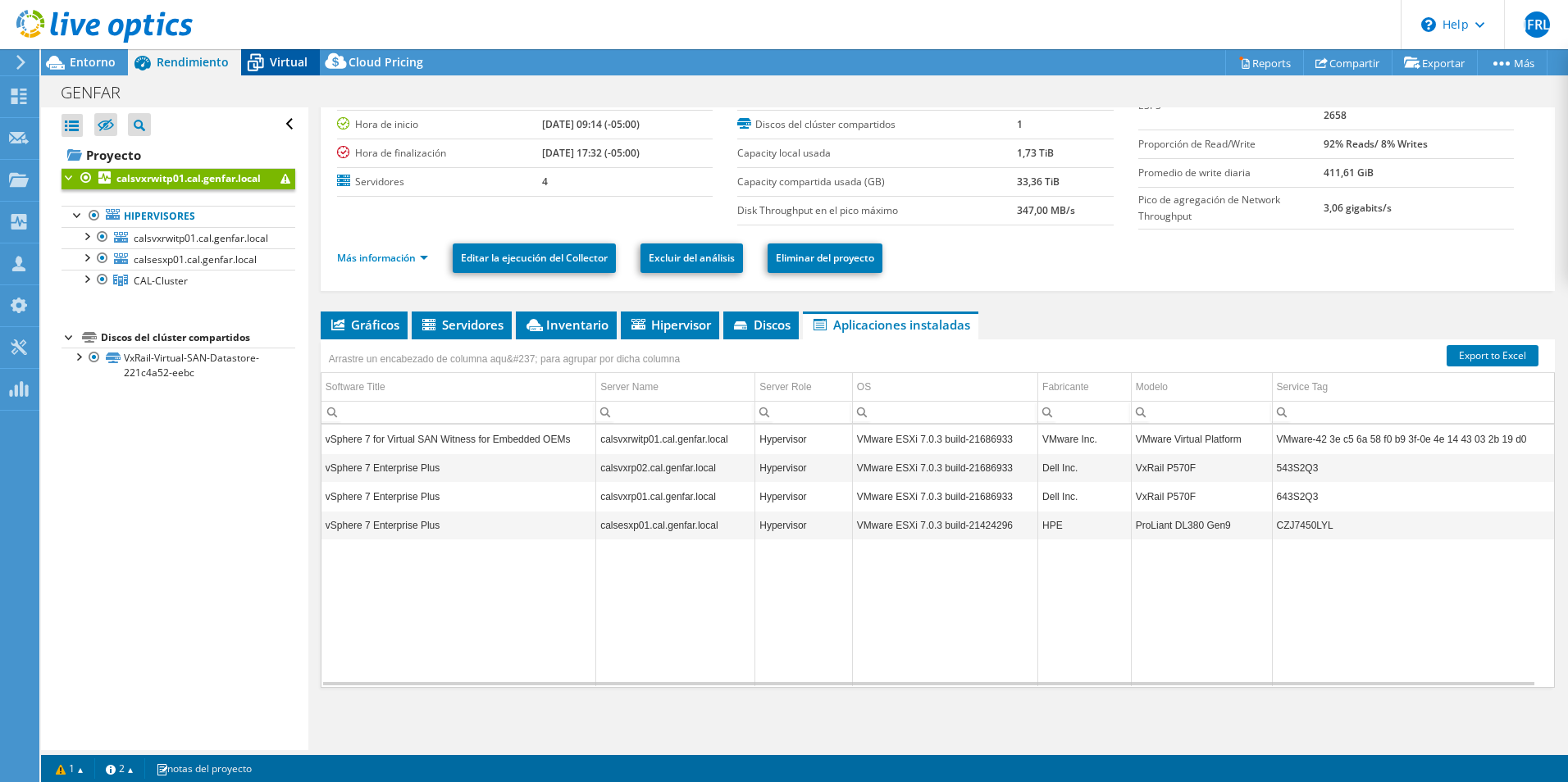
click at [267, 62] on icon at bounding box center [255, 62] width 29 height 29
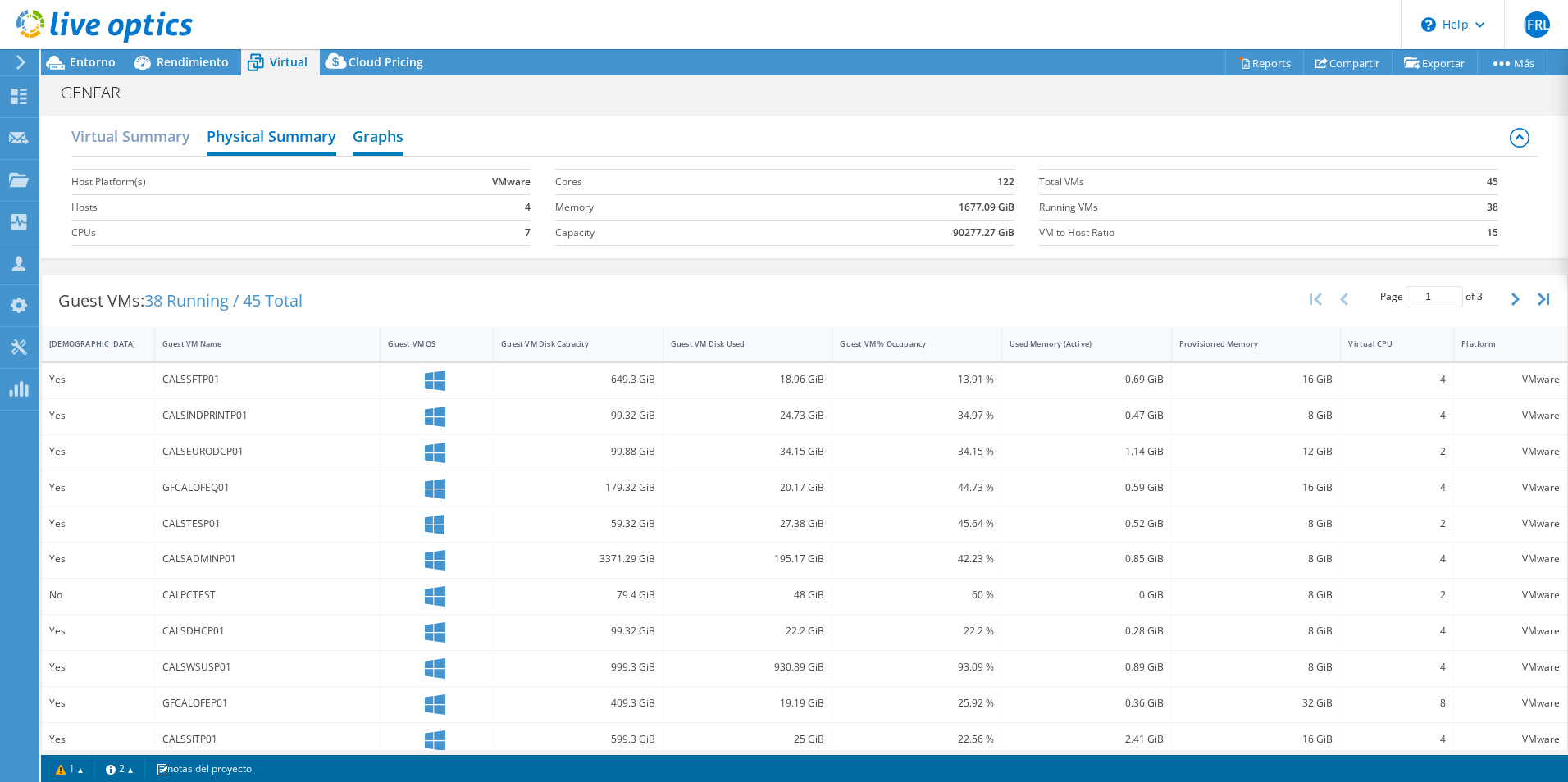
click at [384, 154] on h2 "Graphs" at bounding box center [378, 138] width 51 height 36
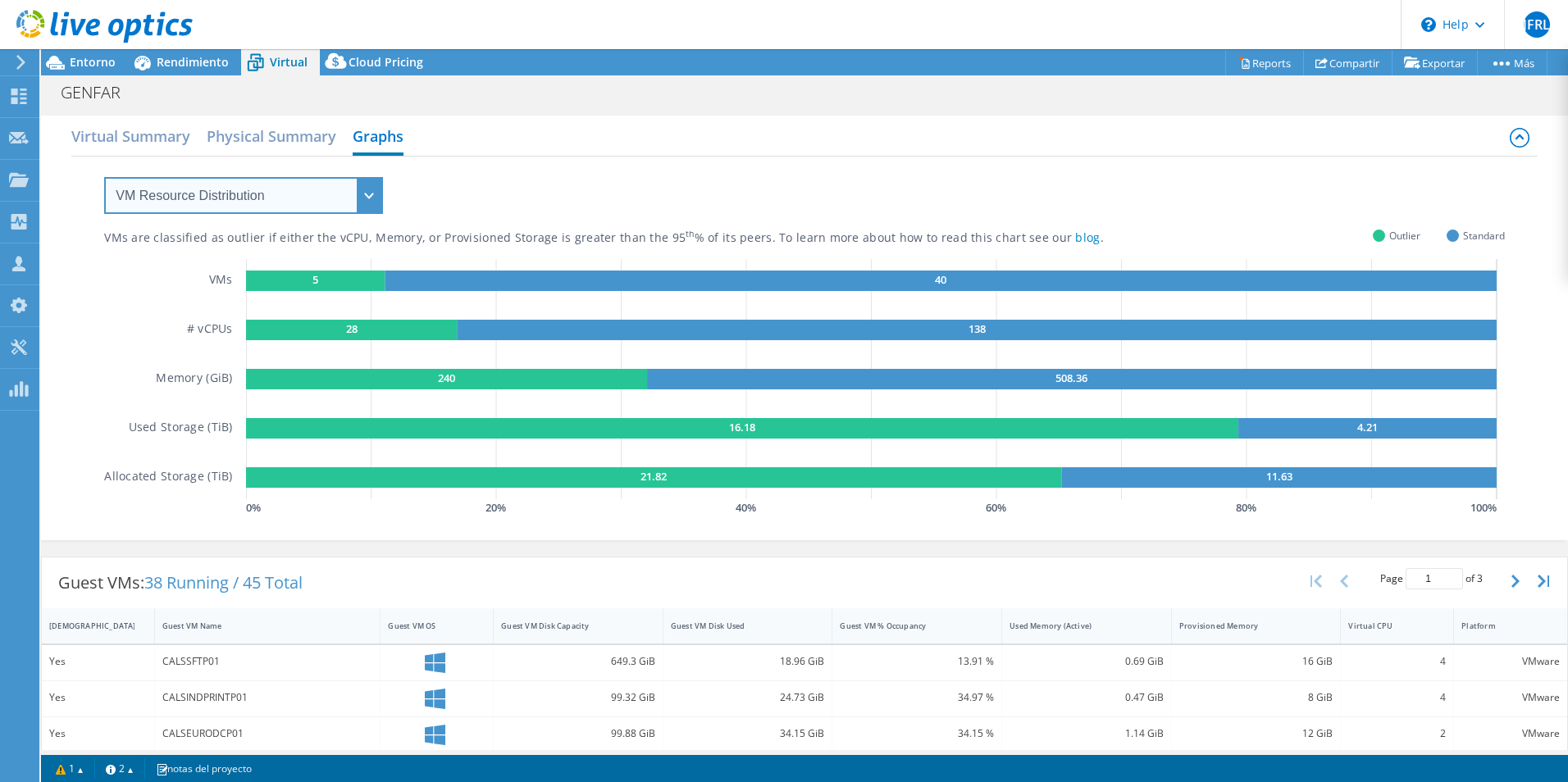
click at [364, 205] on select "VM Resource Distribution Provisioning Contrast Over Provisioning" at bounding box center [244, 195] width 279 height 37
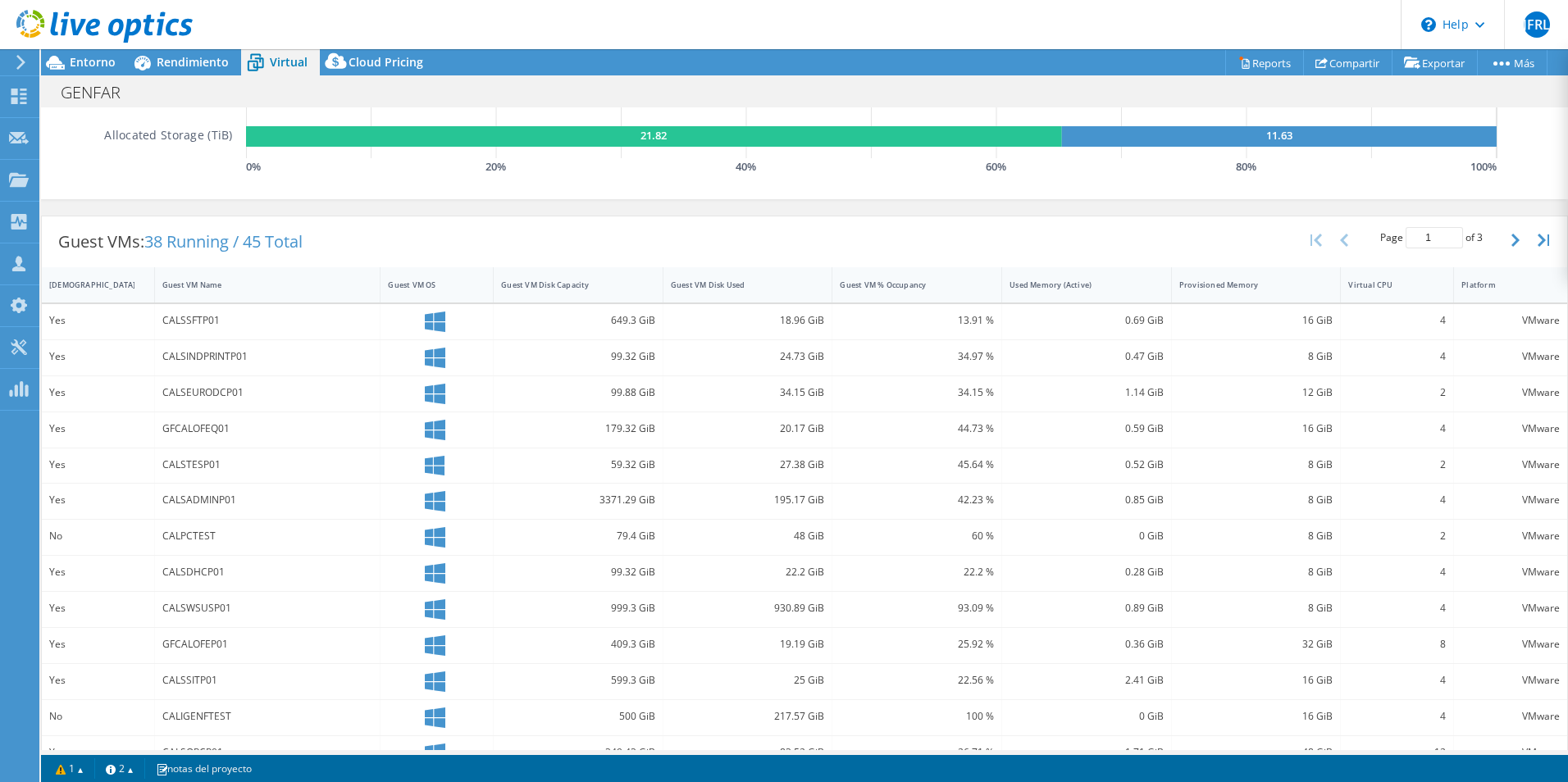
scroll to position [444, 0]
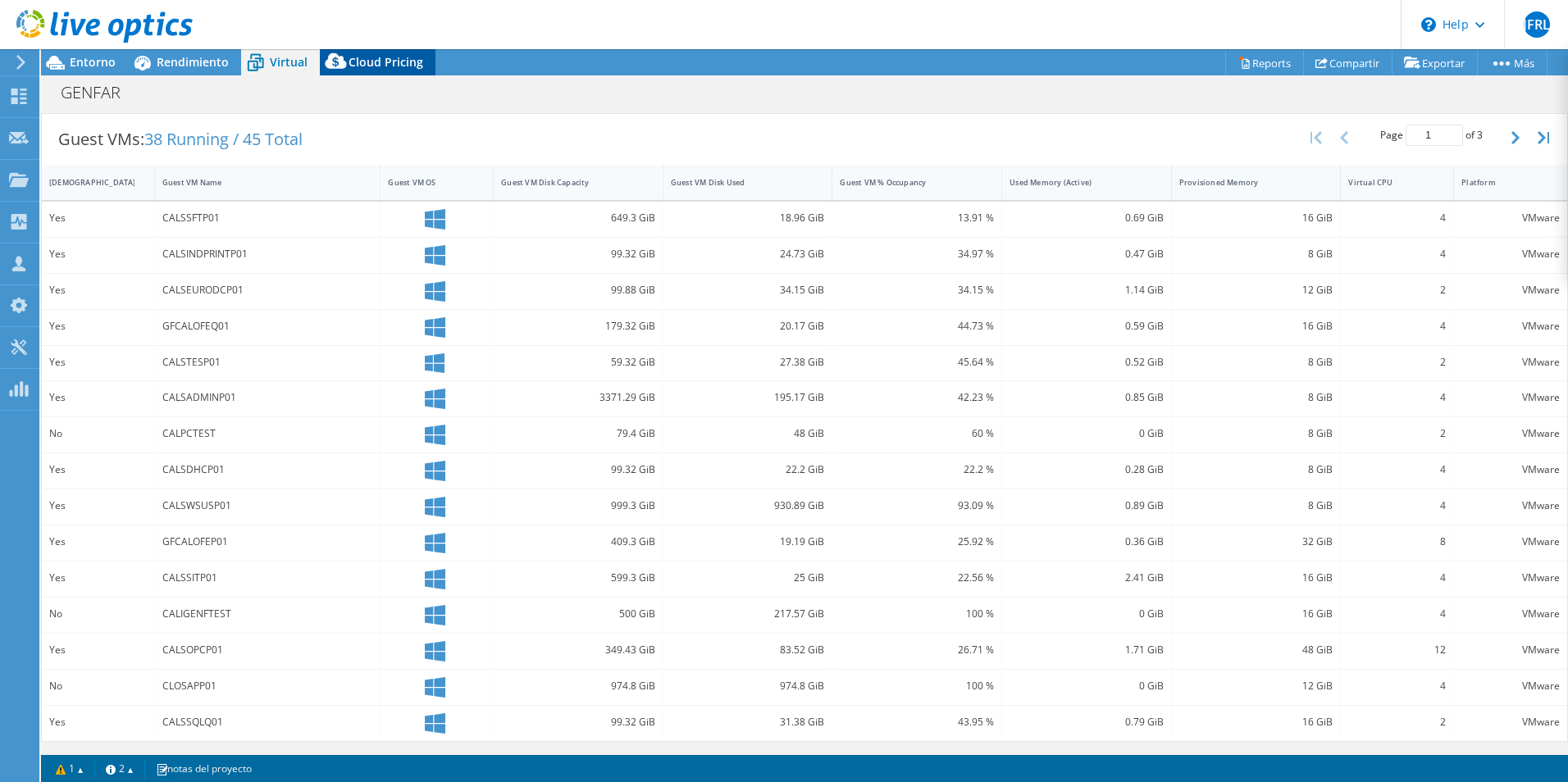
click at [380, 66] on span "Cloud Pricing" at bounding box center [386, 62] width 75 height 16
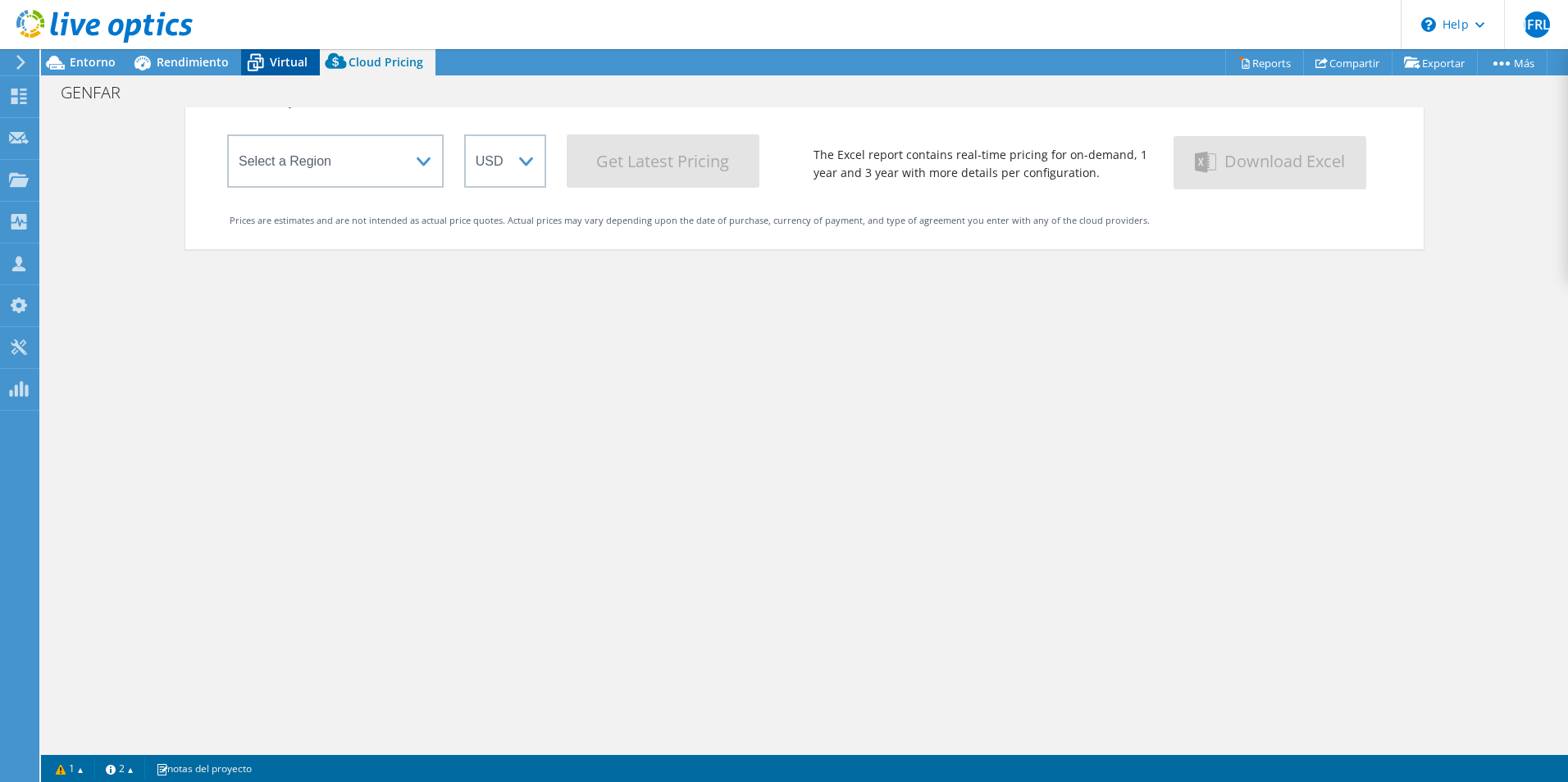
click at [262, 68] on icon at bounding box center [255, 62] width 29 height 29
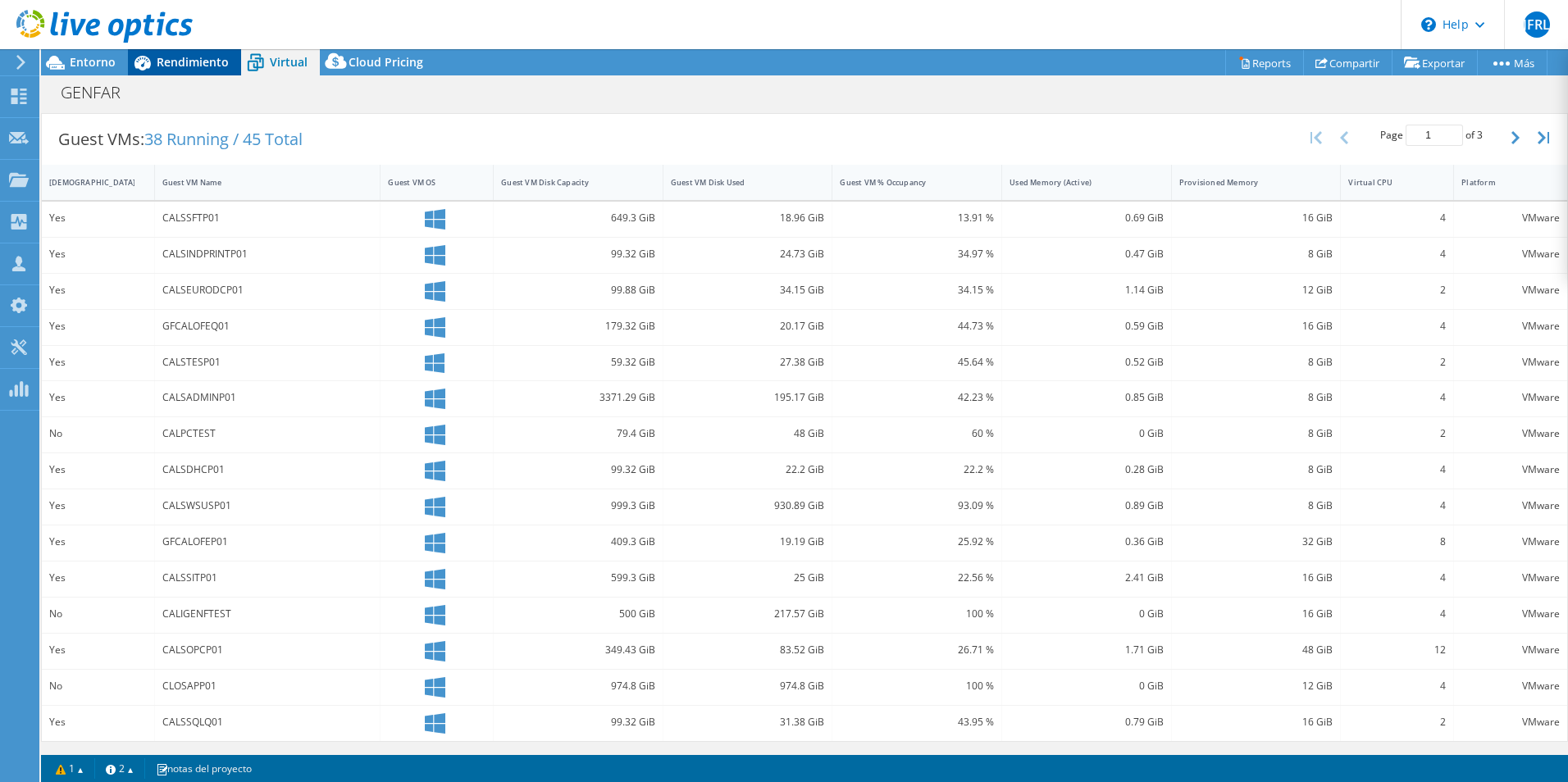
click at [200, 68] on span "Rendimiento" at bounding box center [193, 62] width 72 height 16
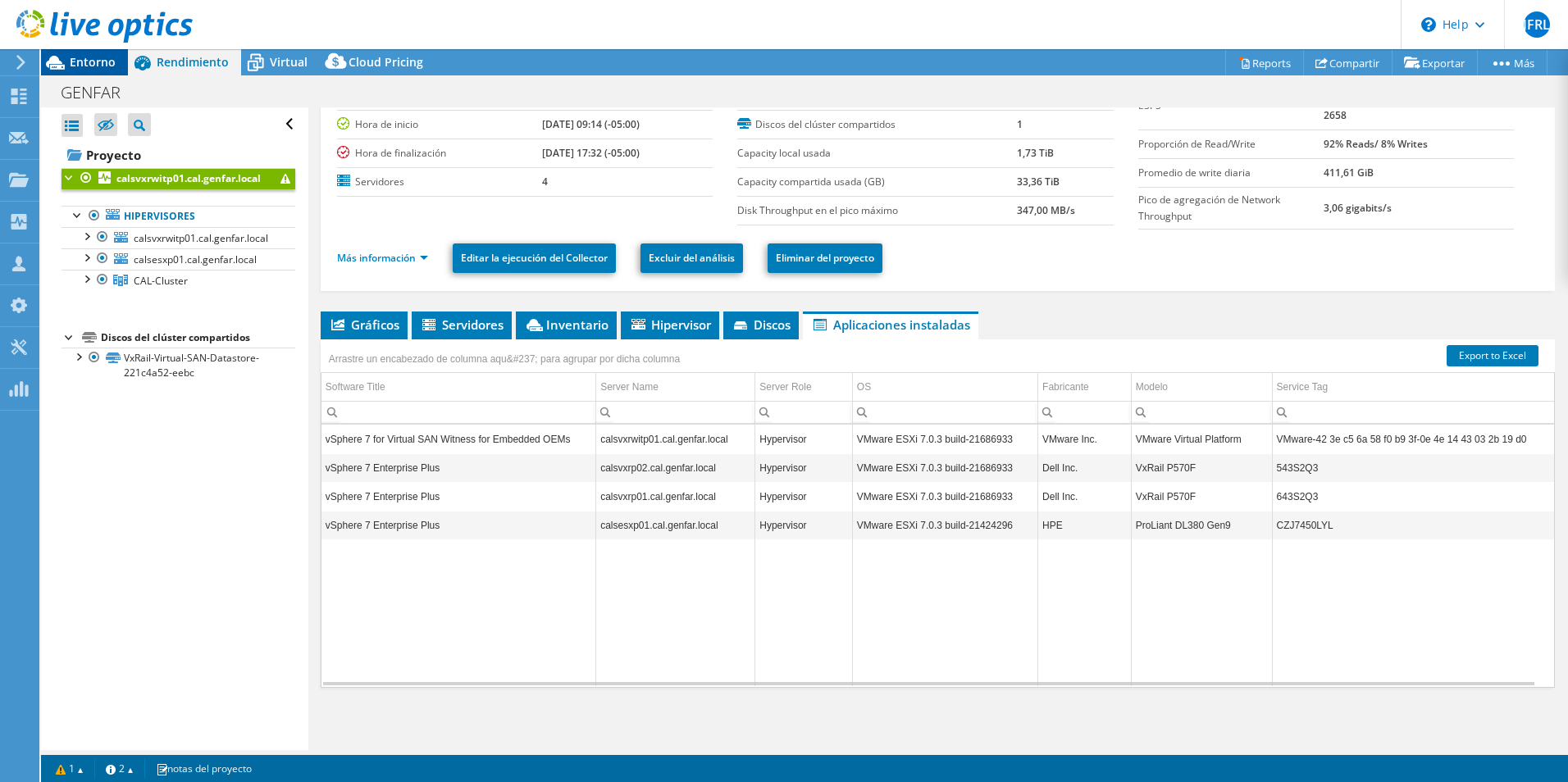
click at [87, 63] on span "Entorno" at bounding box center [92, 62] width 46 height 16
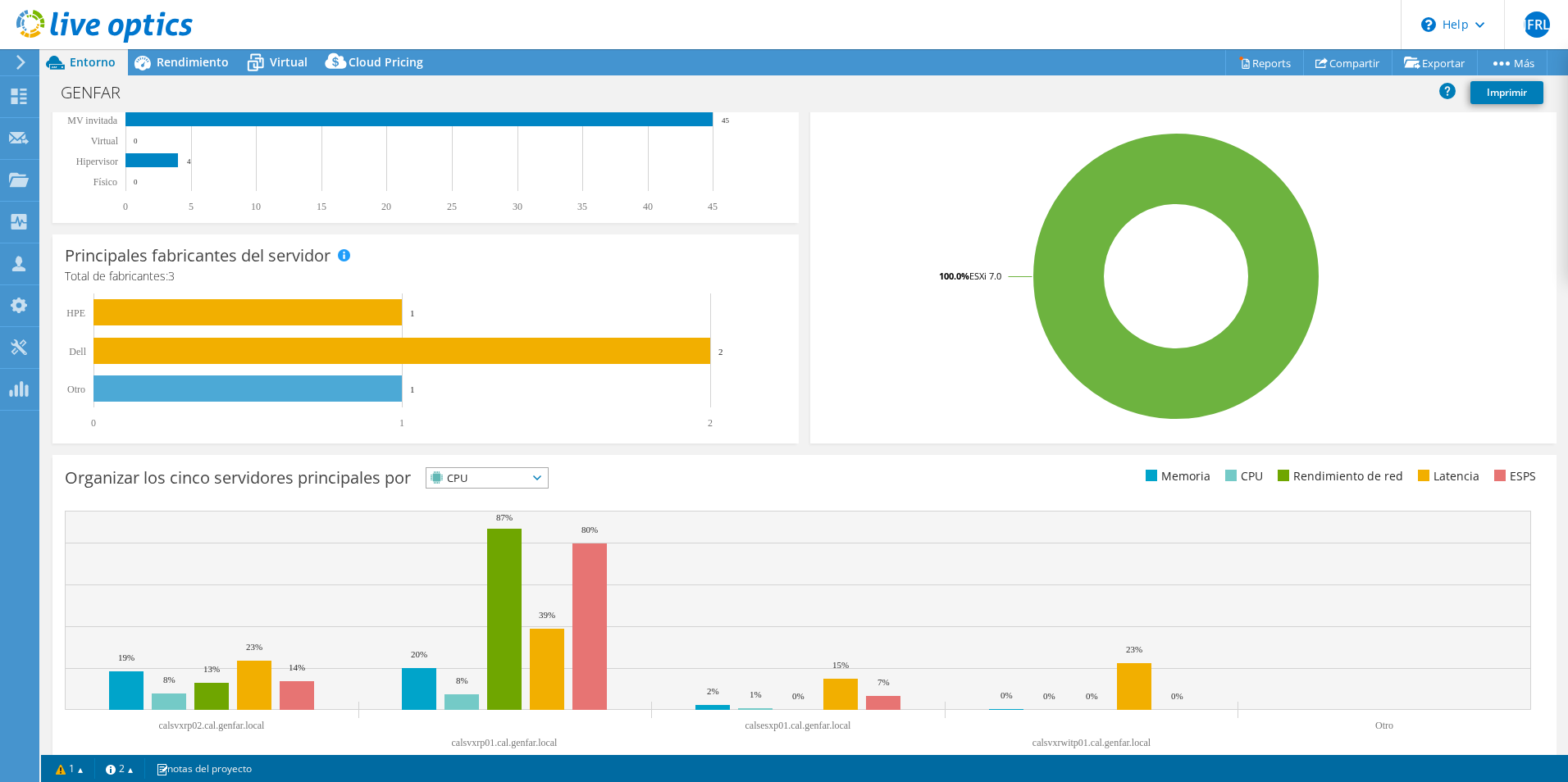
scroll to position [357, 0]
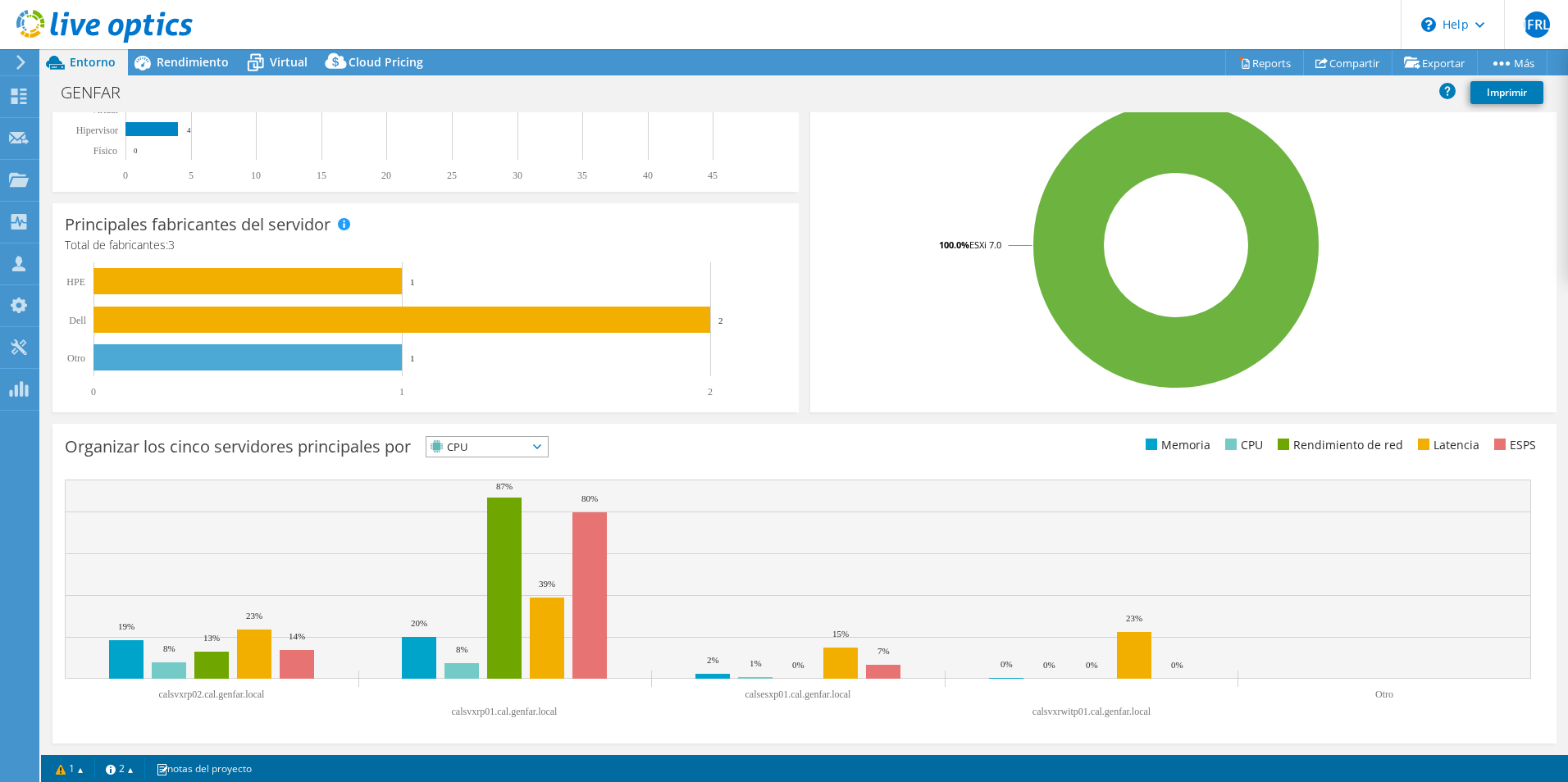
click at [527, 455] on span "CPU" at bounding box center [477, 446] width 101 height 20
click at [515, 532] on li "Rendimiento de red" at bounding box center [487, 537] width 121 height 23
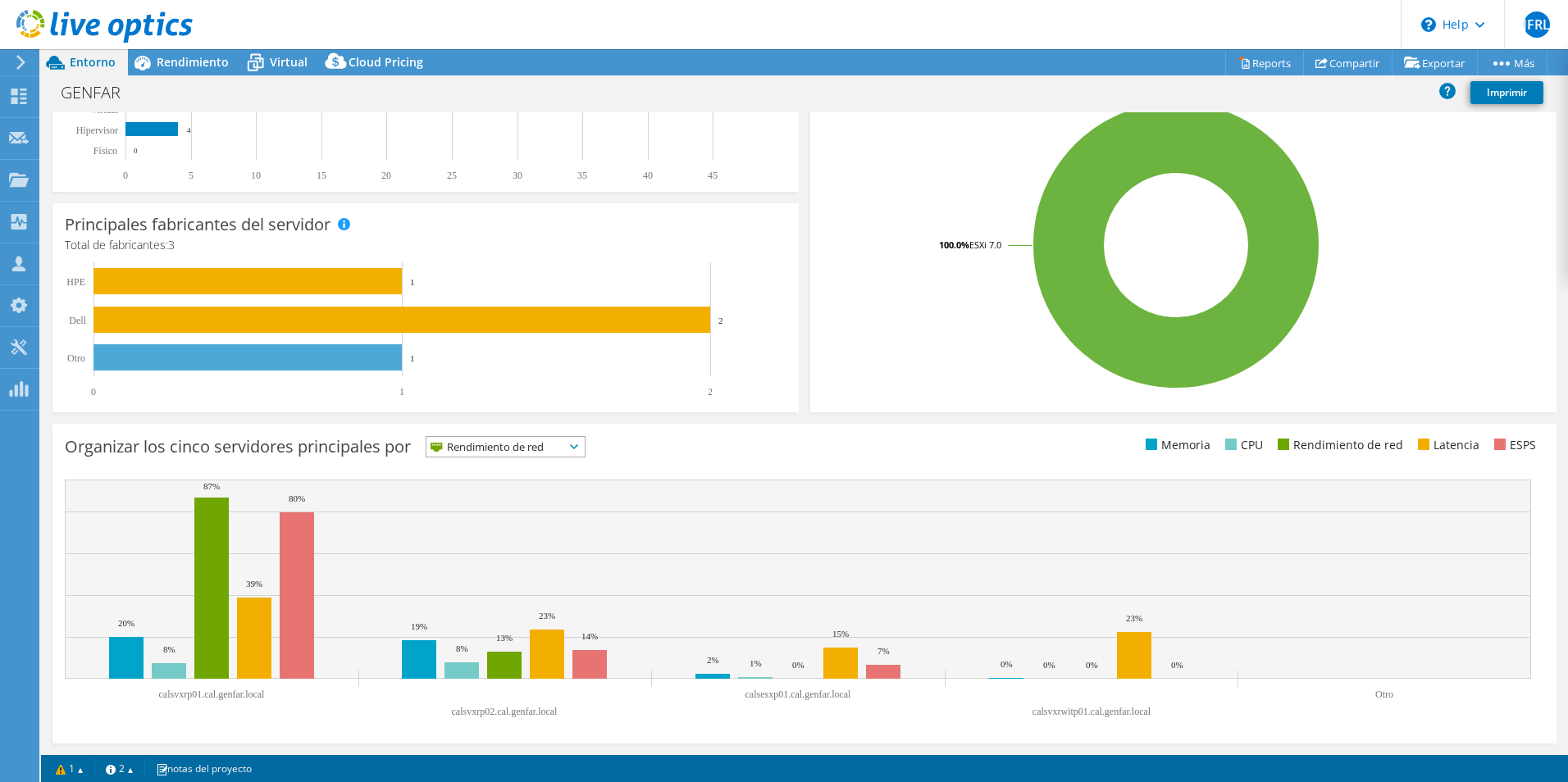
click at [532, 449] on span "Rendimiento de red" at bounding box center [495, 446] width 138 height 20
click at [504, 490] on li "Memoria" at bounding box center [506, 491] width 159 height 23
click at [519, 448] on span "Memoria" at bounding box center [477, 446] width 101 height 20
click at [503, 467] on li "ESPS" at bounding box center [487, 468] width 121 height 23
click at [548, 445] on span "ESPS" at bounding box center [487, 446] width 121 height 20
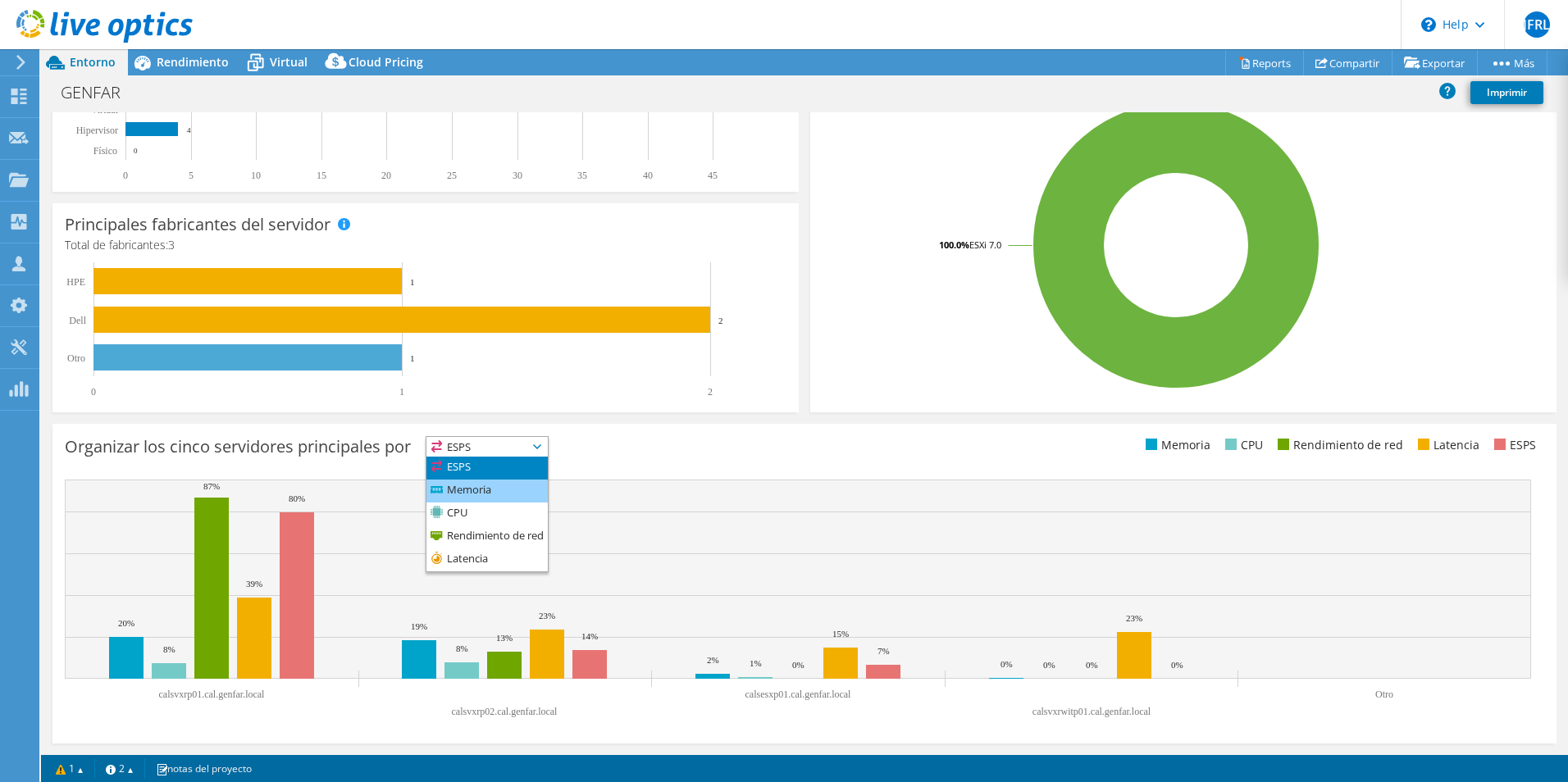
click at [456, 492] on li "Memoria" at bounding box center [487, 491] width 121 height 23
click at [465, 446] on span "Memoria" at bounding box center [477, 446] width 101 height 20
drag, startPoint x: 461, startPoint y: 469, endPoint x: 1218, endPoint y: 456, distance: 757.1
click at [465, 468] on li "ESPS" at bounding box center [487, 468] width 121 height 23
click at [1509, 446] on li "ESPS" at bounding box center [1512, 445] width 46 height 18
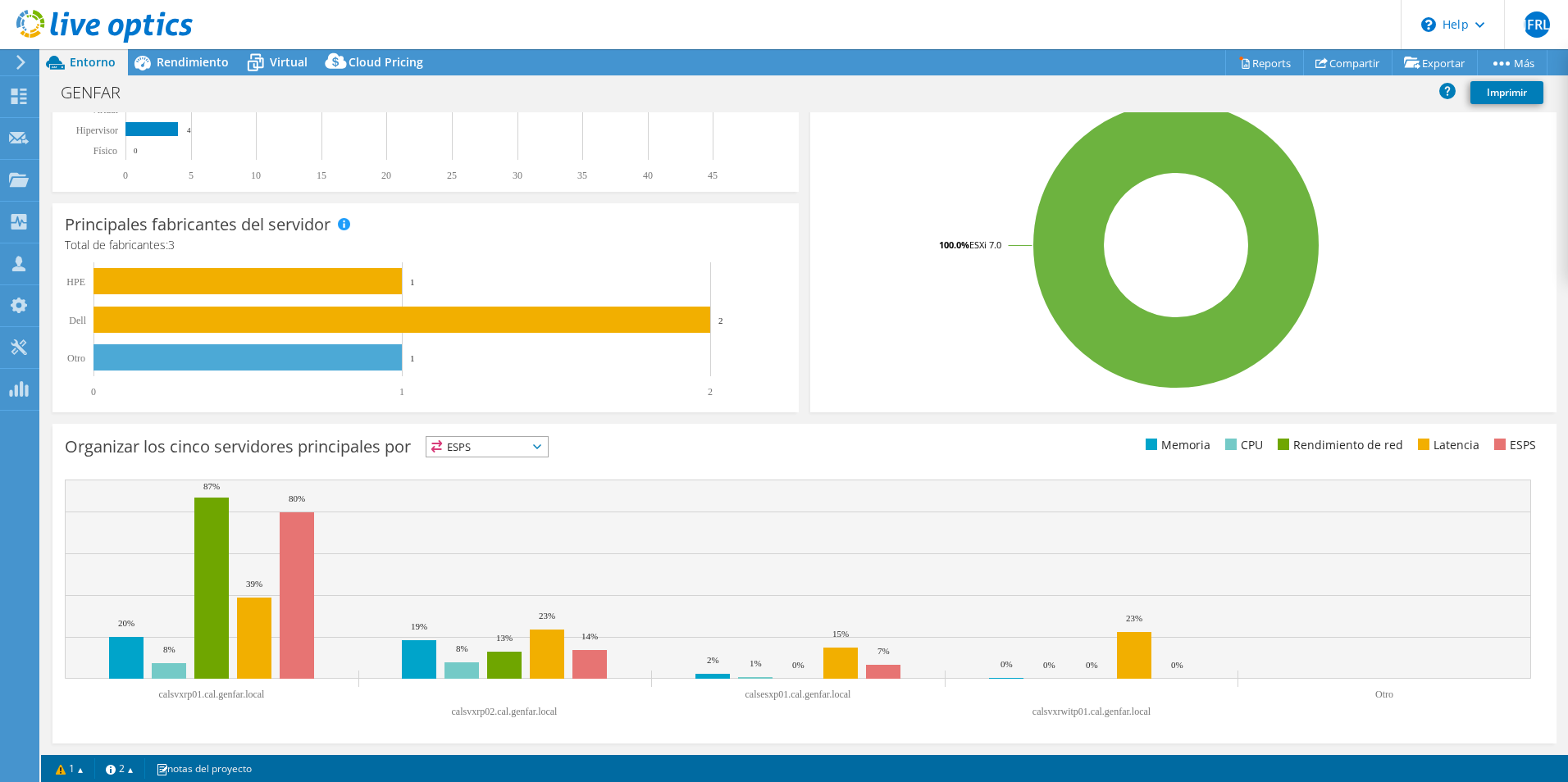
click at [546, 445] on span "ESPS" at bounding box center [487, 446] width 121 height 20
click at [498, 493] on li "Memoria" at bounding box center [487, 491] width 121 height 23
click at [494, 453] on span "Memoria" at bounding box center [477, 446] width 101 height 20
click at [461, 514] on li "CPU" at bounding box center [487, 514] width 121 height 23
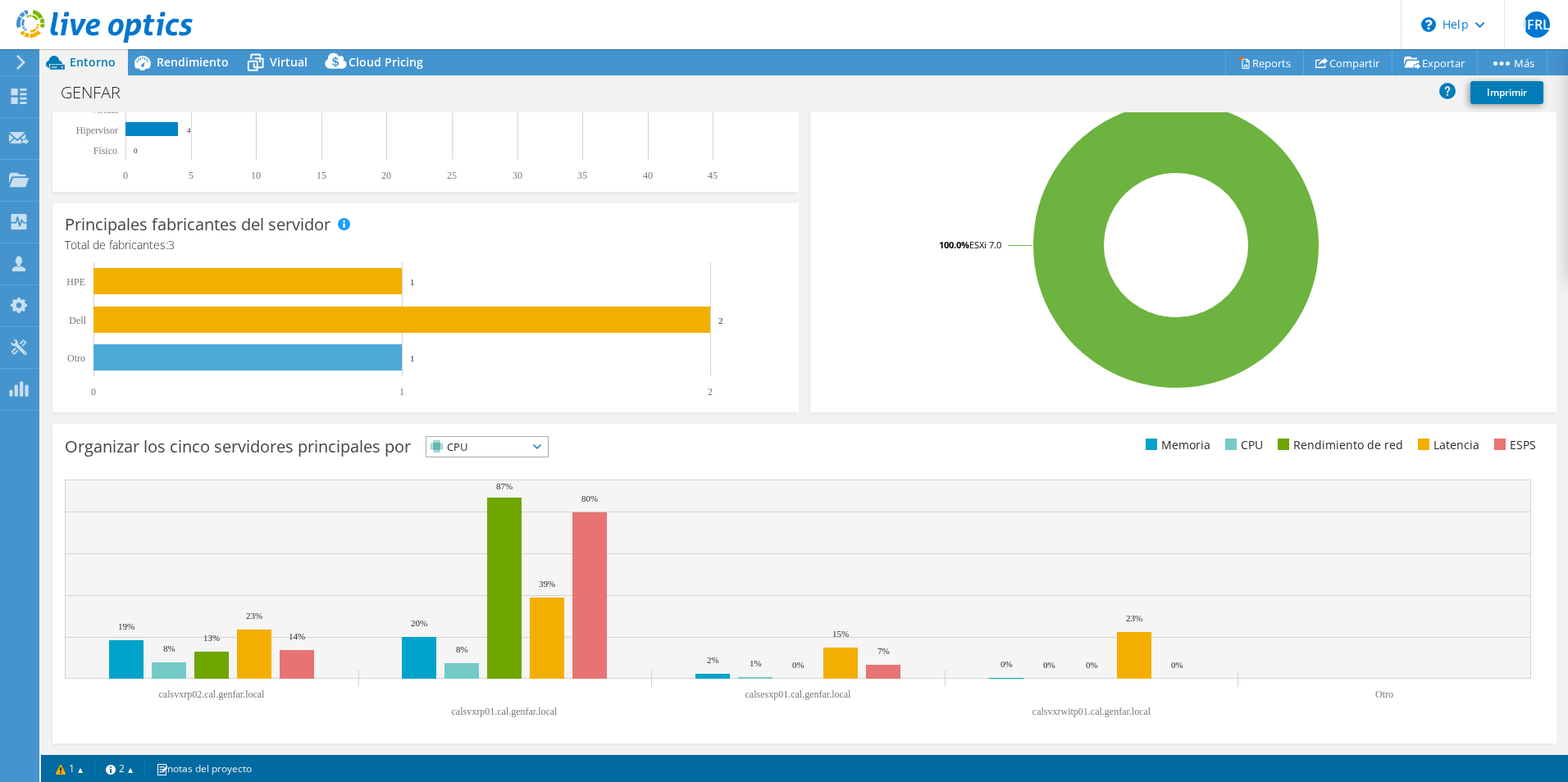
click at [502, 451] on span "CPU" at bounding box center [477, 446] width 101 height 20
click at [470, 531] on li "Rendimiento de red" at bounding box center [487, 537] width 121 height 23
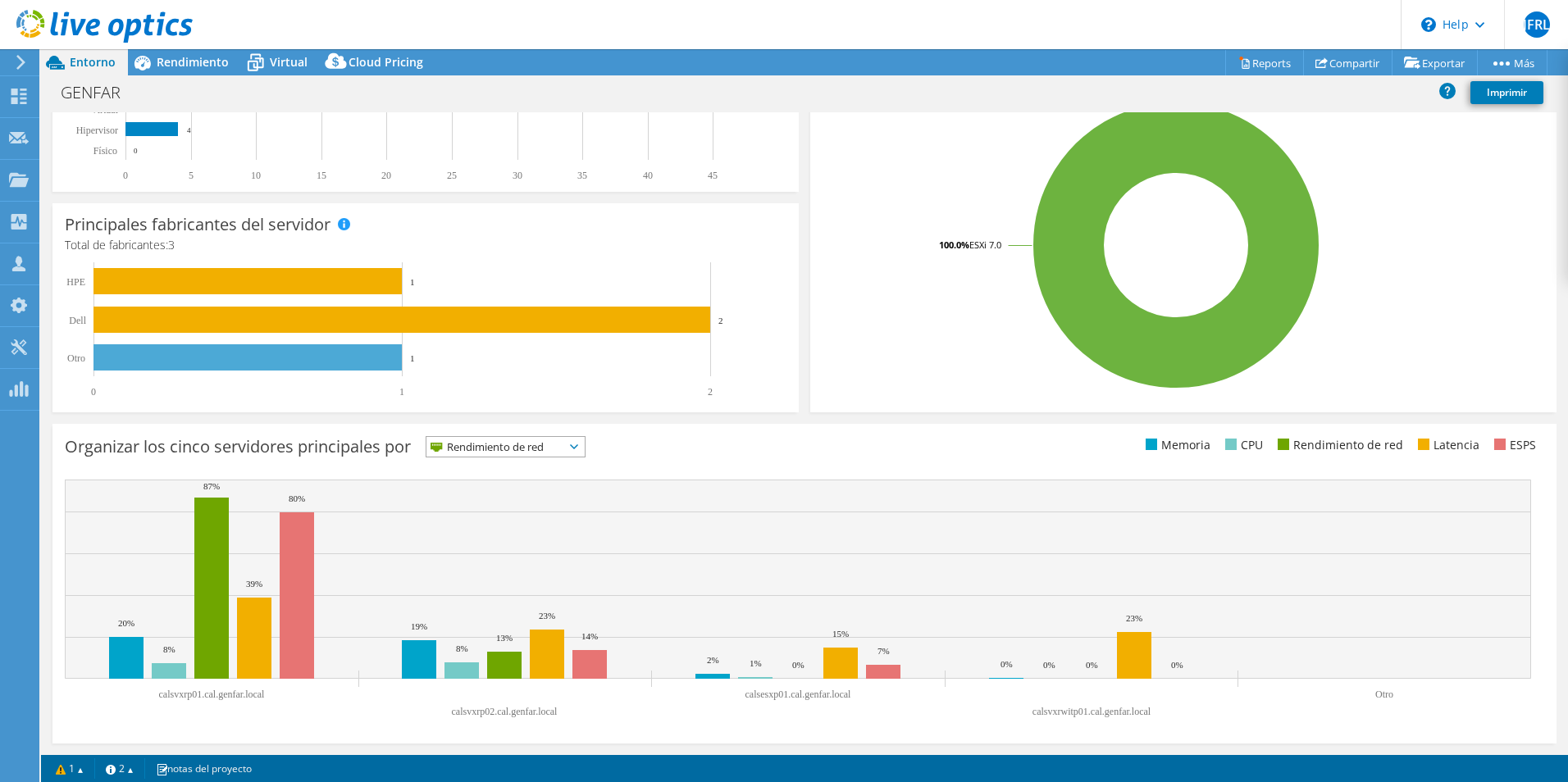
click at [494, 448] on span "Rendimiento de red" at bounding box center [495, 446] width 138 height 20
click at [480, 558] on li "Latencia" at bounding box center [506, 560] width 159 height 23
click at [480, 445] on span "Latencia" at bounding box center [477, 446] width 101 height 20
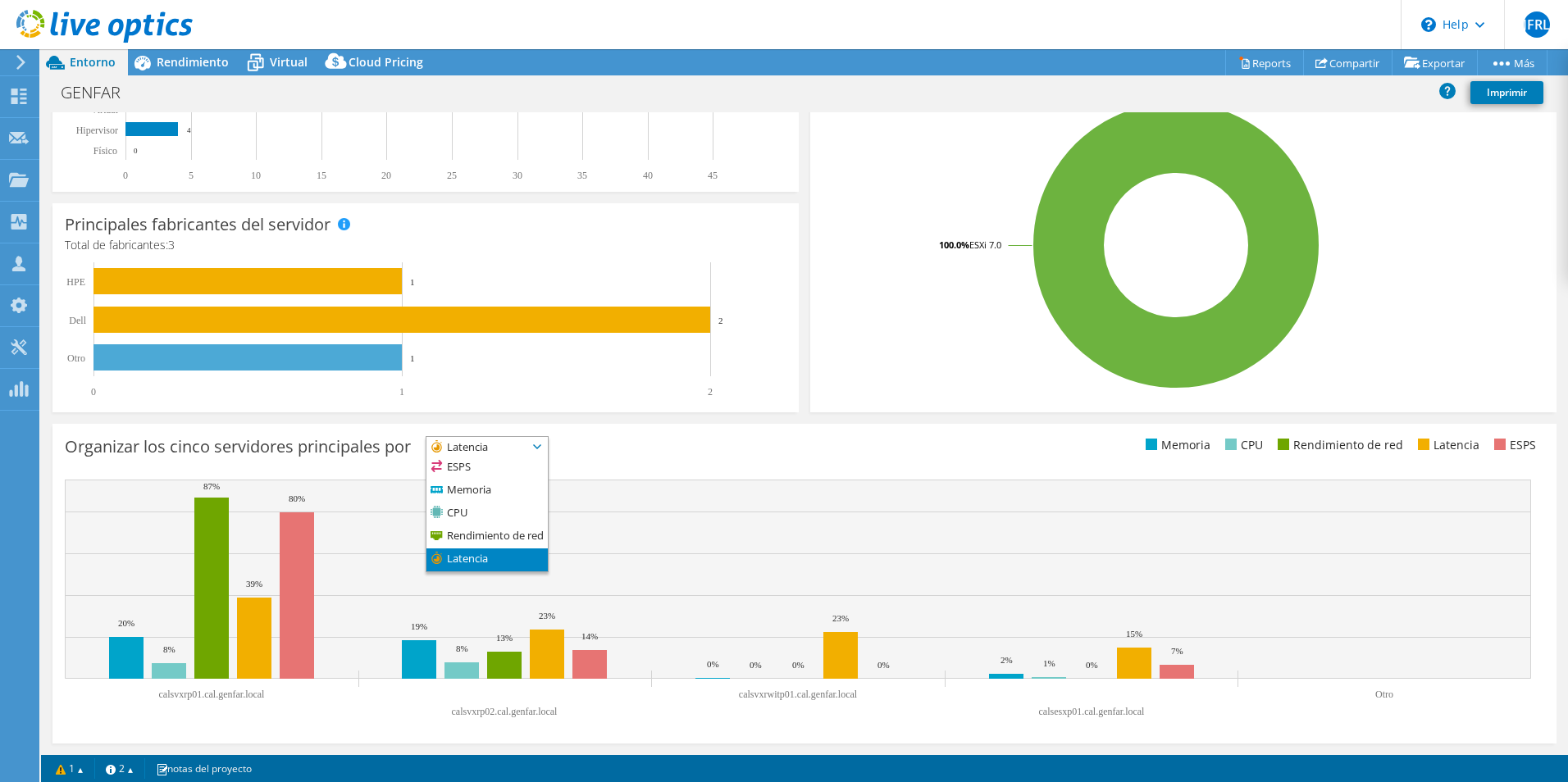
click at [479, 565] on li "Latencia" at bounding box center [487, 560] width 121 height 23
click at [624, 447] on div "Organizar los cinco servidores principales por Latencia ESPS" at bounding box center [434, 449] width 740 height 27
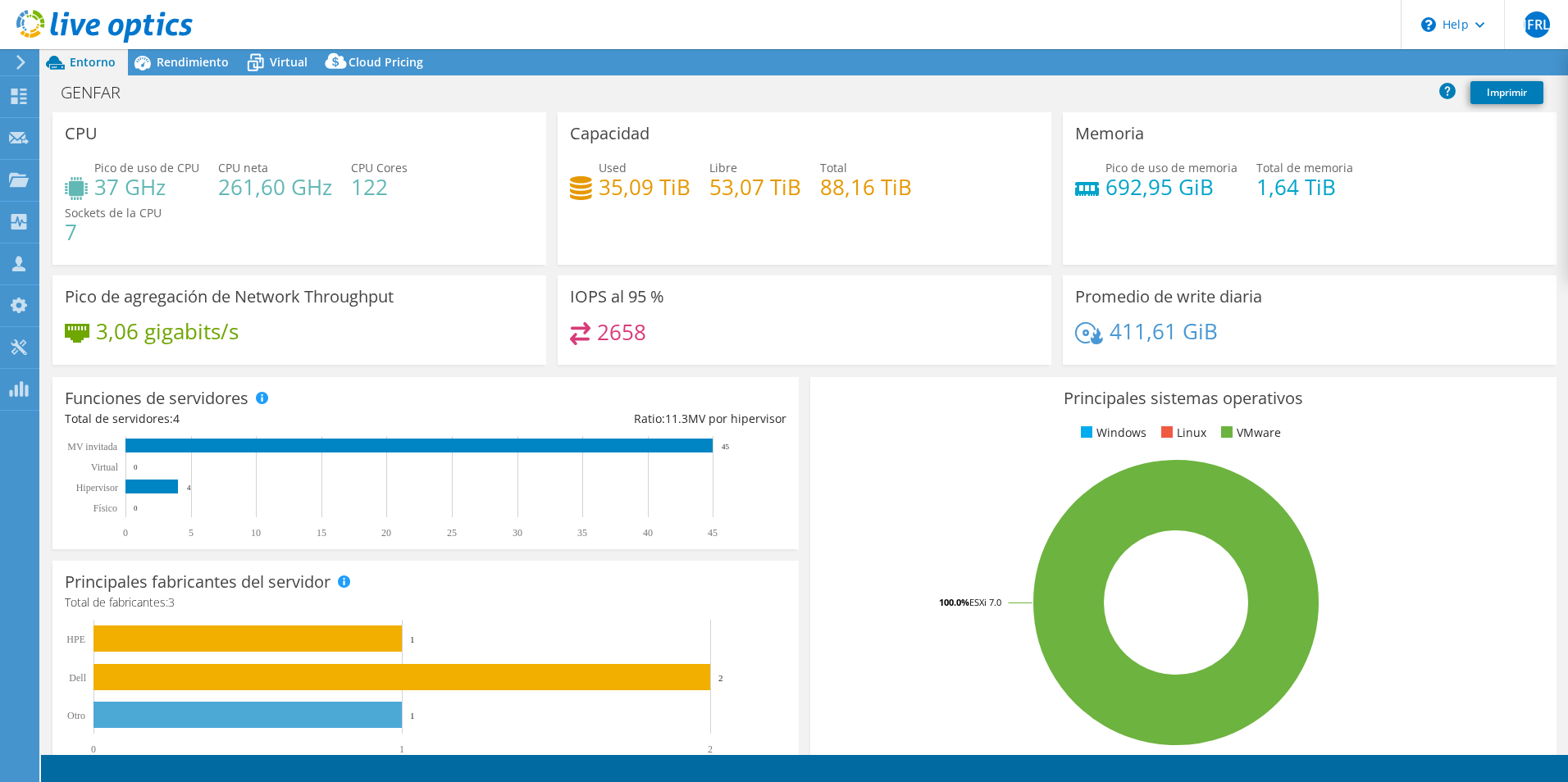
select select "USD"
click at [630, 192] on h4 "35,09 TiB" at bounding box center [644, 186] width 92 height 18
click at [585, 342] on icon at bounding box center [580, 334] width 21 height 23
click at [343, 313] on div "Pico de agregación de Network Throughput 3,06 gigabits/s" at bounding box center [299, 320] width 493 height 89
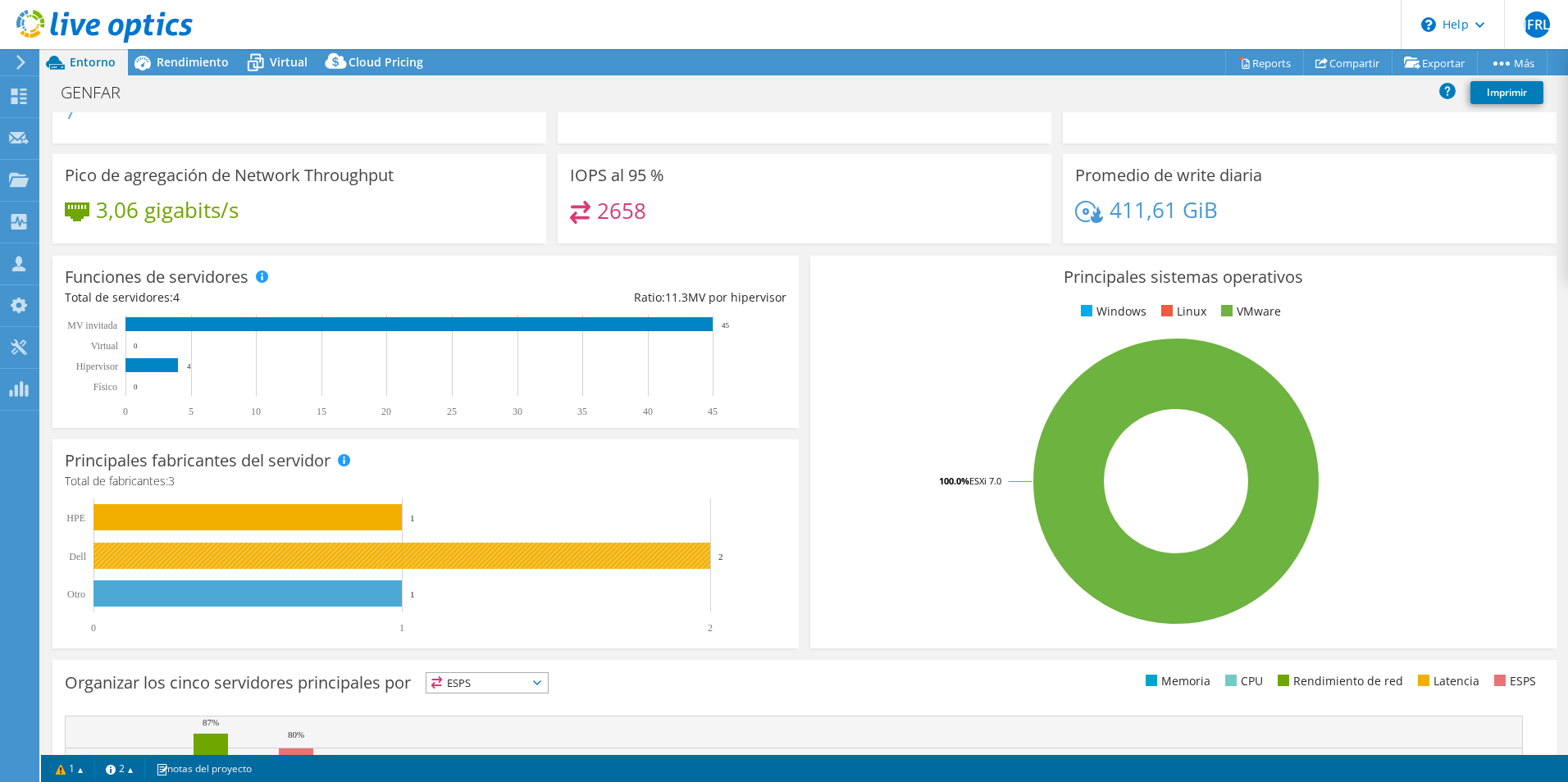
scroll to position [112, 0]
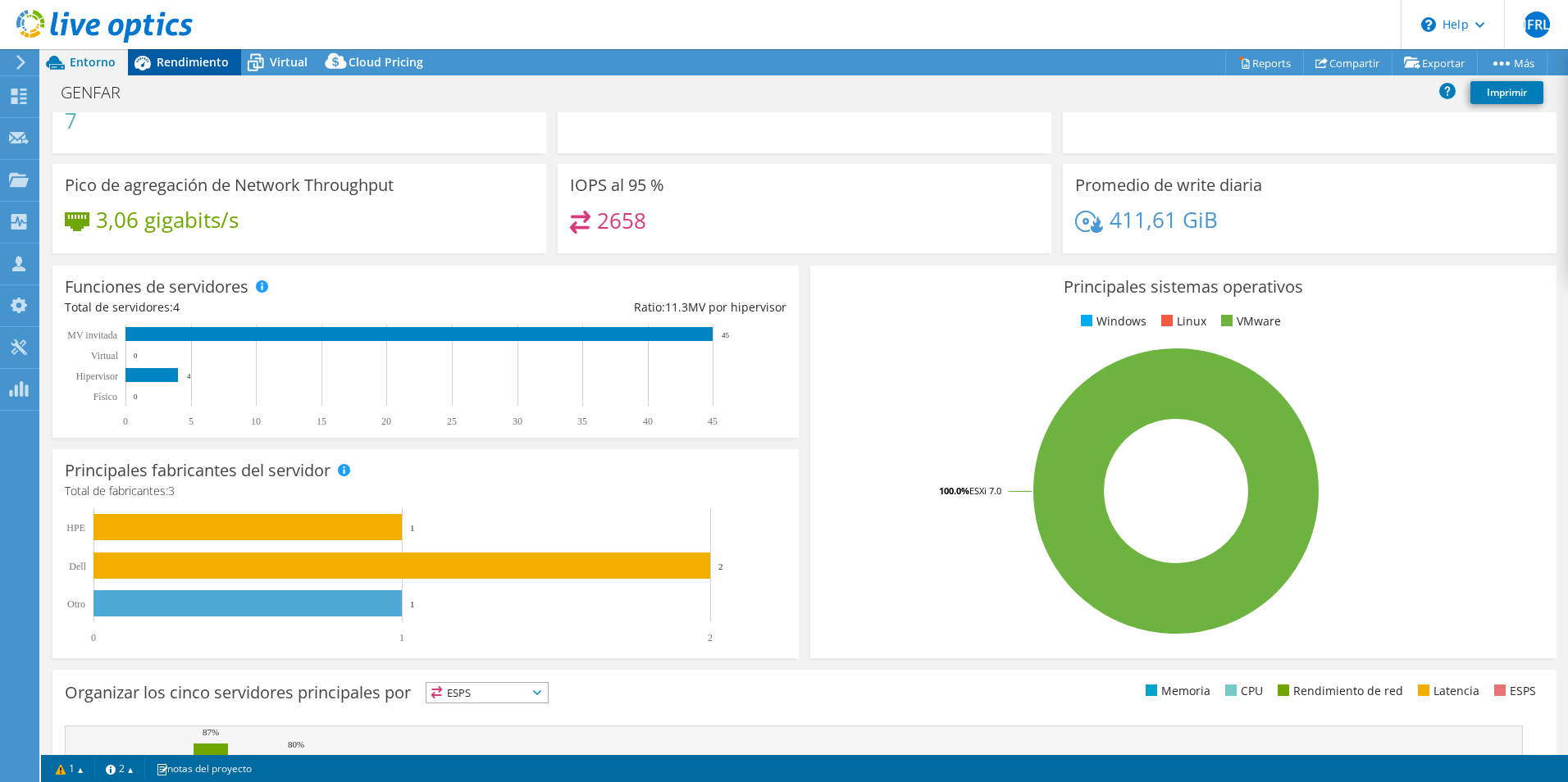
click at [192, 55] on span "Rendimiento" at bounding box center [193, 62] width 72 height 16
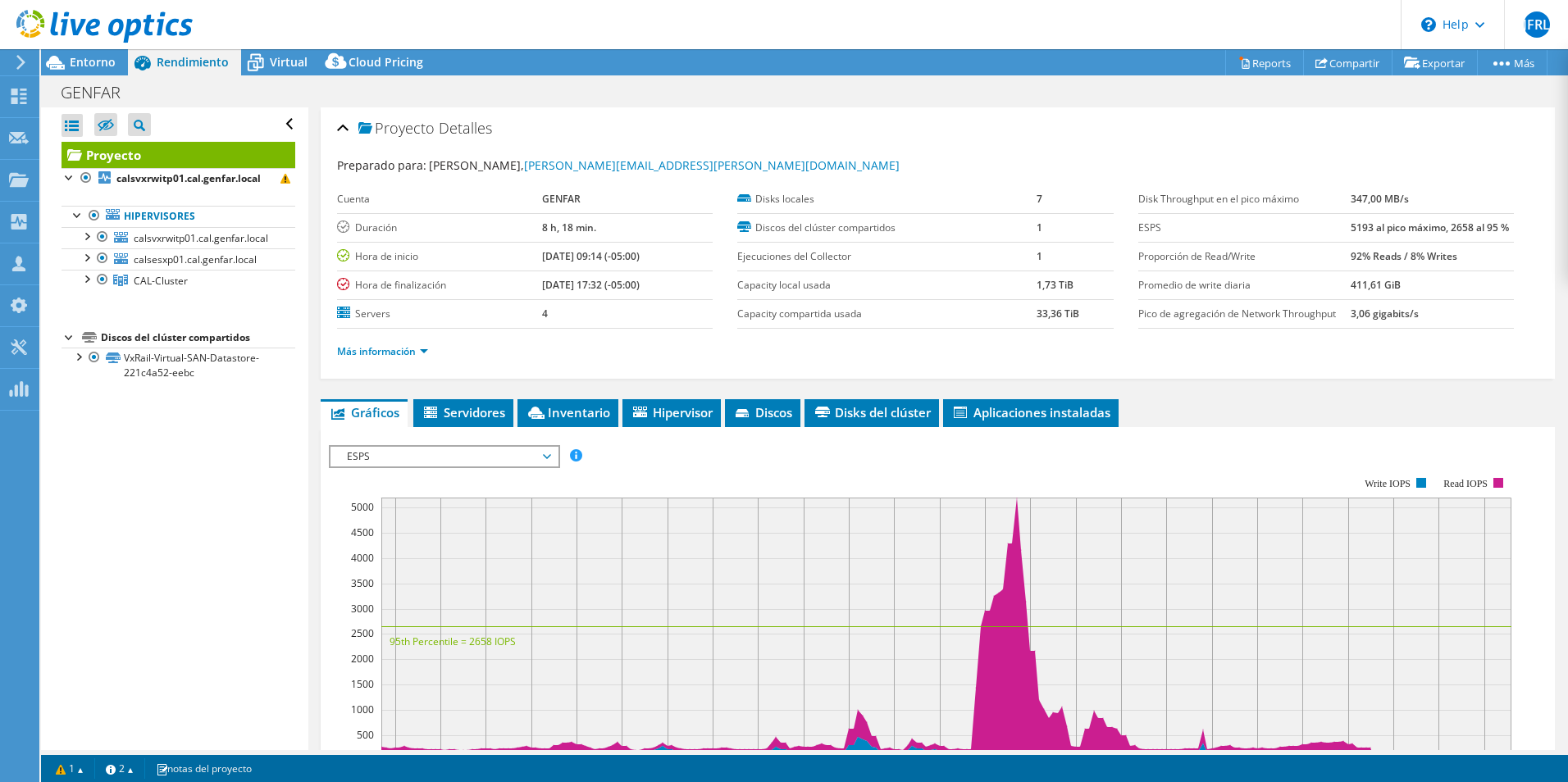
scroll to position [0, 0]
click at [165, 354] on link "VxRail-Virtual-SAN-Datastore-221c4a52-eebc" at bounding box center [178, 366] width 233 height 36
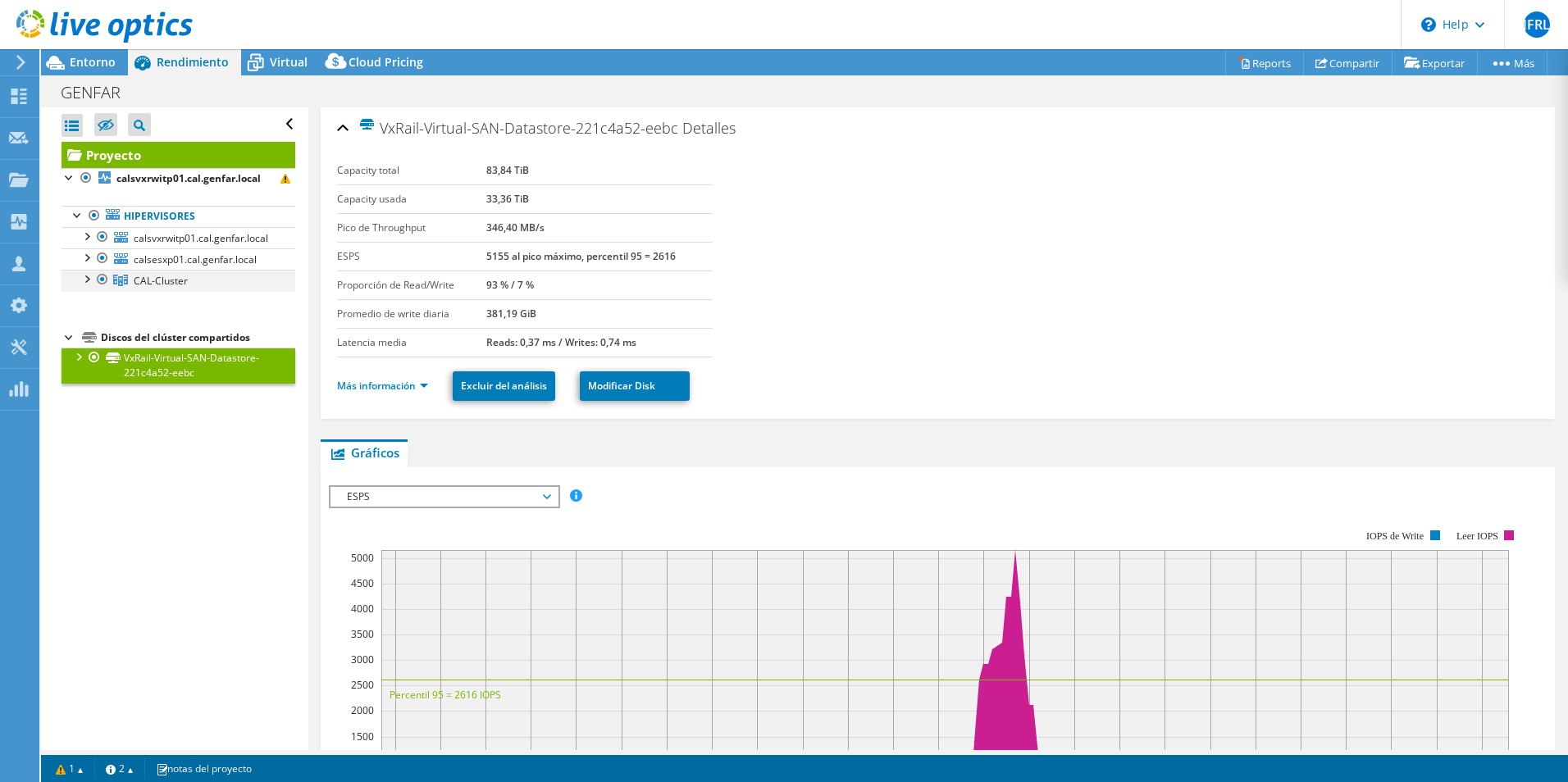
click at [84, 282] on div at bounding box center [86, 277] width 16 height 16
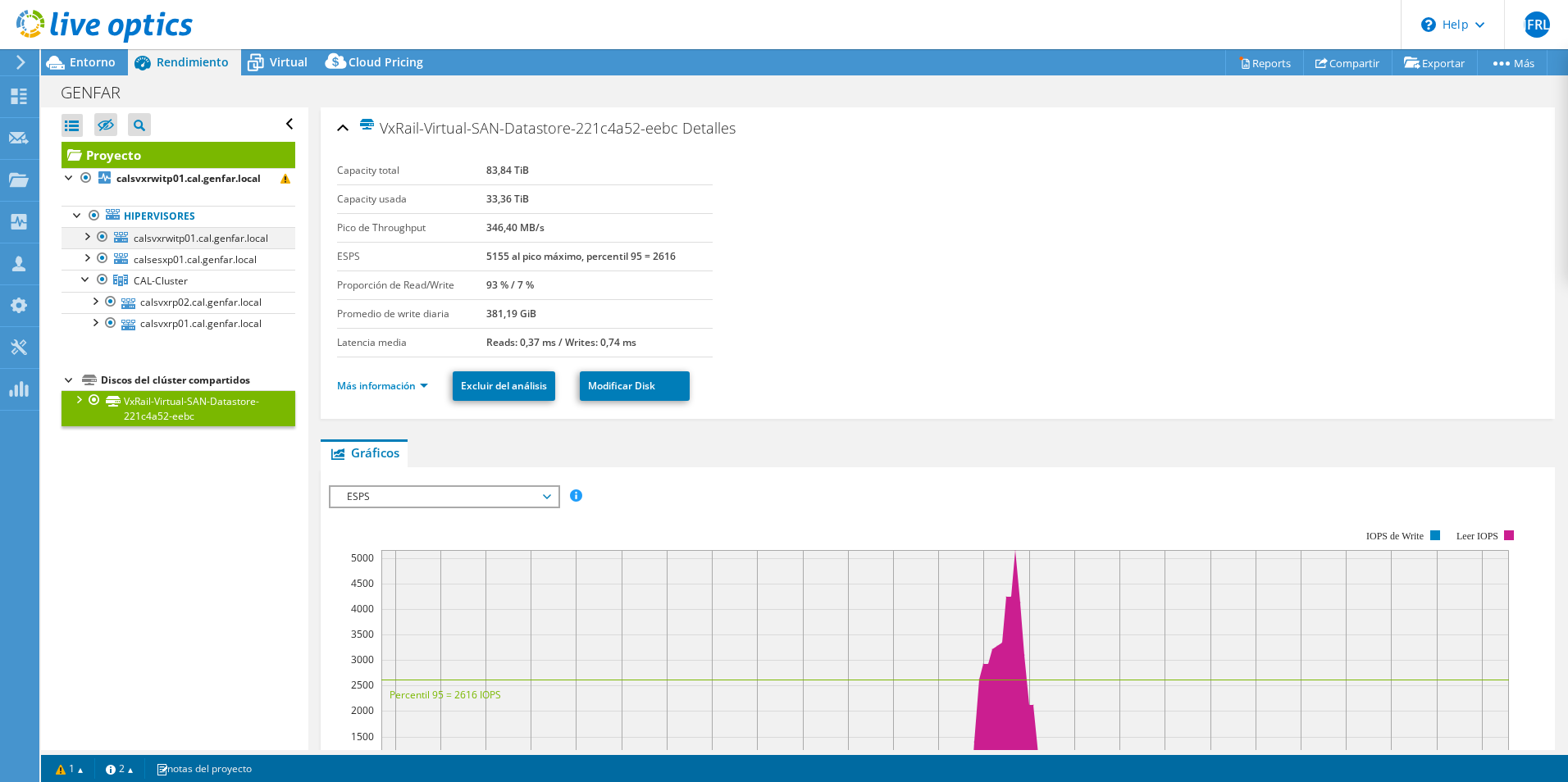
click at [83, 233] on div at bounding box center [86, 235] width 16 height 16
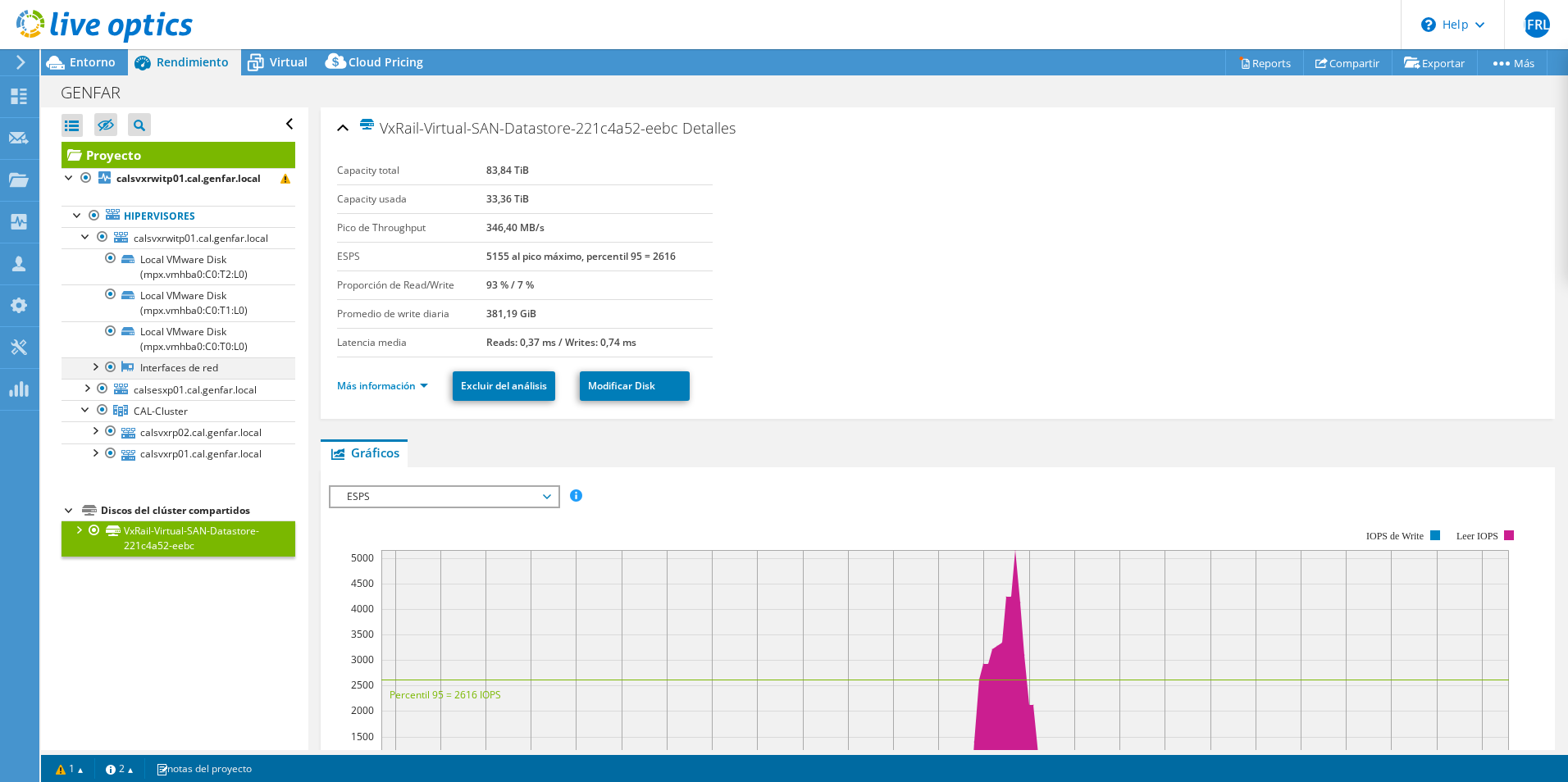
click at [98, 369] on div at bounding box center [94, 365] width 16 height 16
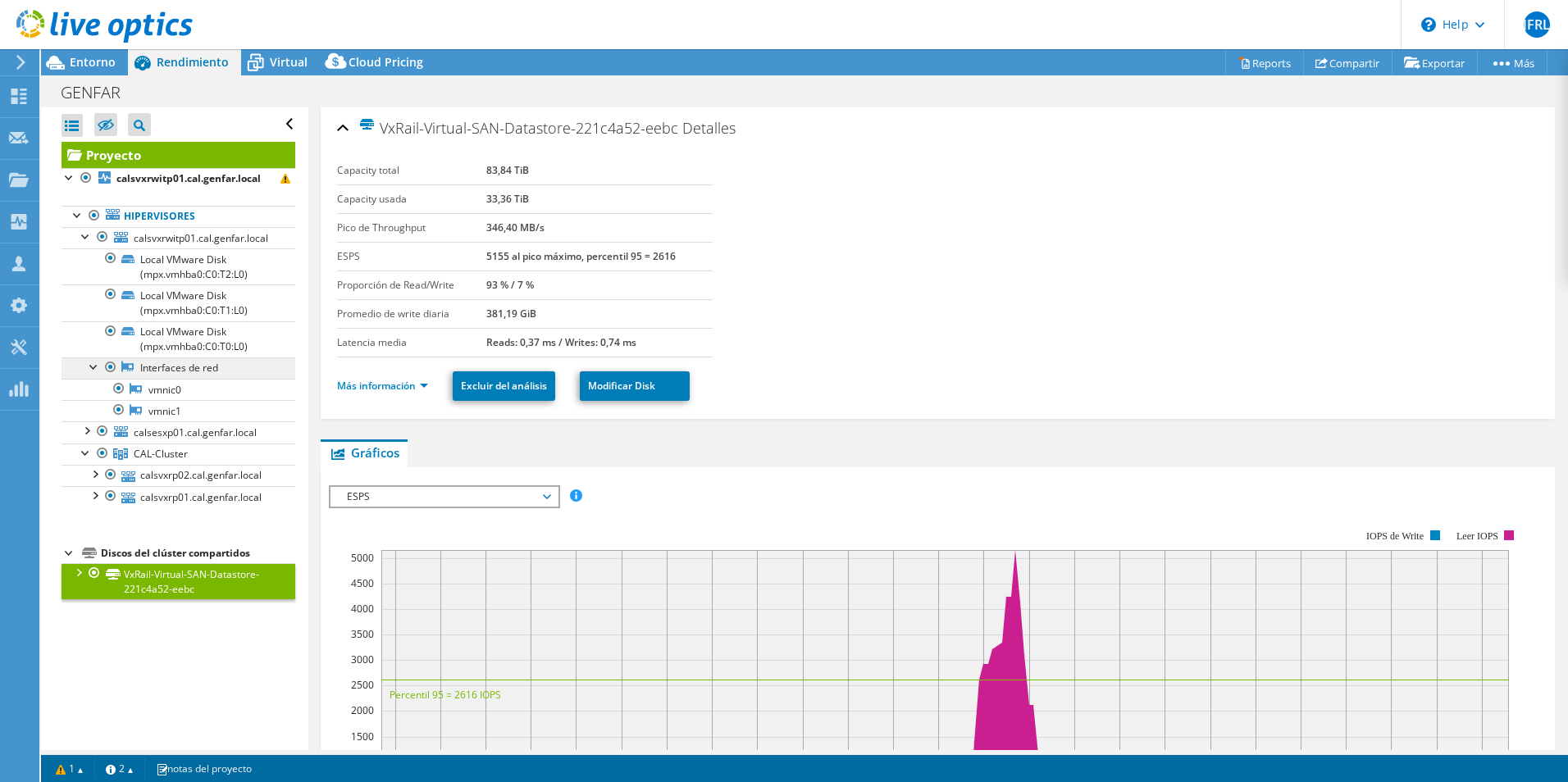
click at [166, 373] on link "Interfaces de red" at bounding box center [178, 368] width 233 height 22
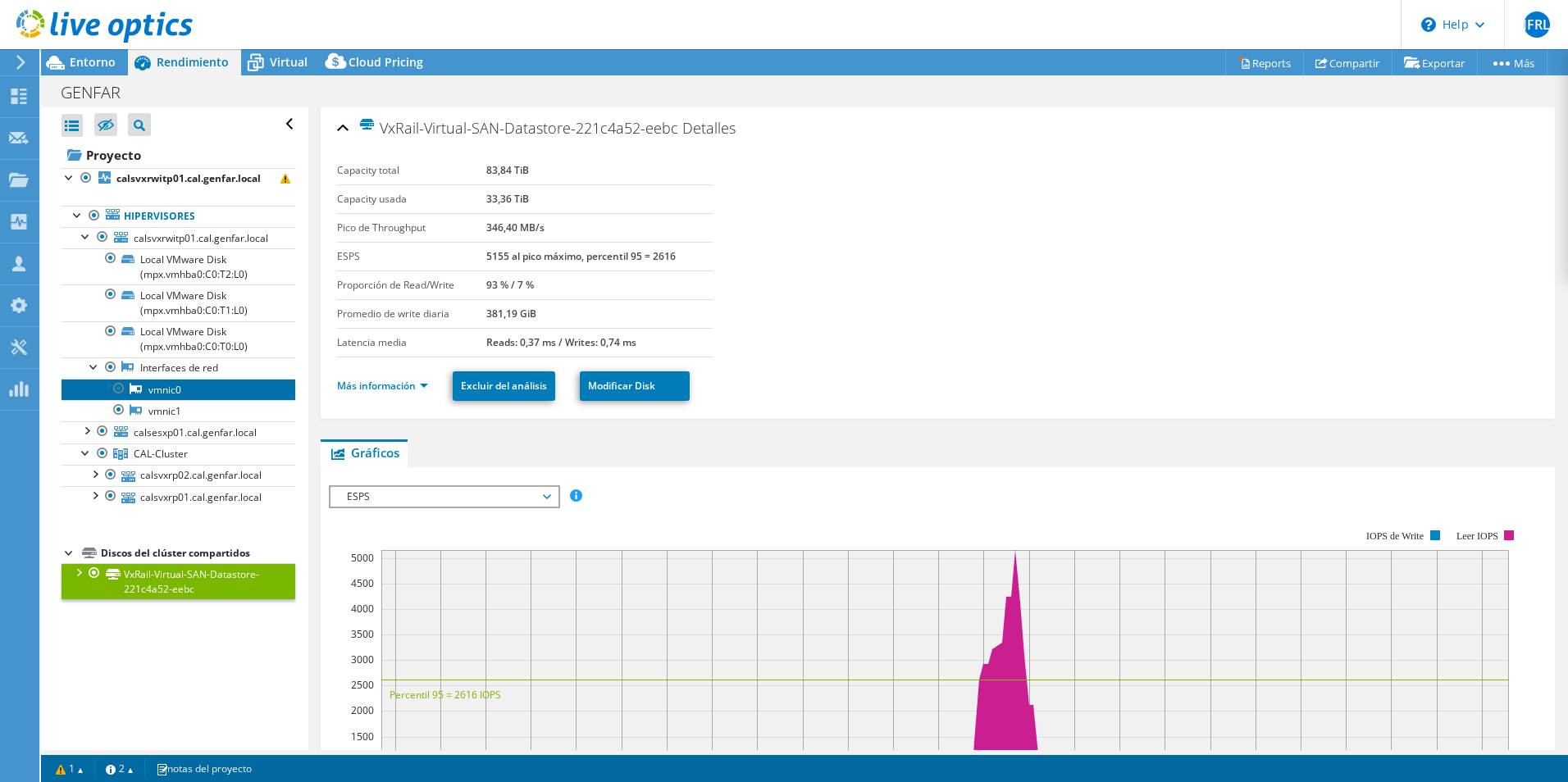
click at [173, 394] on link "vmnic0" at bounding box center [178, 389] width 233 height 22
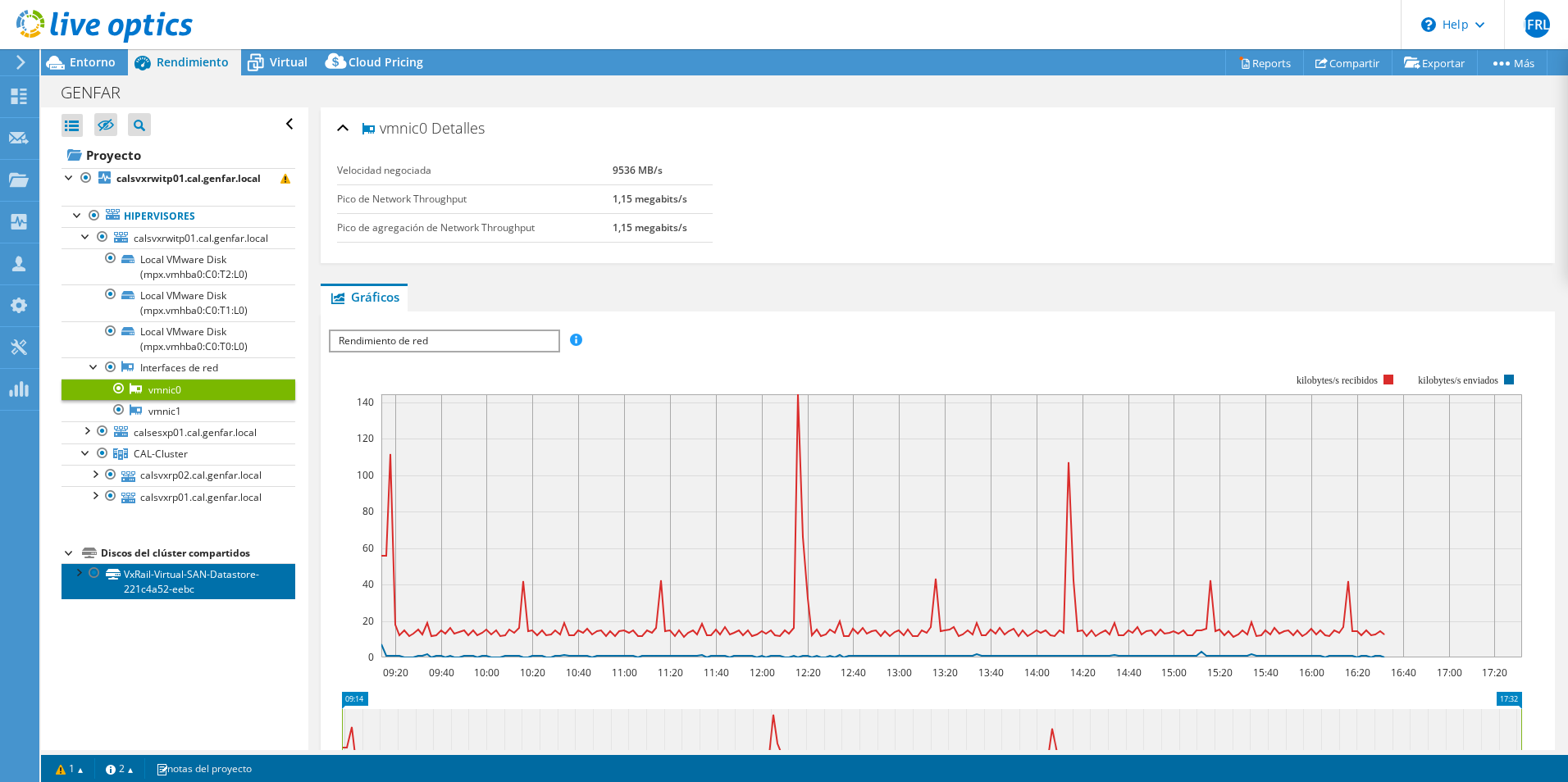
click at [142, 579] on link "VxRail-Virtual-SAN-Datastore-221c4a52-eebc" at bounding box center [178, 582] width 233 height 36
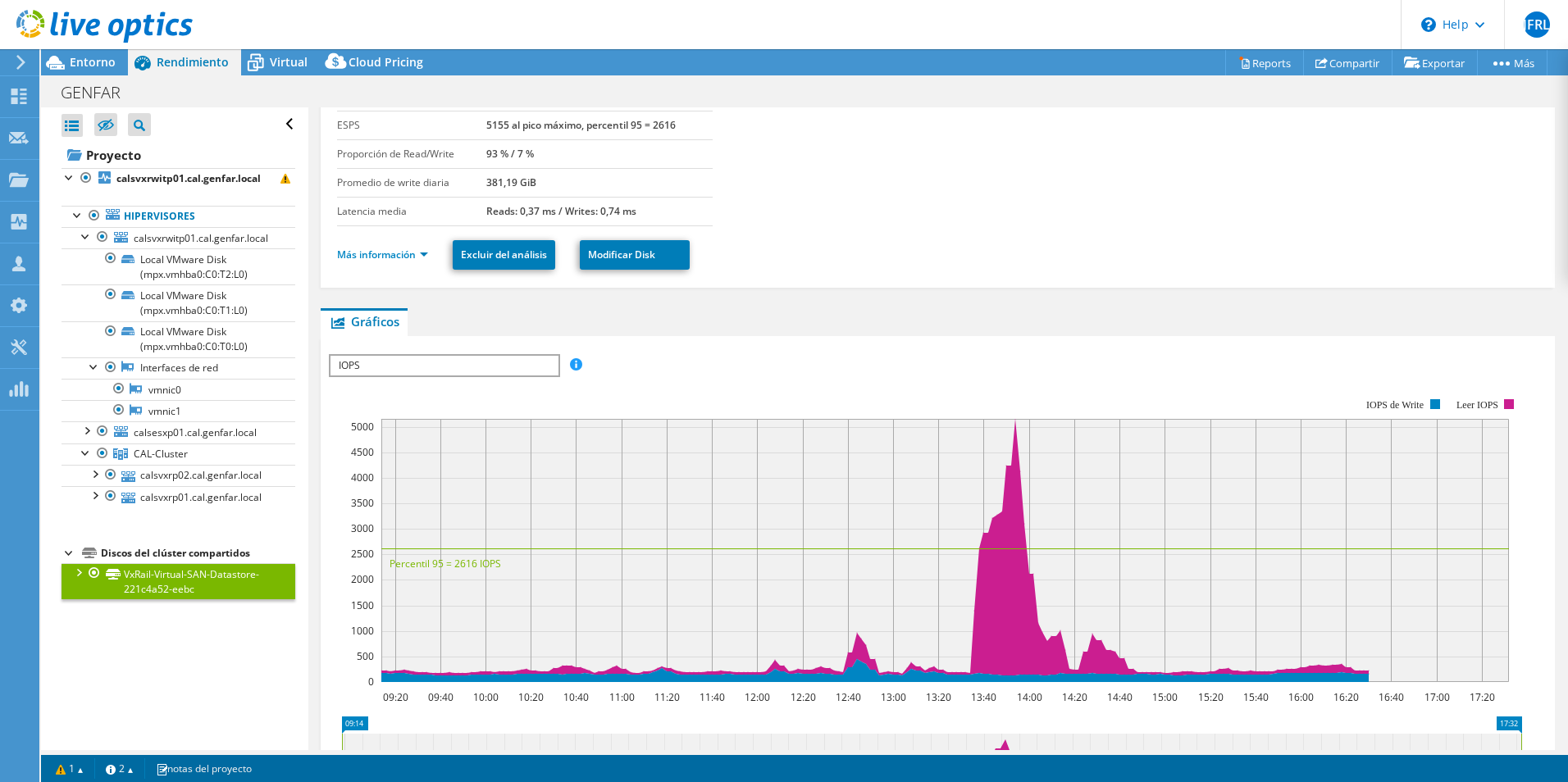
scroll to position [246, 0]
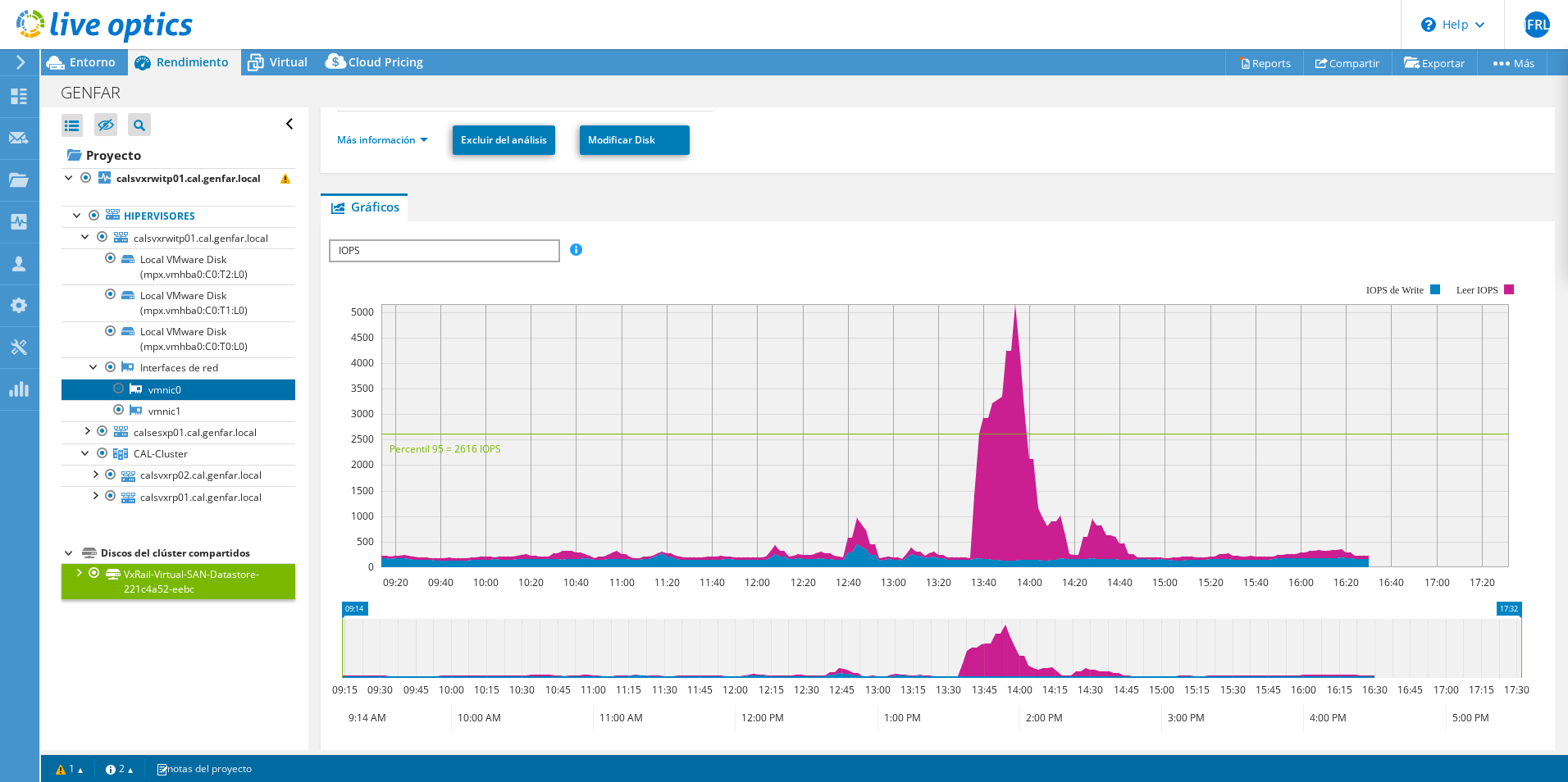
click at [170, 388] on link "vmnic0" at bounding box center [178, 389] width 233 height 22
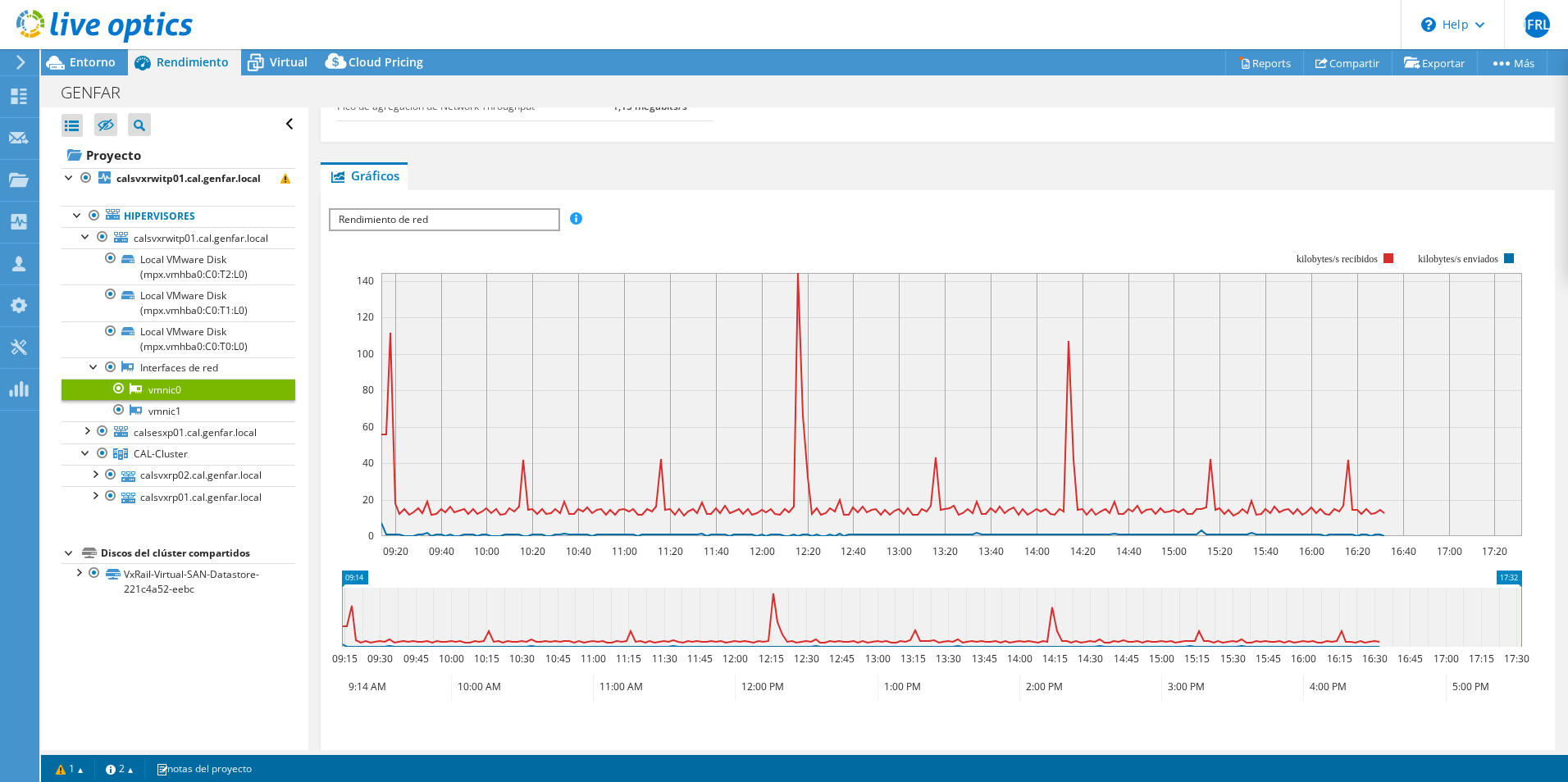
scroll to position [101, 0]
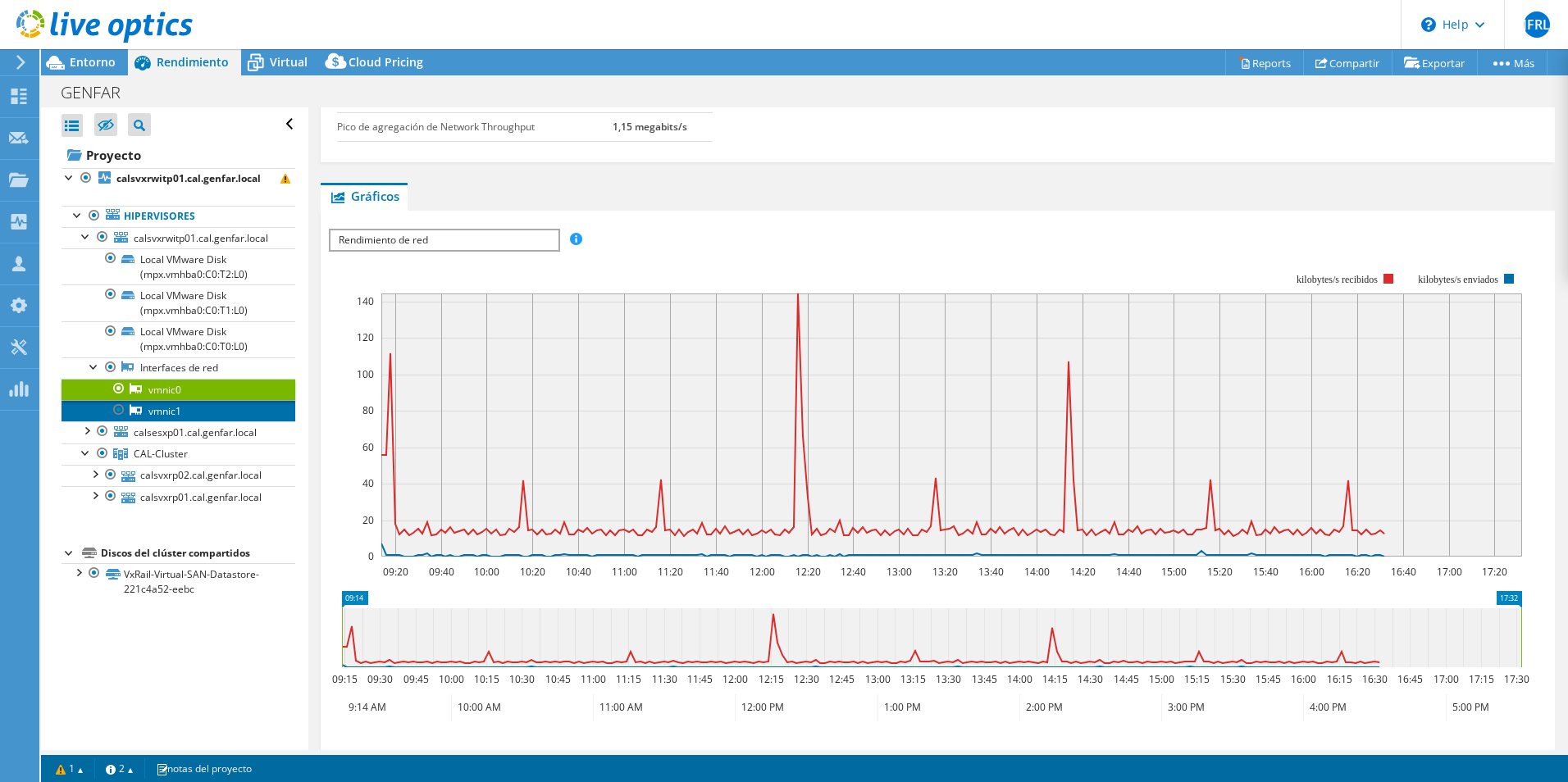
click at [159, 409] on link "vmnic1" at bounding box center [178, 410] width 233 height 22
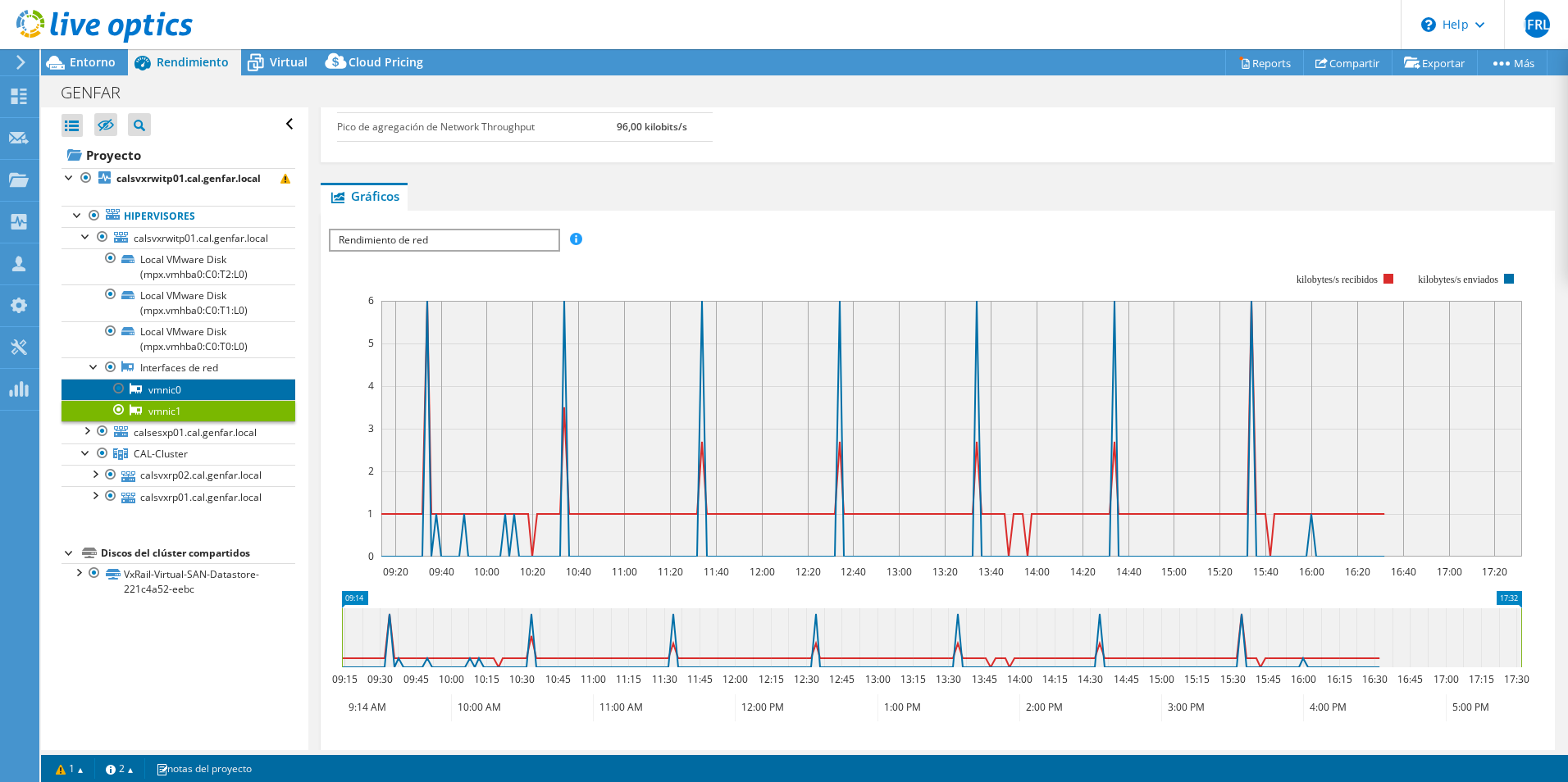
click at [179, 393] on link "vmnic0" at bounding box center [178, 389] width 233 height 22
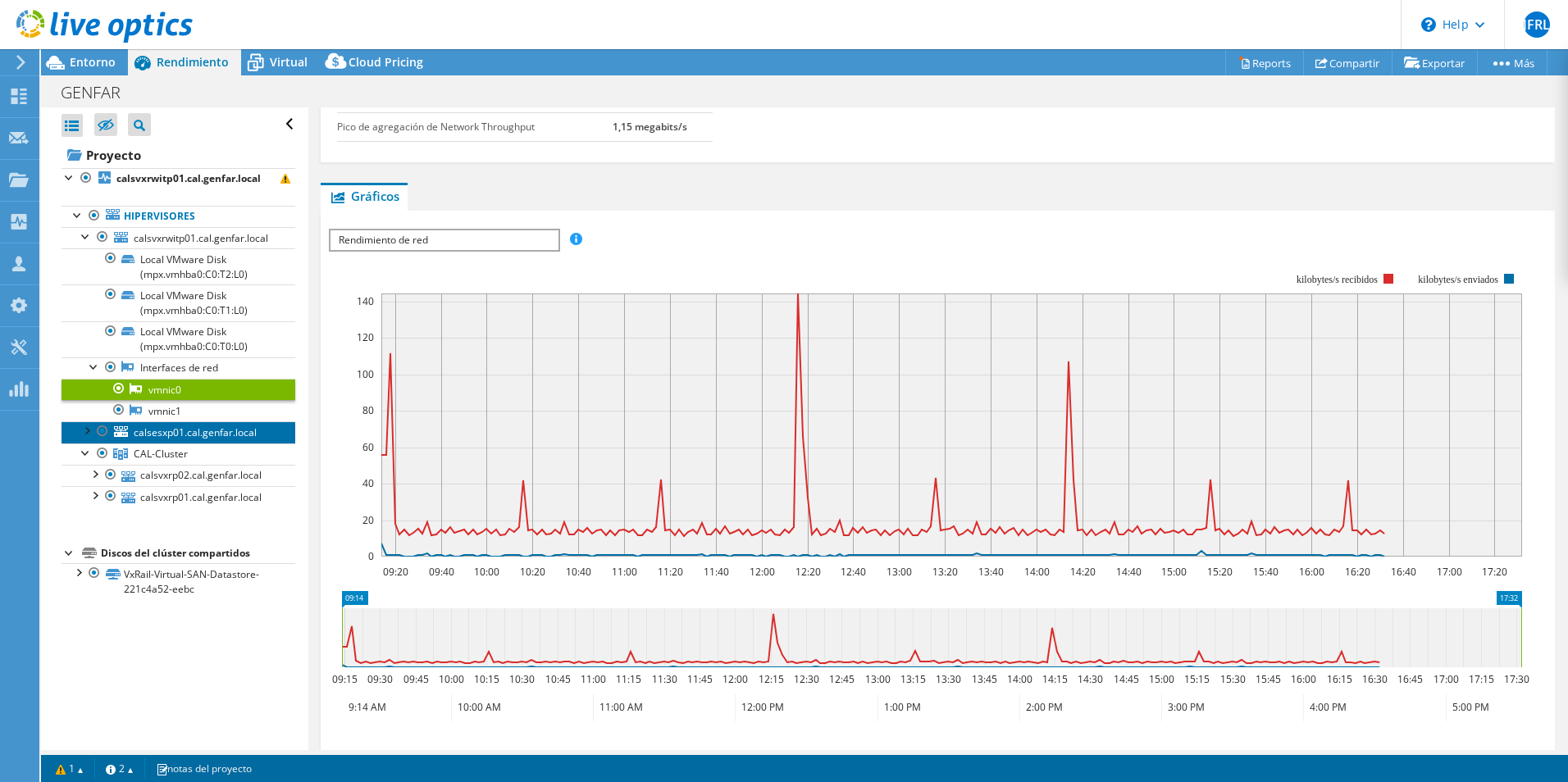
click at [180, 426] on span "calsesxp01.cal.genfar.local" at bounding box center [195, 433] width 123 height 14
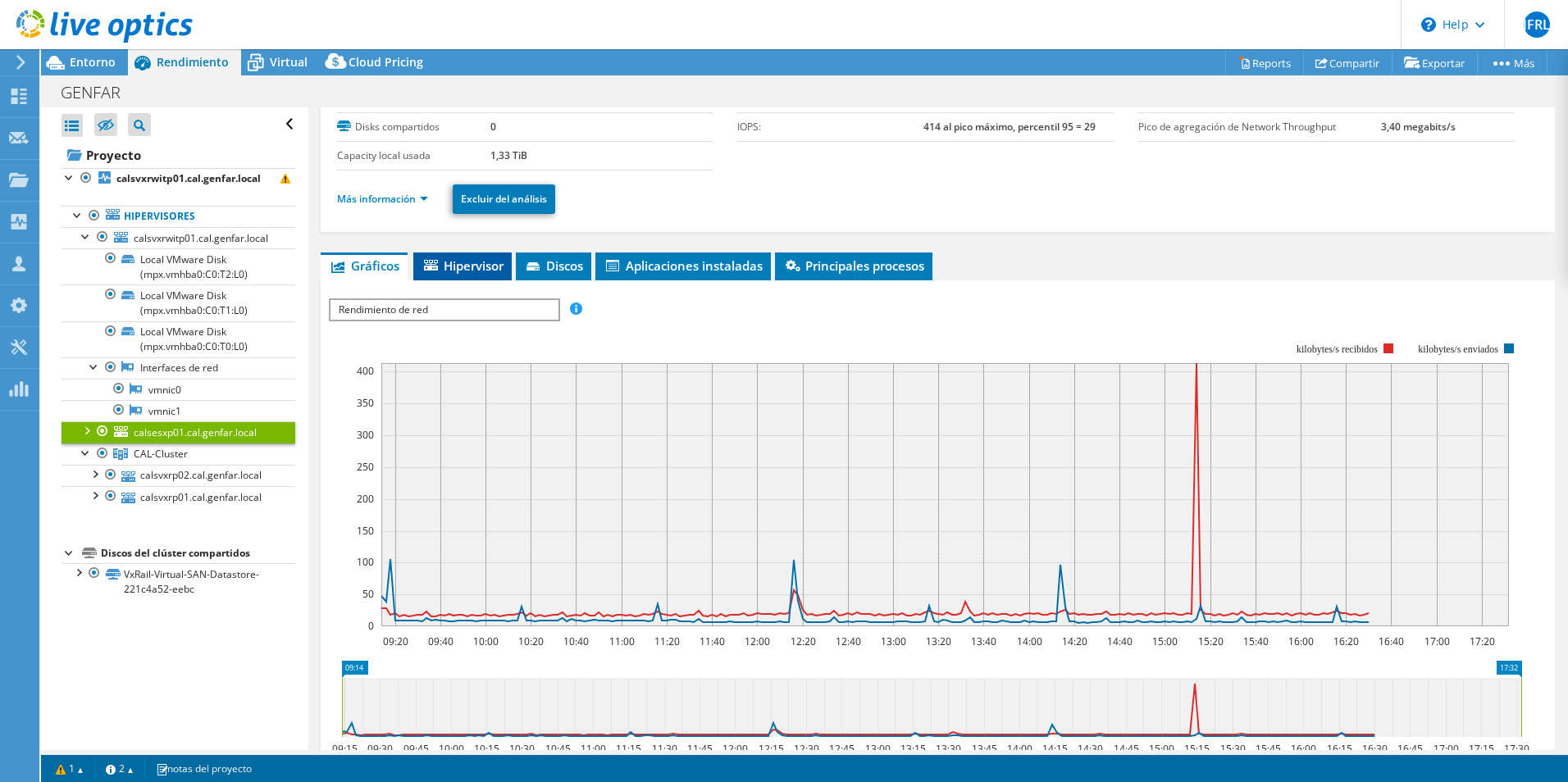
click at [456, 277] on li "Hipervisor" at bounding box center [462, 266] width 98 height 28
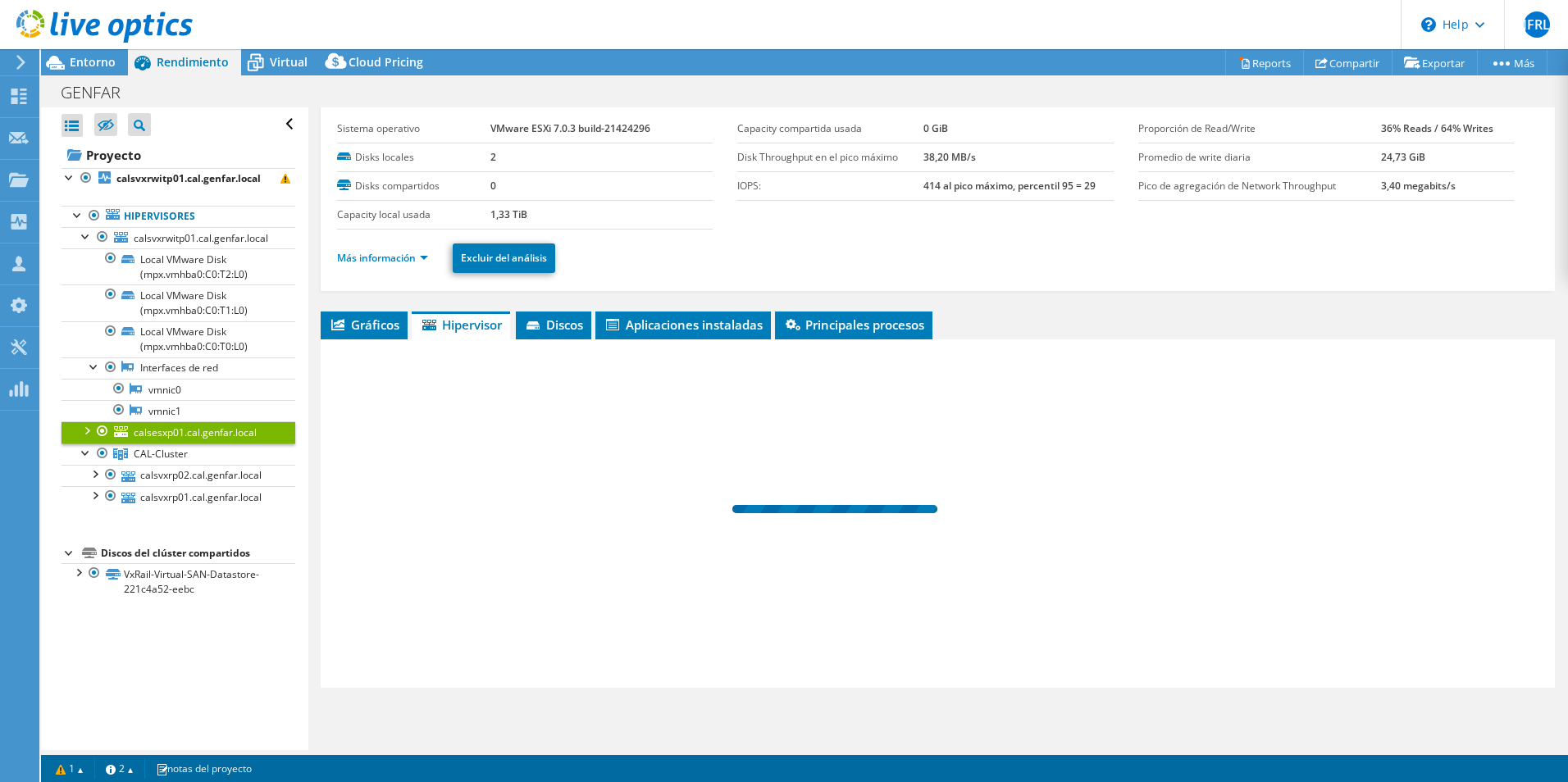
scroll to position [42, 0]
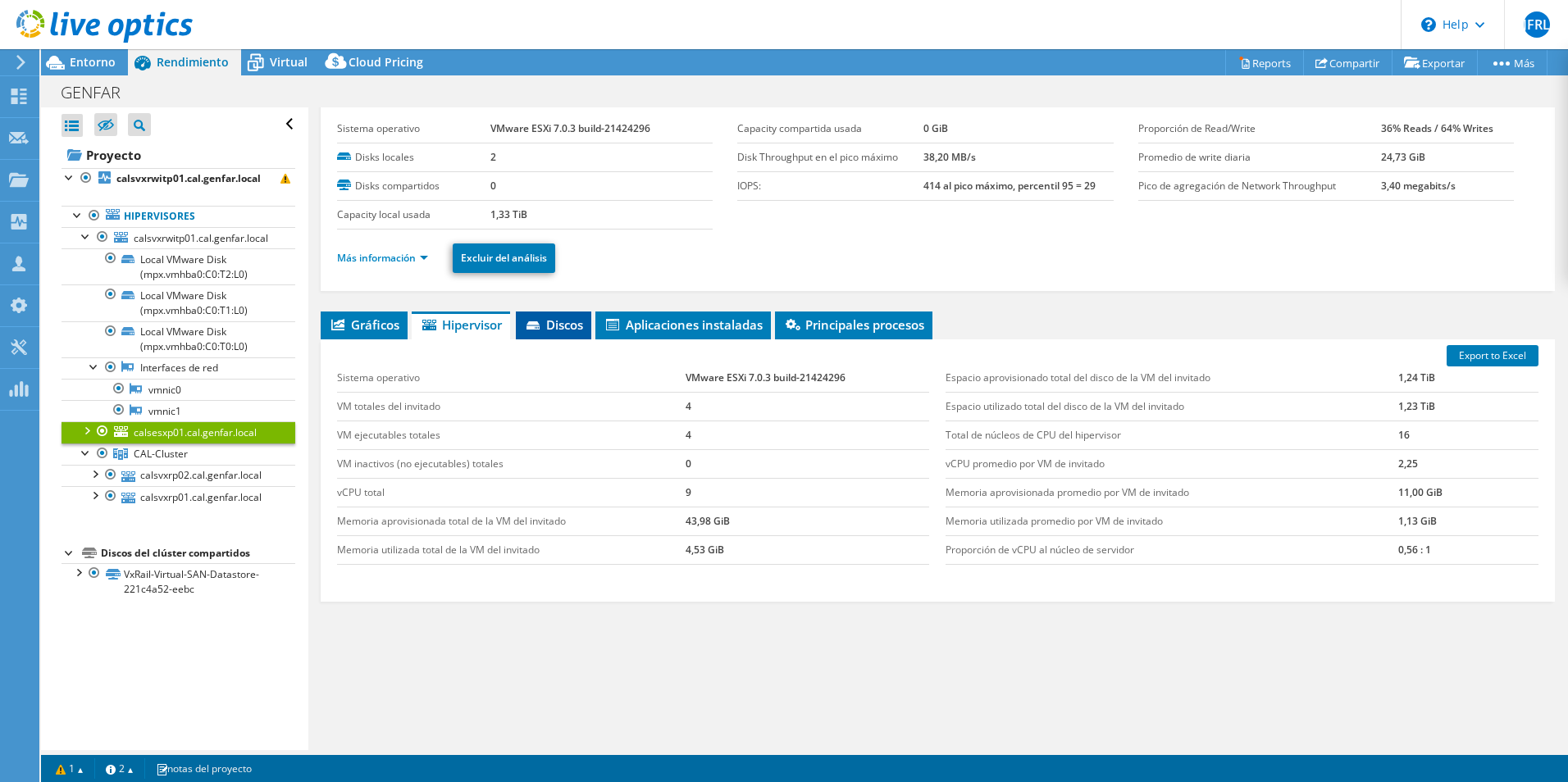
click at [548, 323] on span "Discos" at bounding box center [553, 324] width 59 height 16
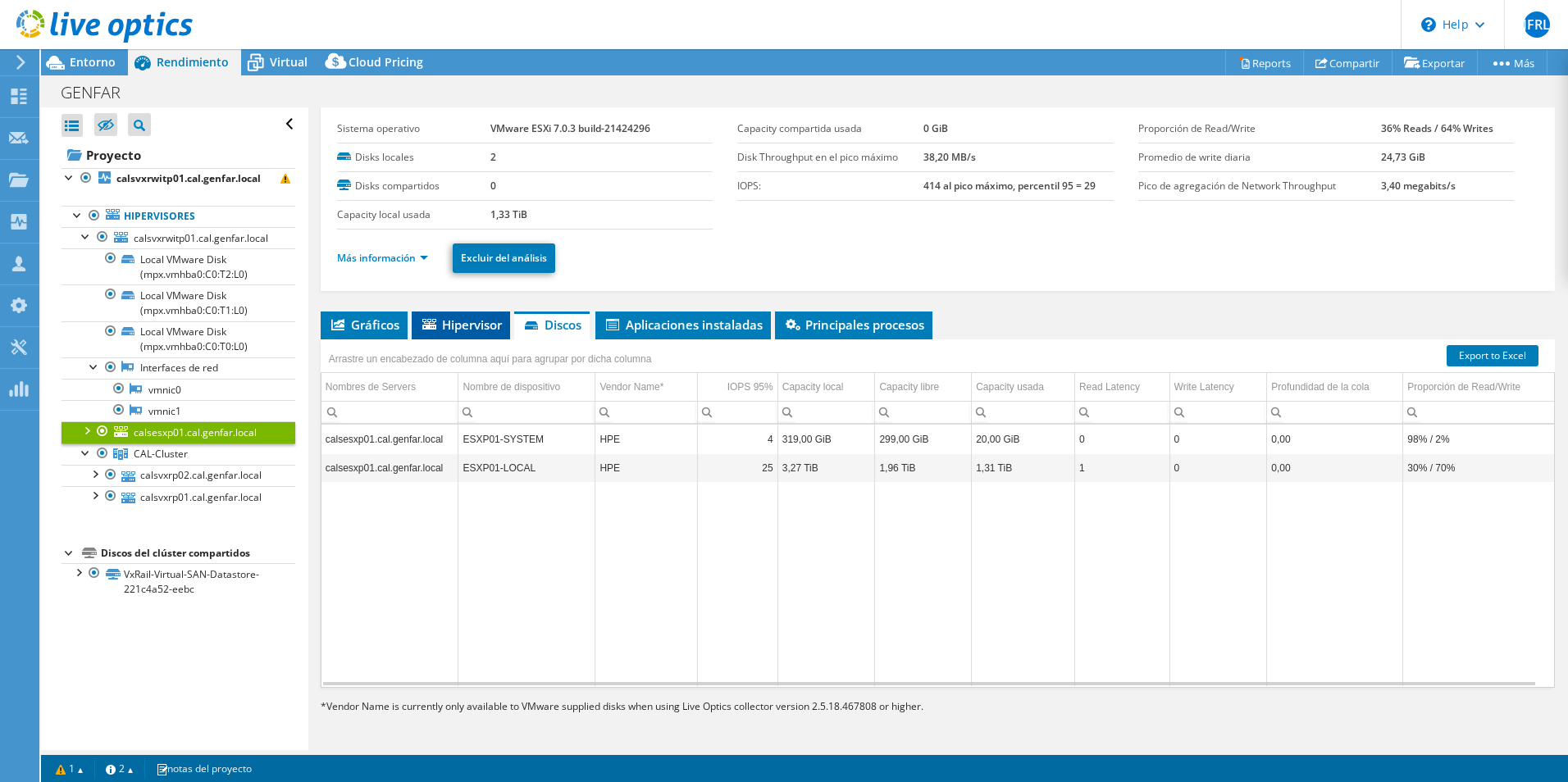
click at [463, 324] on span "Hipervisor" at bounding box center [461, 324] width 82 height 16
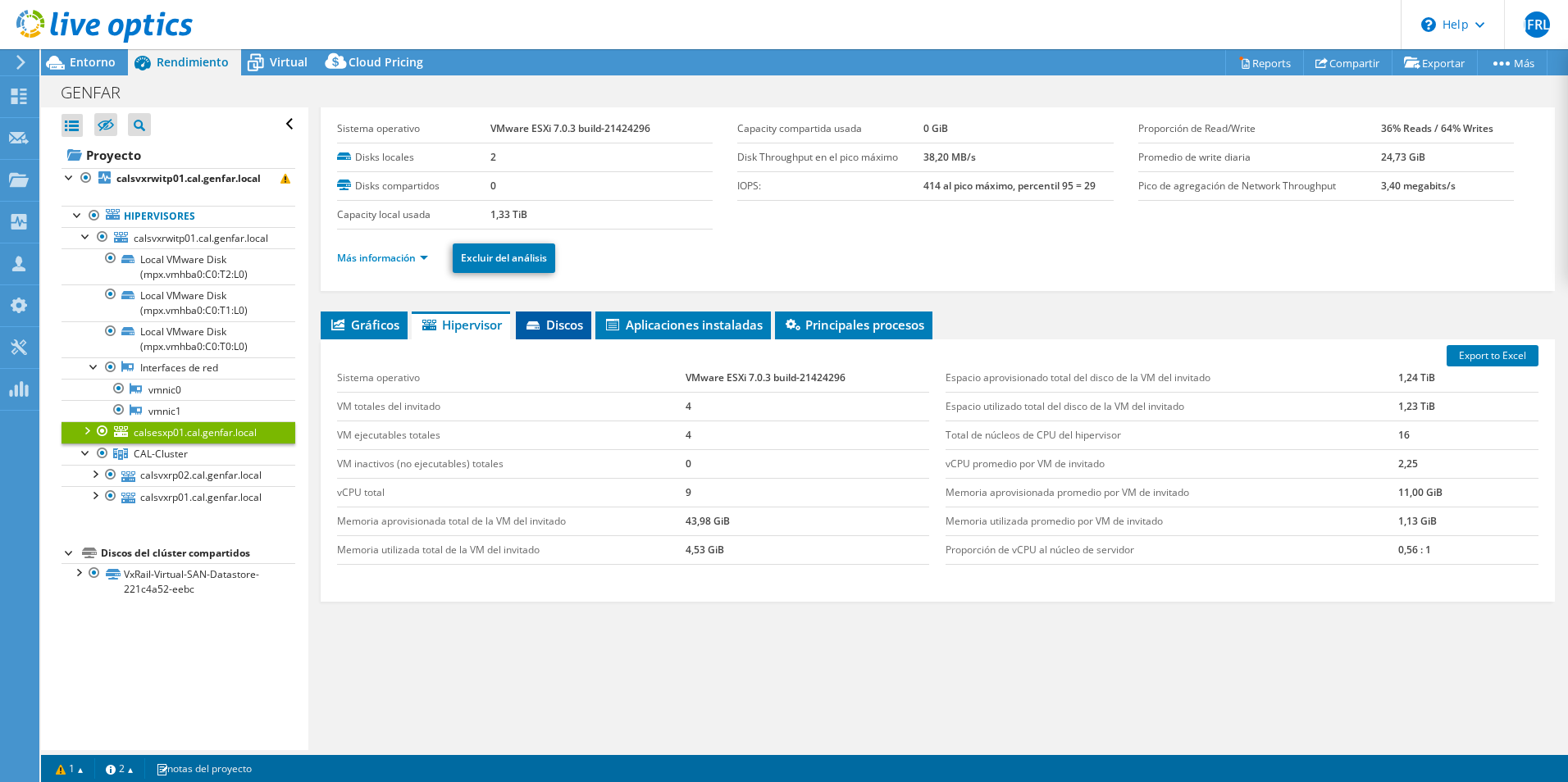
click at [577, 323] on span "Discos" at bounding box center [553, 324] width 59 height 16
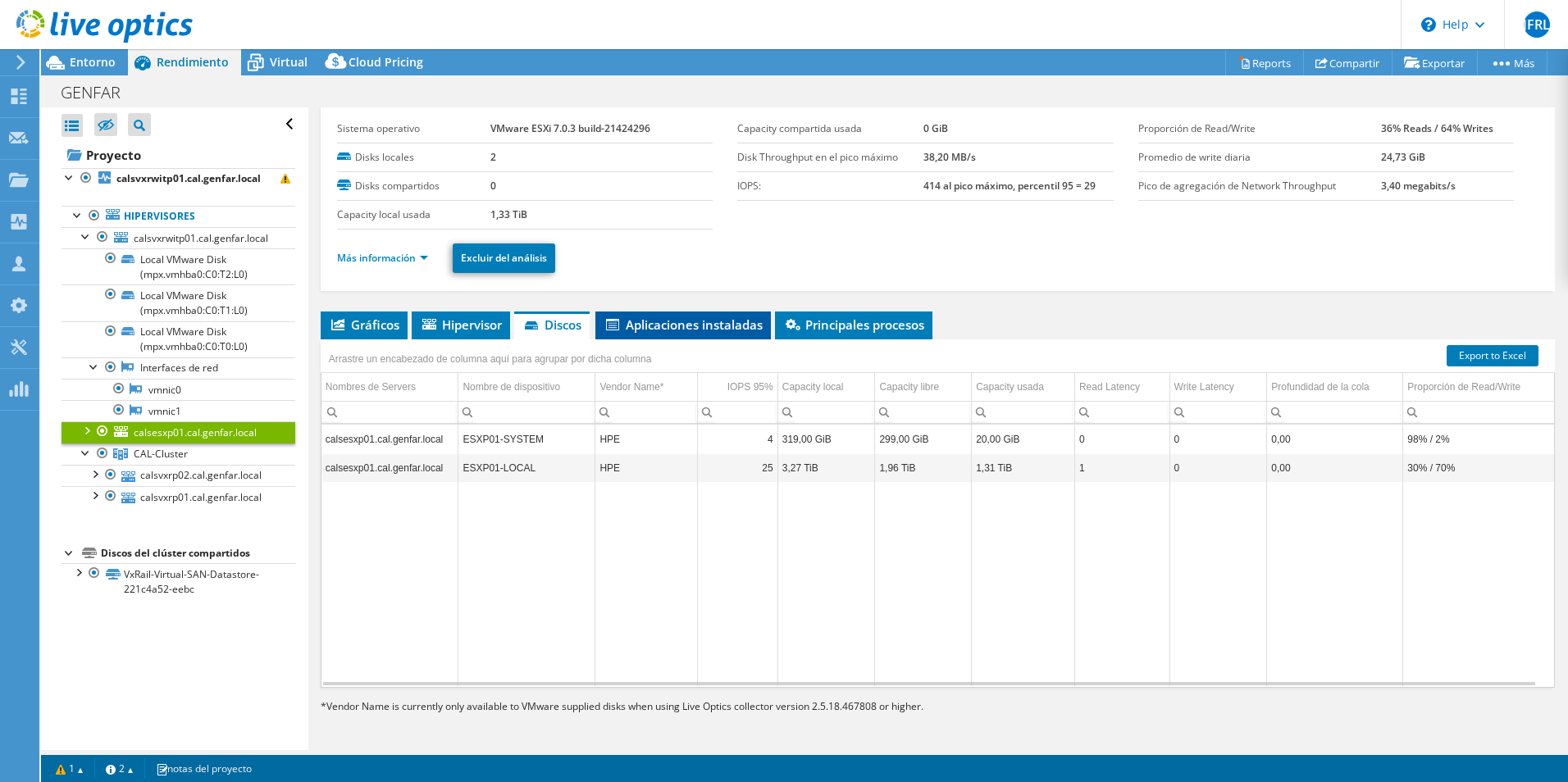
click at [686, 316] on span "Aplicaciones instaladas" at bounding box center [683, 324] width 159 height 16
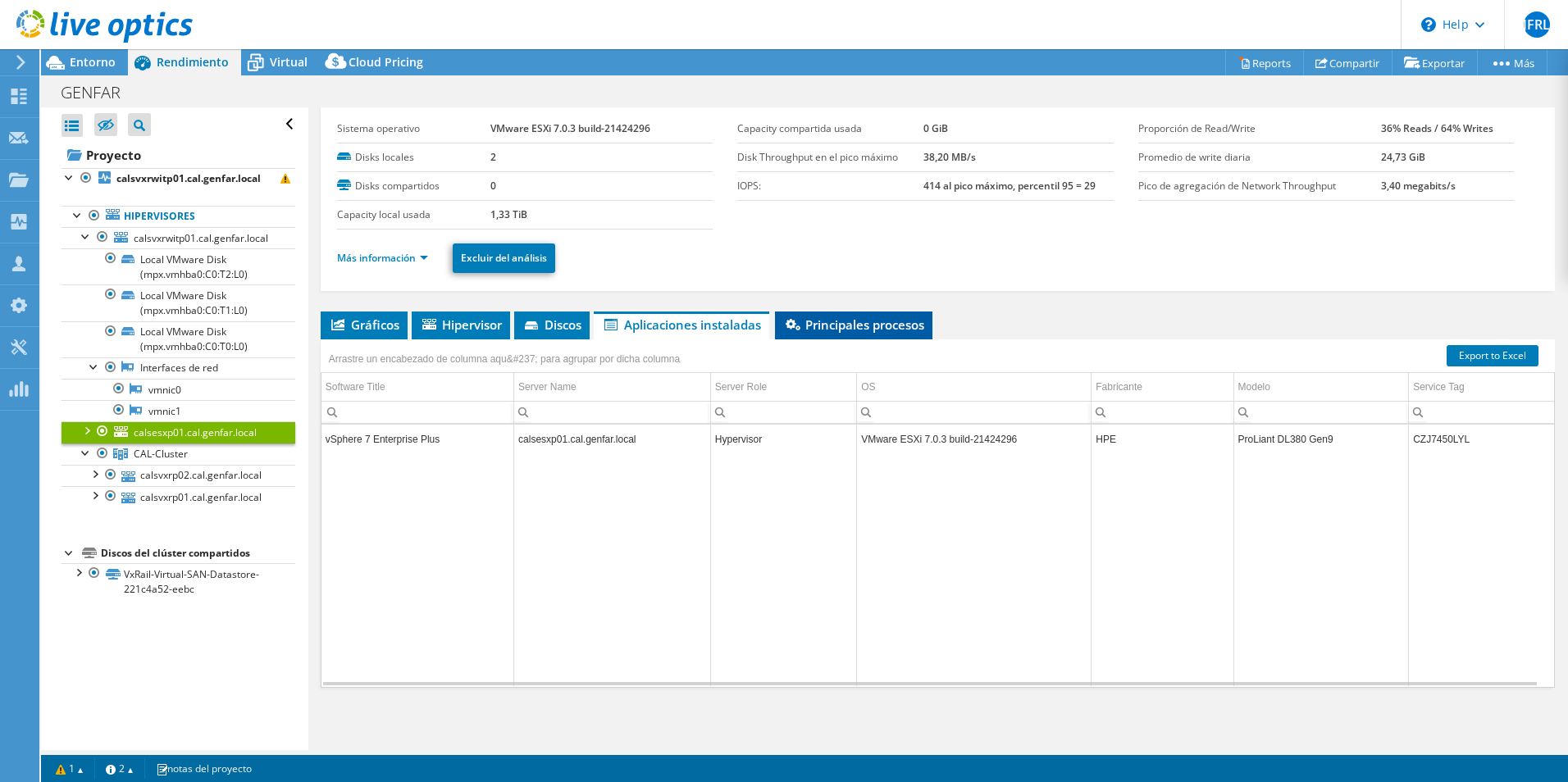
click at [853, 314] on li "Principales procesos" at bounding box center [854, 325] width 158 height 28
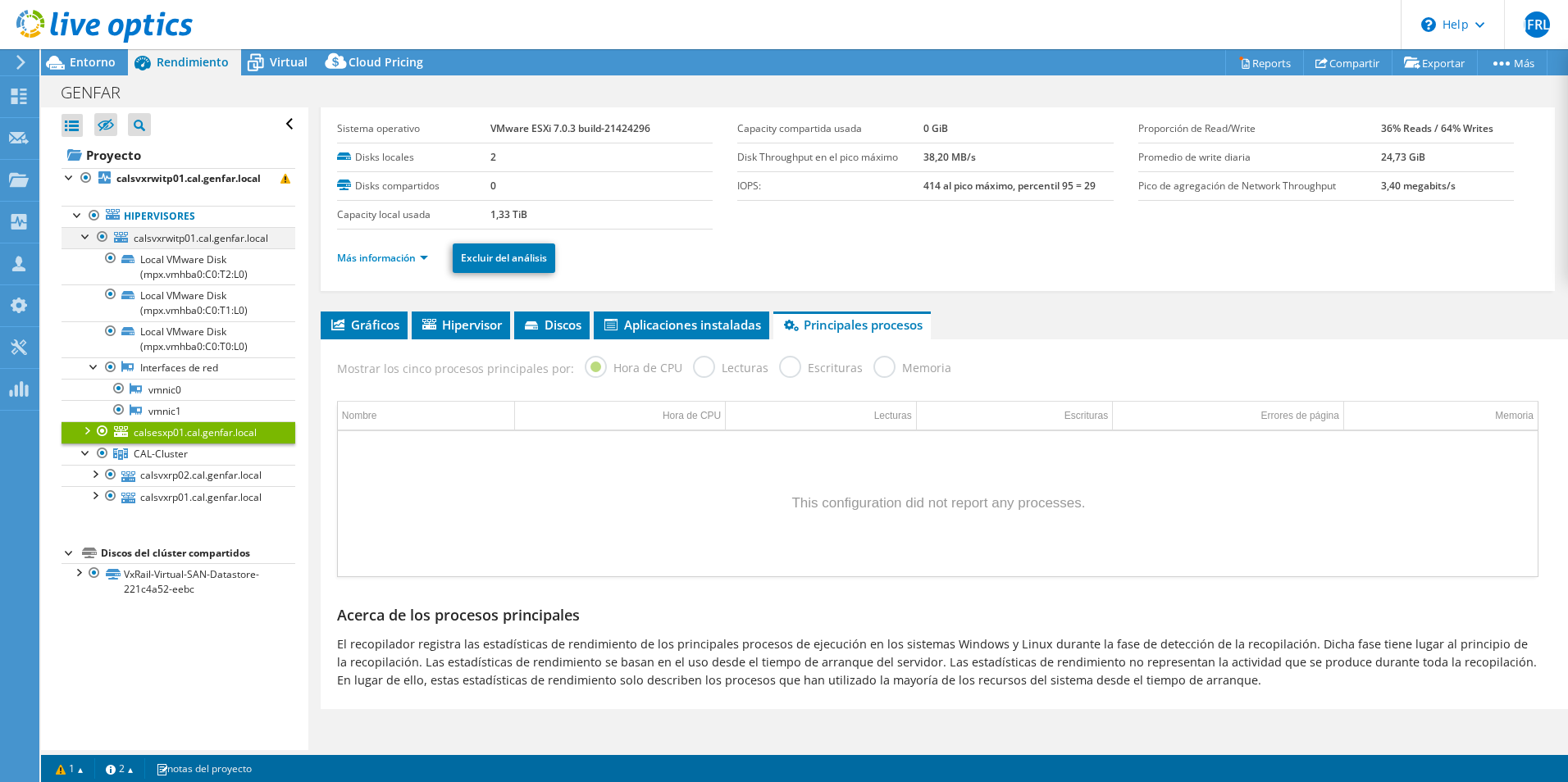
click at [84, 241] on div at bounding box center [86, 235] width 16 height 16
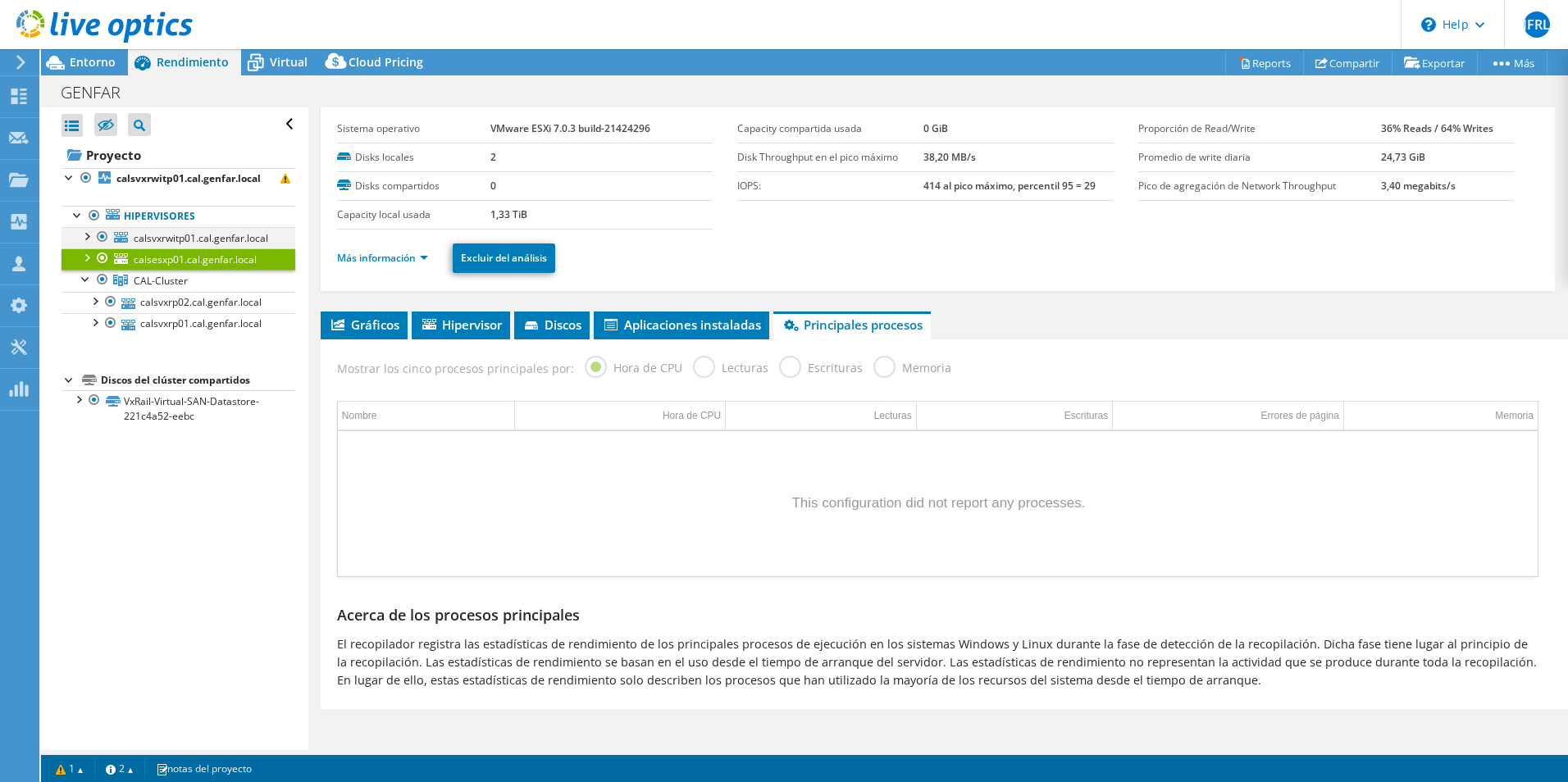
click at [91, 233] on div at bounding box center [86, 235] width 16 height 16
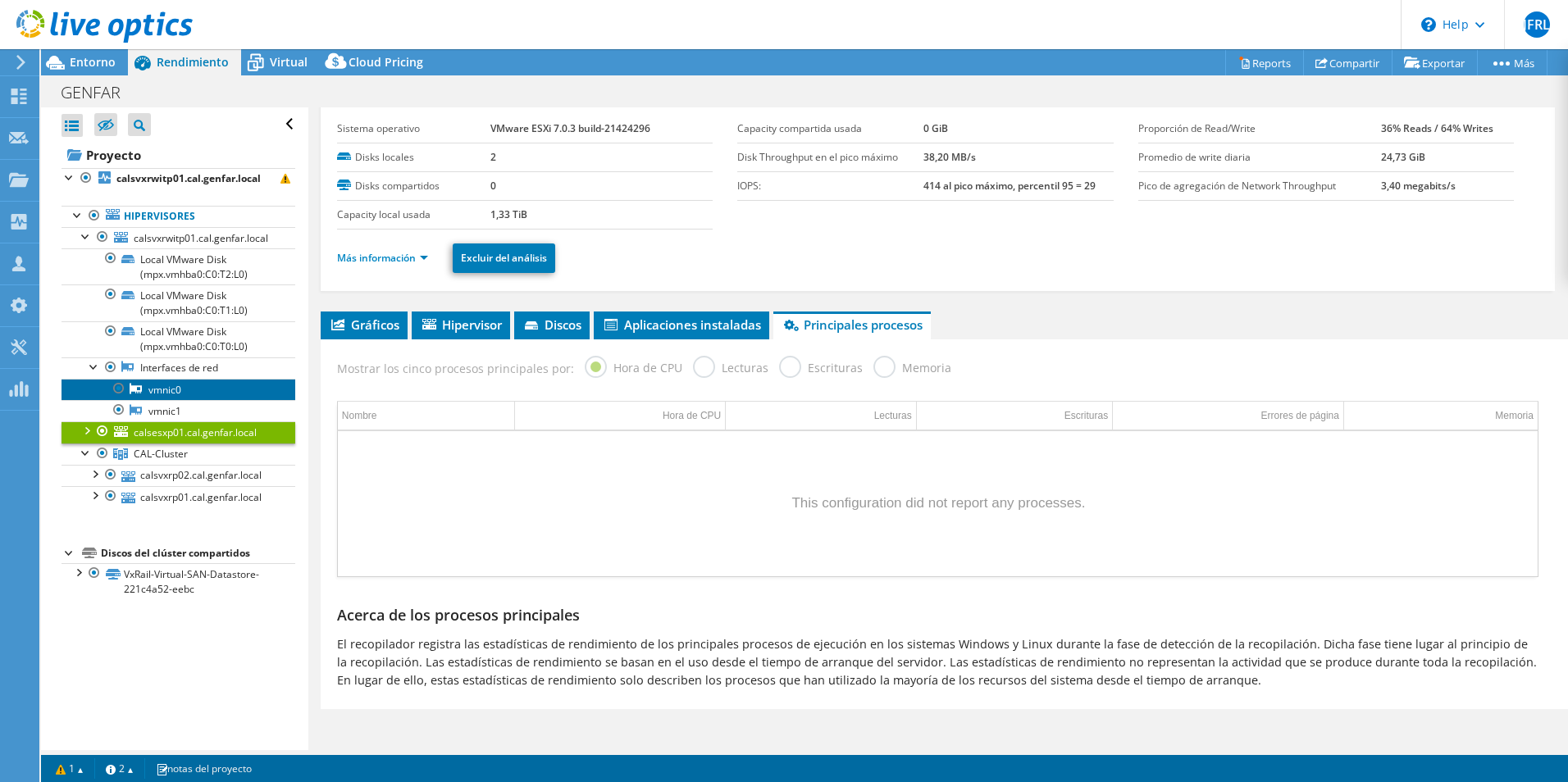
click at [153, 394] on link "vmnic0" at bounding box center [178, 389] width 233 height 22
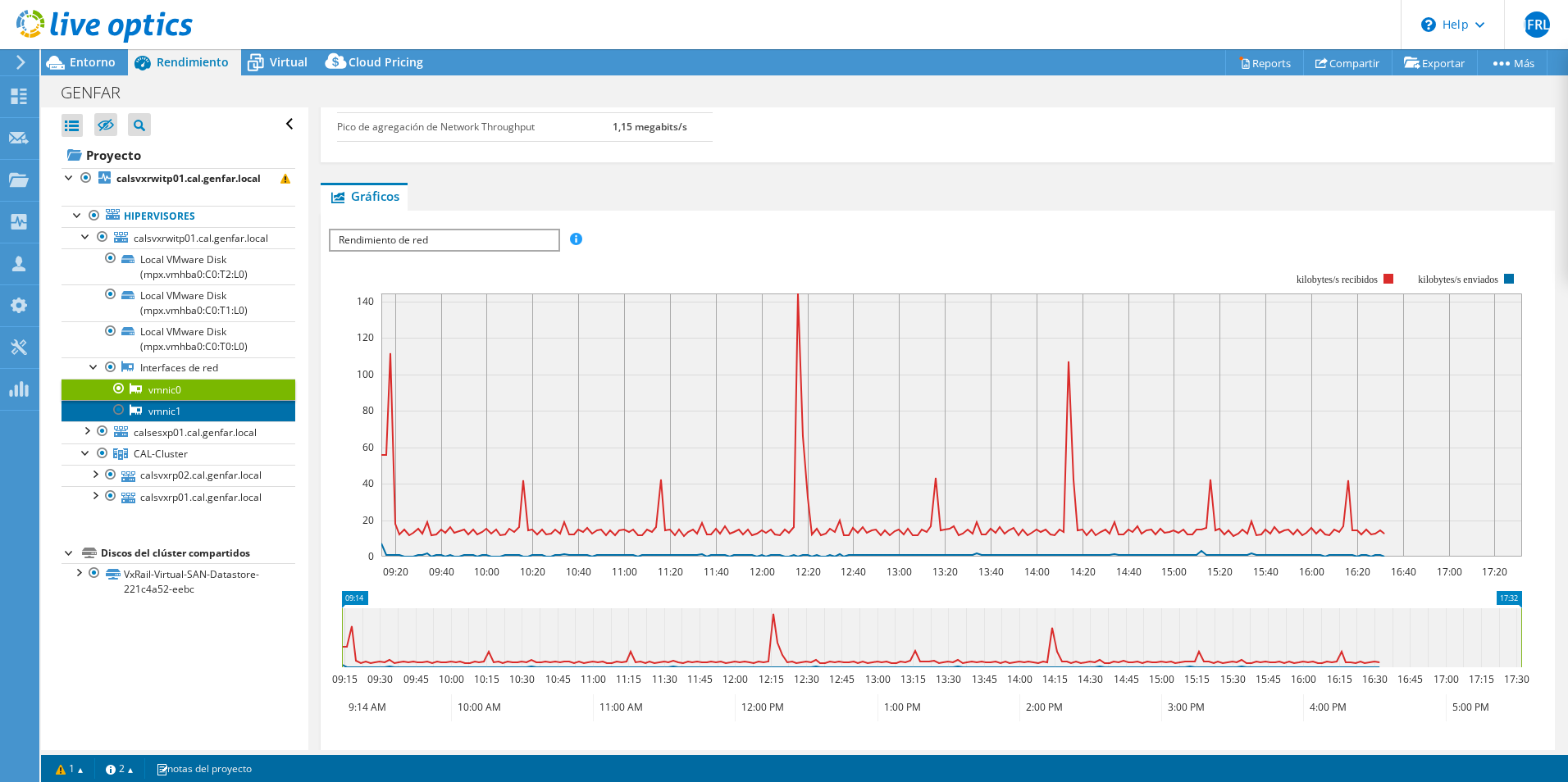
click at [176, 416] on link "vmnic1" at bounding box center [178, 410] width 233 height 22
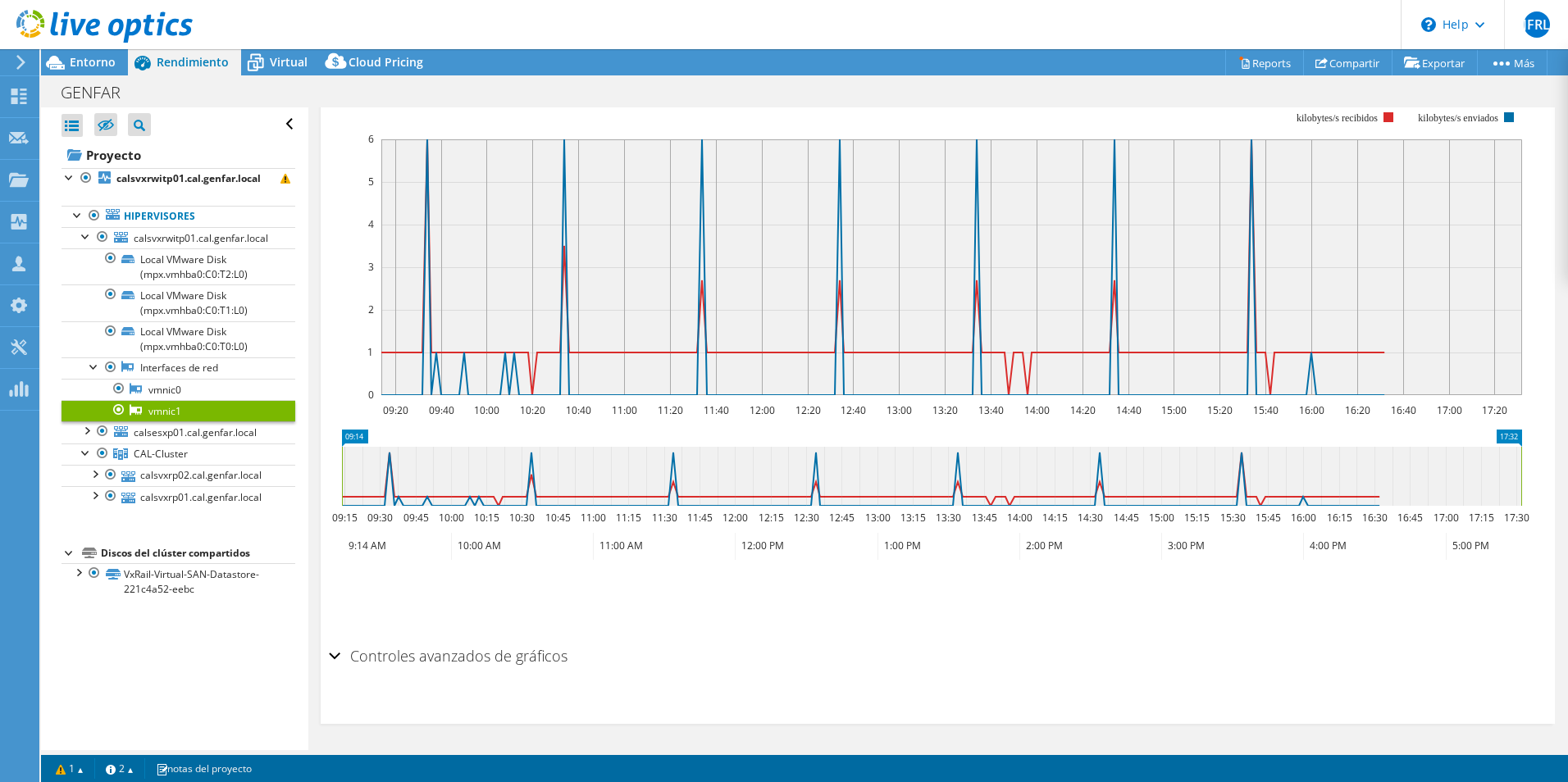
scroll to position [264, 0]
click at [1107, 459] on icon at bounding box center [931, 474] width 1179 height 59
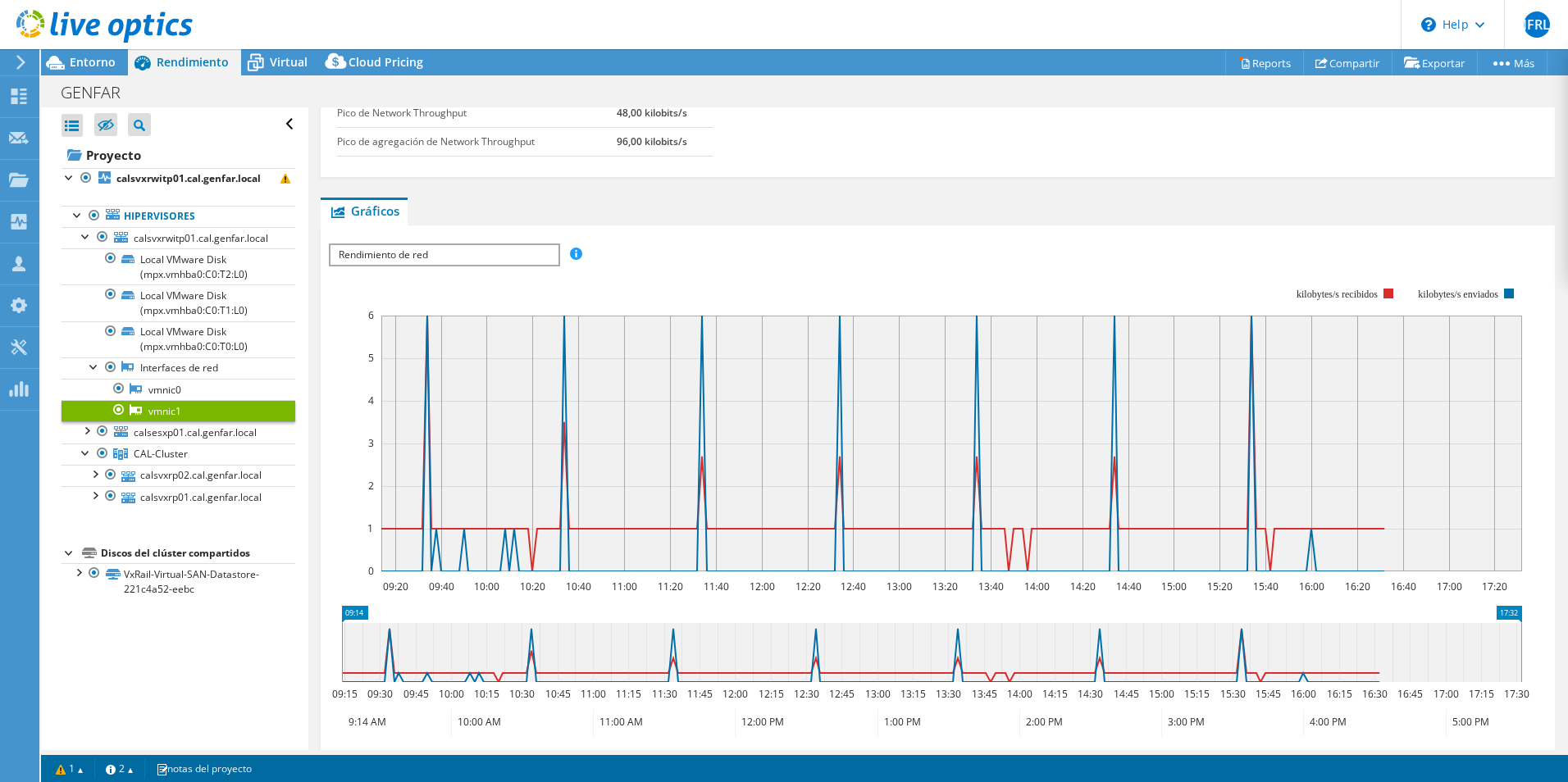
scroll to position [164, 0]
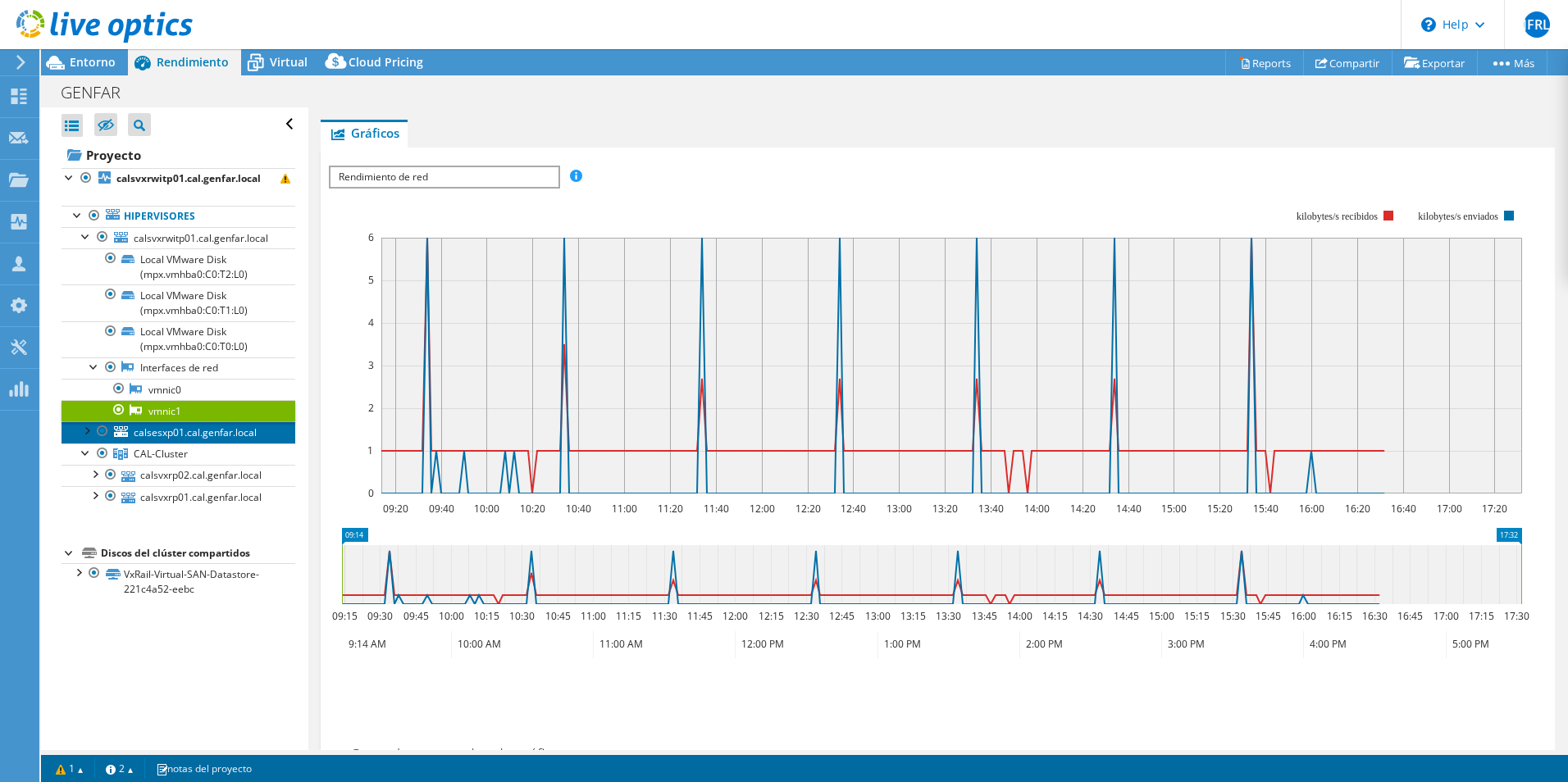
click at [158, 426] on span "calsesxp01.cal.genfar.local" at bounding box center [195, 433] width 123 height 14
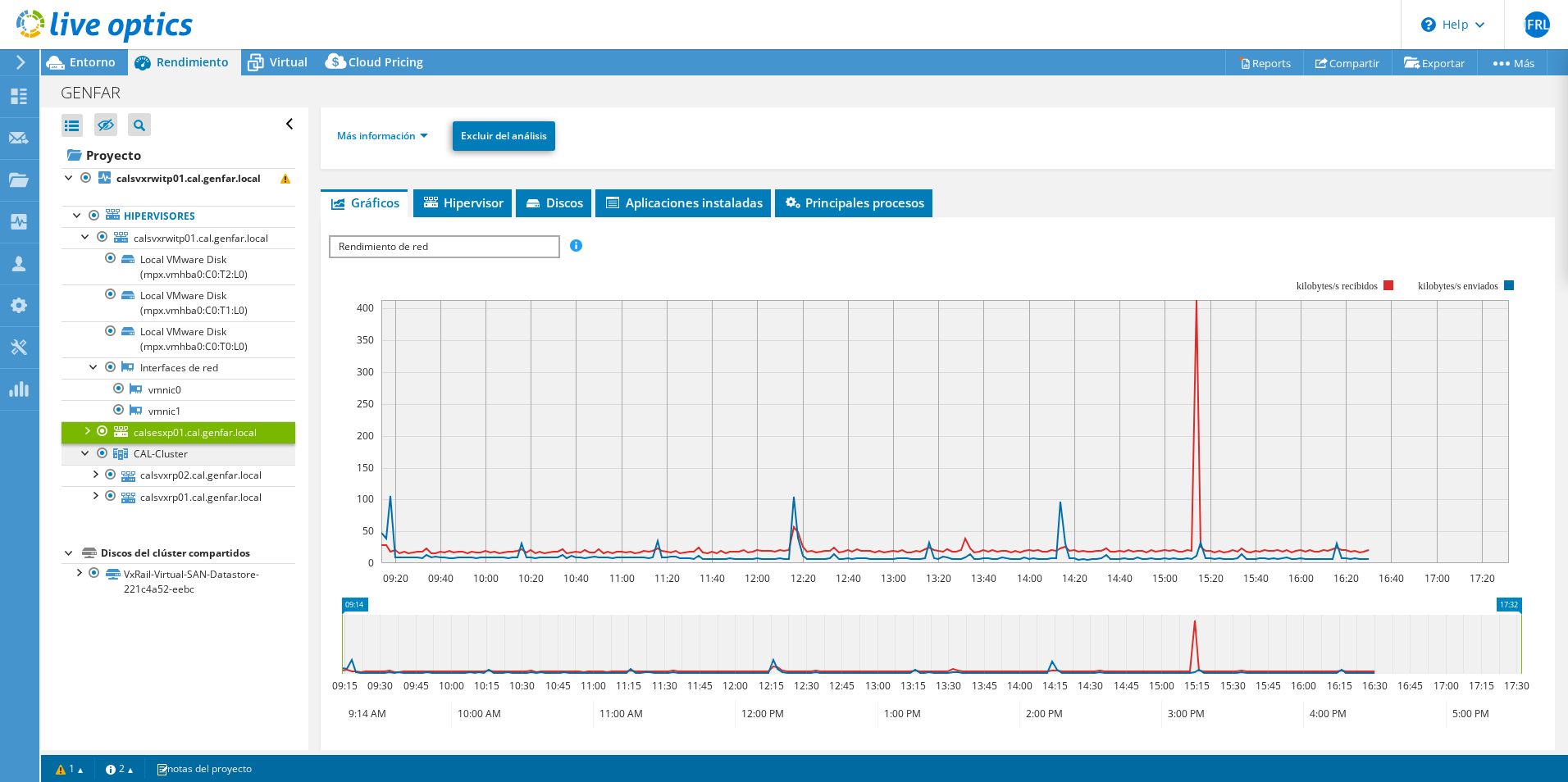
scroll to position [233, 0]
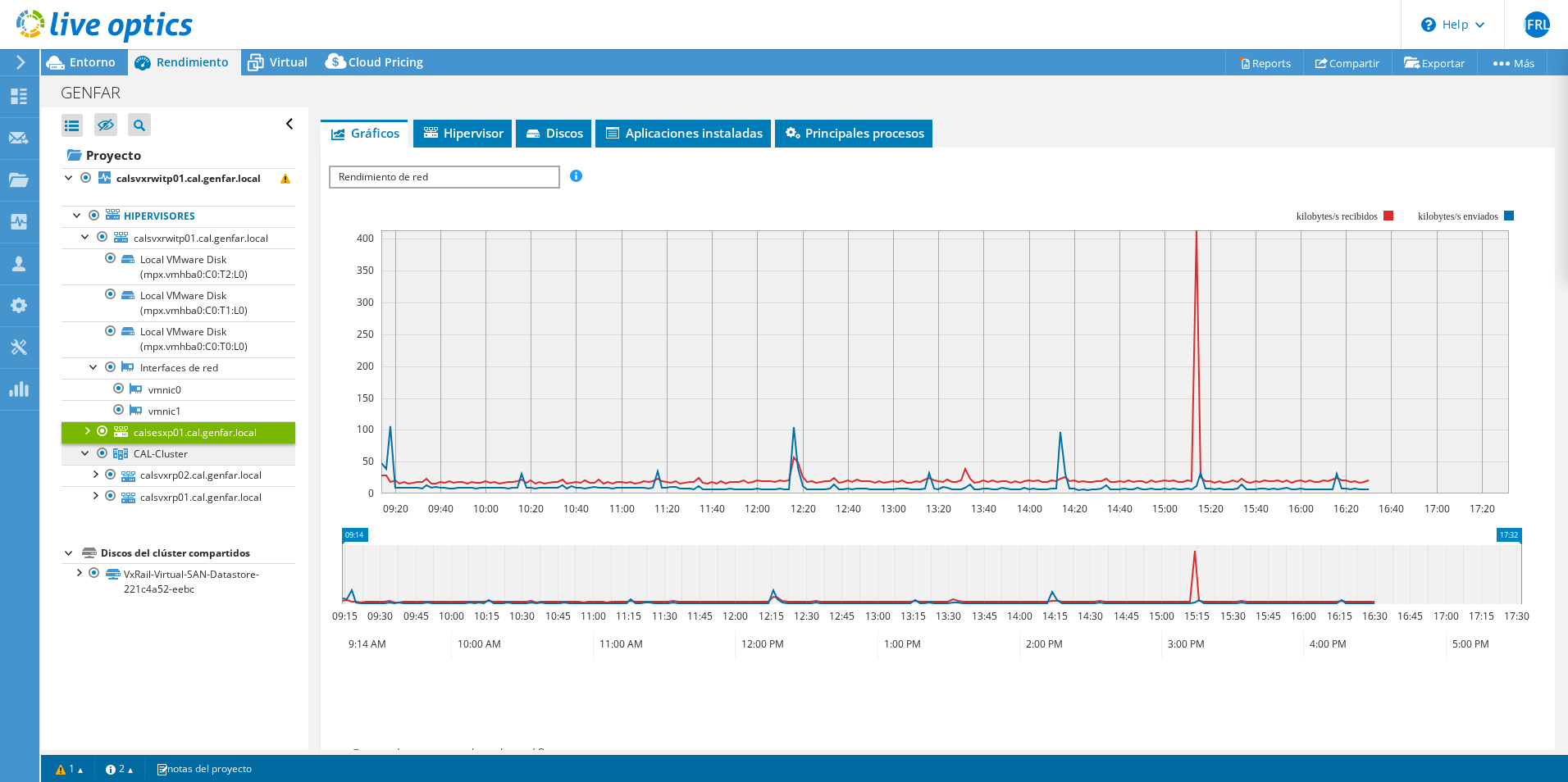
click at [144, 456] on span "CAL-Cluster" at bounding box center [160, 453] width 54 height 14
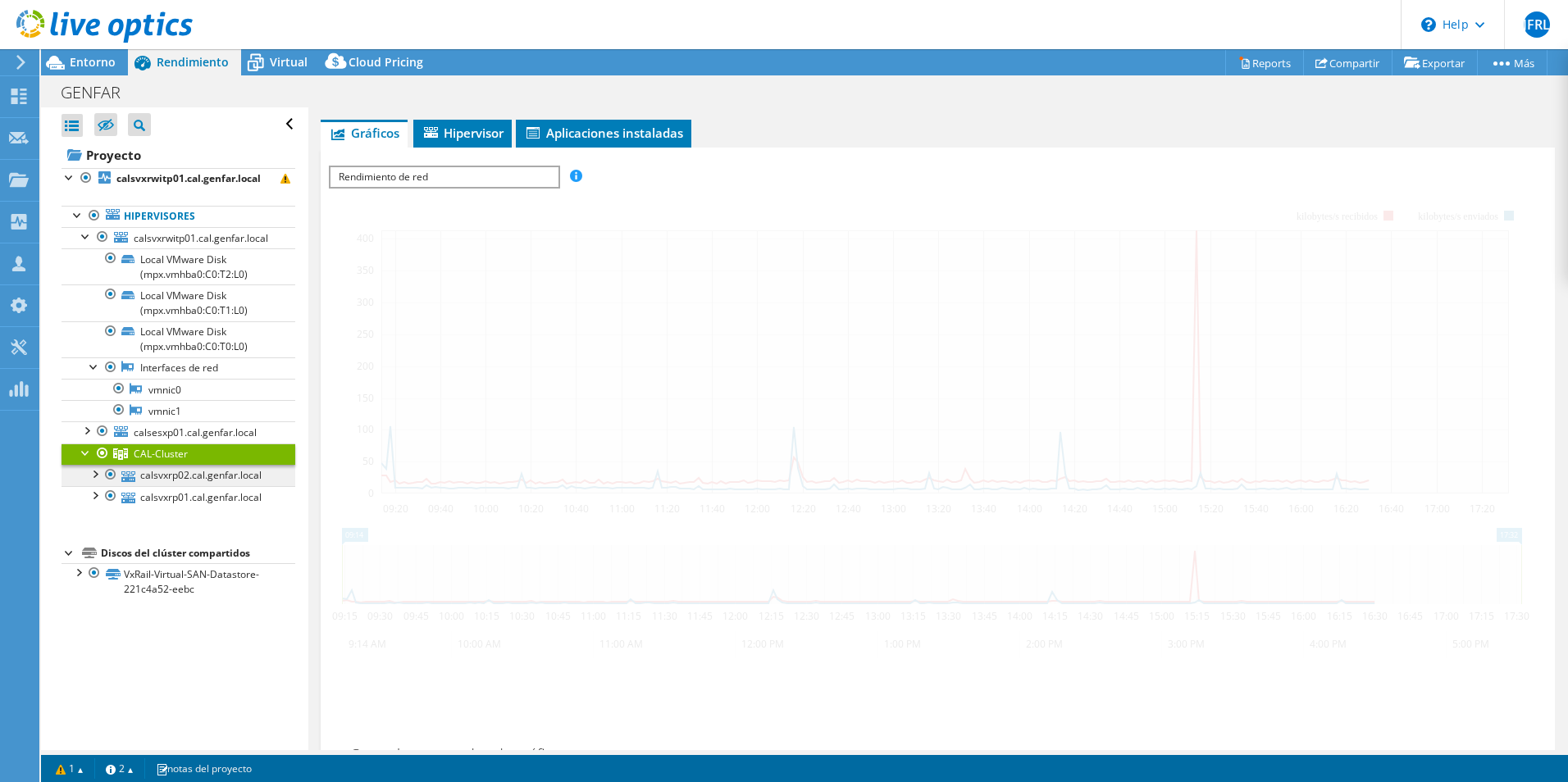
scroll to position [222, 0]
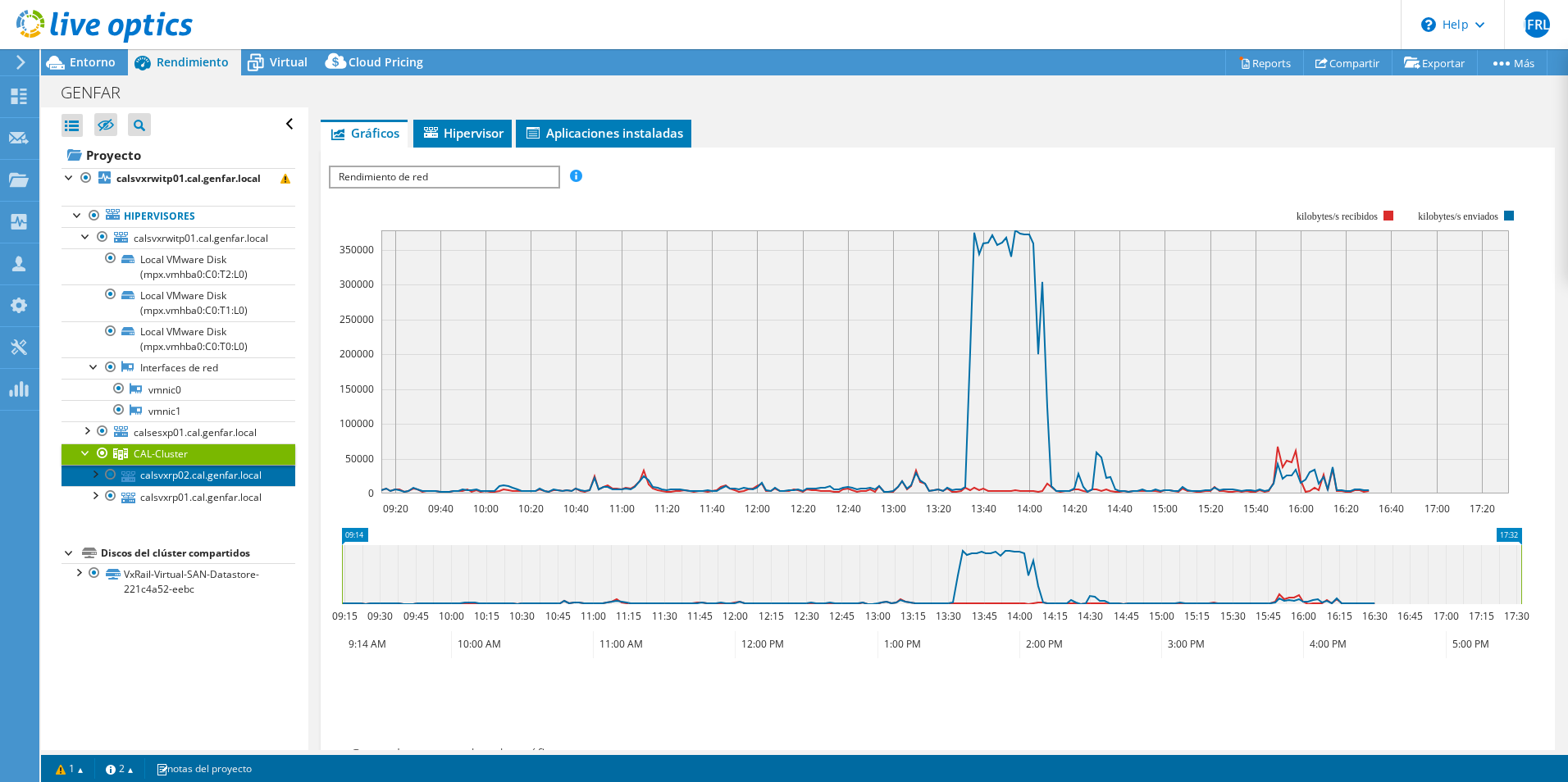
click at [153, 475] on link "calsvxrp02.cal.genfar.local" at bounding box center [178, 475] width 233 height 22
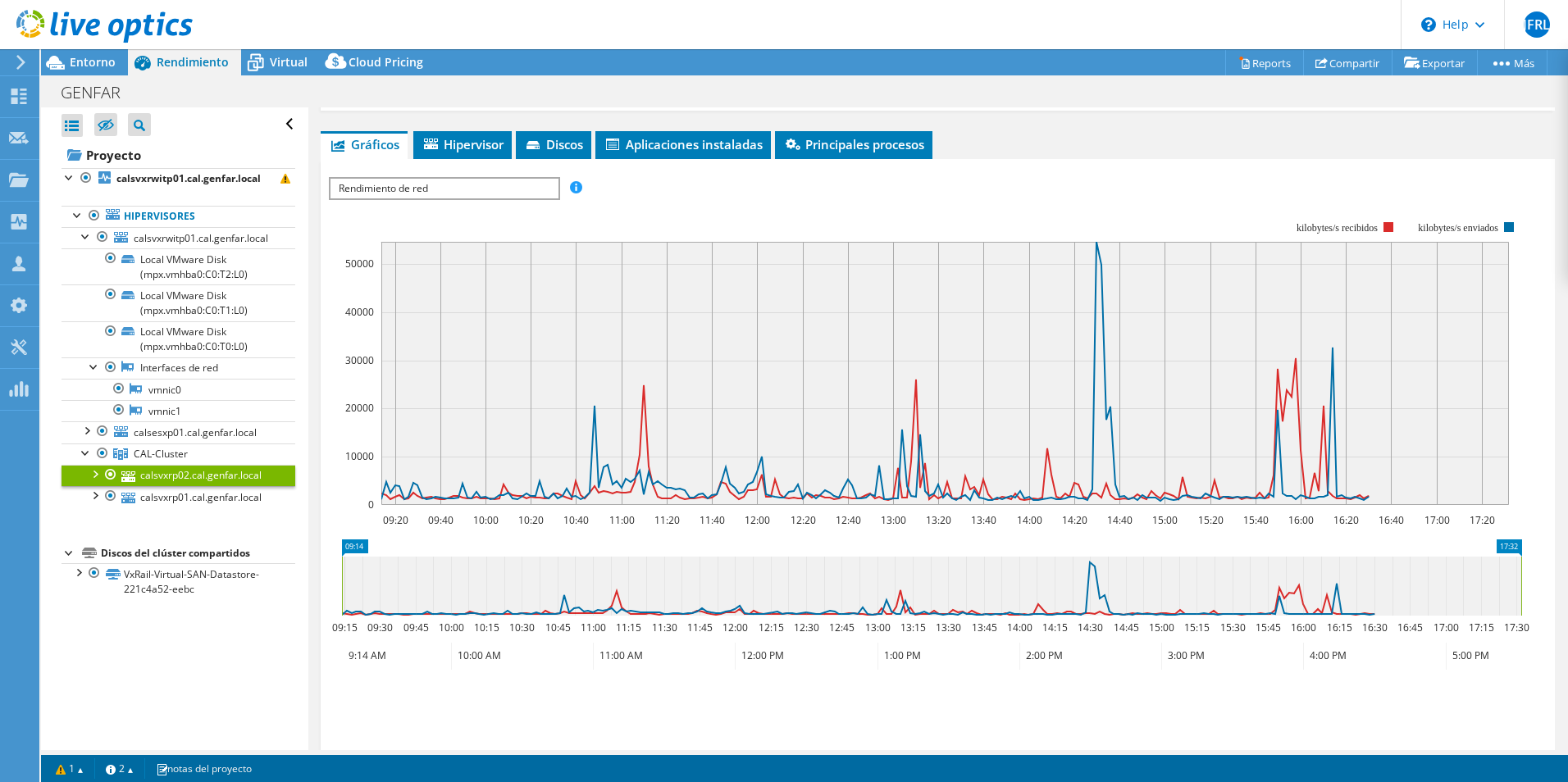
scroll to position [233, 0]
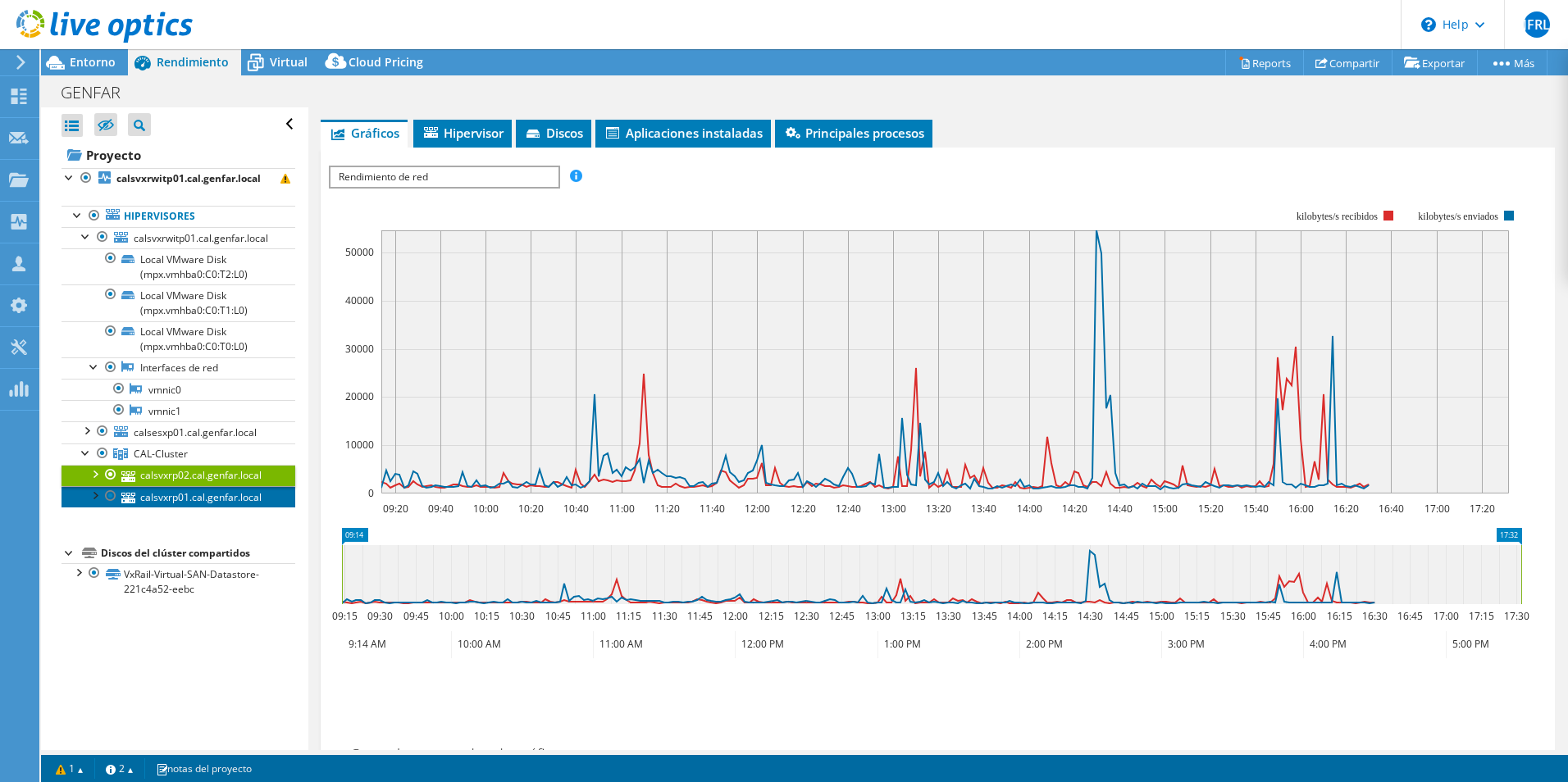
click at [173, 505] on link "calsvxrp01.cal.genfar.local" at bounding box center [178, 497] width 233 height 22
